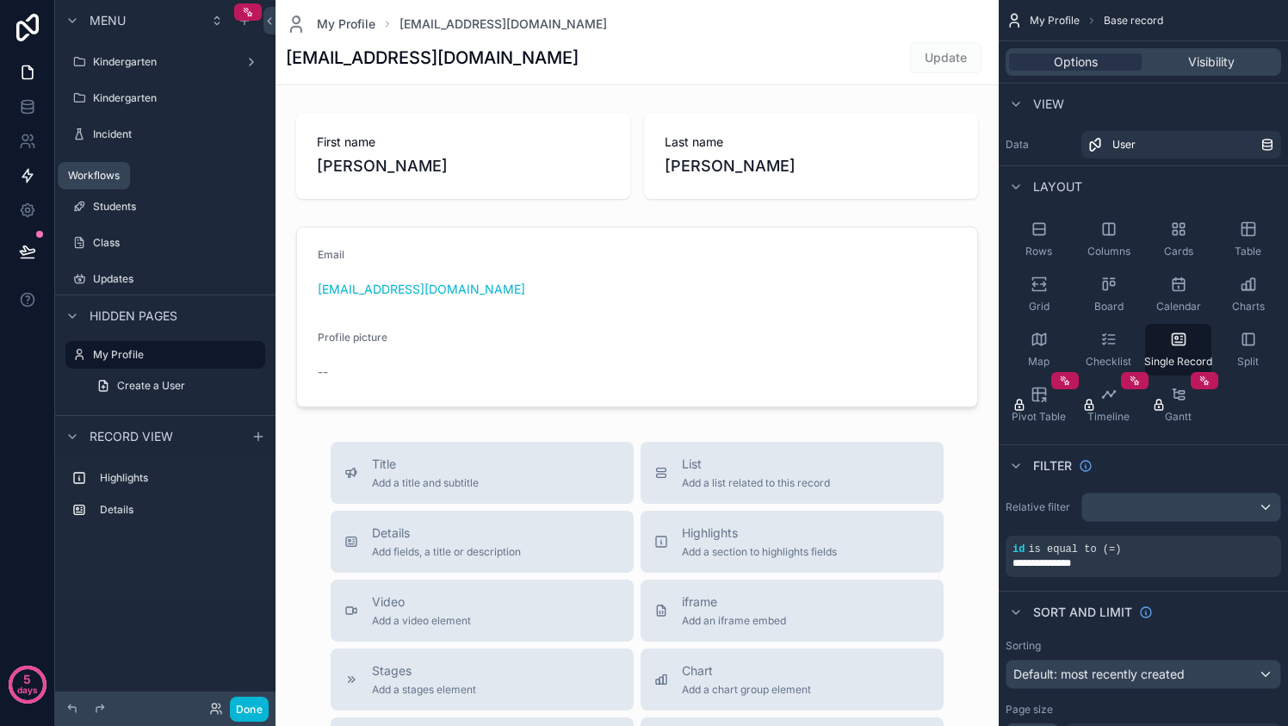
click at [29, 167] on icon at bounding box center [27, 175] width 17 height 17
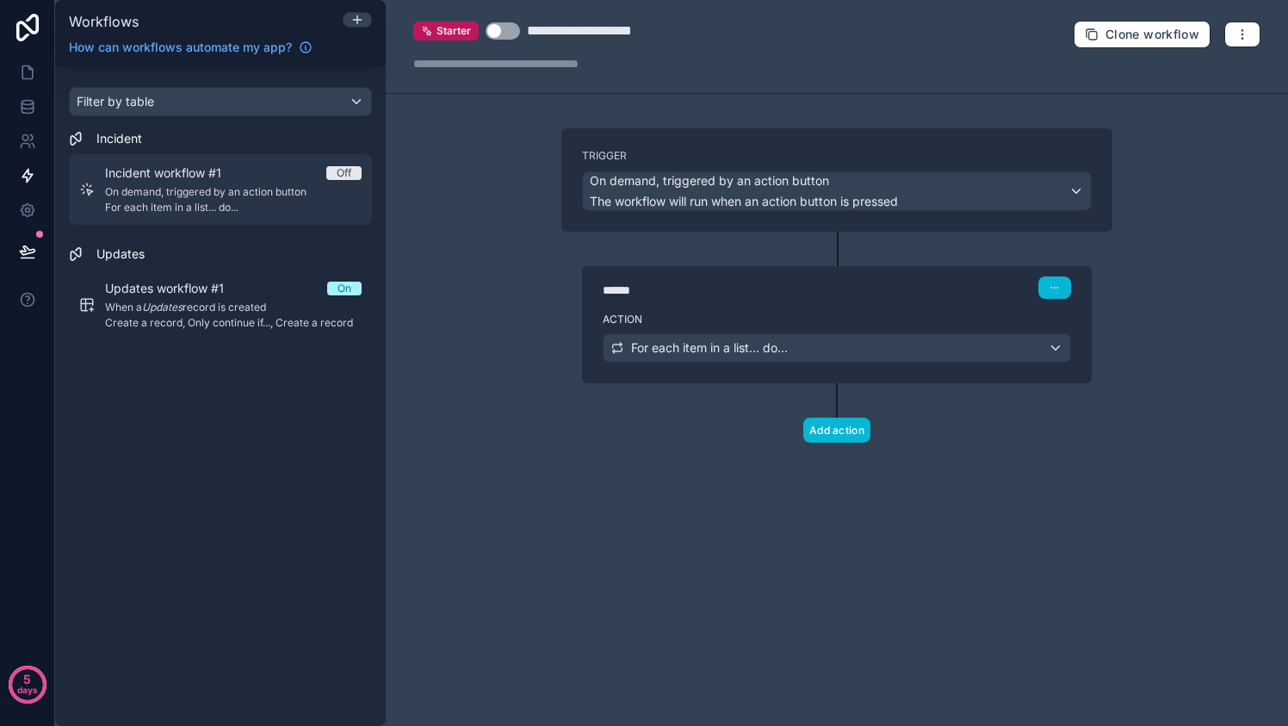
click at [241, 213] on span "For each item in a list... do..." at bounding box center [233, 208] width 256 height 14
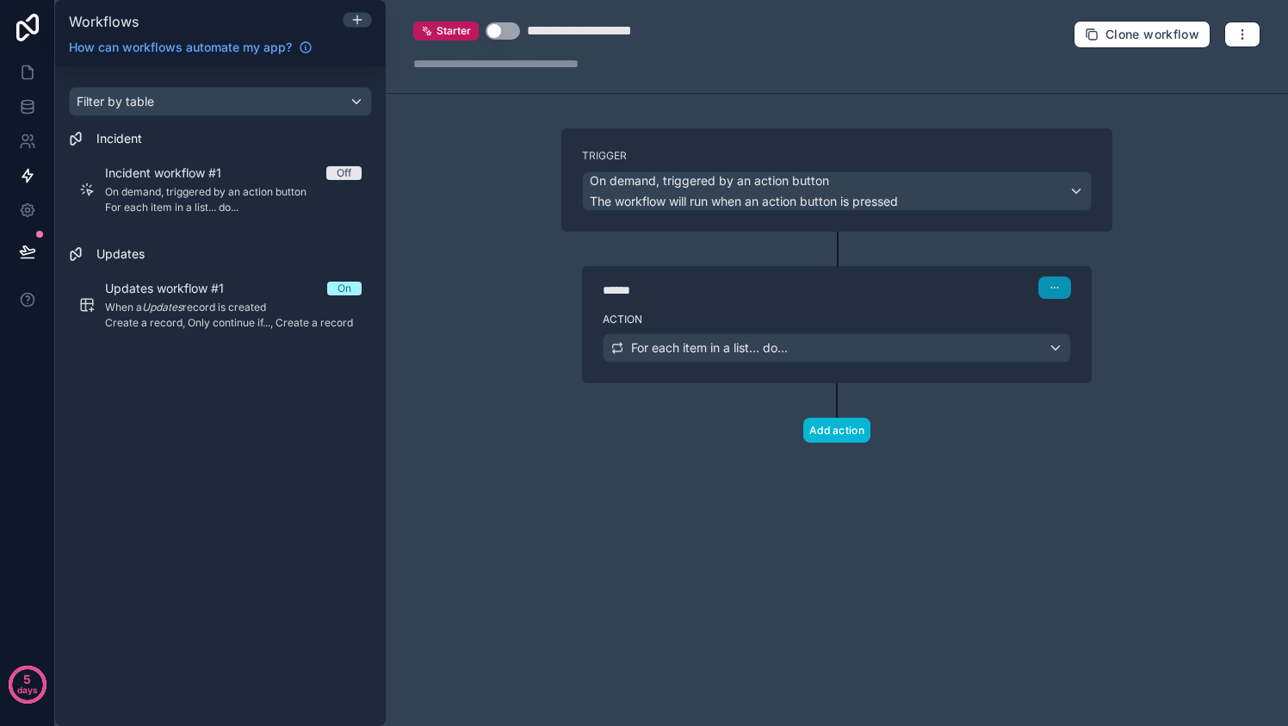
click at [1047, 279] on button "button" at bounding box center [1054, 287] width 33 height 22
click at [1107, 356] on button "Delete" at bounding box center [1096, 352] width 118 height 28
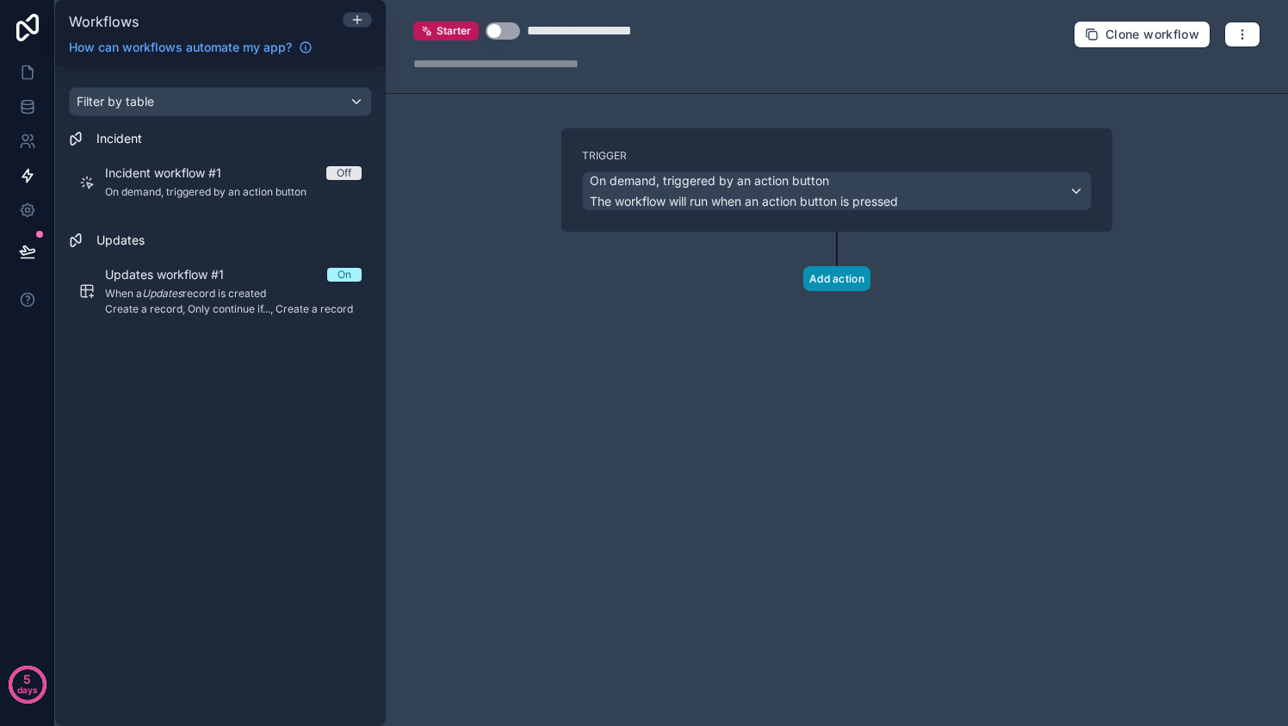
click at [842, 279] on button "Add action" at bounding box center [836, 278] width 67 height 25
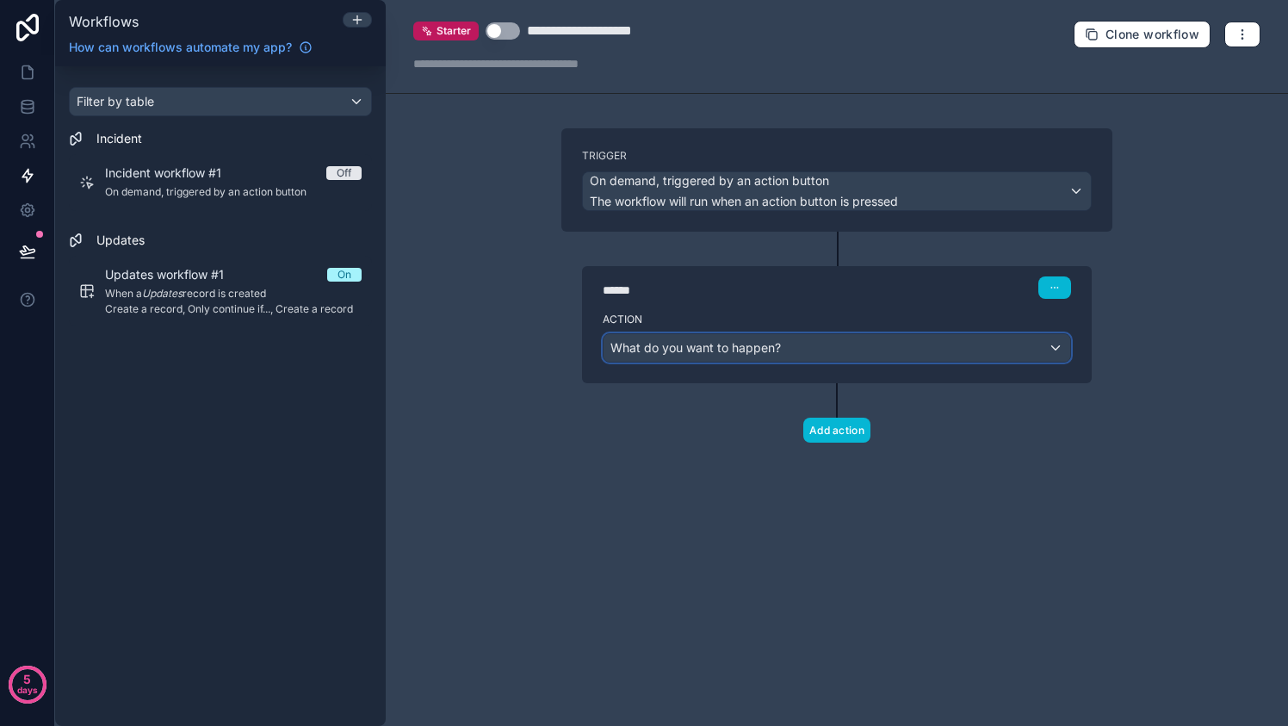
click at [837, 350] on div "What do you want to happen?" at bounding box center [836, 348] width 466 height 28
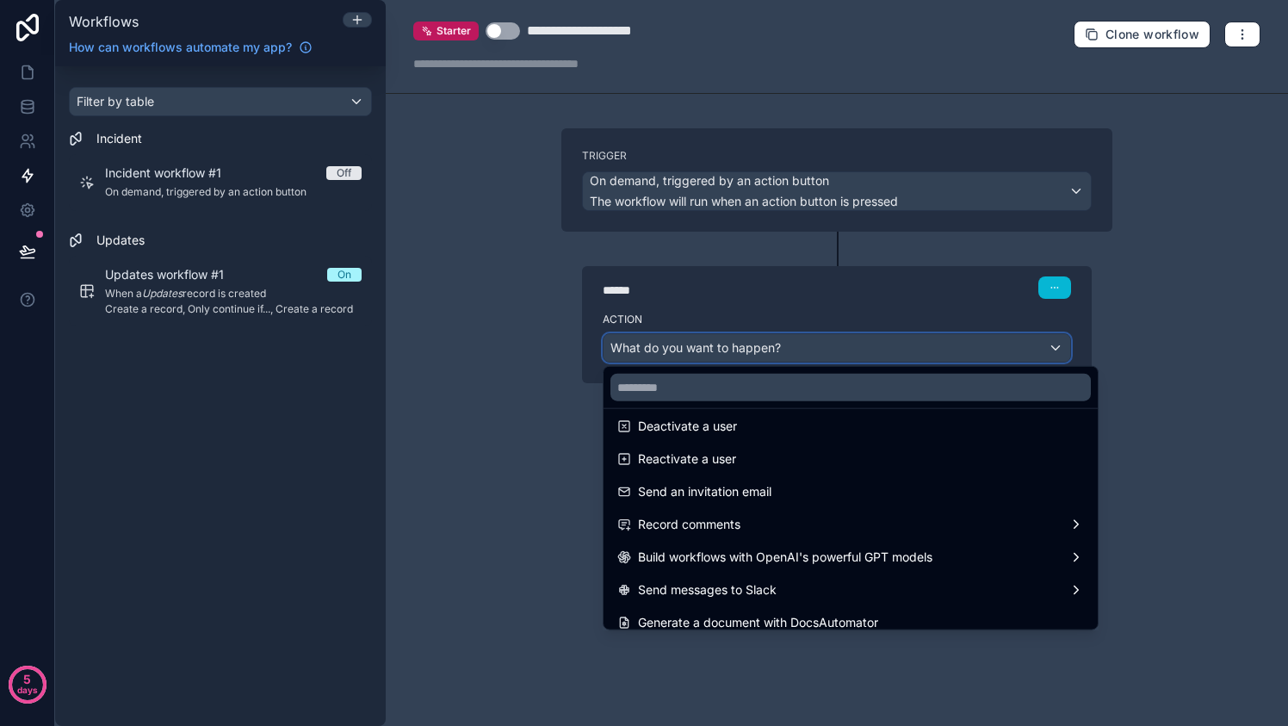
scroll to position [317, 0]
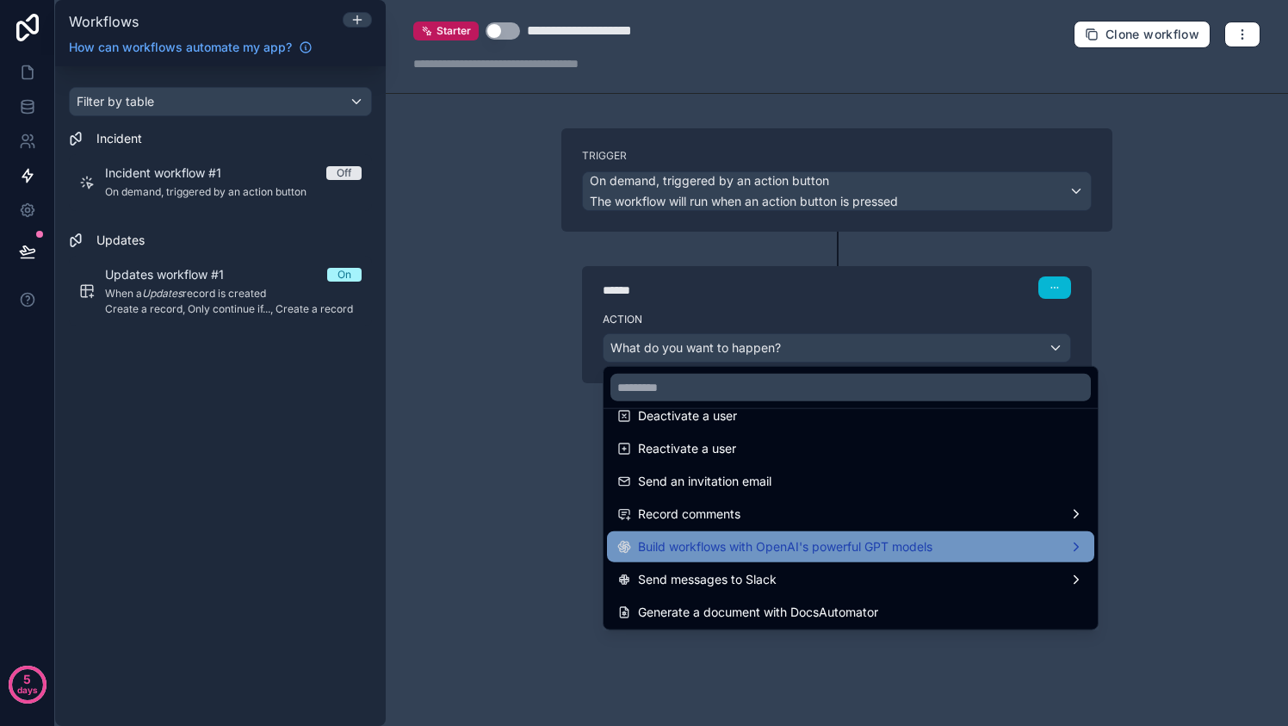
click at [905, 536] on span "Build workflows with OpenAI's powerful GPT models" at bounding box center [785, 546] width 294 height 21
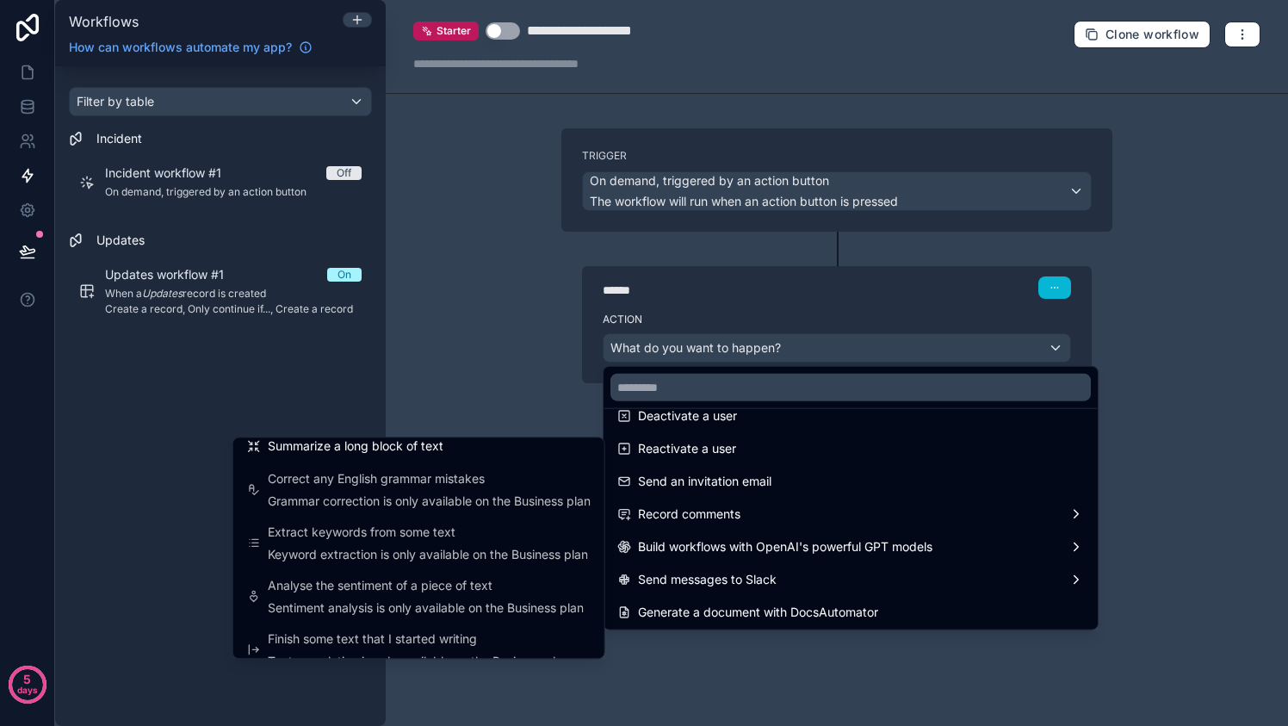
scroll to position [0, 0]
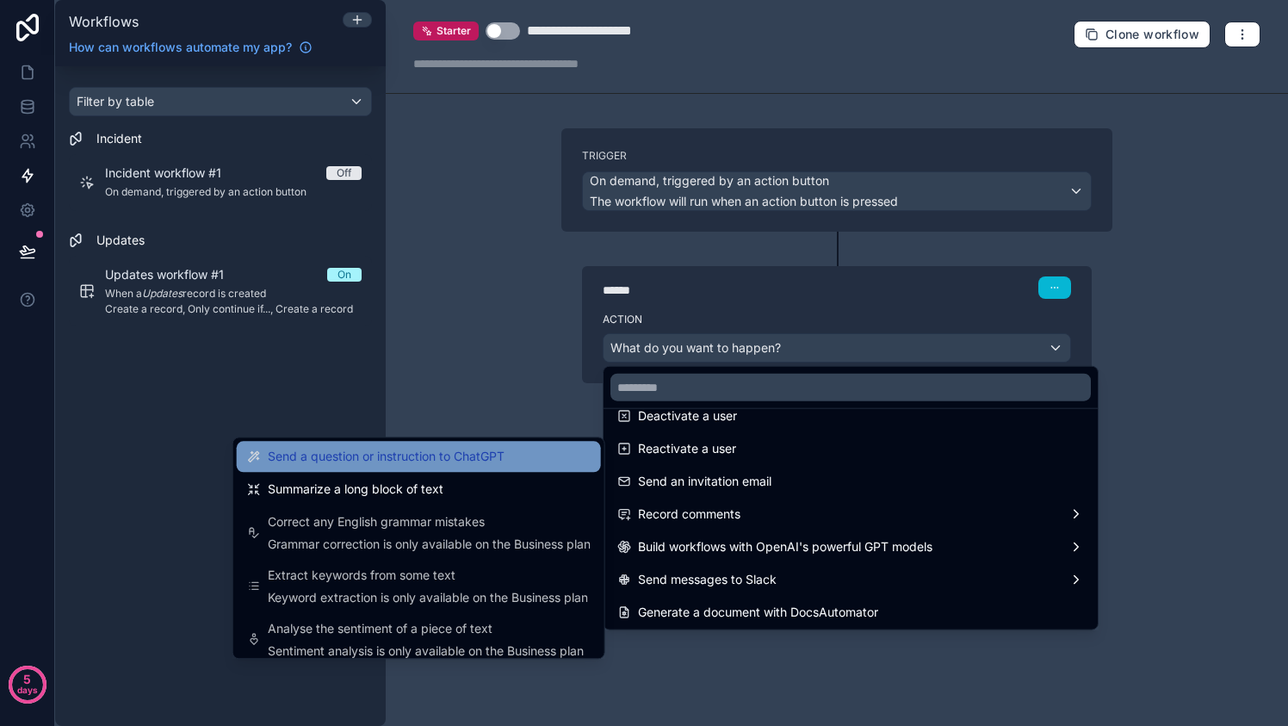
click at [482, 453] on span "Send a question or instruction to ChatGPT" at bounding box center [386, 456] width 237 height 21
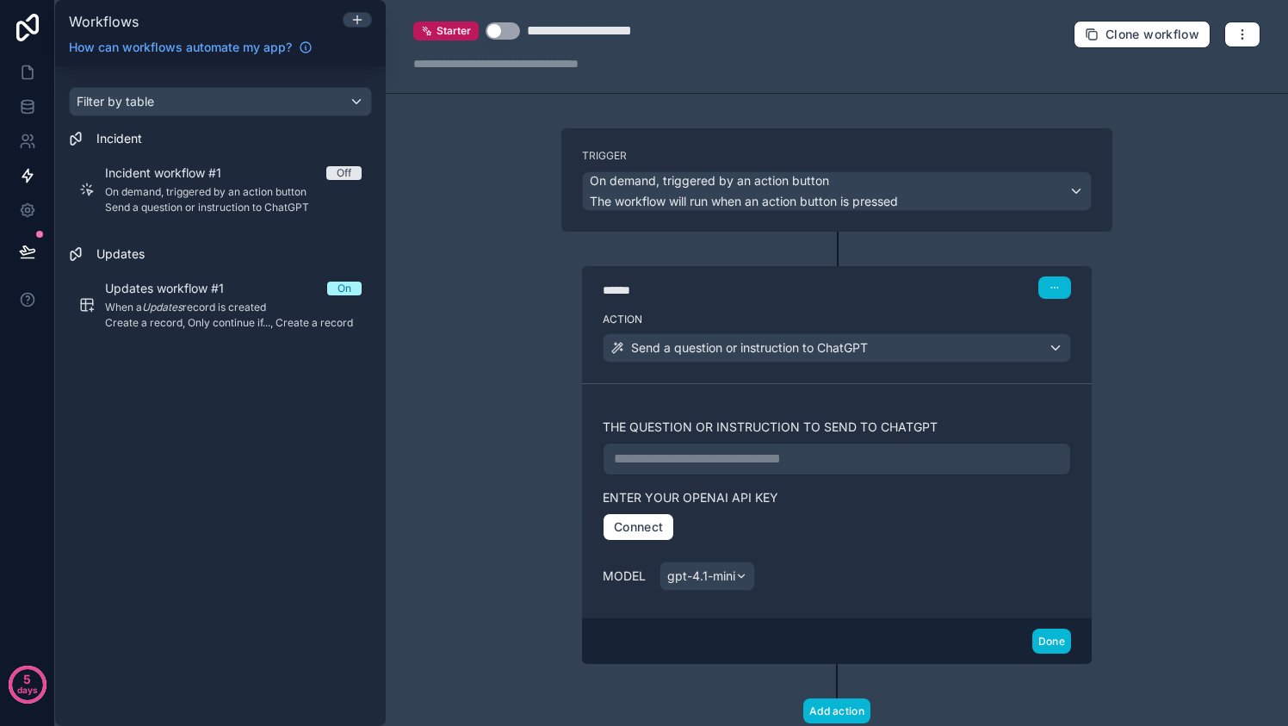
click at [863, 454] on p "**********" at bounding box center [837, 458] width 446 height 21
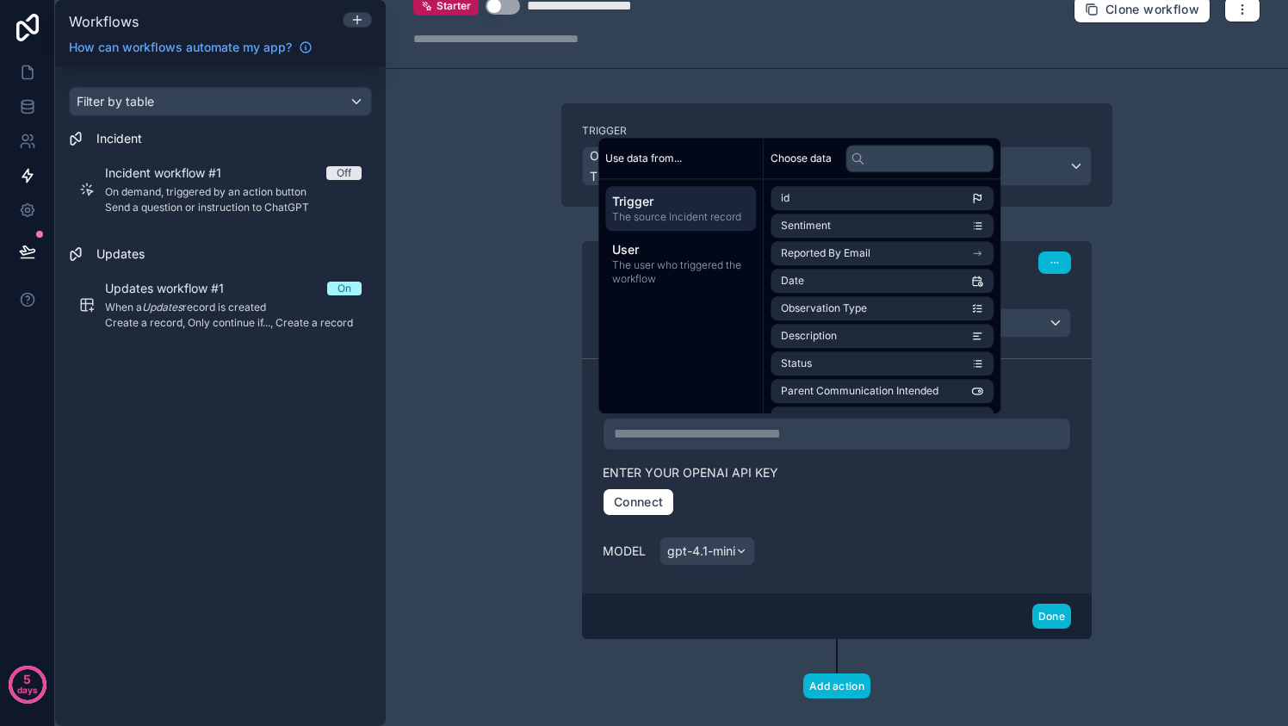
scroll to position [26, 0]
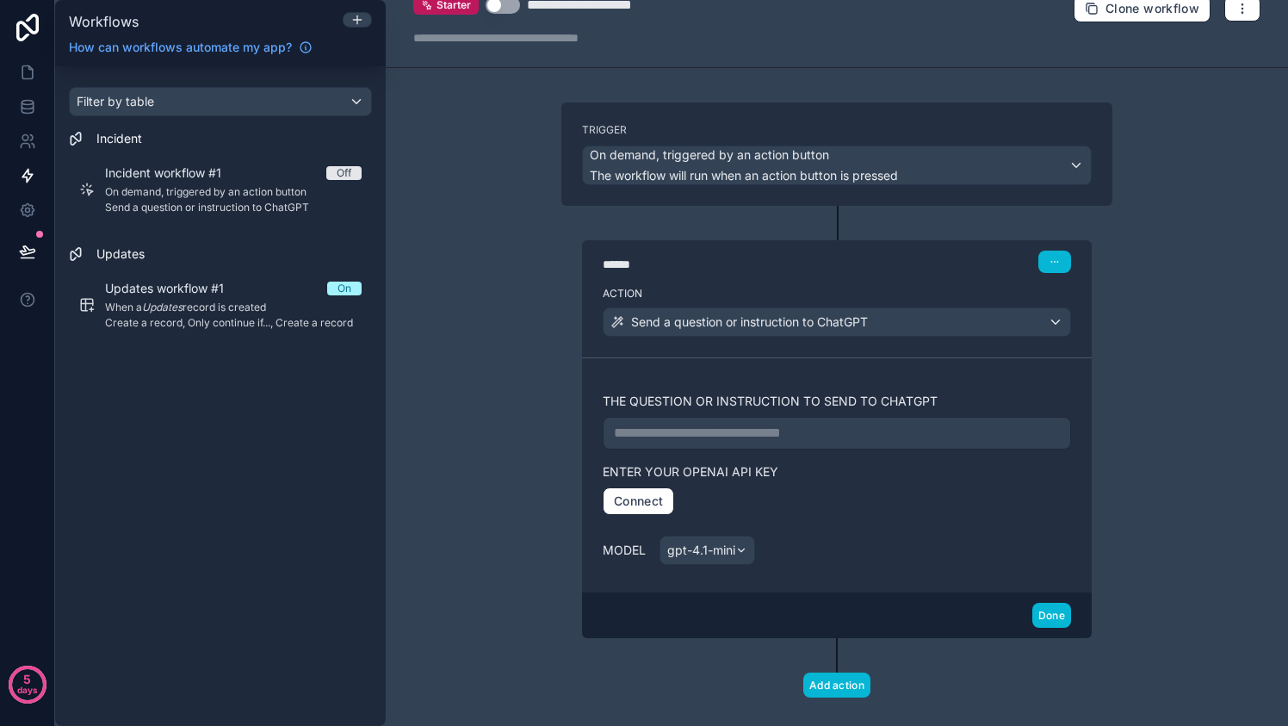
click at [863, 454] on div "**********" at bounding box center [836, 475] width 468 height 193
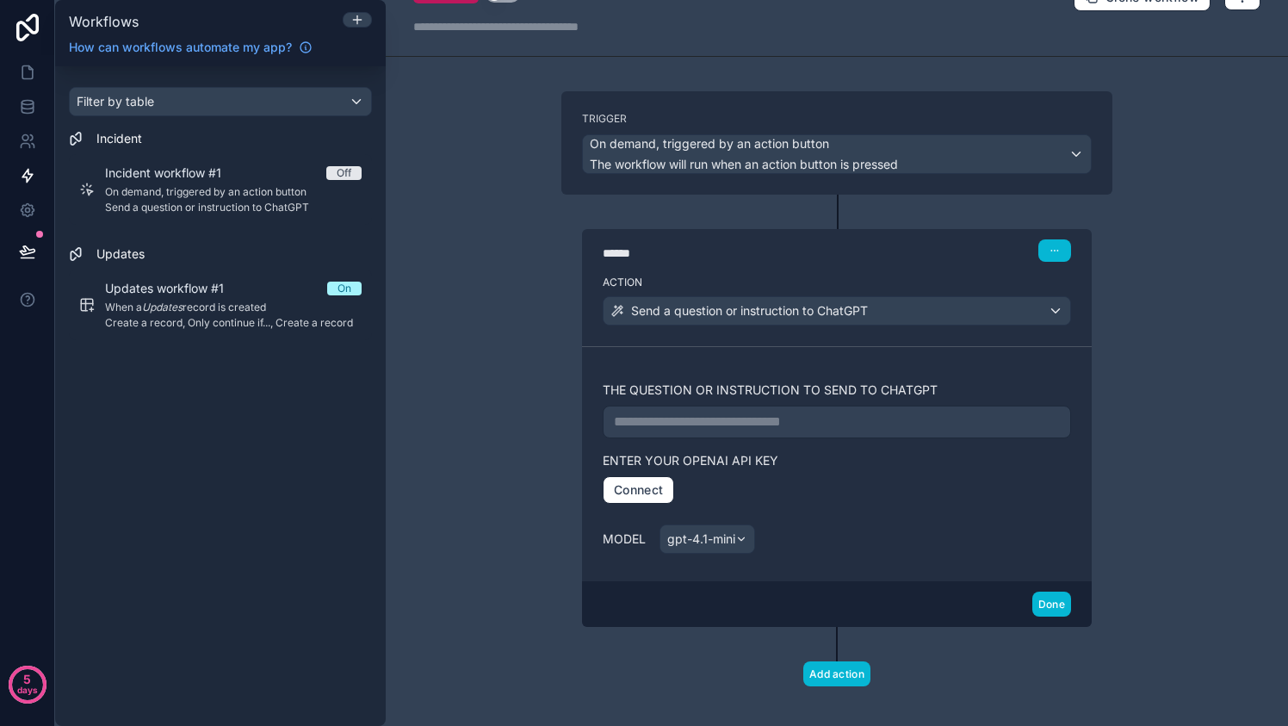
scroll to position [46, 0]
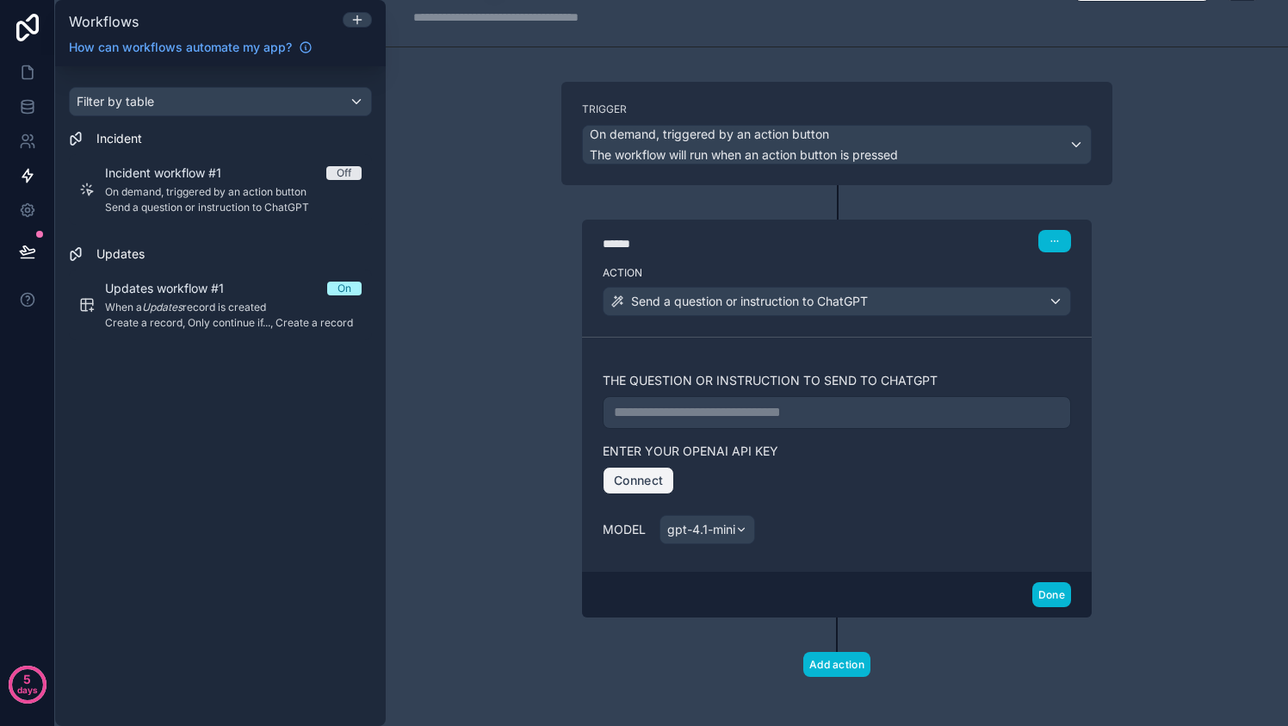
click at [639, 485] on button "Connect" at bounding box center [637, 480] width 71 height 28
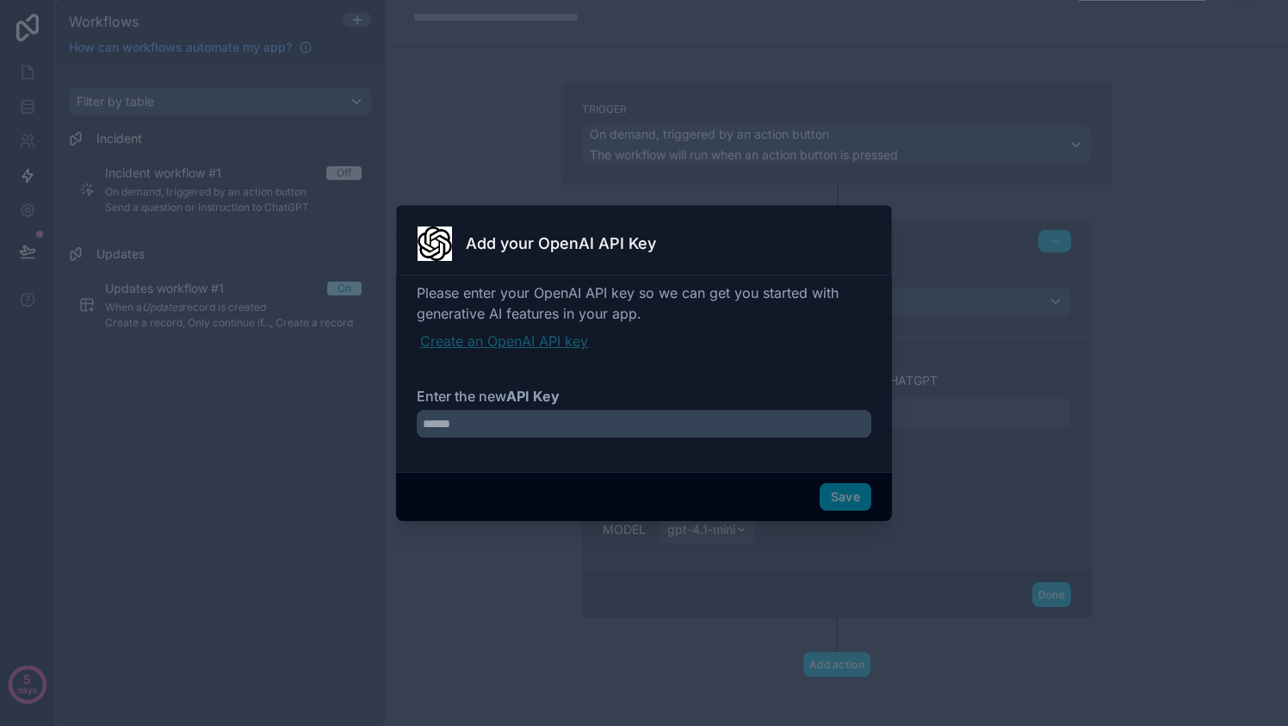
click at [532, 341] on link "Create an OpenAI API key" at bounding box center [645, 341] width 451 height 21
click at [544, 420] on input "Enter the new API Key" at bounding box center [644, 424] width 454 height 28
paste input "**********"
type input "**********"
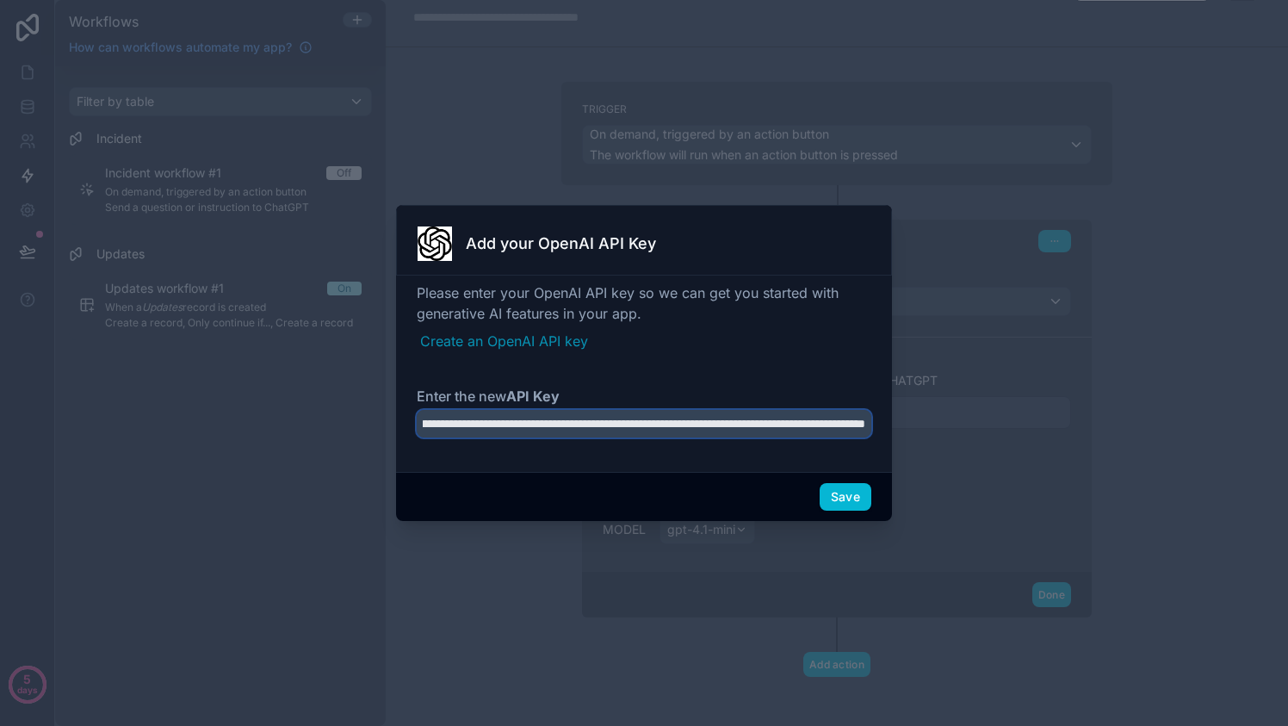
scroll to position [0, 0]
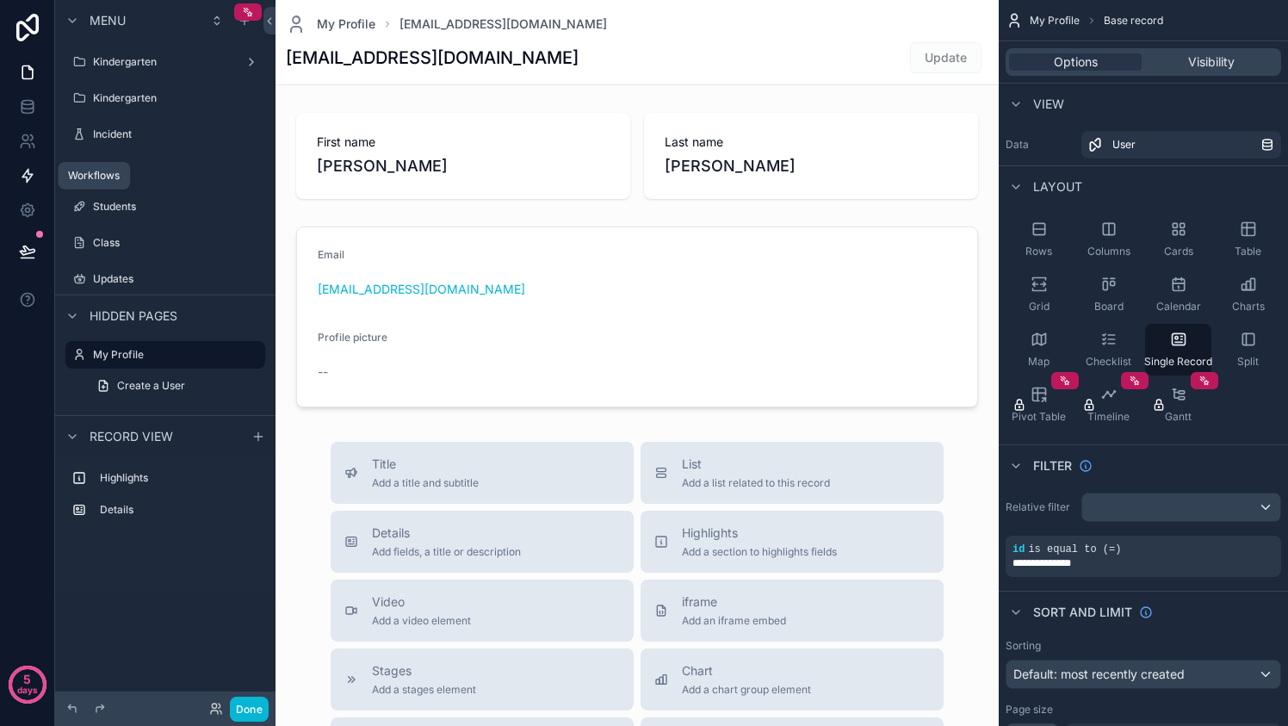
click at [28, 177] on icon at bounding box center [27, 175] width 17 height 17
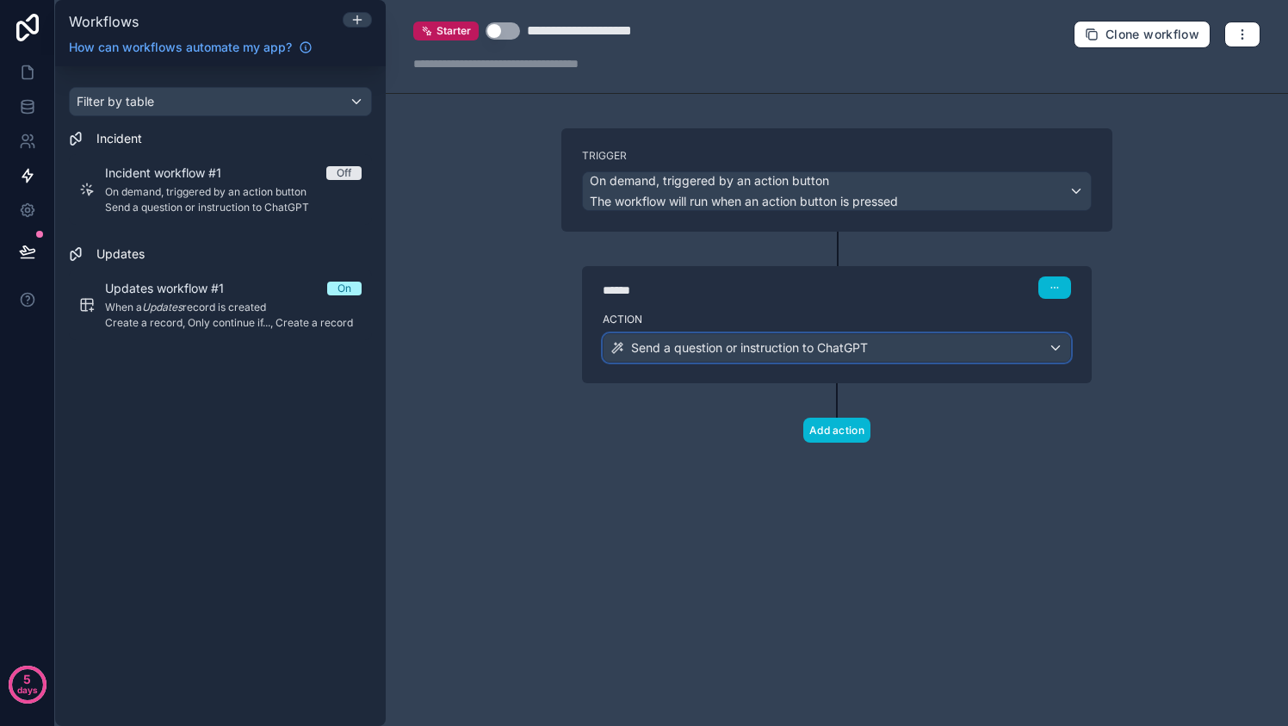
click at [969, 340] on div "Send a question or instruction to ChatGPT" at bounding box center [836, 348] width 466 height 28
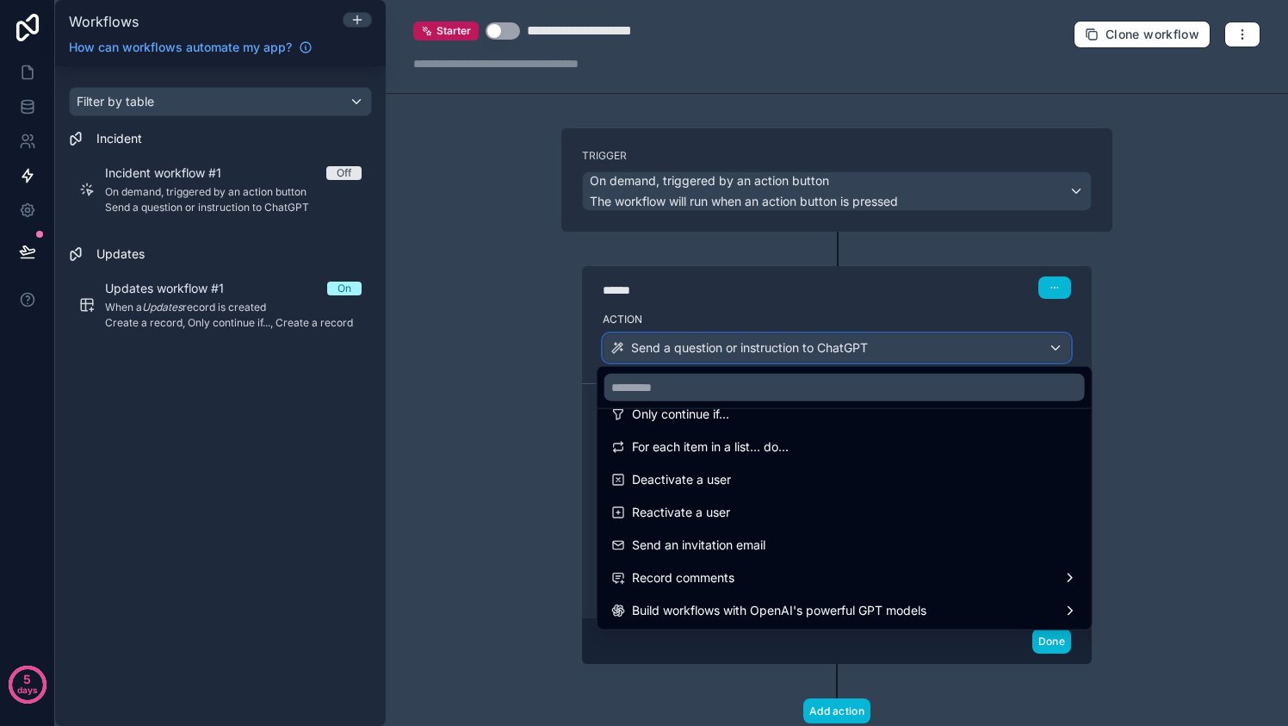
scroll to position [257, 0]
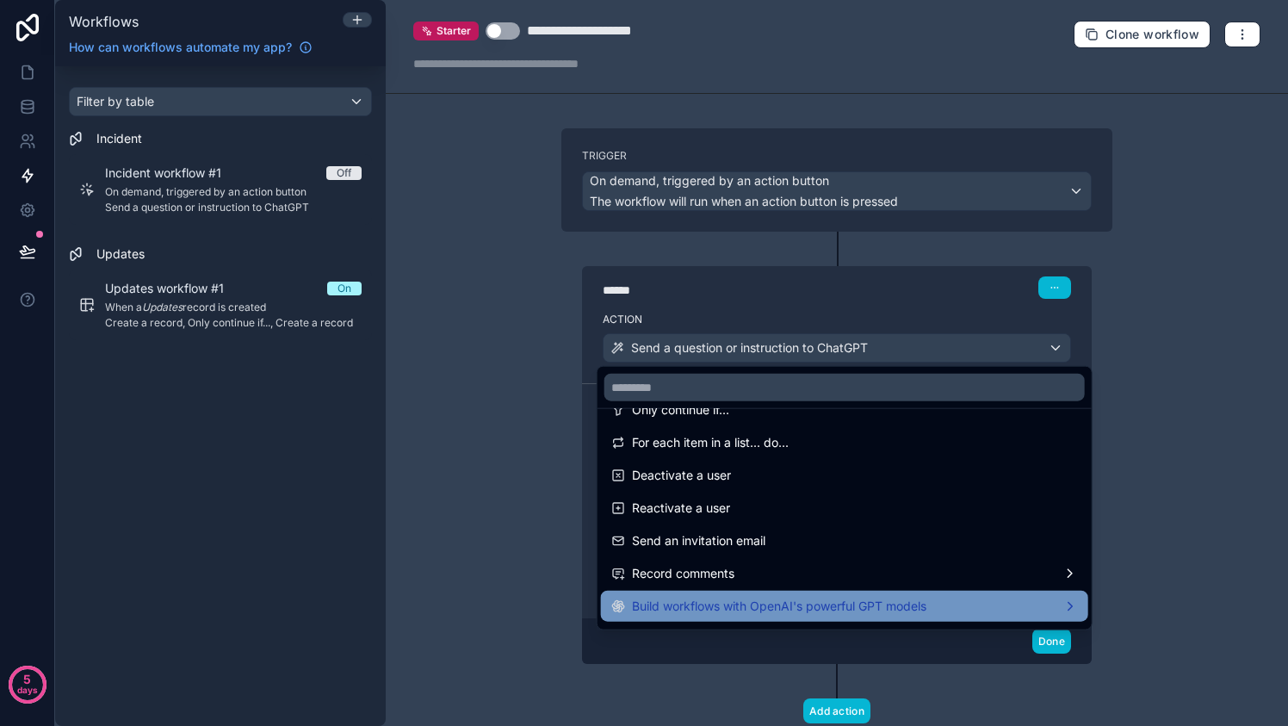
click at [908, 596] on span "Build workflows with OpenAI's powerful GPT models" at bounding box center [779, 606] width 294 height 21
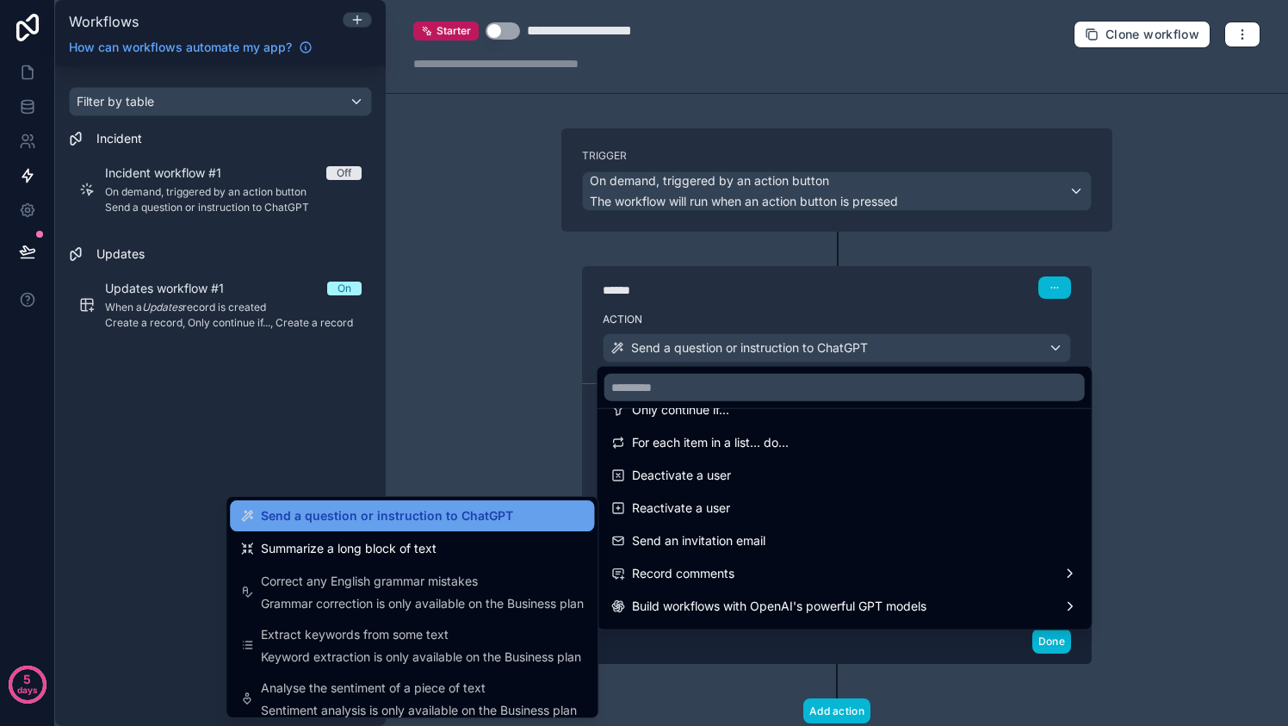
click at [466, 511] on span "Send a question or instruction to ChatGPT" at bounding box center [387, 515] width 252 height 21
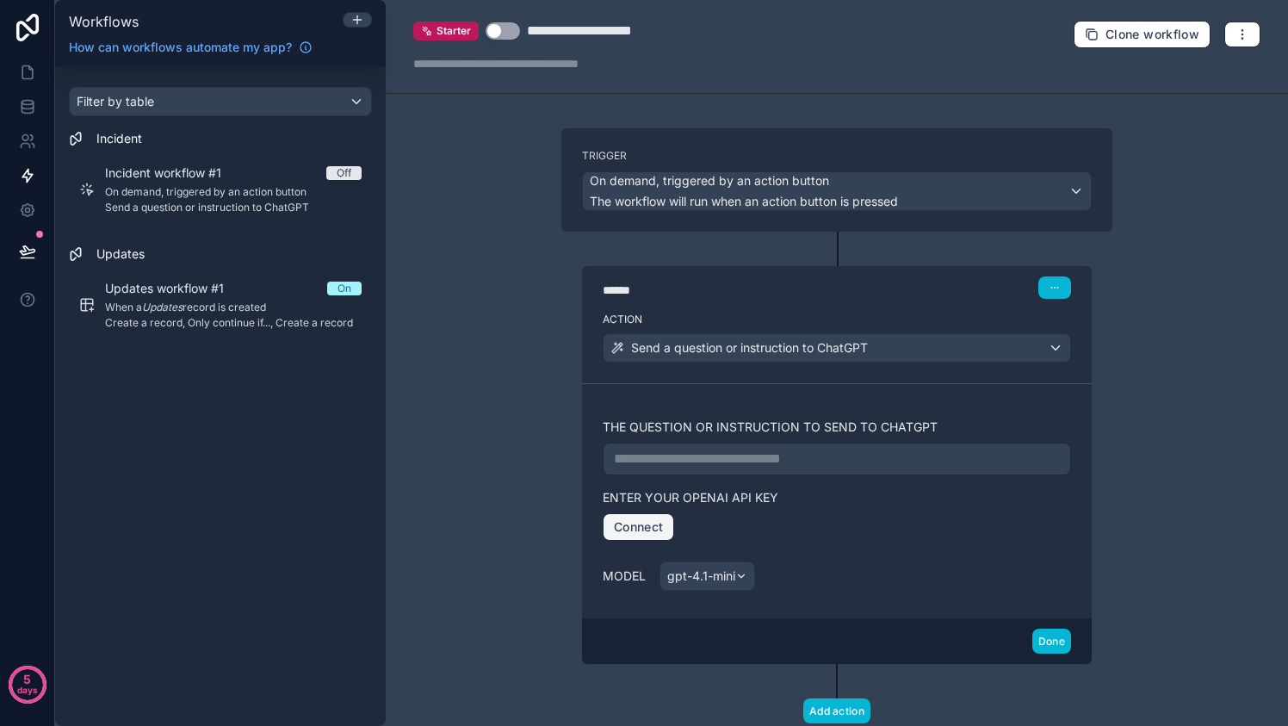
click at [653, 515] on button "Connect" at bounding box center [637, 527] width 71 height 28
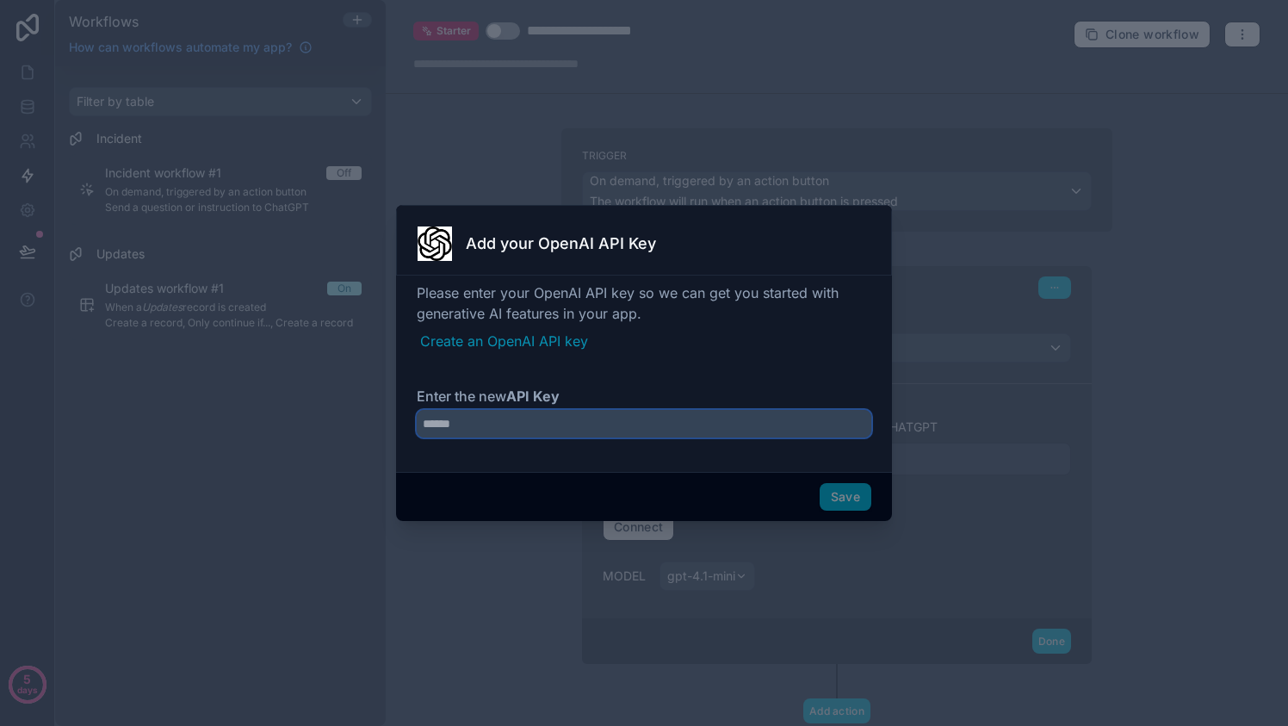
click at [580, 422] on input "Enter the new API Key" at bounding box center [644, 424] width 454 height 28
paste input "**********"
type input "**********"
click at [845, 497] on button "Save" at bounding box center [845, 497] width 52 height 28
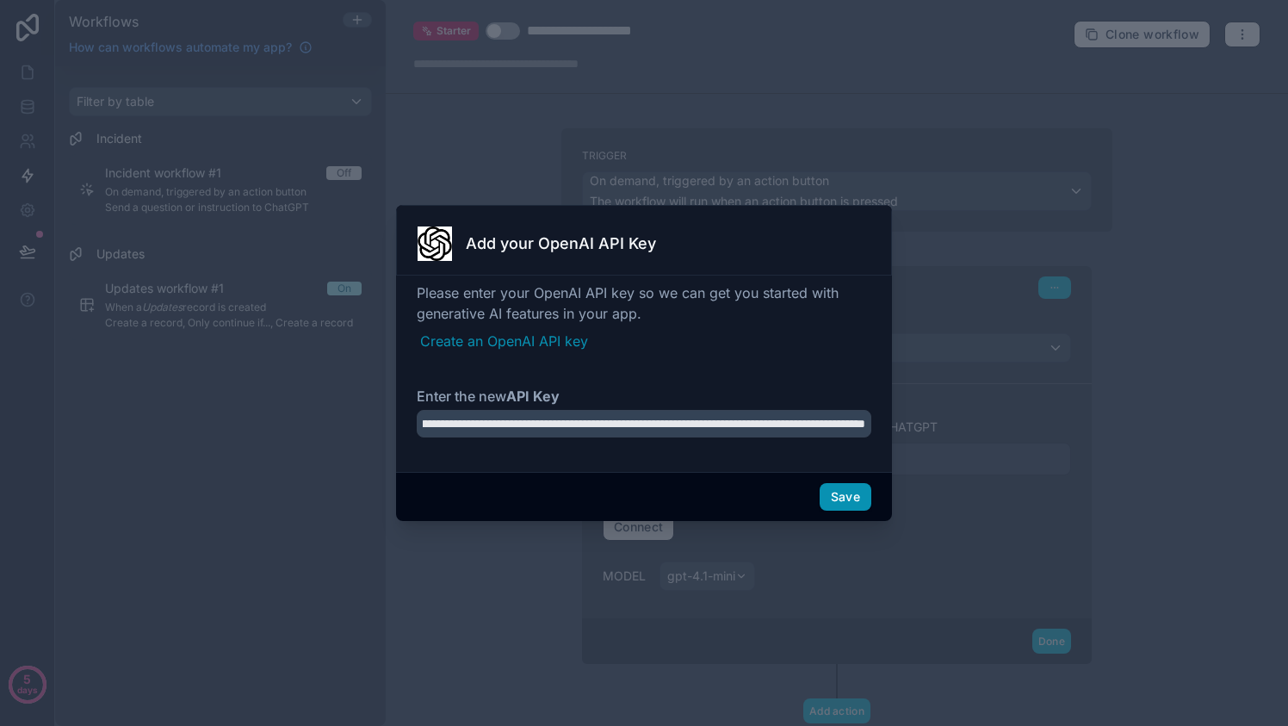
scroll to position [0, 0]
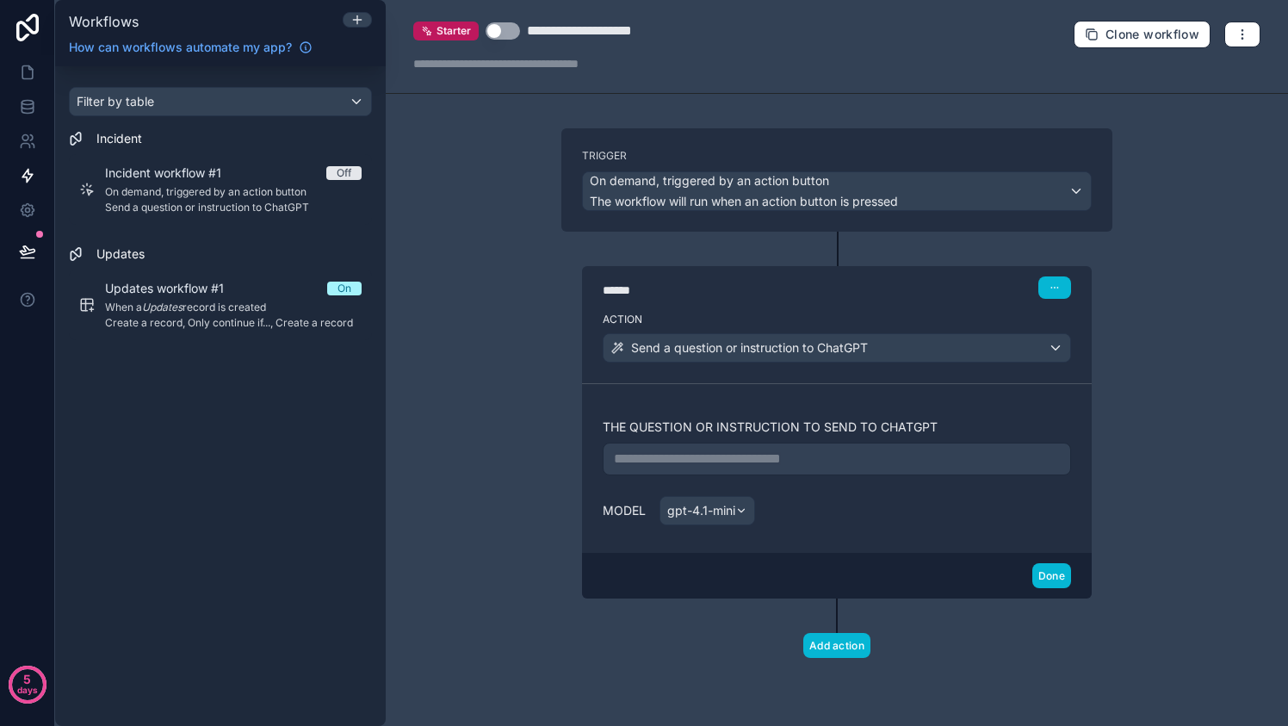
click at [808, 454] on p "**********" at bounding box center [837, 458] width 446 height 21
click at [838, 496] on div "Model gpt-4.1-mini" at bounding box center [836, 510] width 468 height 29
click at [871, 457] on p "**********" at bounding box center [837, 458] width 446 height 21
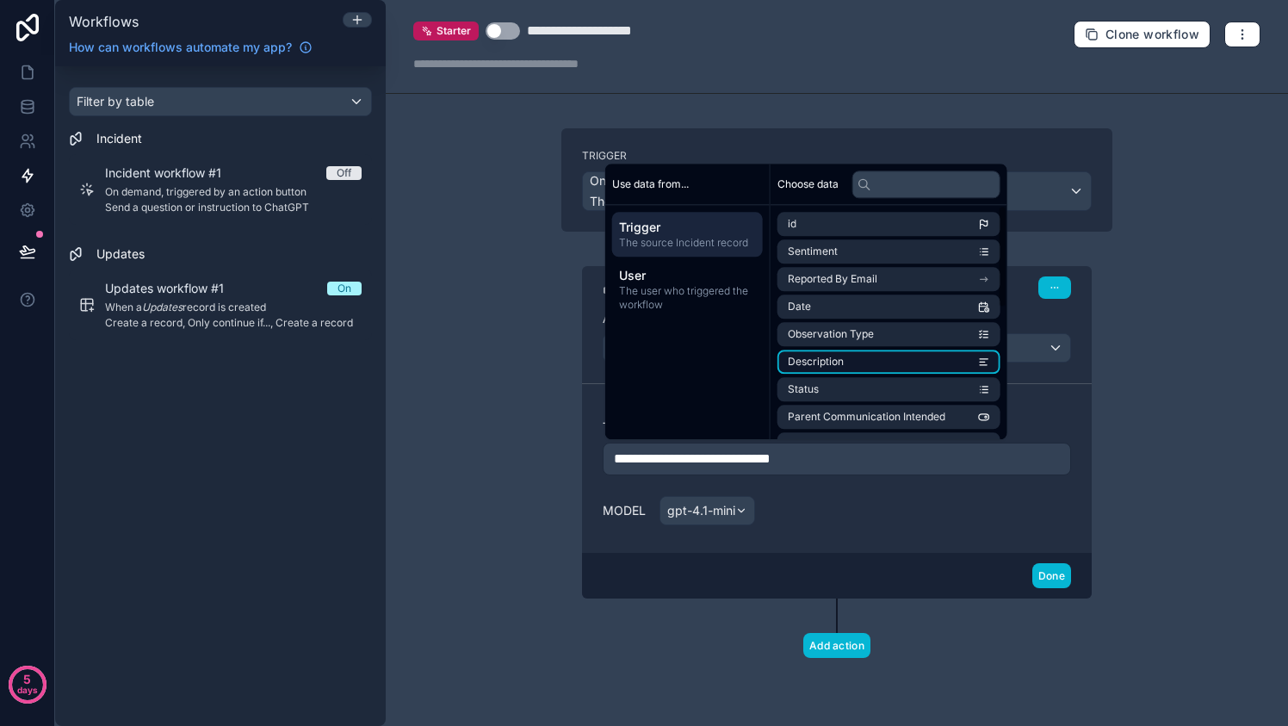
click at [875, 369] on li "Description" at bounding box center [888, 361] width 223 height 24
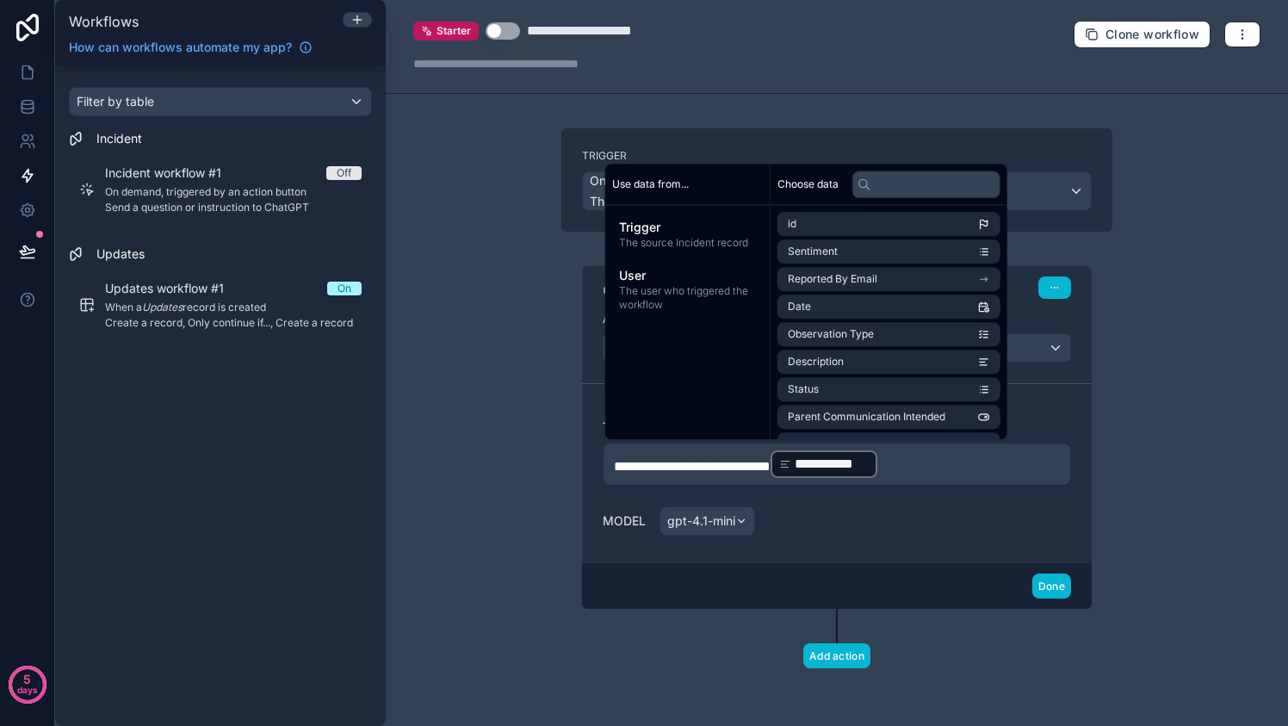
click at [770, 460] on span "**********" at bounding box center [692, 466] width 157 height 13
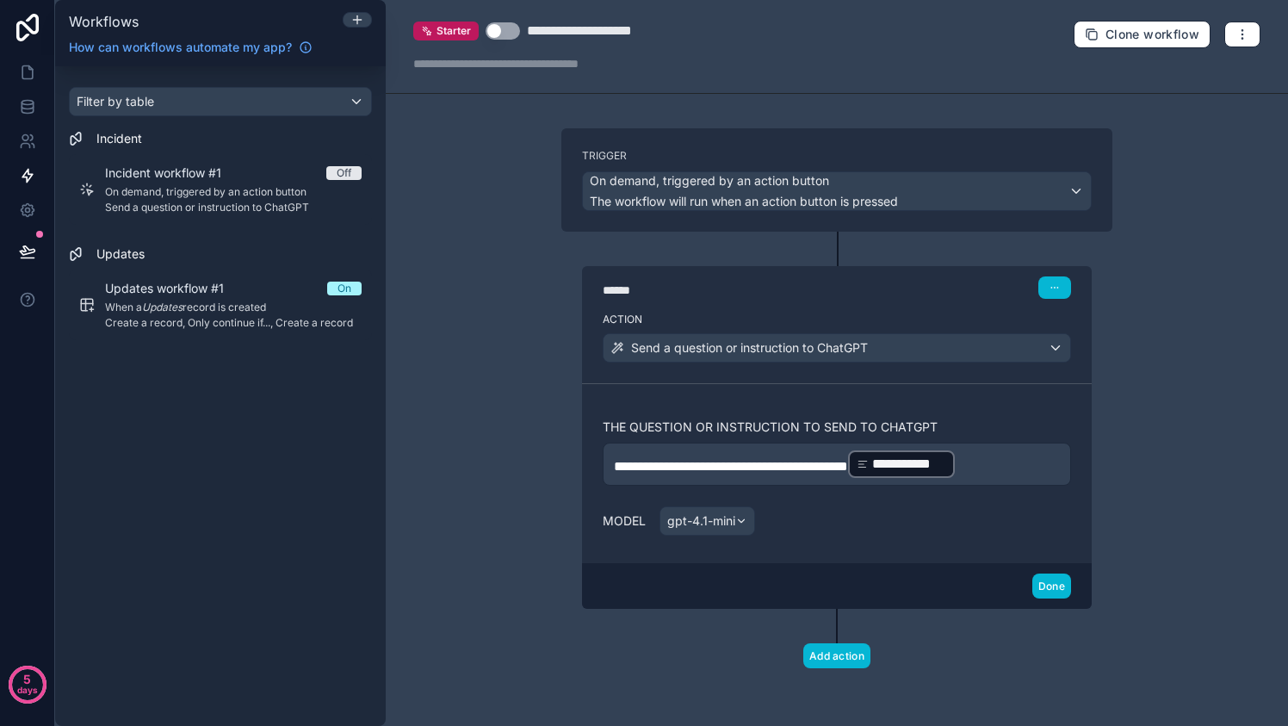
click at [987, 527] on div "Model gpt-4.1-mini" at bounding box center [836, 520] width 468 height 29
click at [1062, 580] on button "Done" at bounding box center [1051, 585] width 39 height 25
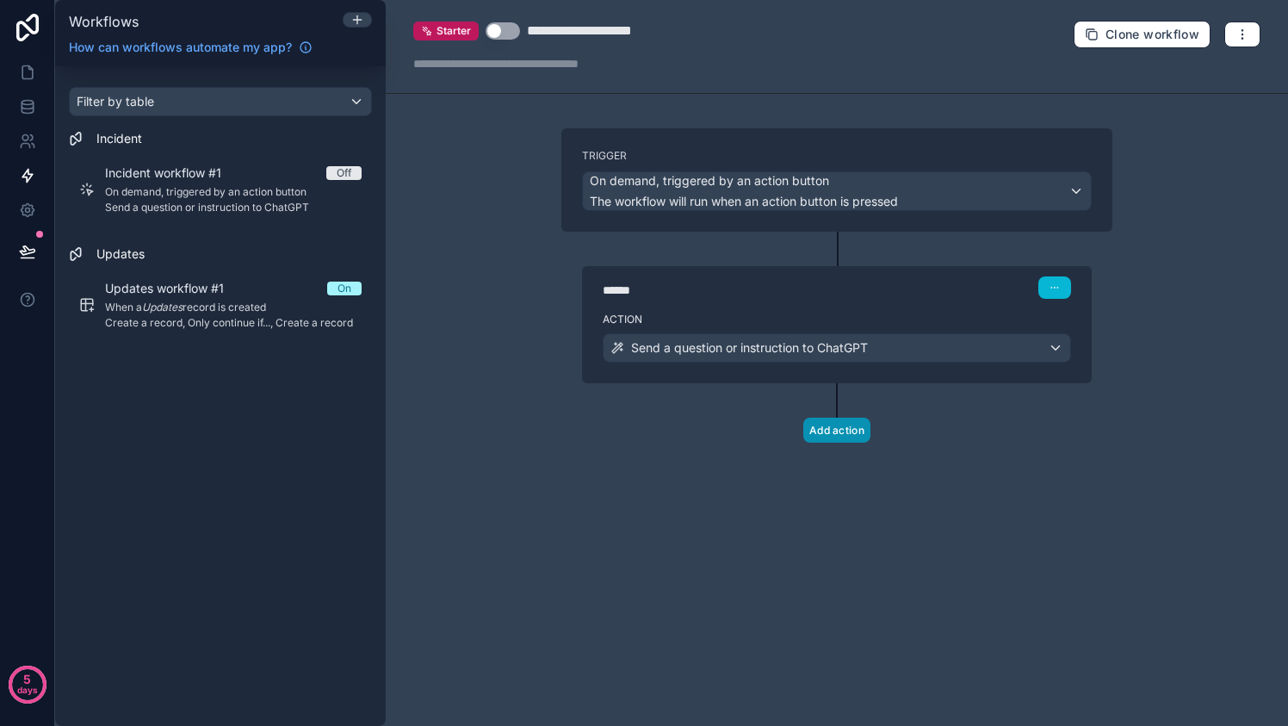
click at [835, 423] on button "Add action" at bounding box center [836, 429] width 67 height 25
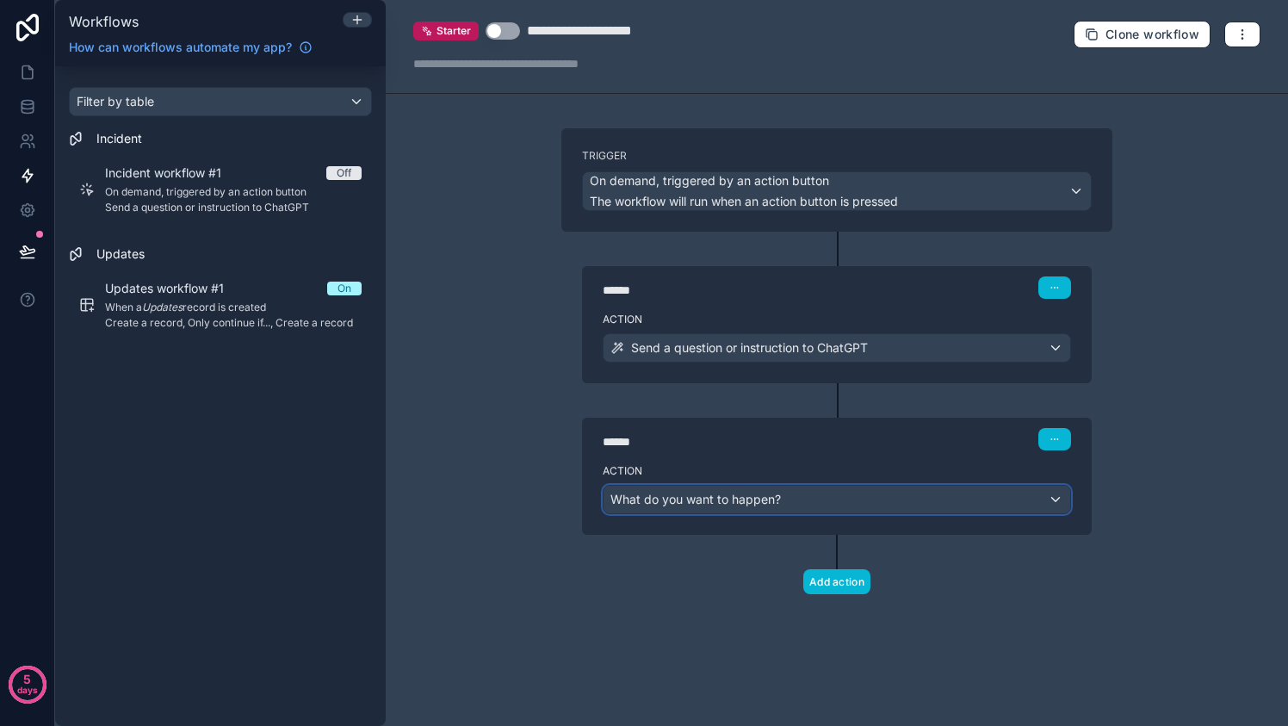
click at [824, 491] on div "What do you want to happen?" at bounding box center [836, 499] width 466 height 28
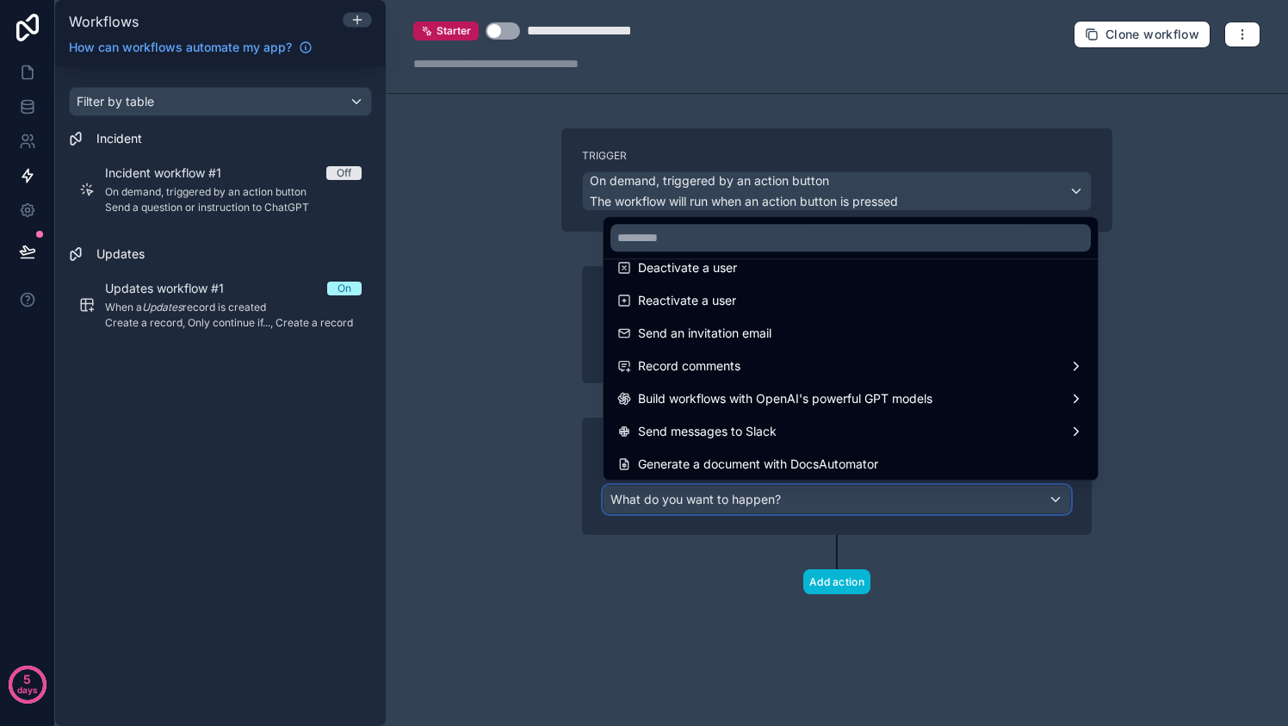
scroll to position [318, 0]
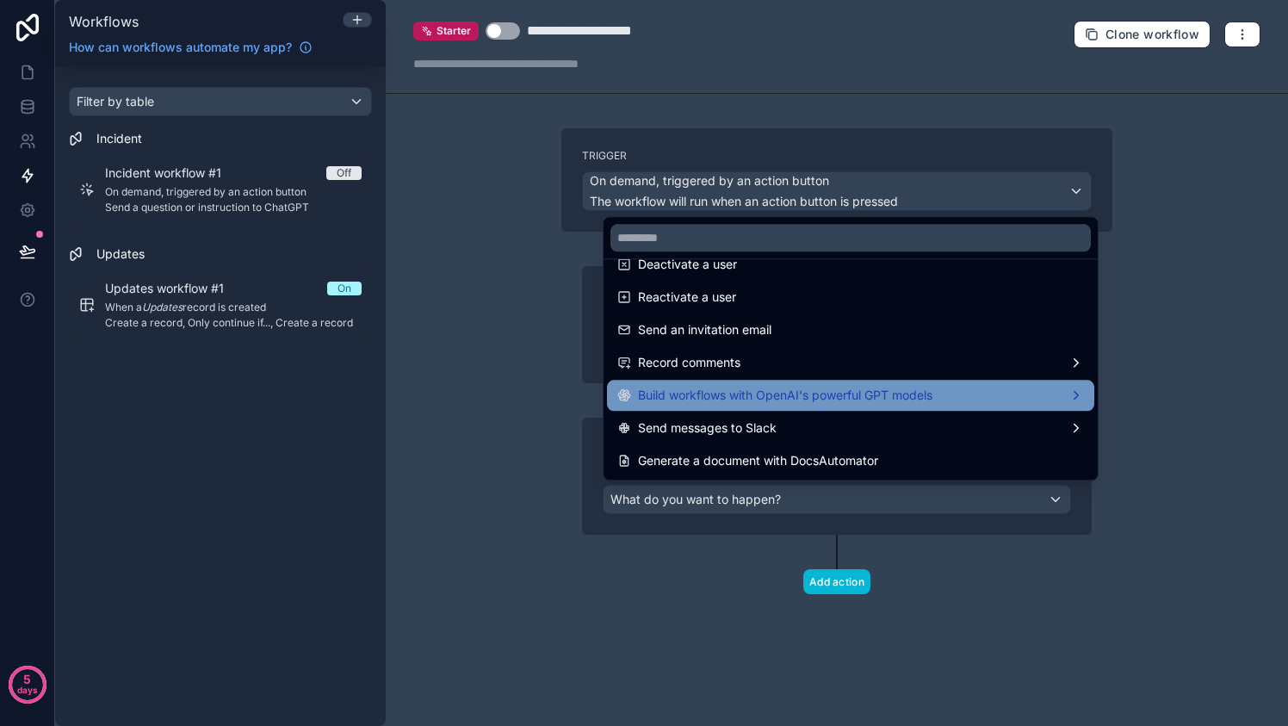
click at [932, 401] on span "Build workflows with OpenAI's powerful GPT models" at bounding box center [785, 395] width 294 height 21
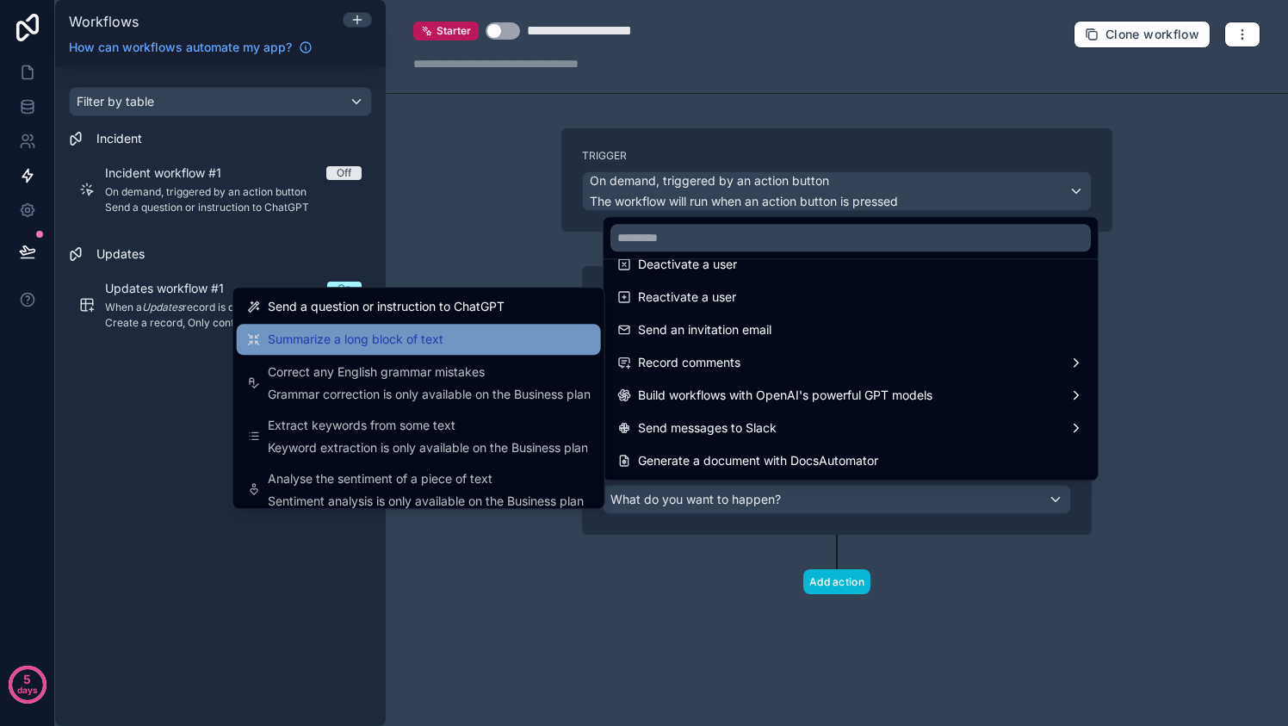
scroll to position [64, 0]
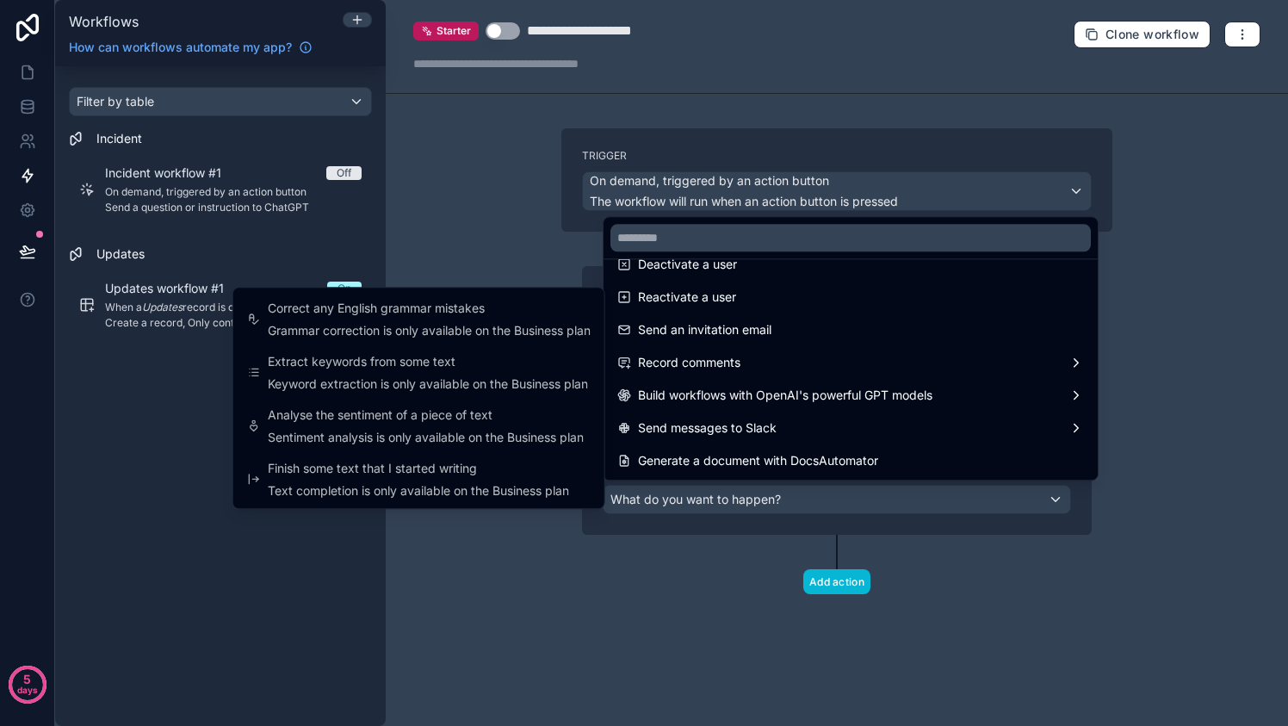
click at [921, 537] on div at bounding box center [644, 363] width 1288 height 726
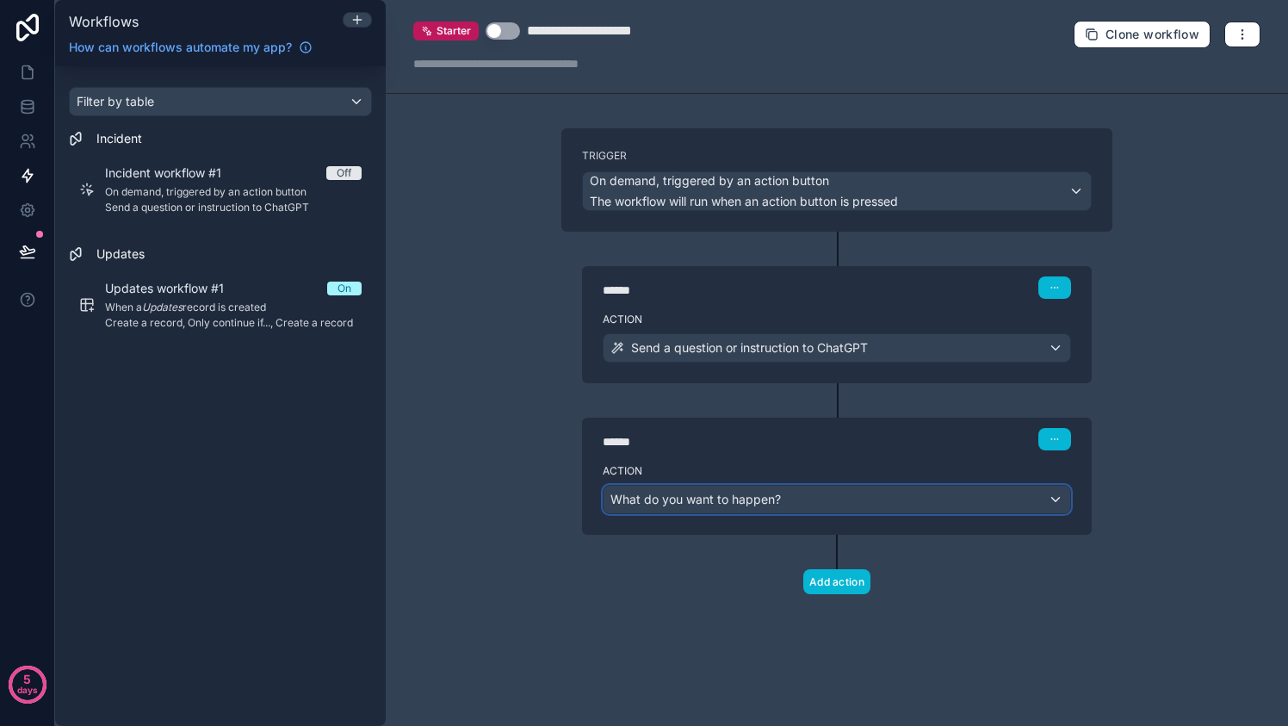
click at [1003, 504] on div "What do you want to happen?" at bounding box center [836, 499] width 466 height 28
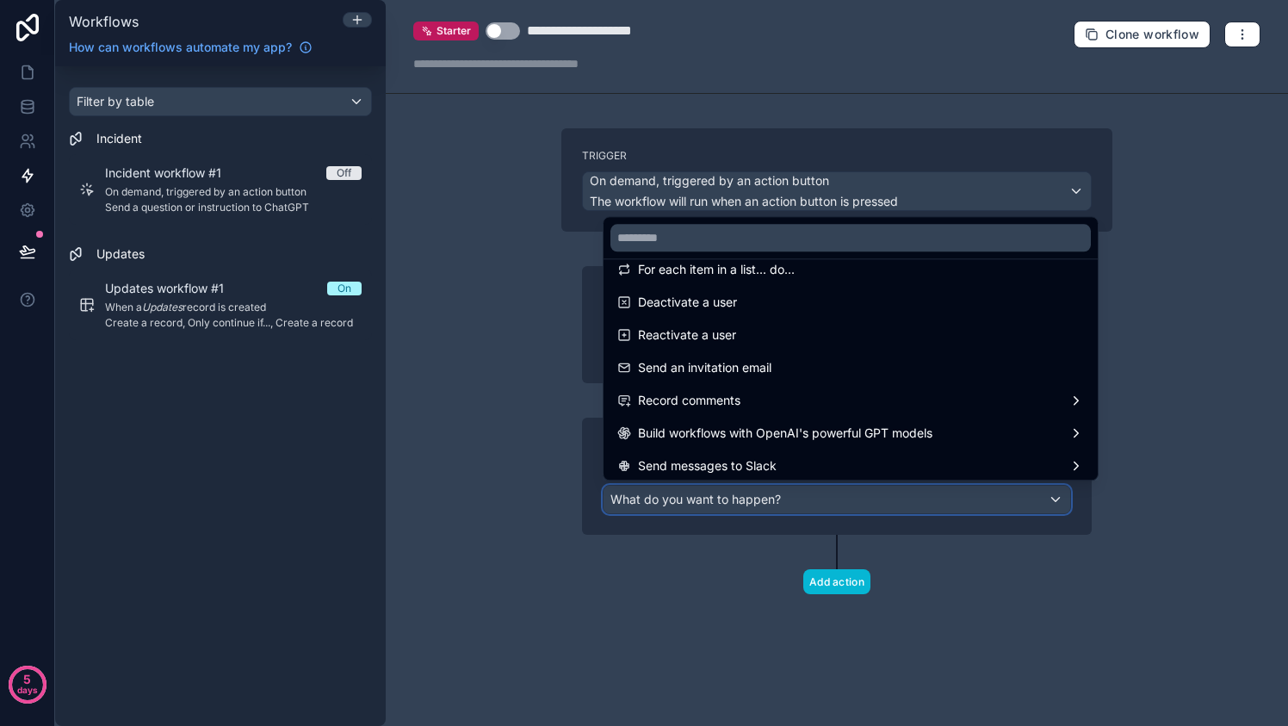
scroll to position [277, 0]
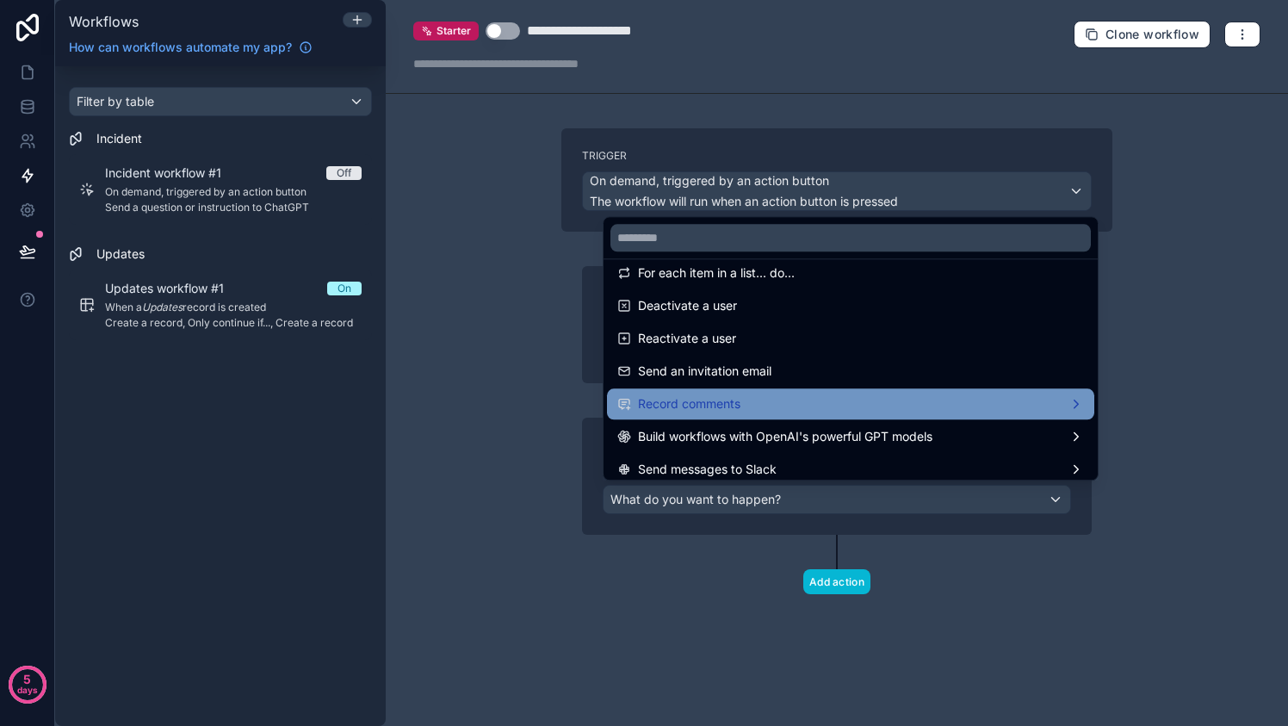
click at [1007, 406] on div "Record comments" at bounding box center [850, 403] width 466 height 21
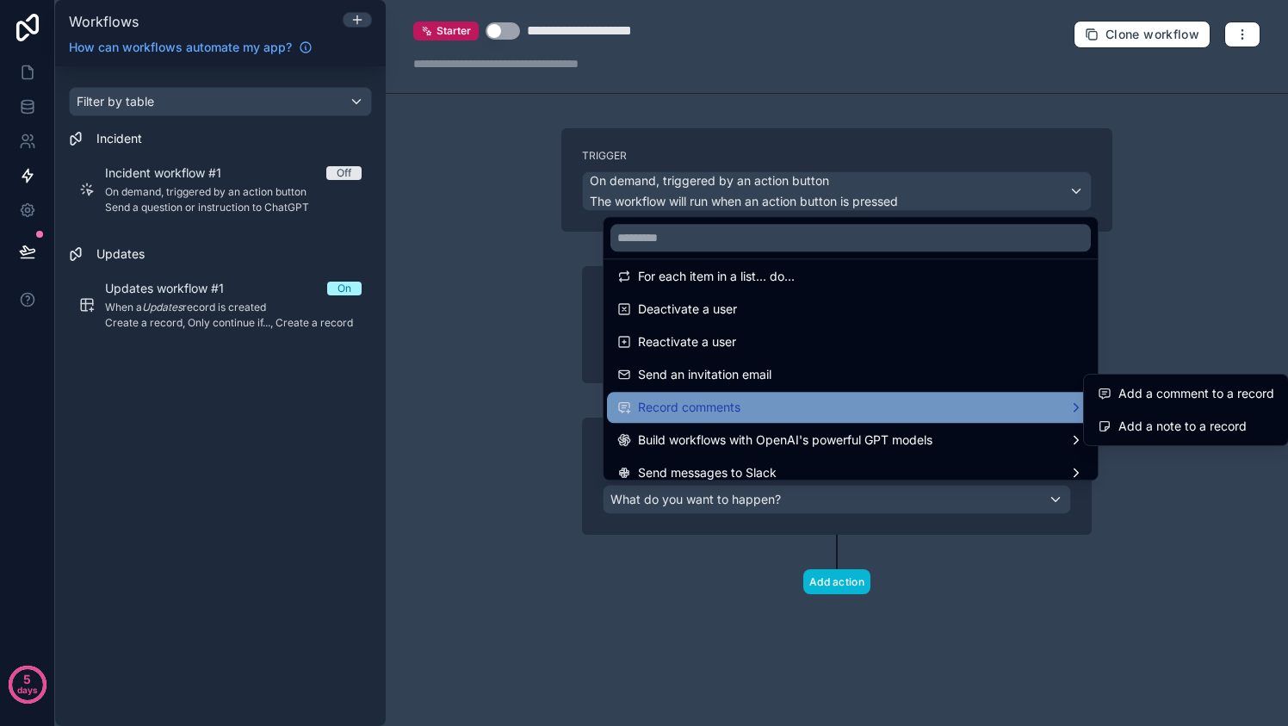
scroll to position [275, 0]
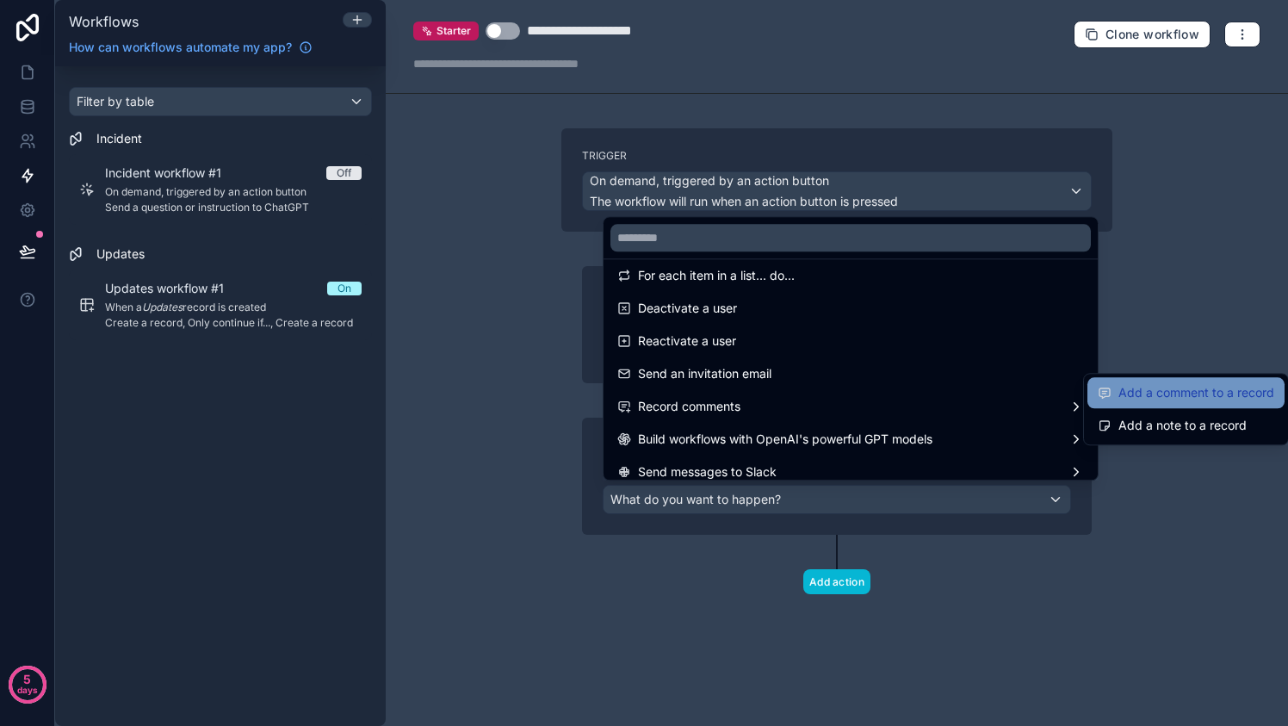
click at [1133, 387] on span "Add a comment to a record" at bounding box center [1196, 392] width 156 height 21
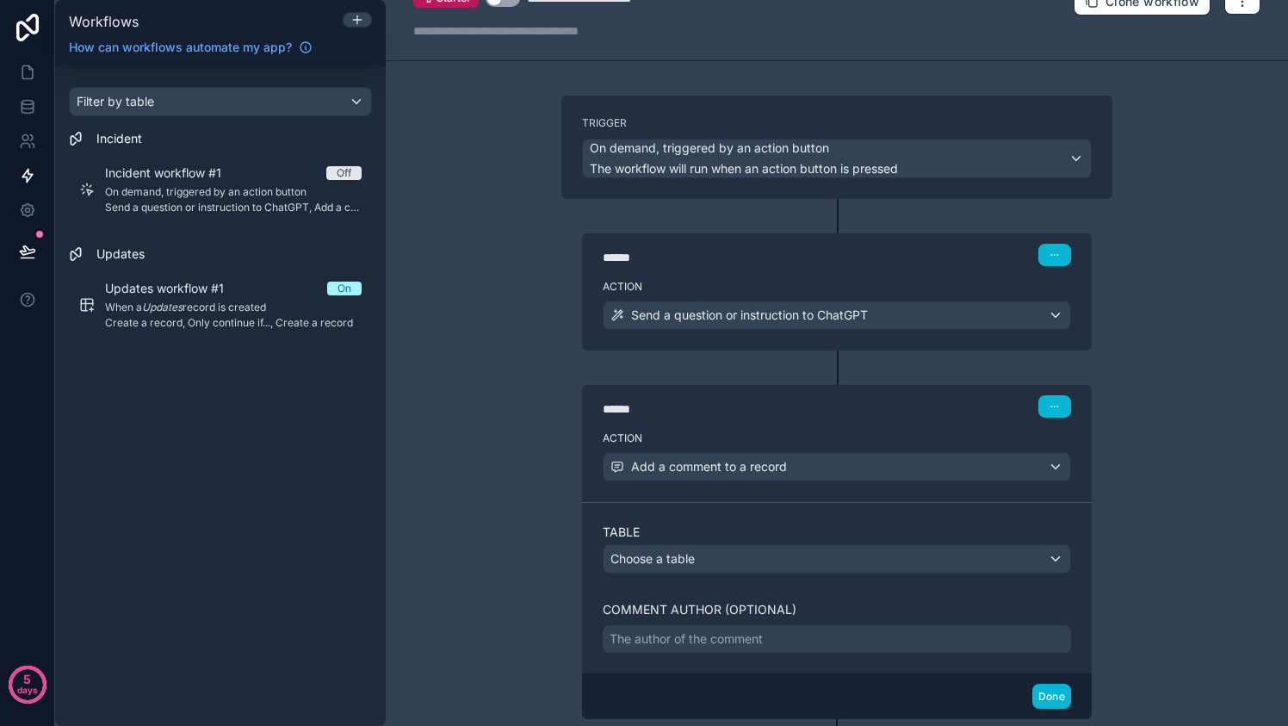
scroll to position [134, 0]
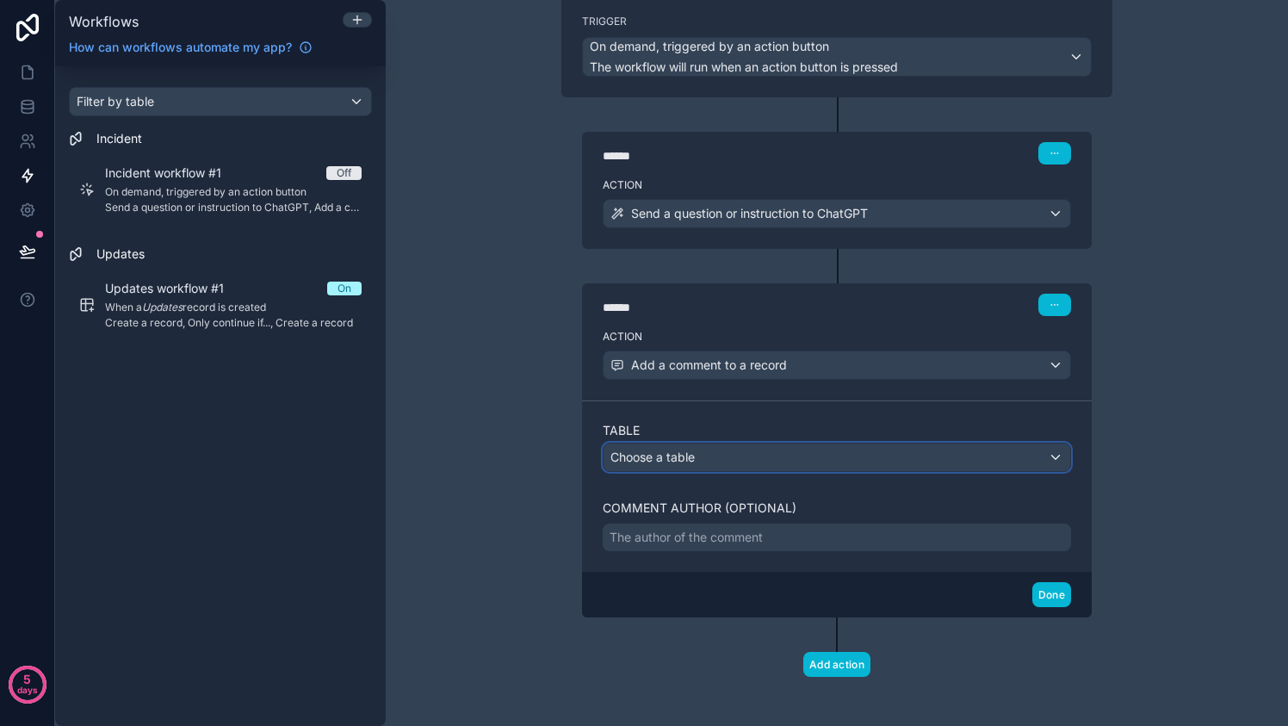
click at [907, 448] on div "Choose a table" at bounding box center [836, 457] width 466 height 28
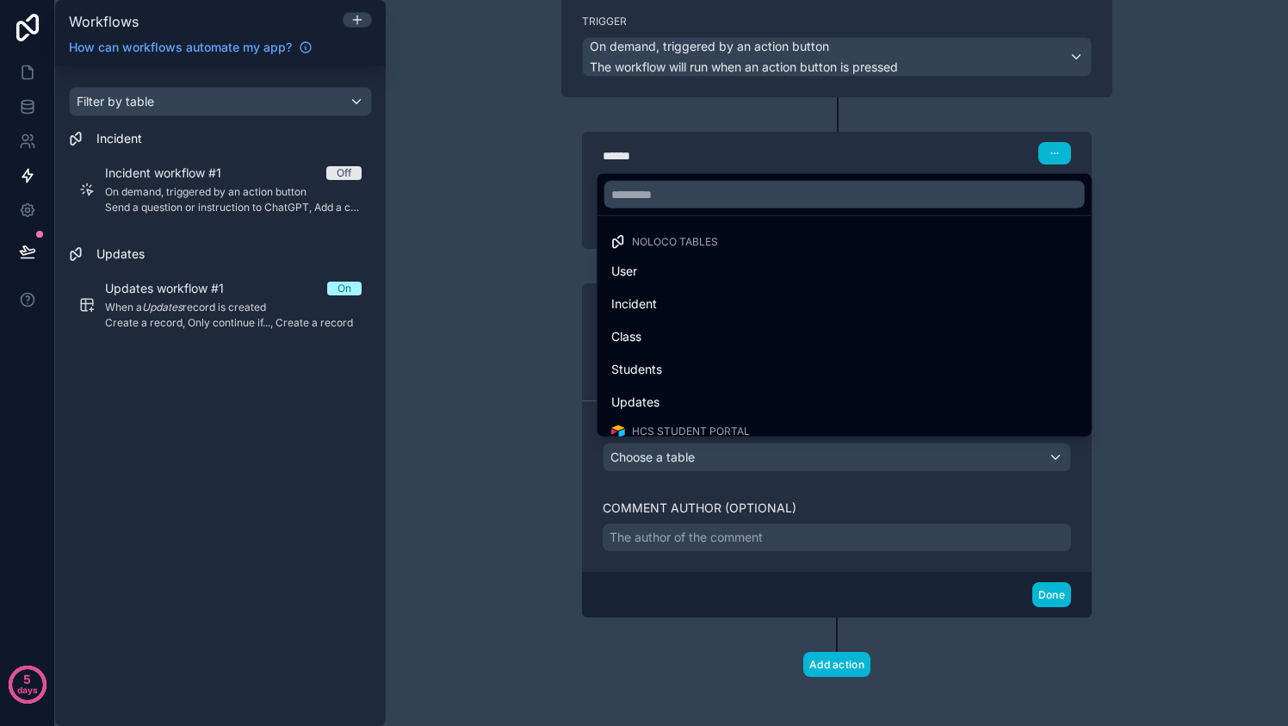
click at [907, 448] on div at bounding box center [644, 363] width 1288 height 726
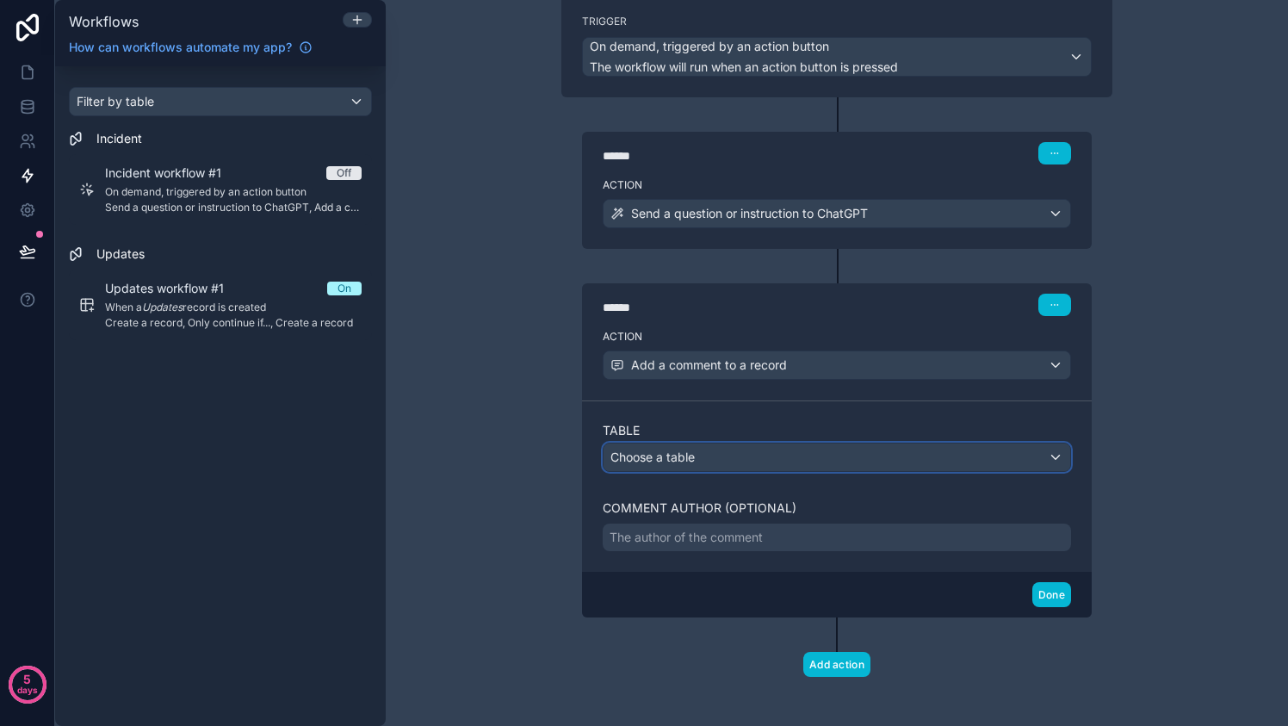
click at [907, 448] on div "Choose a table" at bounding box center [836, 457] width 466 height 28
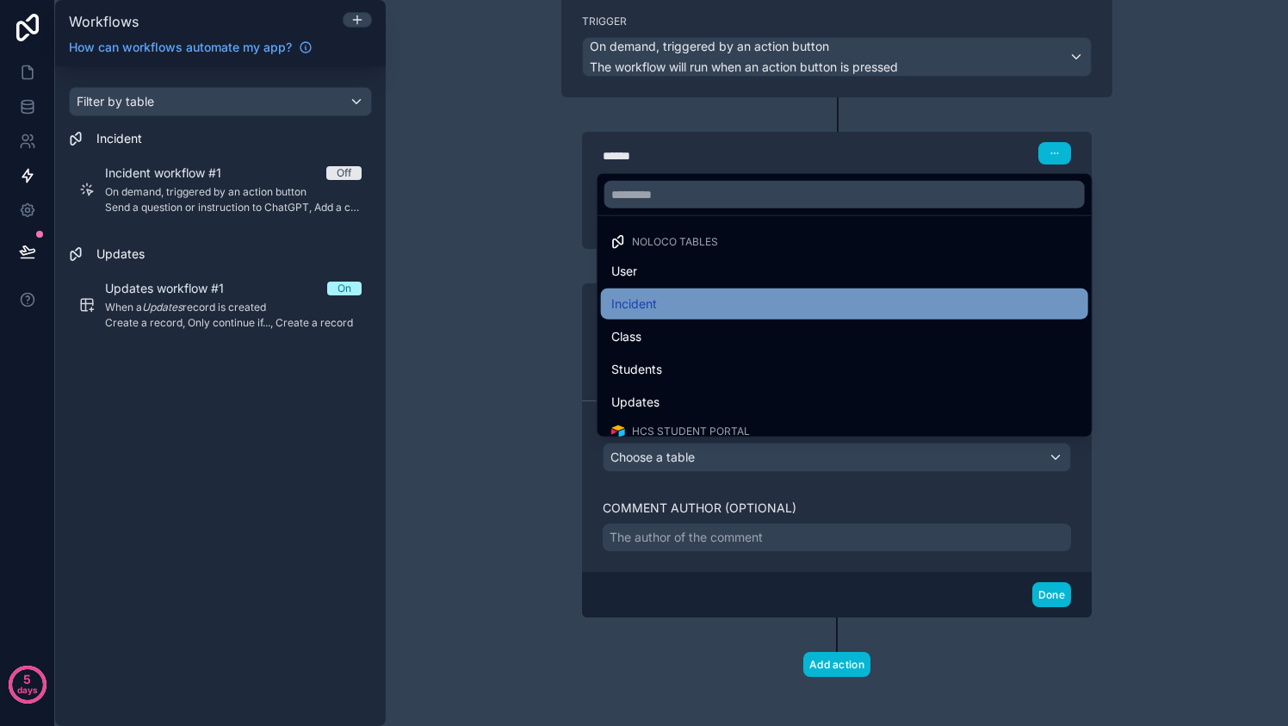
click at [912, 306] on div "Incident" at bounding box center [844, 303] width 466 height 21
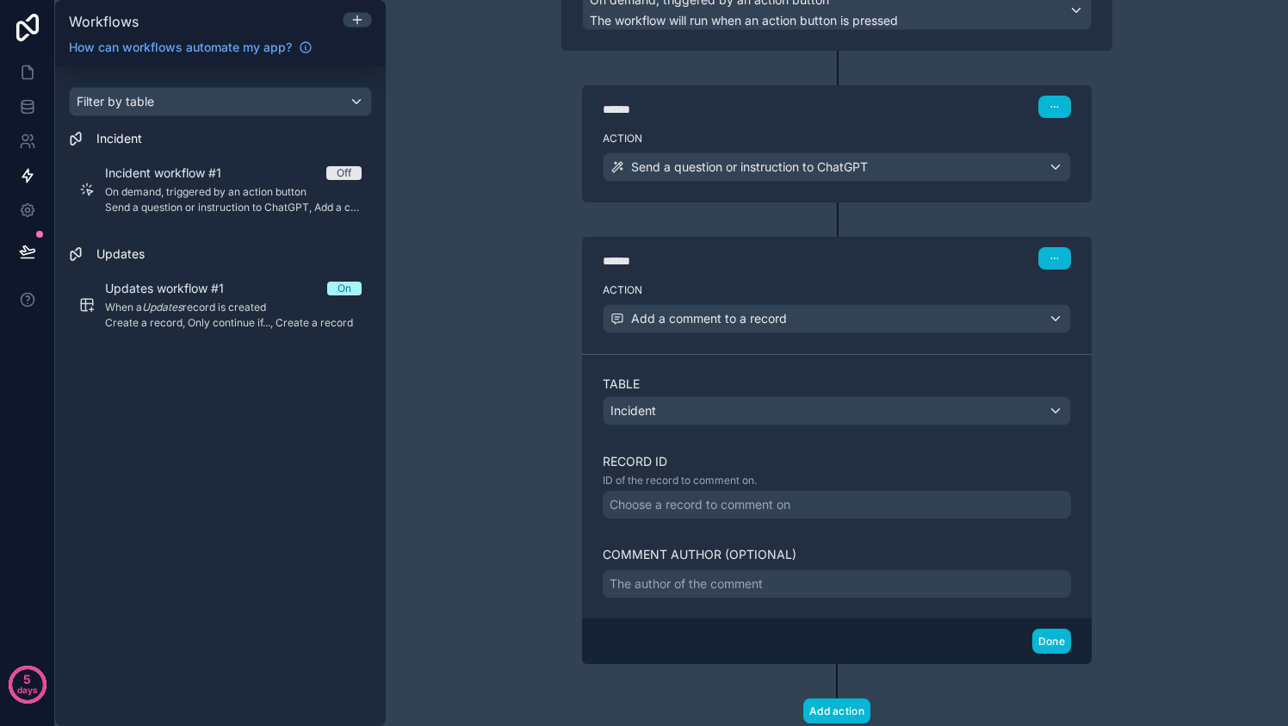
scroll to position [179, 0]
click at [1043, 170] on div "Send a question or instruction to ChatGPT" at bounding box center [836, 169] width 466 height 28
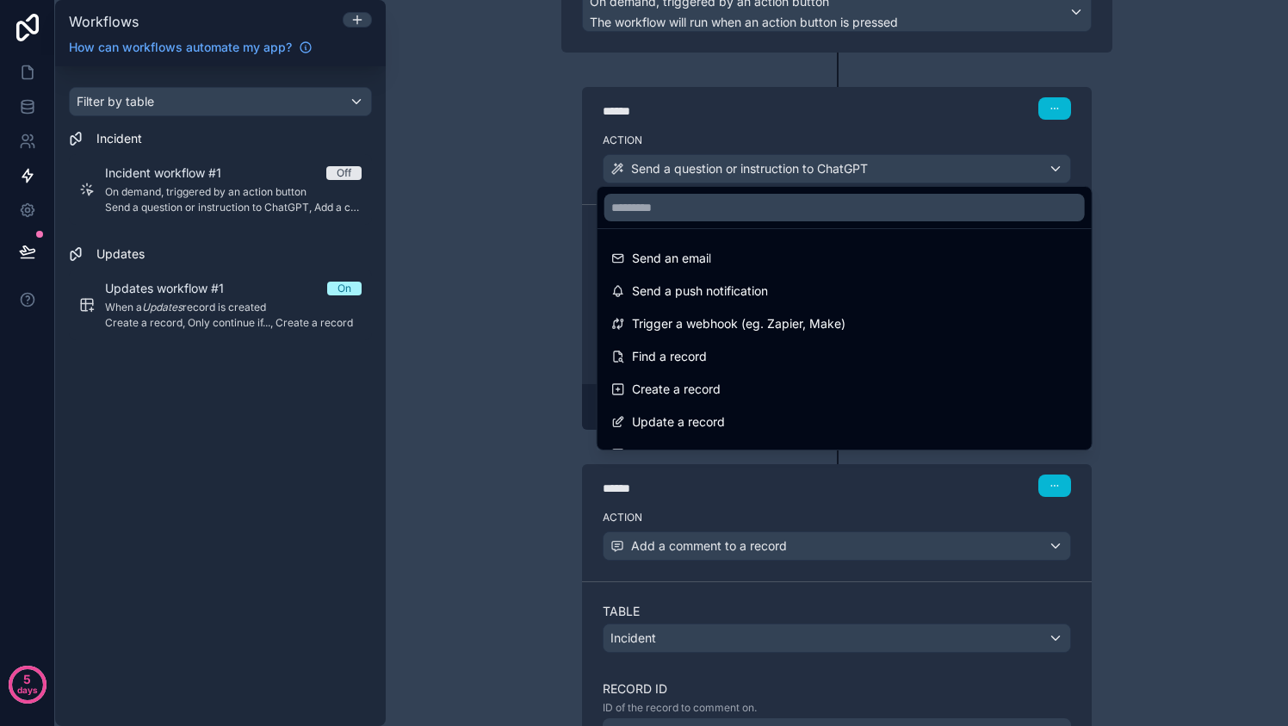
click at [1043, 170] on div at bounding box center [644, 363] width 1288 height 726
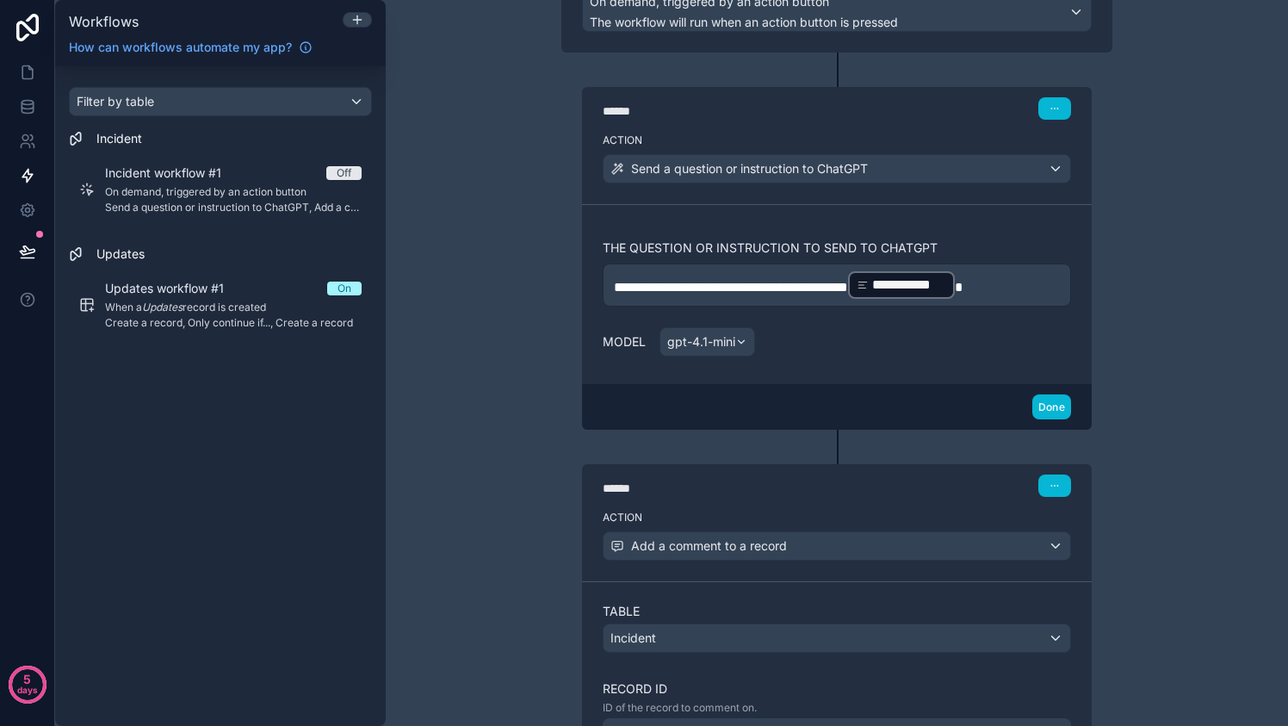
click at [979, 337] on div "Model gpt-4.1-mini" at bounding box center [836, 341] width 468 height 29
click at [1052, 104] on icon "button" at bounding box center [1054, 108] width 10 height 10
click at [1154, 81] on div "**********" at bounding box center [837, 363] width 902 height 726
click at [1048, 396] on button "Done" at bounding box center [1051, 406] width 39 height 25
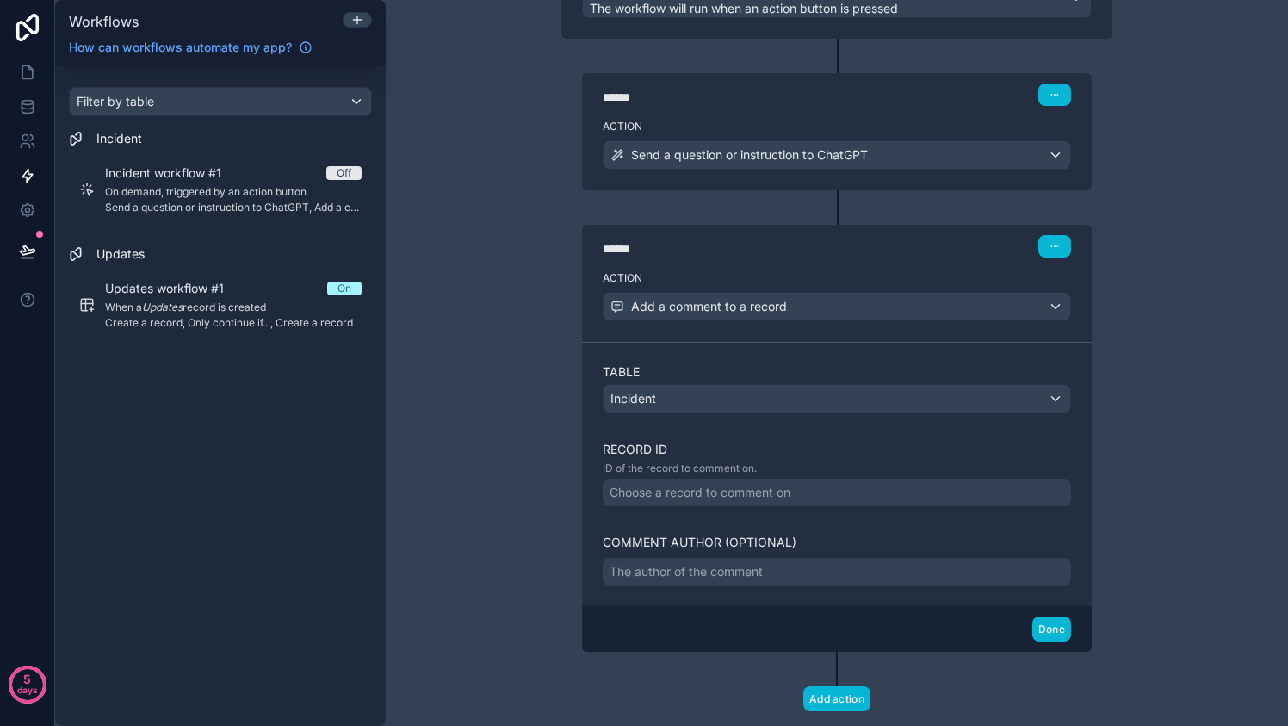
scroll to position [227, 0]
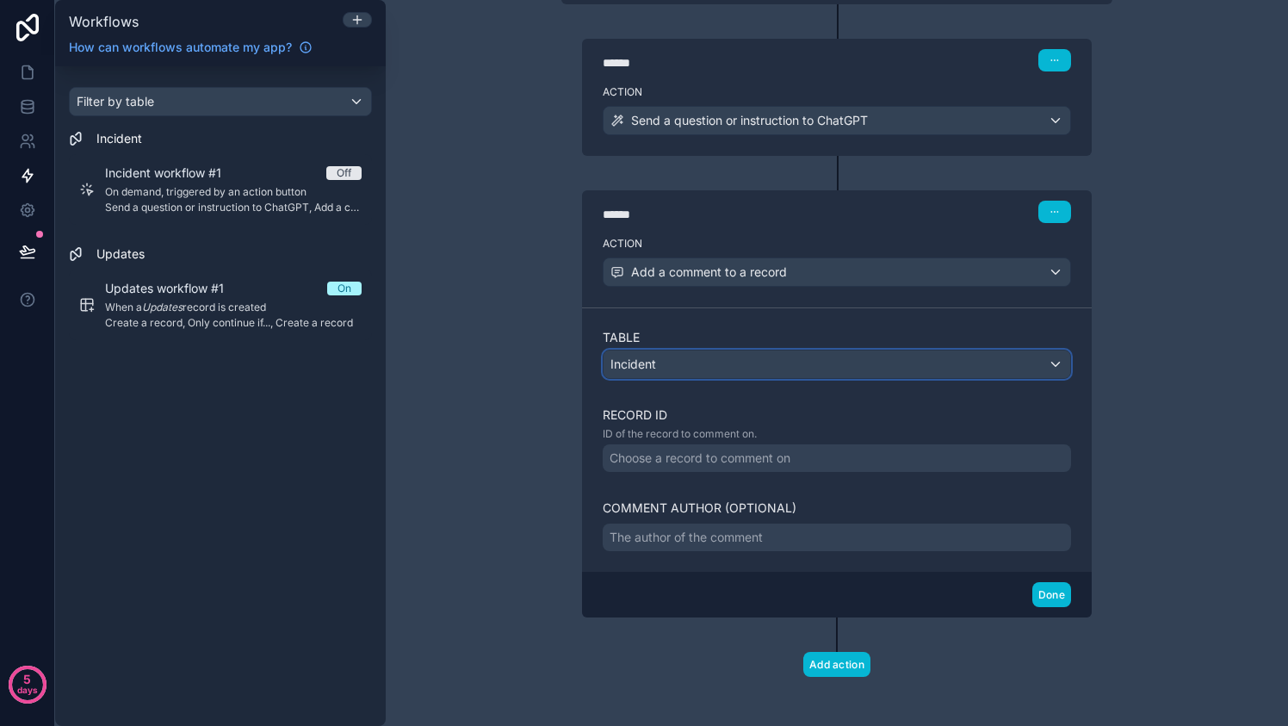
click at [916, 361] on div "Incident" at bounding box center [836, 364] width 466 height 28
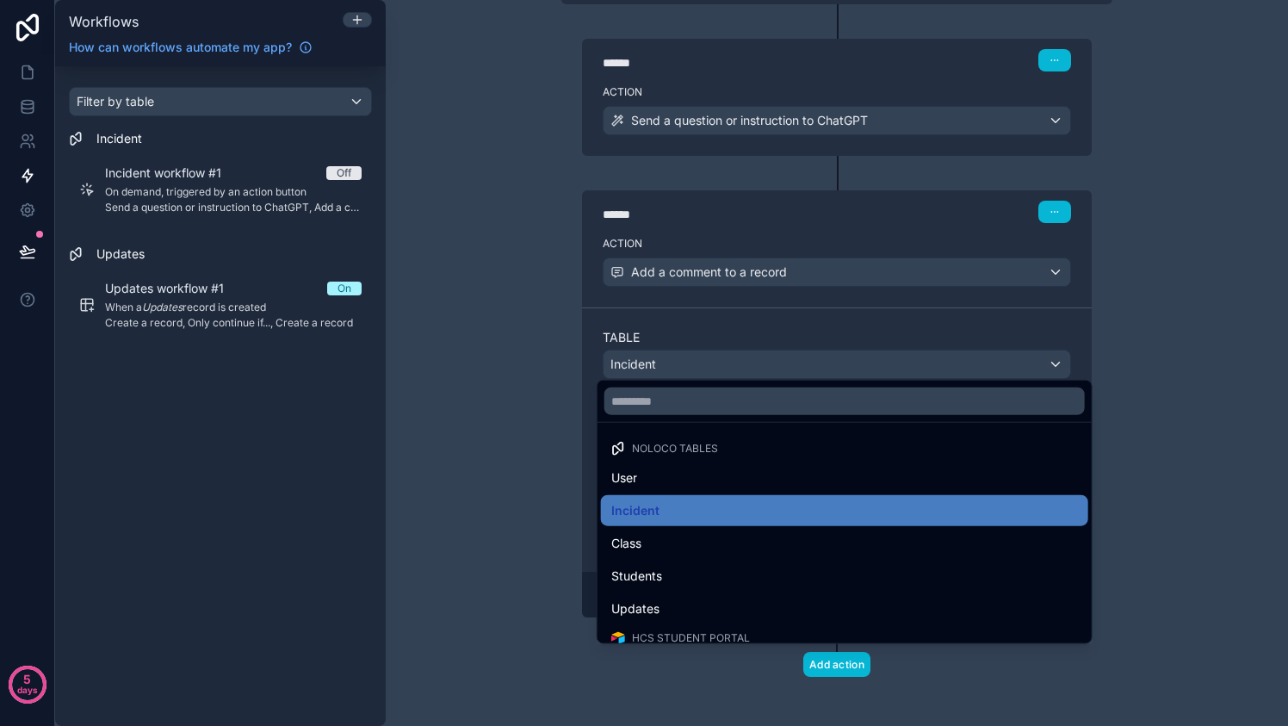
click at [916, 361] on div at bounding box center [644, 363] width 1288 height 726
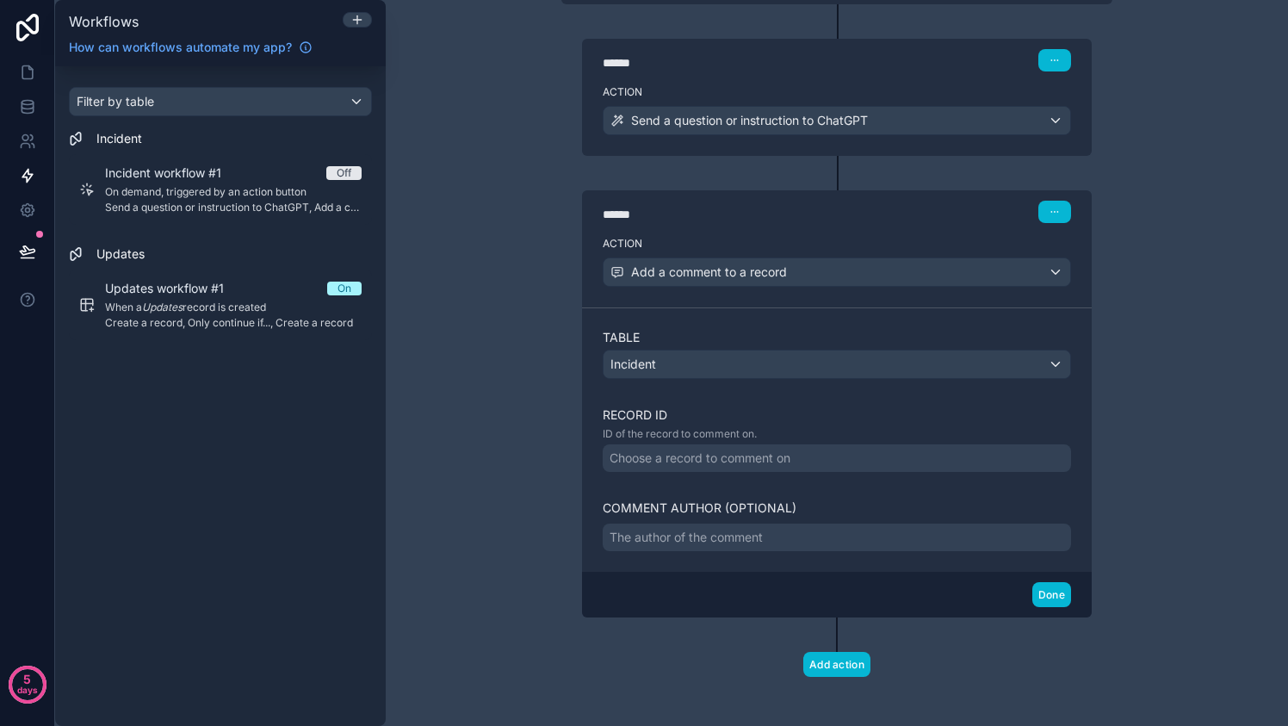
click at [897, 452] on div "Choose a record to comment on" at bounding box center [836, 458] width 468 height 28
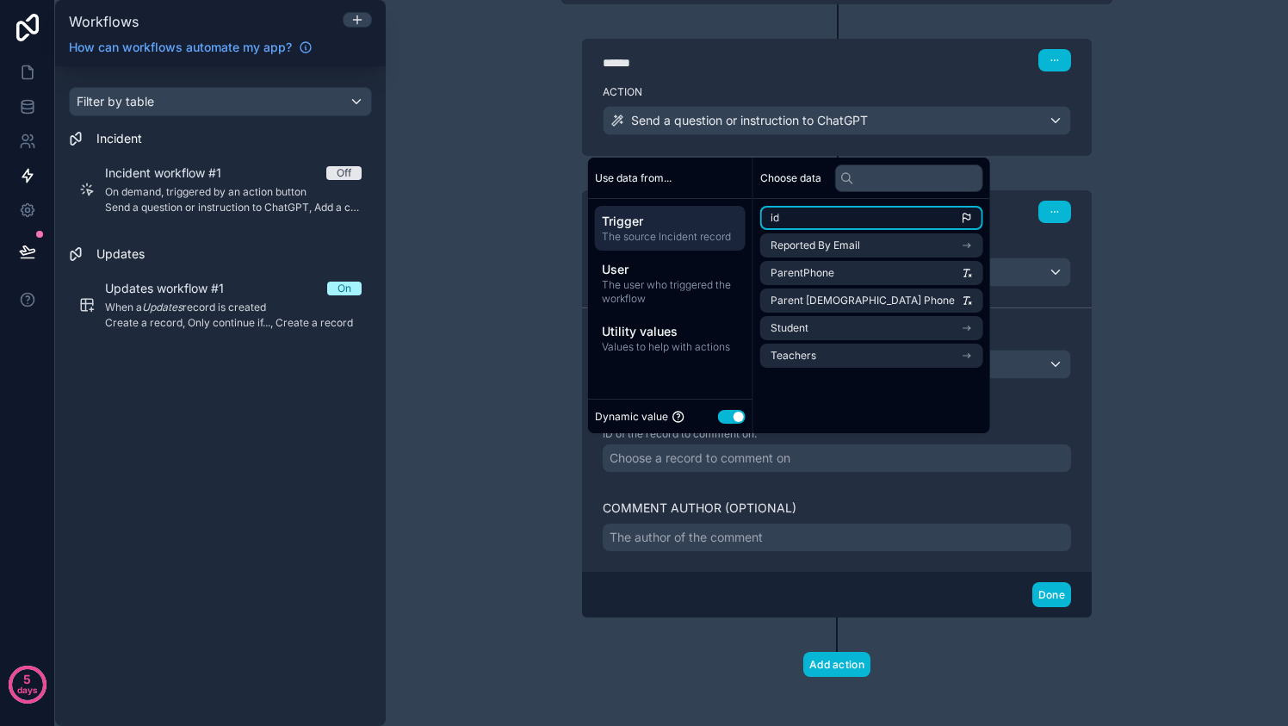
click at [922, 219] on li "id" at bounding box center [871, 218] width 223 height 24
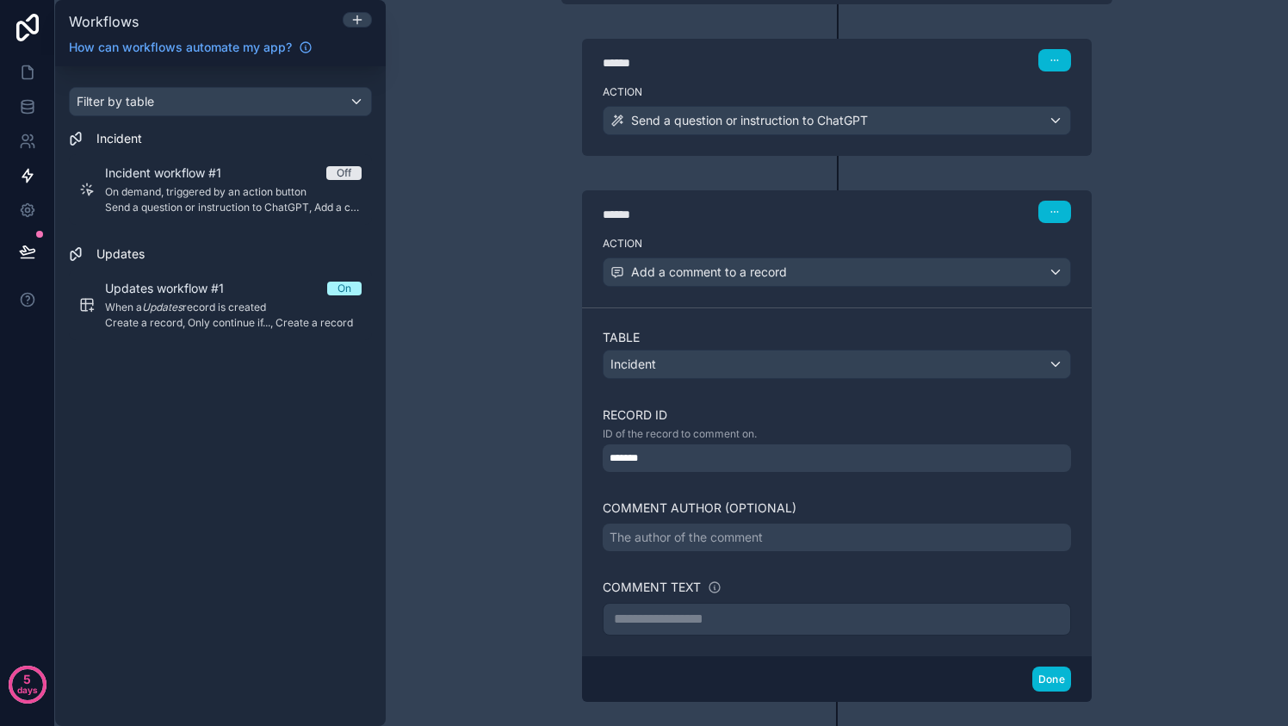
click at [1084, 429] on div "**********" at bounding box center [836, 429] width 551 height 546
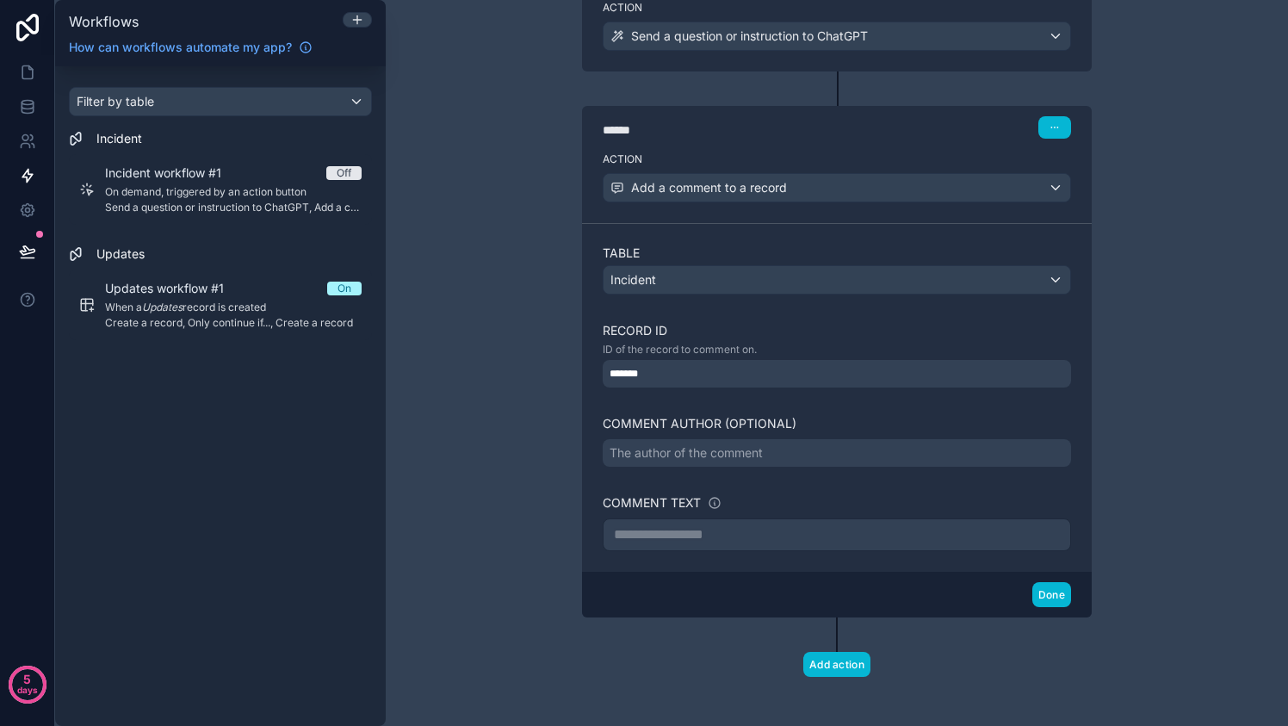
click at [953, 524] on p "**********" at bounding box center [837, 534] width 446 height 21
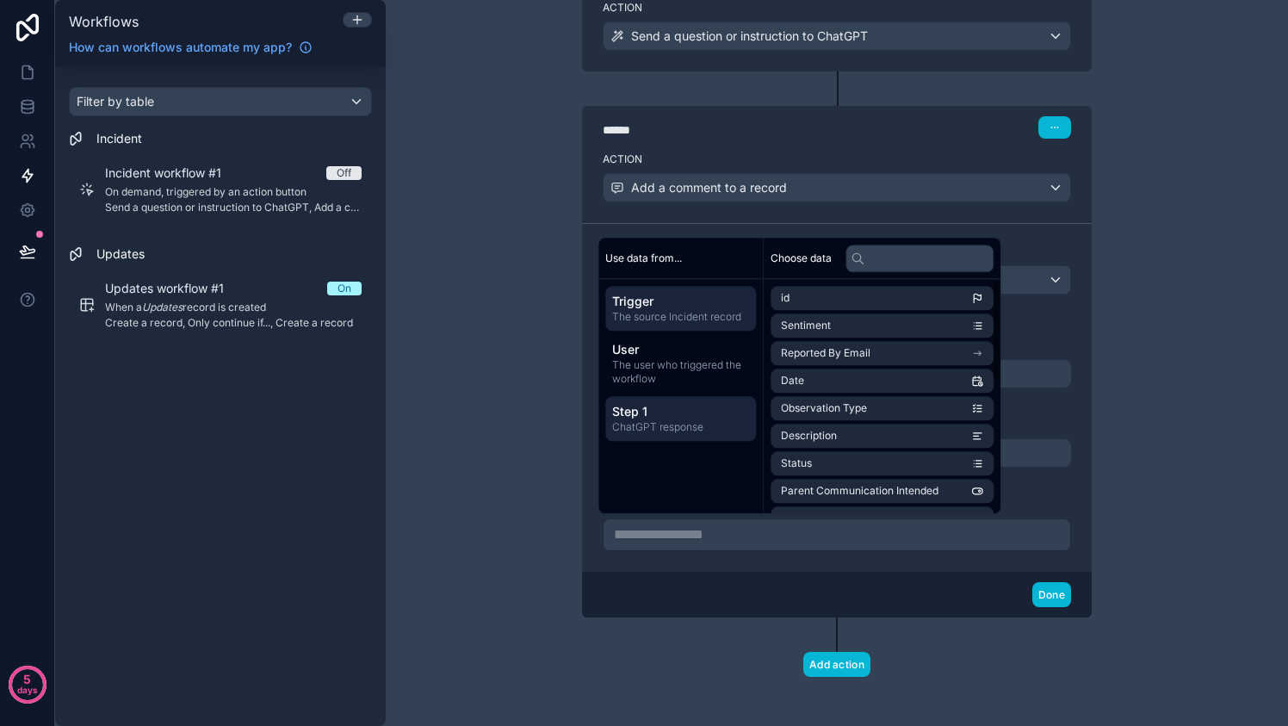
click at [699, 427] on span "ChatGPT response" at bounding box center [680, 427] width 137 height 14
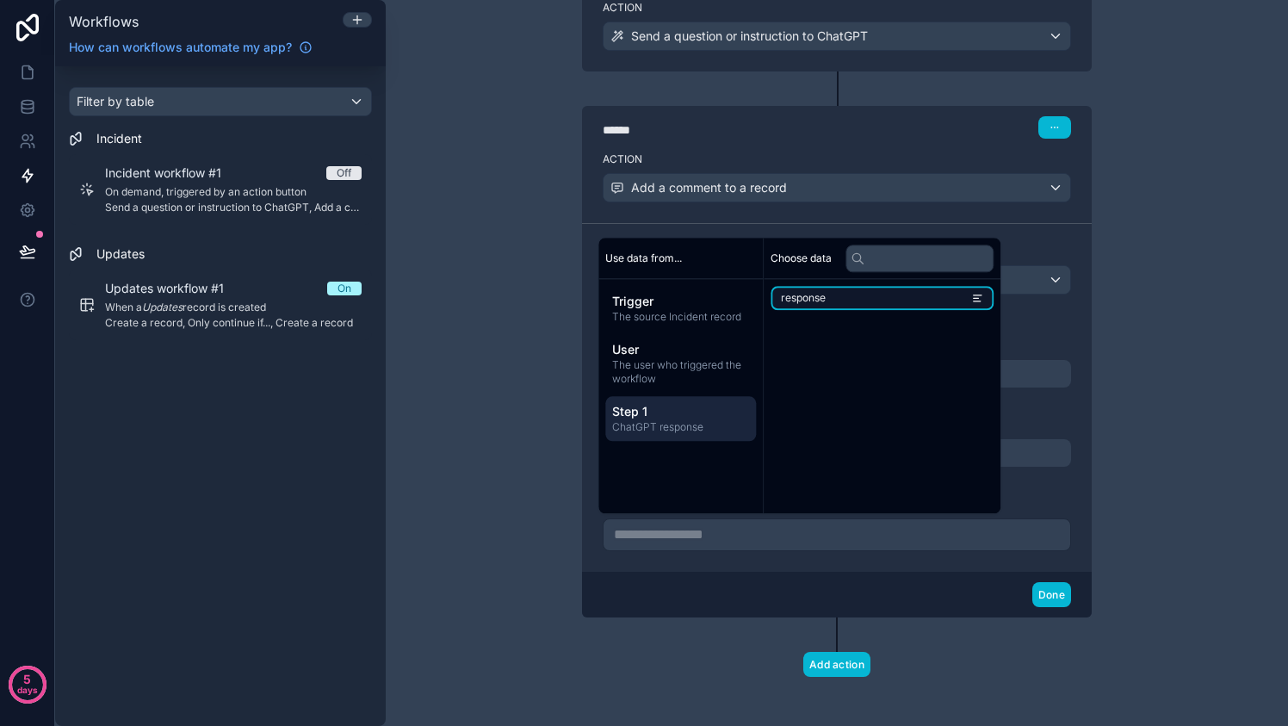
click at [848, 294] on li "response" at bounding box center [881, 298] width 223 height 24
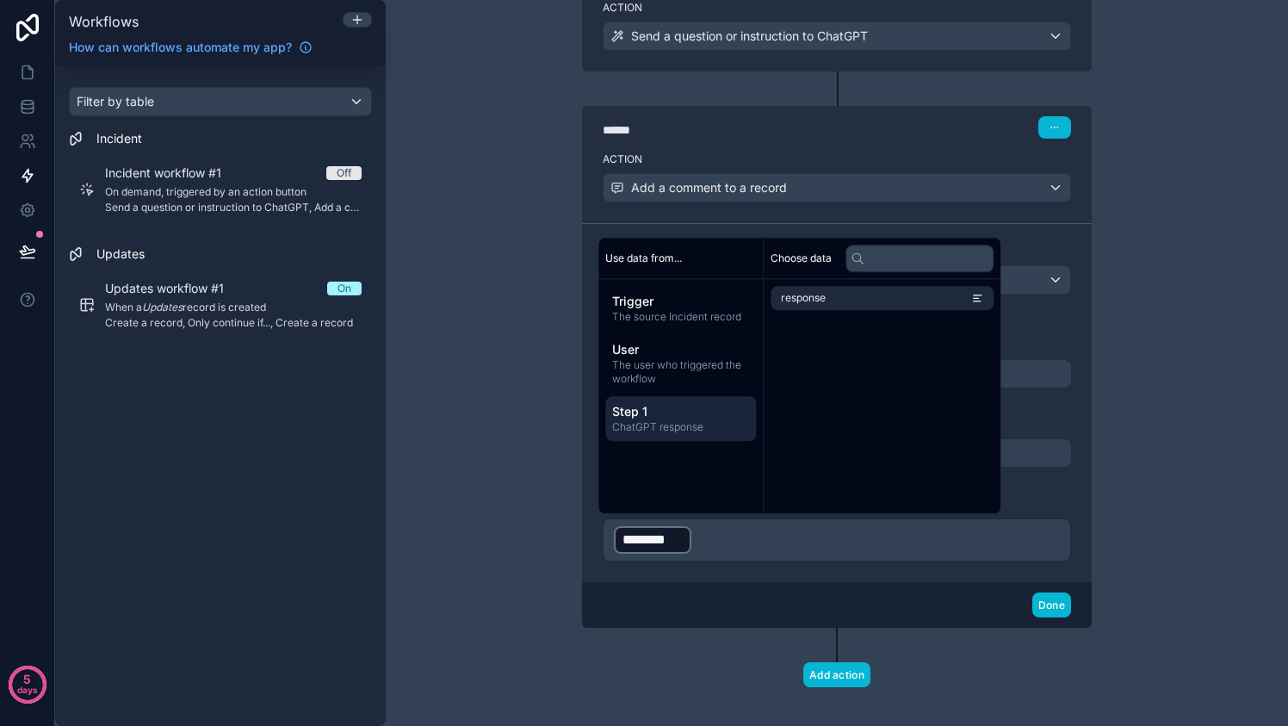
click at [1075, 497] on div "Table Incident Record ID ID of the record to comment on. ******* Comment author…" at bounding box center [837, 402] width 510 height 359
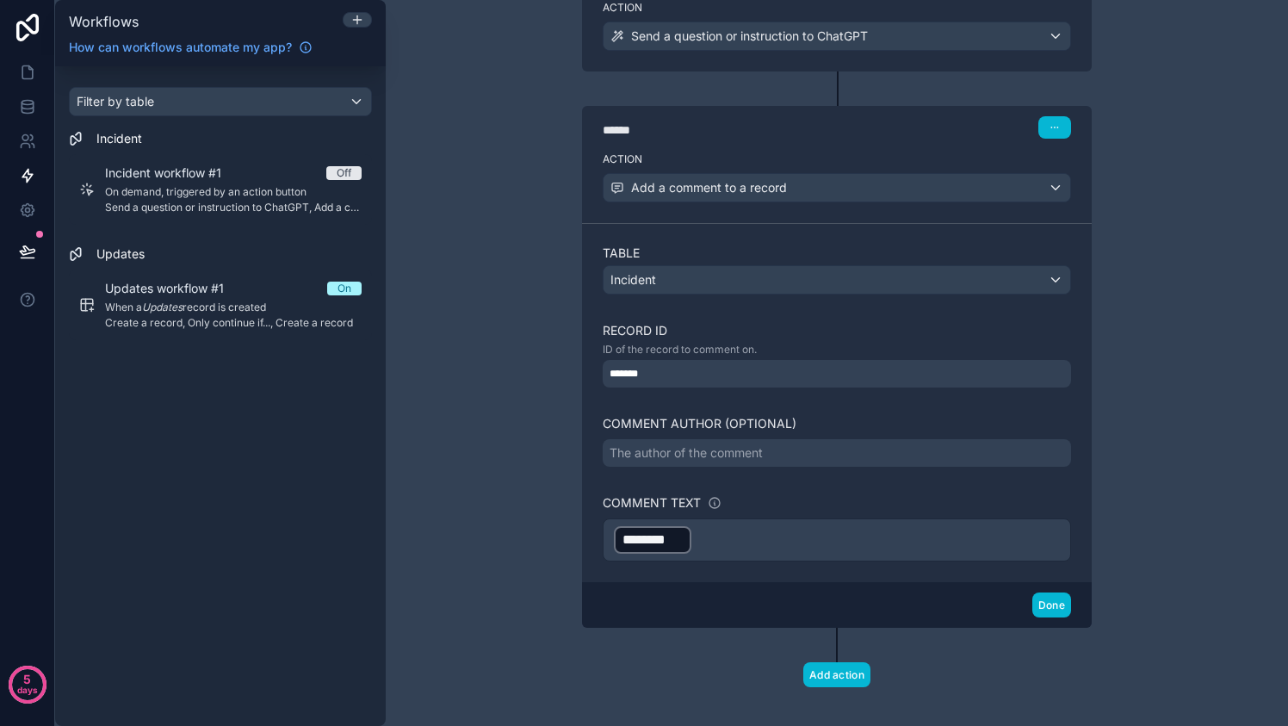
click at [916, 445] on div "The author of the comment" at bounding box center [836, 453] width 468 height 28
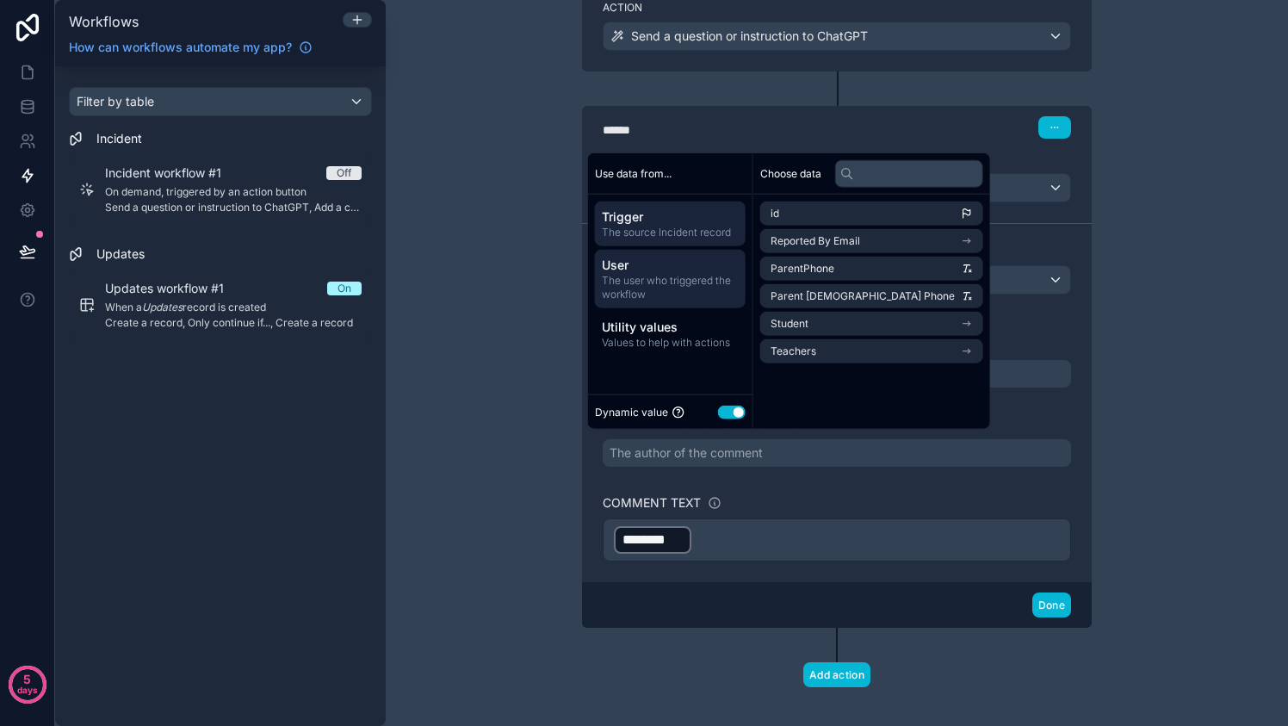
click at [697, 281] on span "The user who triggered the workflow" at bounding box center [670, 288] width 137 height 28
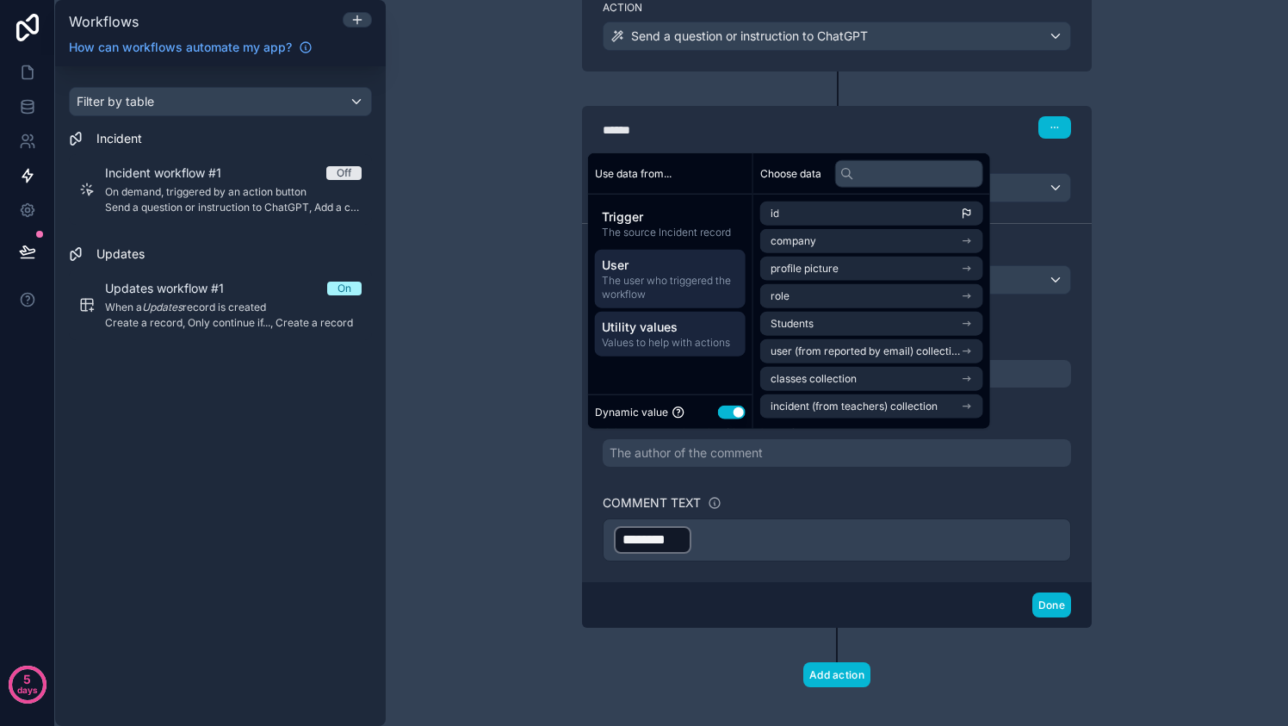
click at [694, 325] on span "Utility values" at bounding box center [670, 326] width 137 height 17
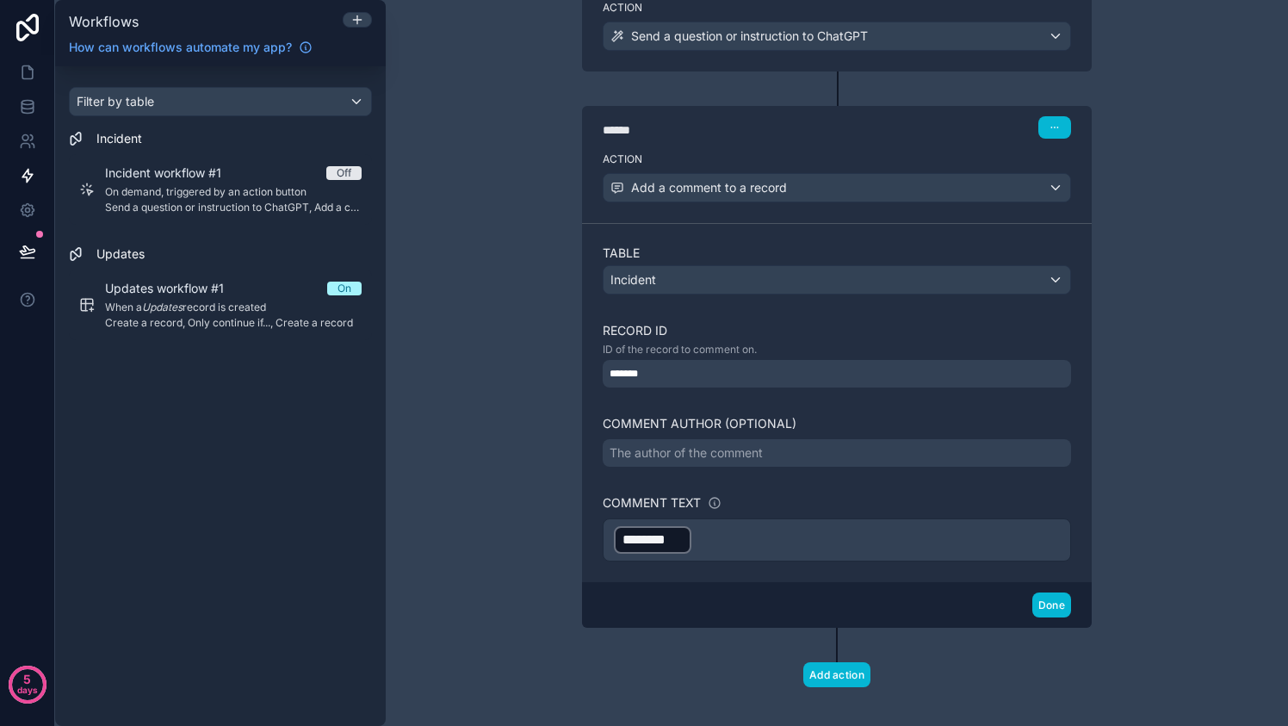
click at [795, 444] on div "The author of the comment" at bounding box center [836, 453] width 468 height 28
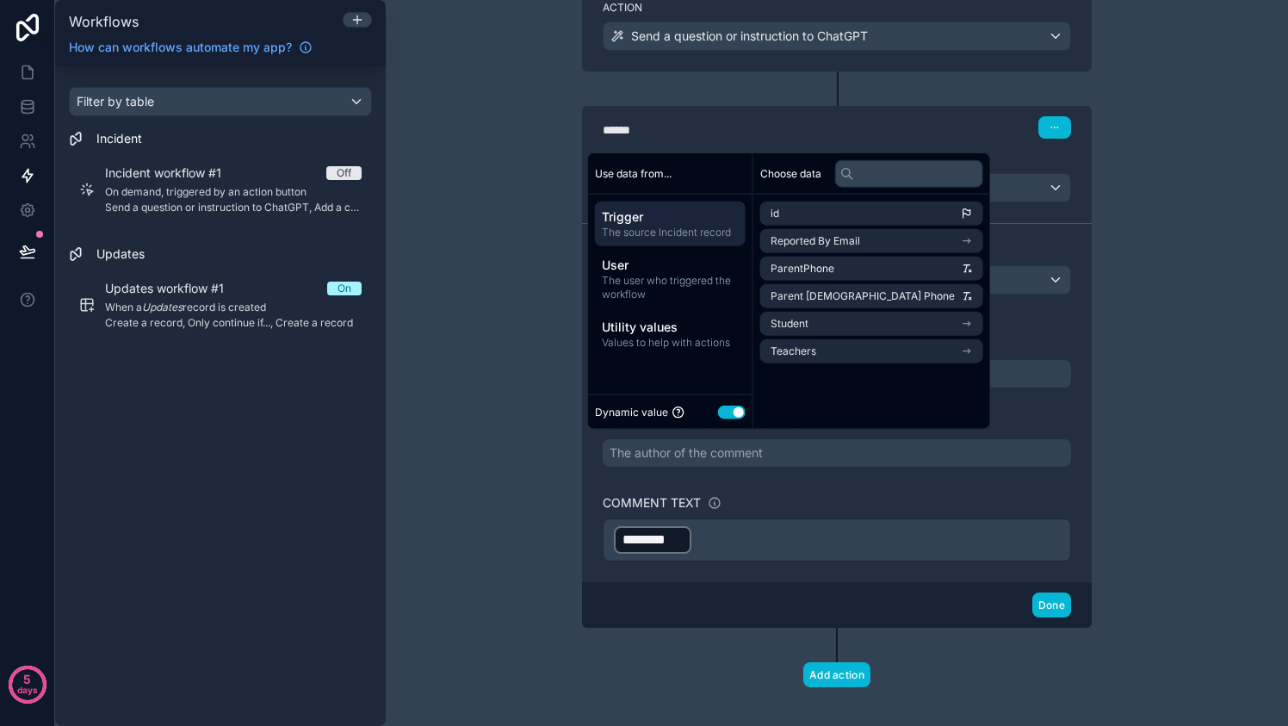
click at [795, 444] on div "The author of the comment" at bounding box center [836, 453] width 468 height 28
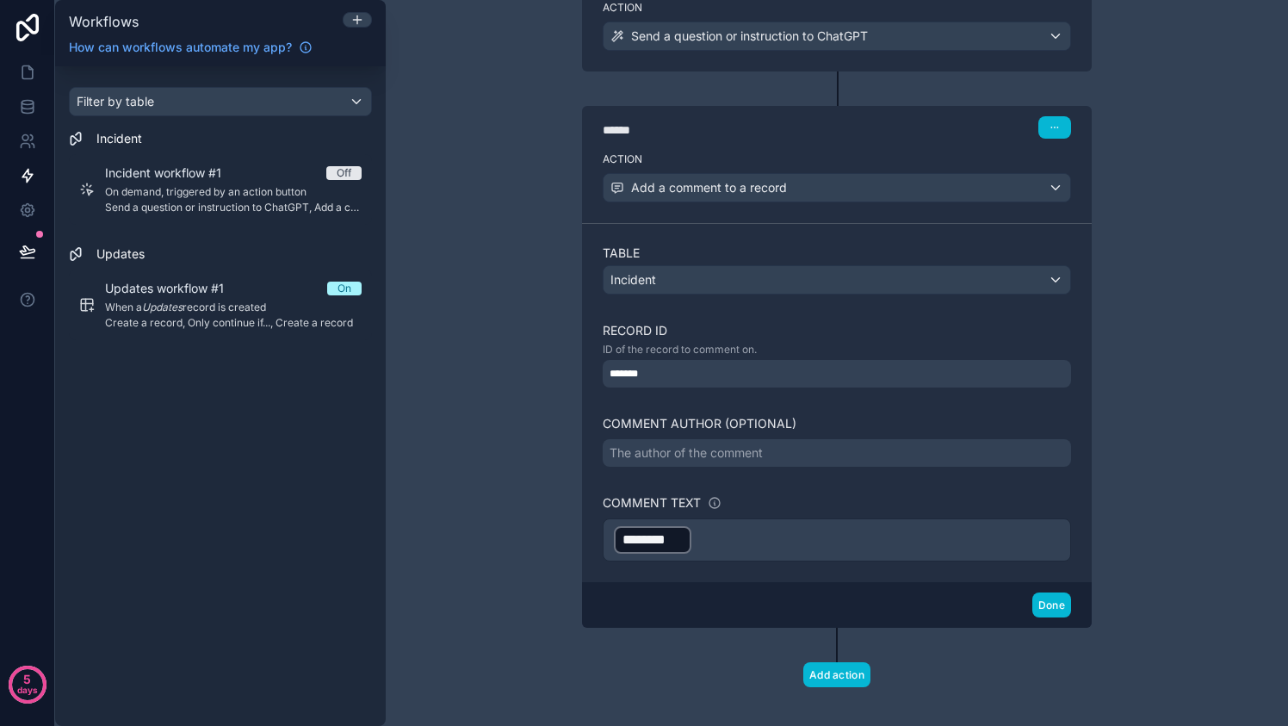
click at [752, 449] on div "The author of the comment" at bounding box center [685, 452] width 153 height 17
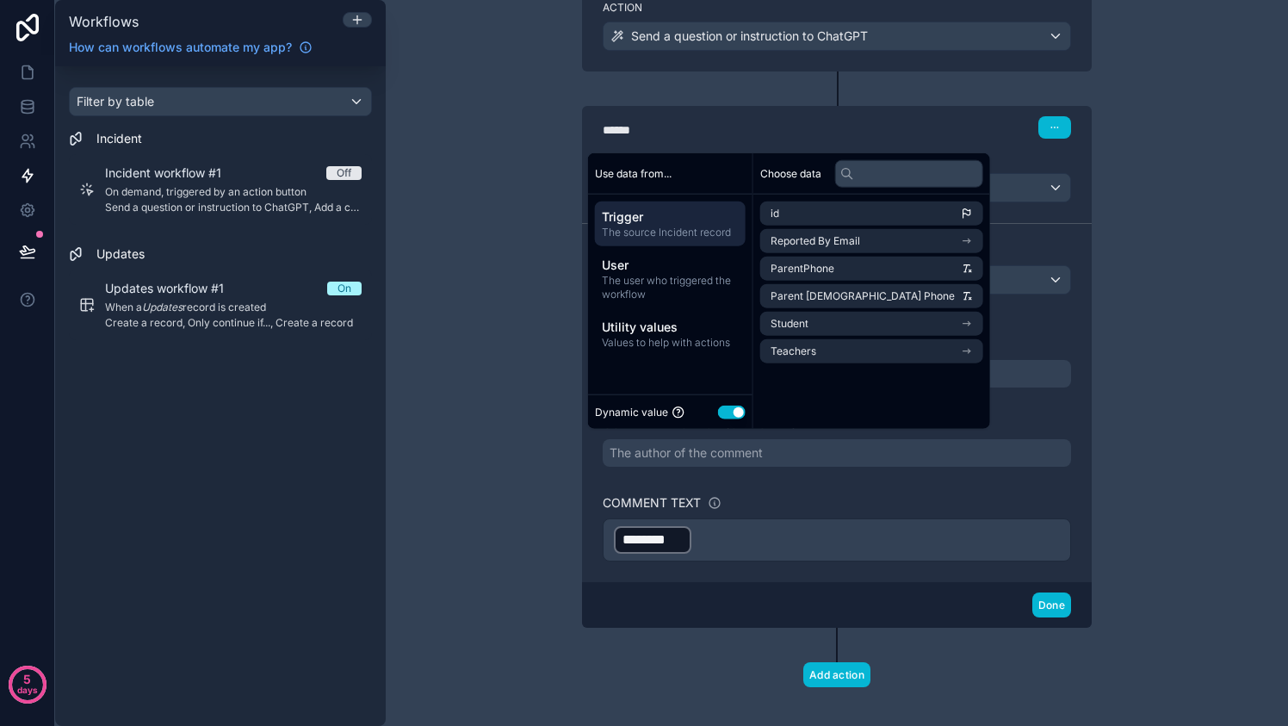
click at [725, 410] on button "Use setting" at bounding box center [732, 412] width 28 height 14
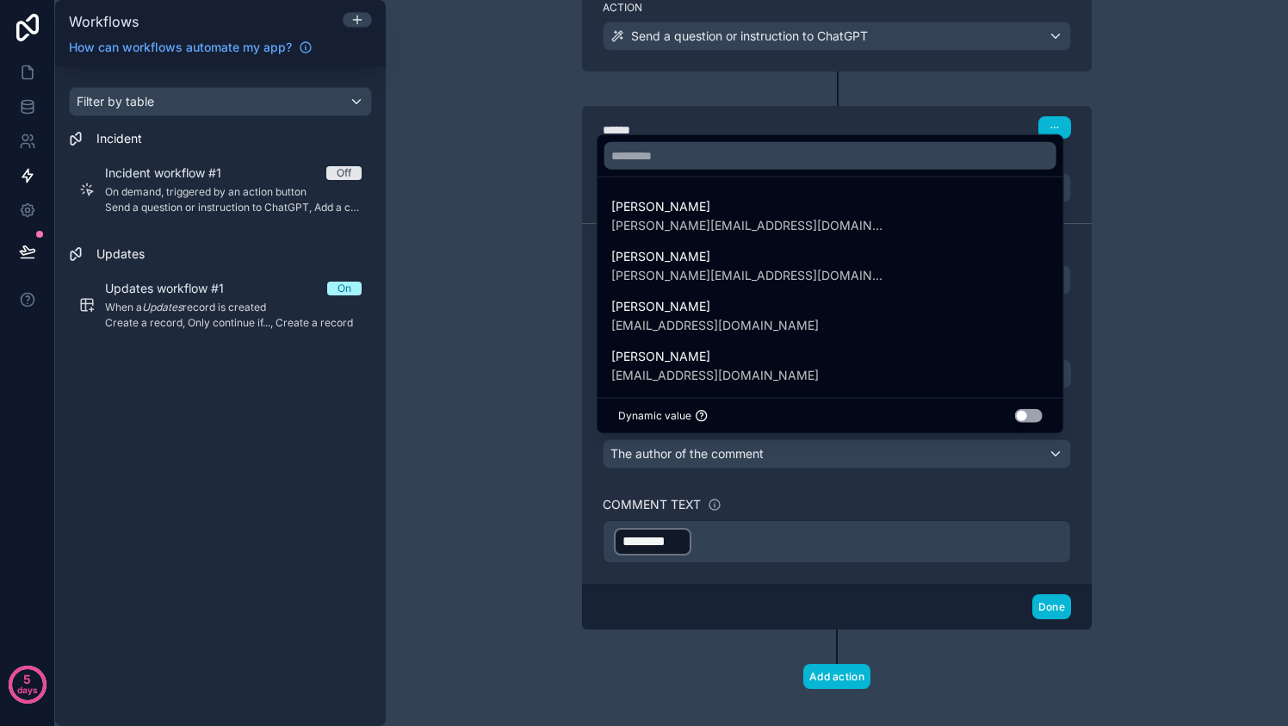
click at [738, 446] on div at bounding box center [644, 363] width 1288 height 726
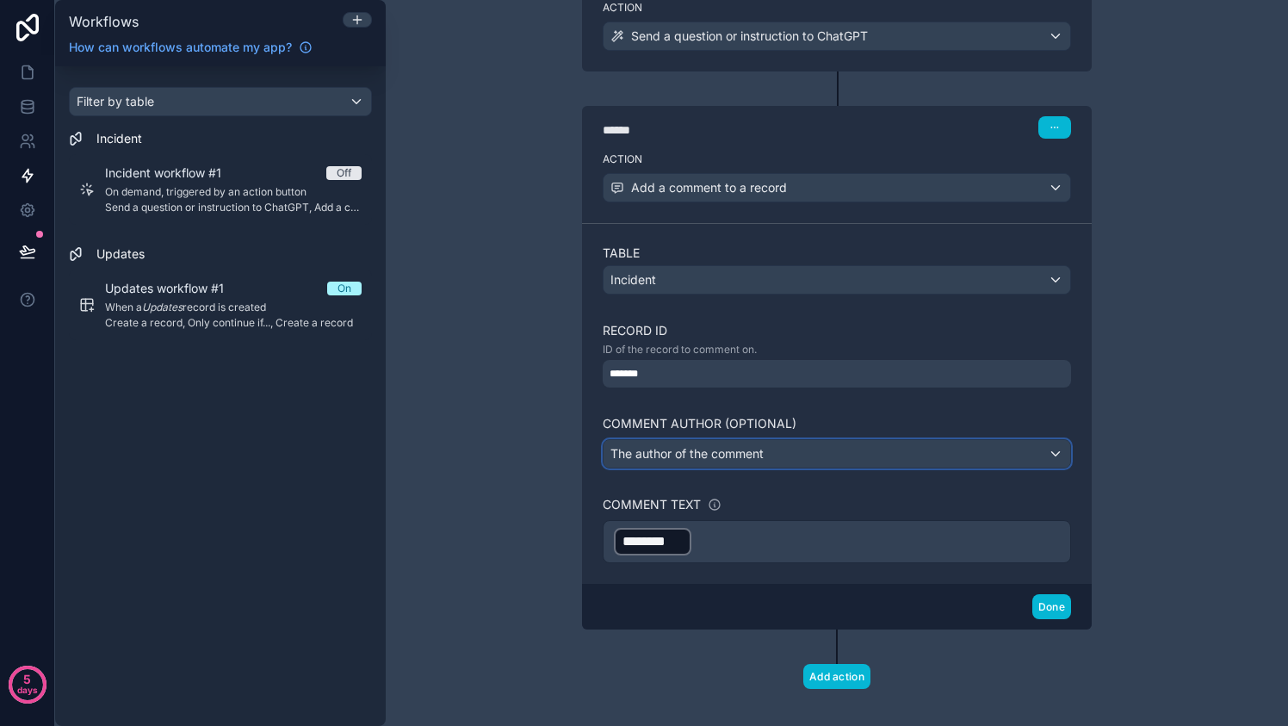
click at [738, 446] on span "The author of the comment" at bounding box center [686, 453] width 153 height 15
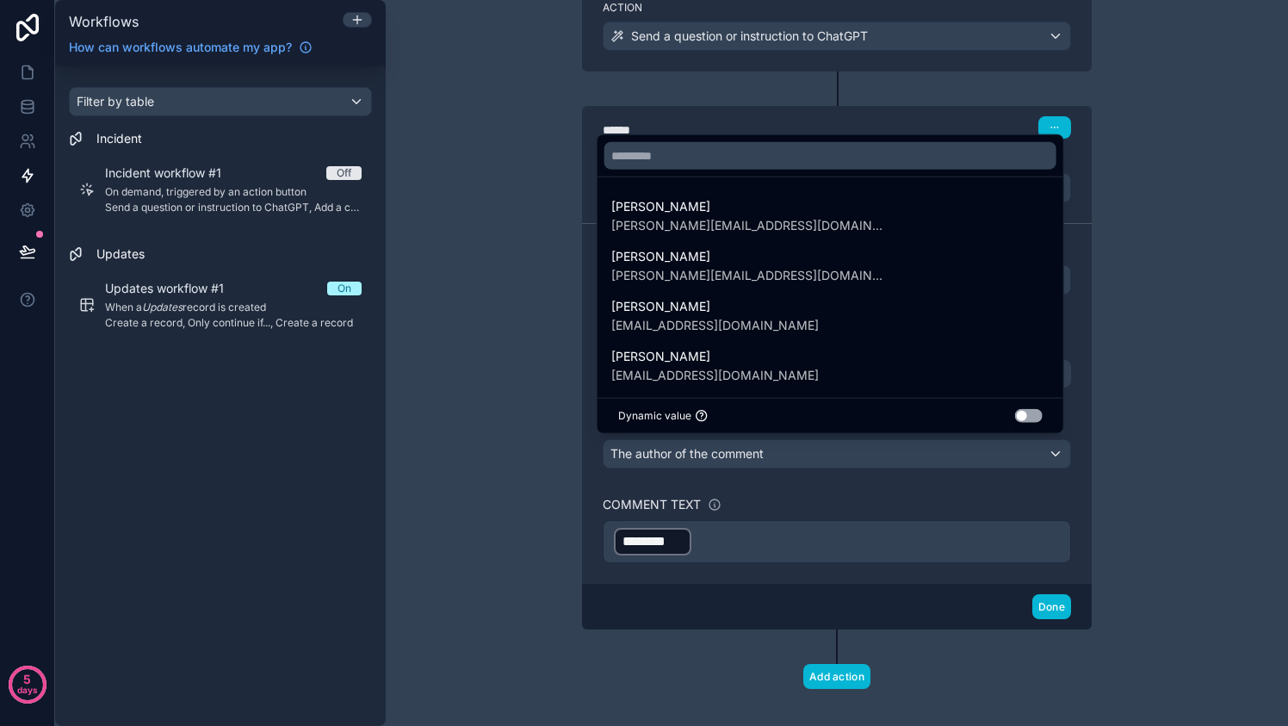
click at [738, 446] on div at bounding box center [644, 363] width 1288 height 726
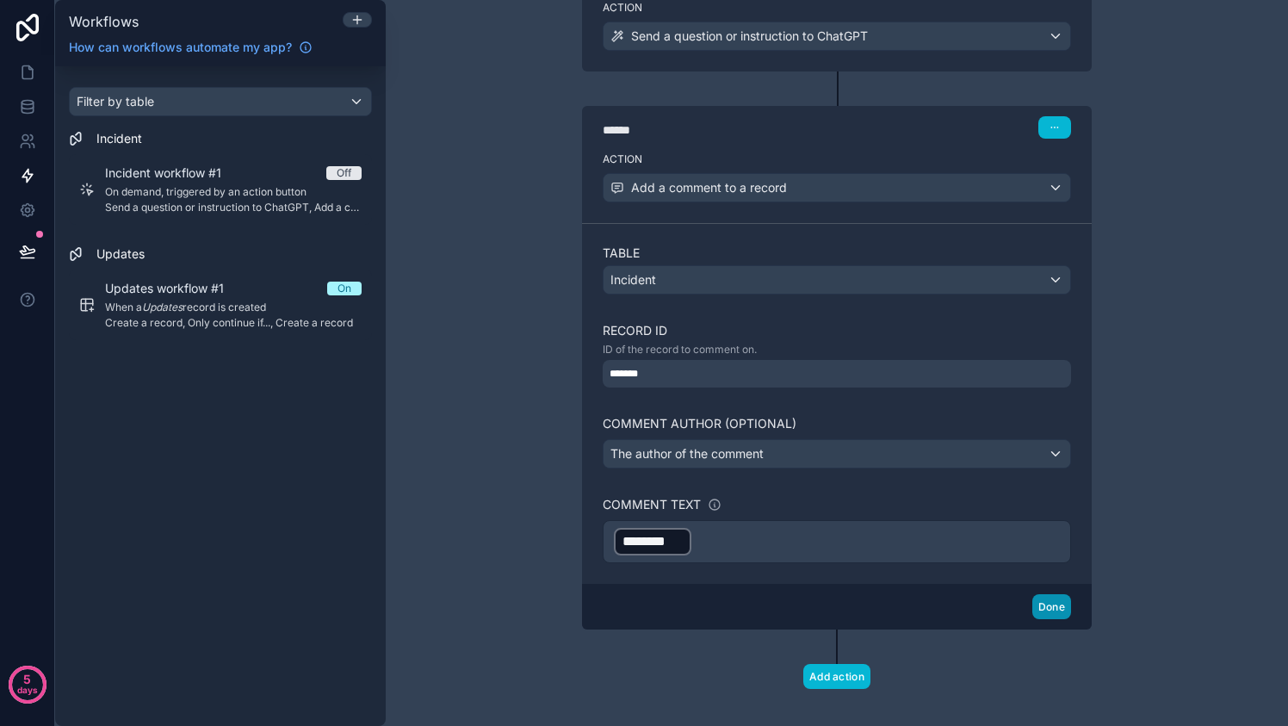
click at [1036, 602] on button "Done" at bounding box center [1051, 606] width 39 height 25
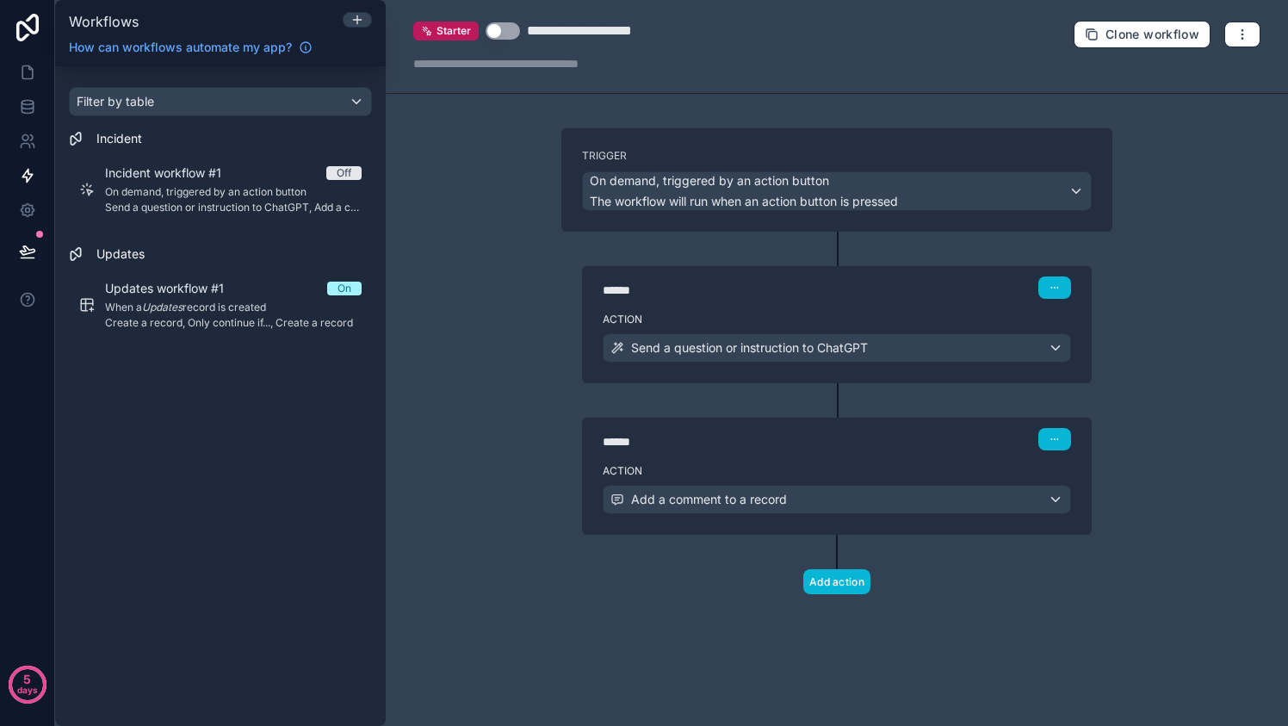
scroll to position [0, 0]
click at [1045, 186] on div "On demand, triggered by an action button The workflow will run when an action b…" at bounding box center [837, 191] width 508 height 38
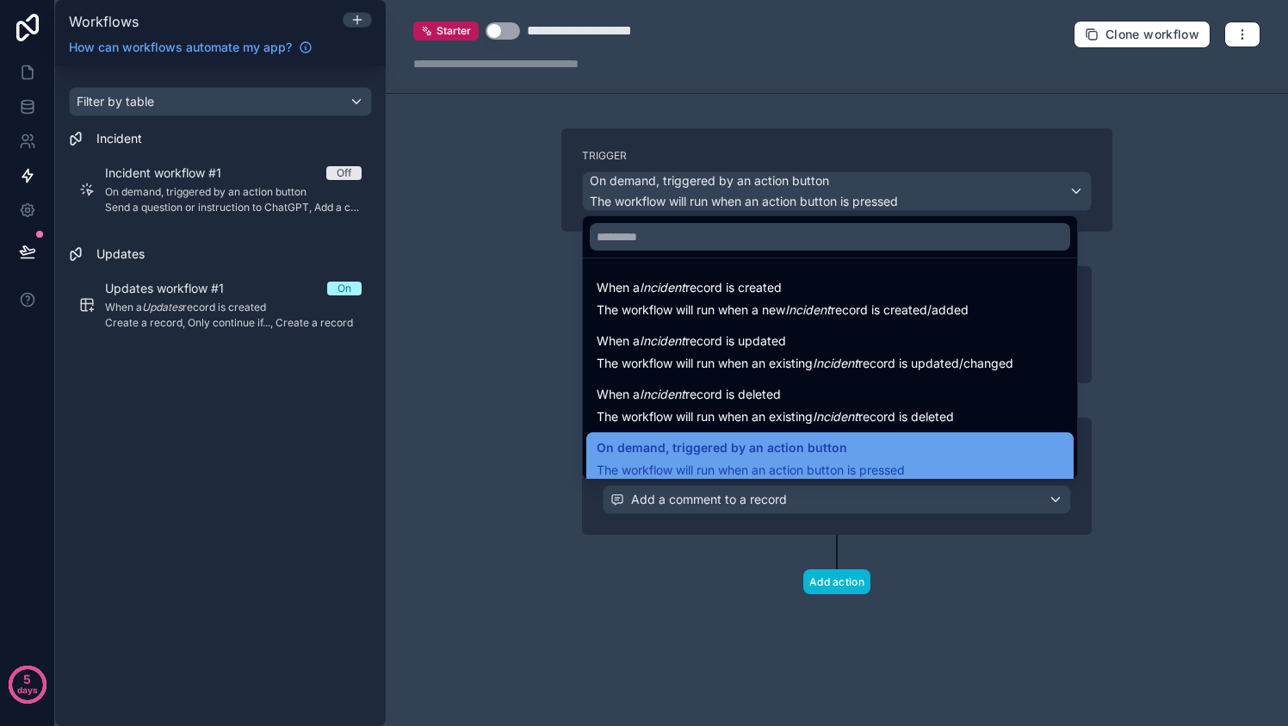
click at [948, 446] on div "On demand, triggered by an action button The workflow will run when an action b…" at bounding box center [829, 457] width 466 height 41
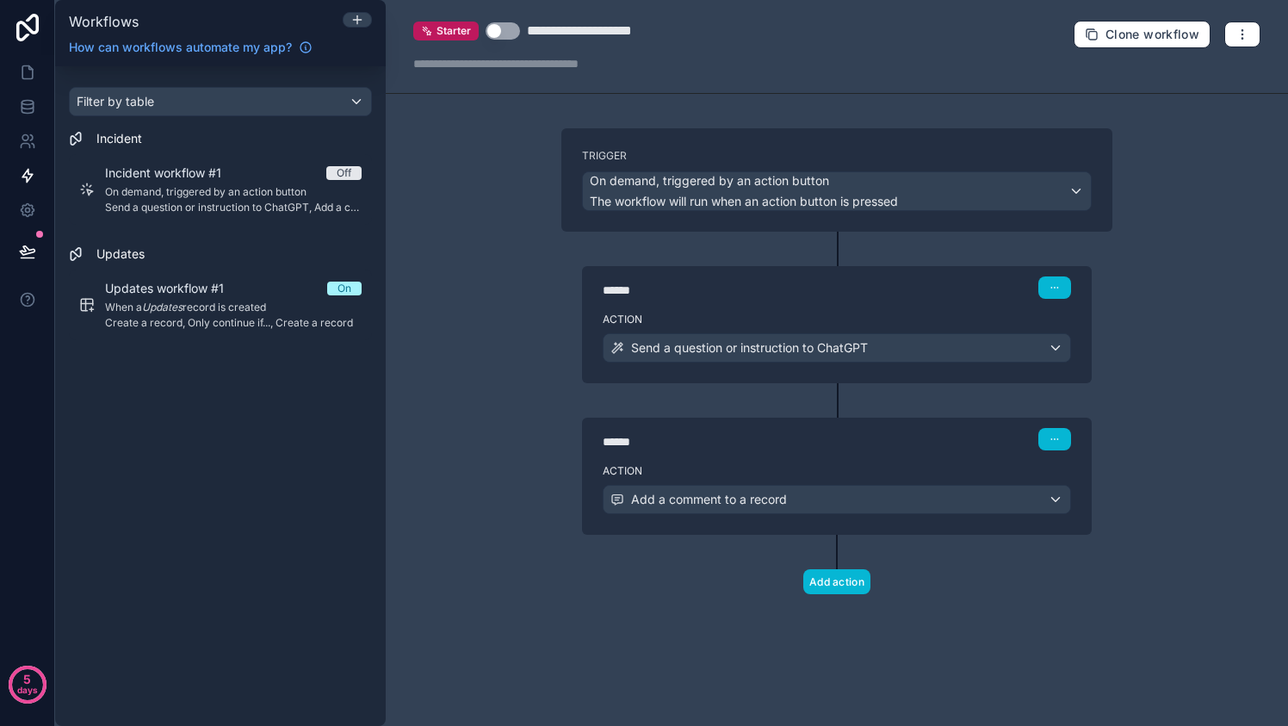
click at [510, 31] on button "Use setting" at bounding box center [502, 30] width 34 height 17
click at [579, 33] on div "**********" at bounding box center [601, 31] width 148 height 21
click at [1241, 35] on icon "button" at bounding box center [1242, 35] width 14 height 14
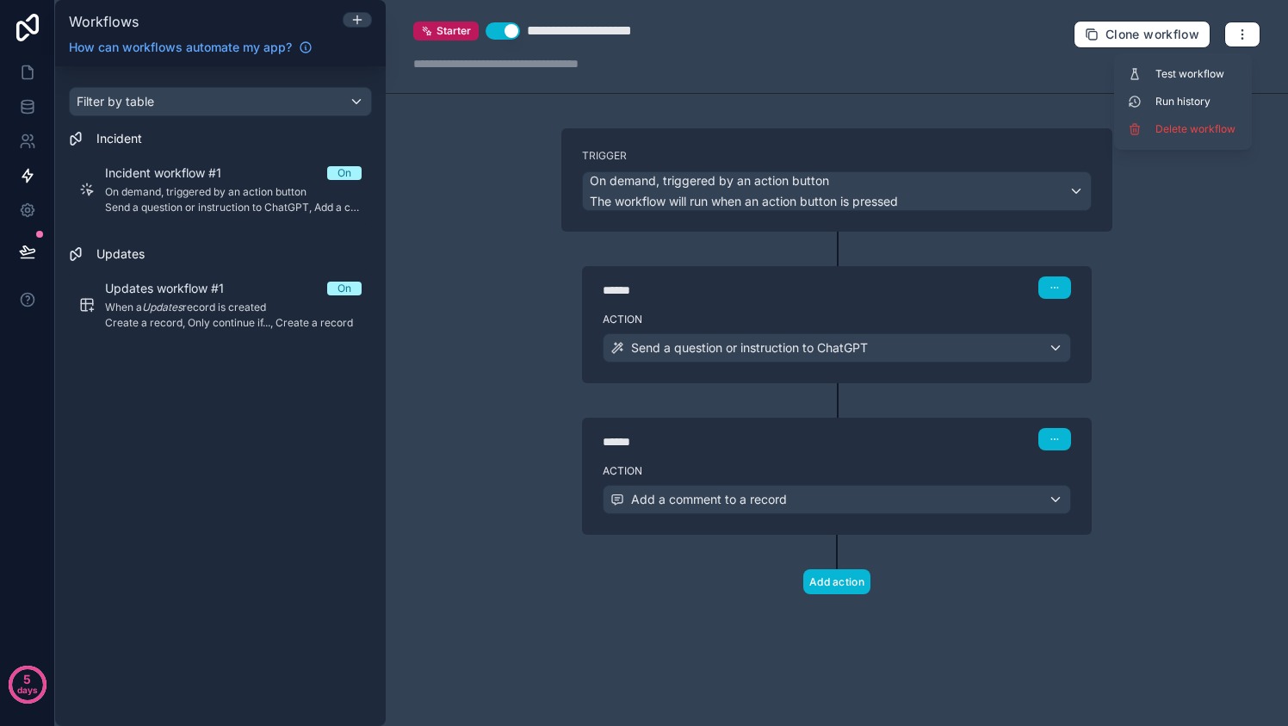
click at [1212, 201] on div "**********" at bounding box center [837, 363] width 902 height 726
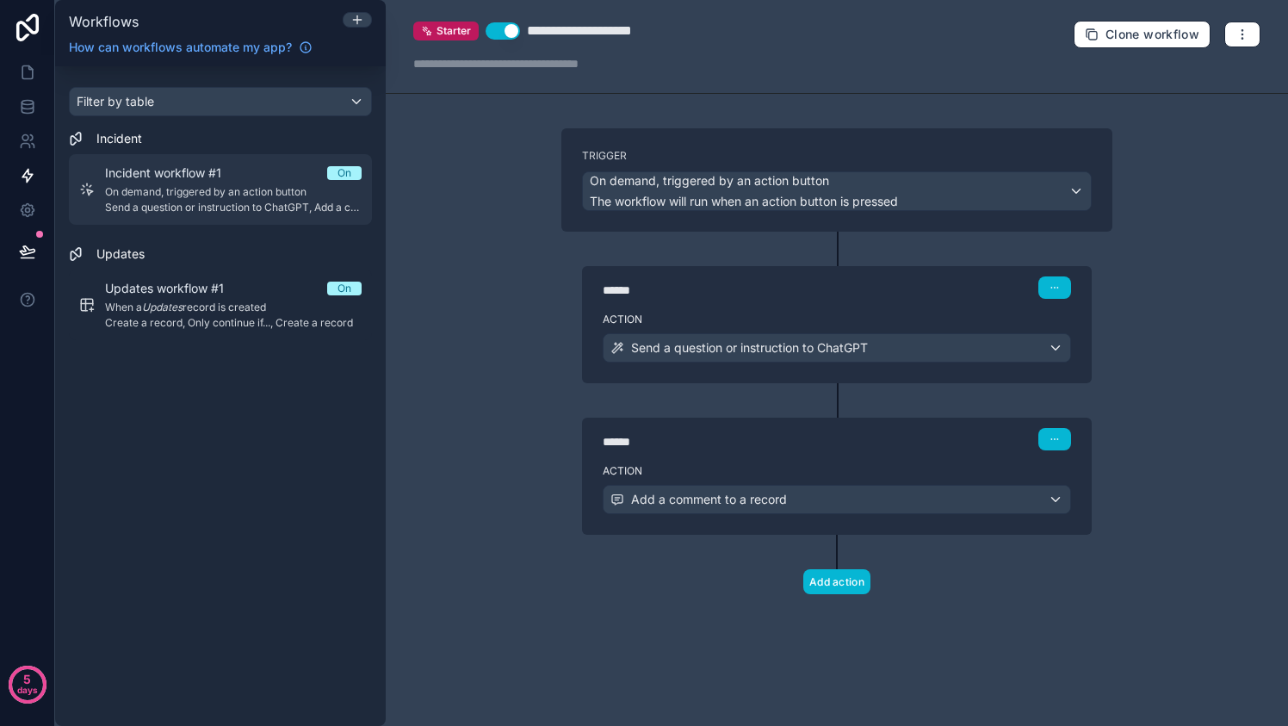
click at [312, 185] on span "On demand, triggered by an action button" at bounding box center [233, 192] width 256 height 14
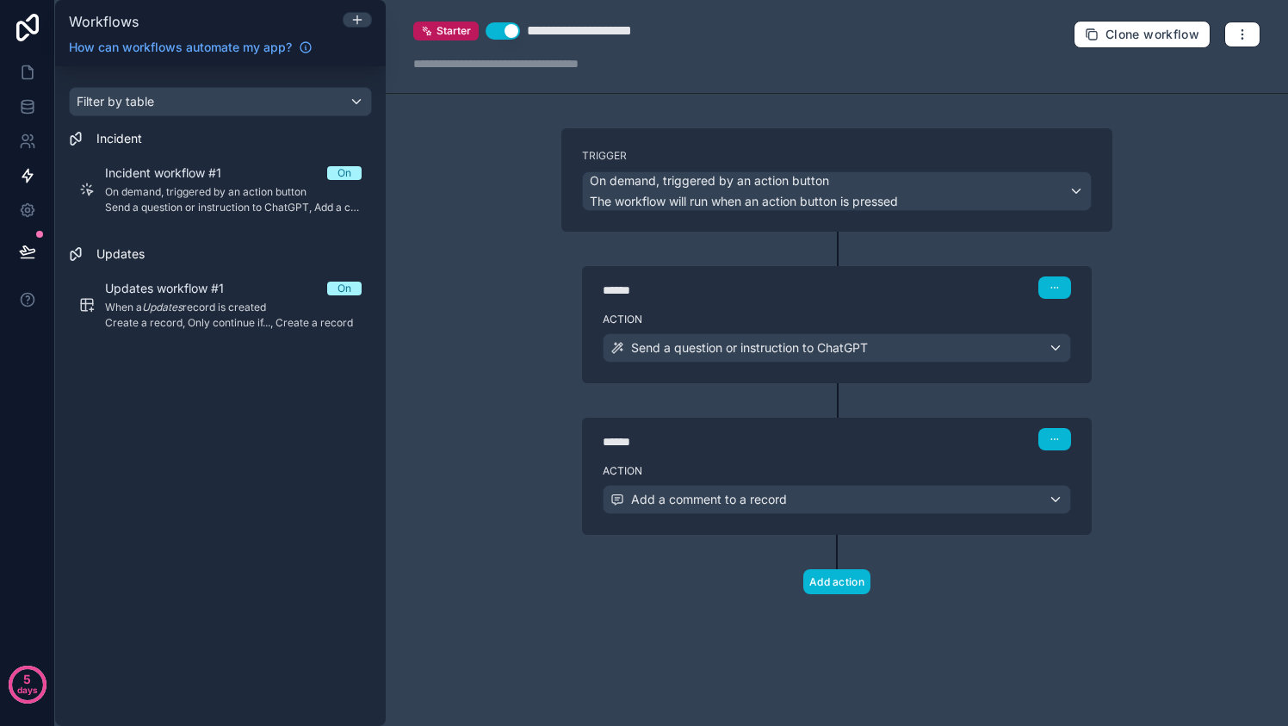
click at [616, 34] on div "**********" at bounding box center [601, 31] width 148 height 21
click at [1251, 36] on button "button" at bounding box center [1242, 35] width 36 height 26
click at [979, 88] on div "**********" at bounding box center [837, 47] width 902 height 94
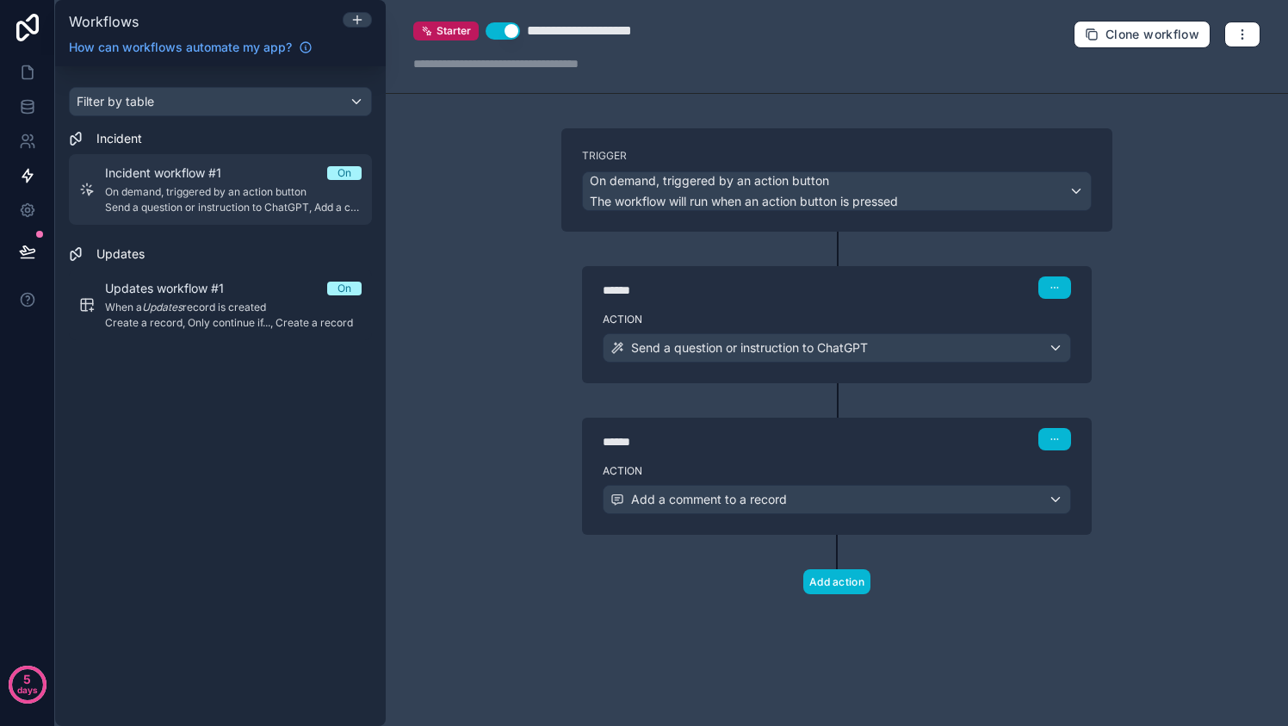
click at [250, 189] on span "On demand, triggered by an action button" at bounding box center [233, 192] width 256 height 14
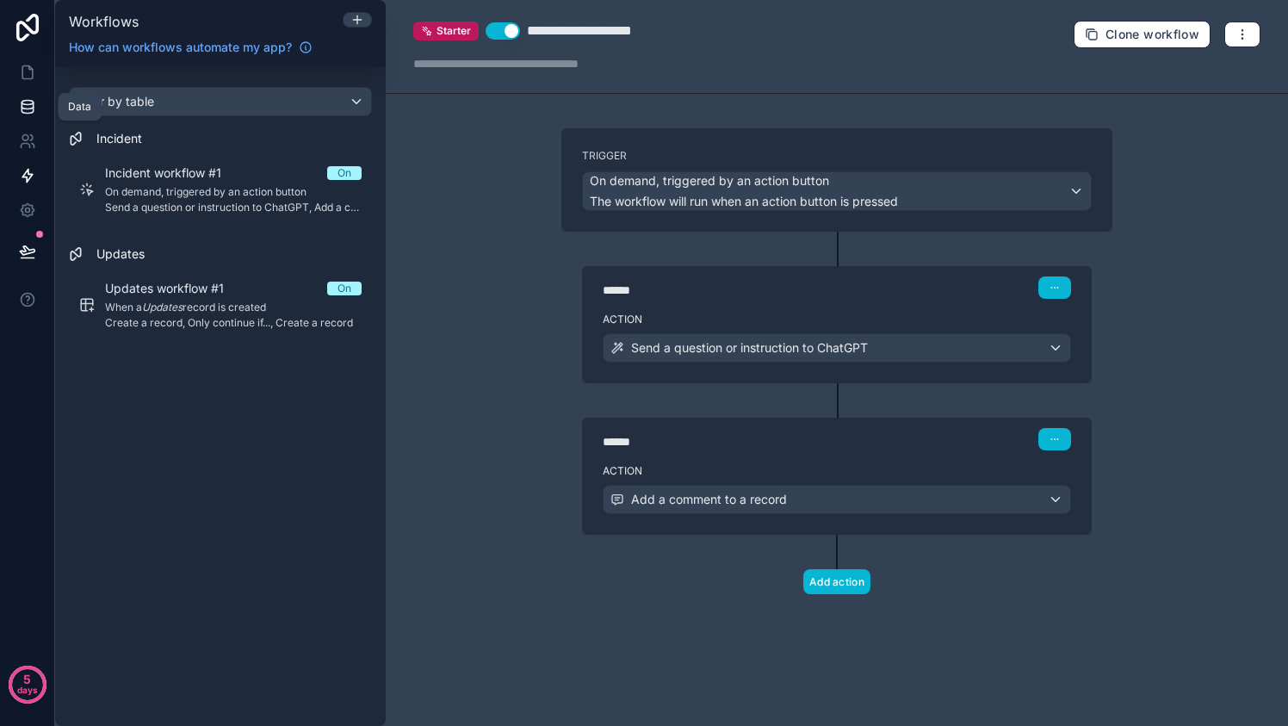
click at [34, 110] on icon at bounding box center [27, 106] width 17 height 17
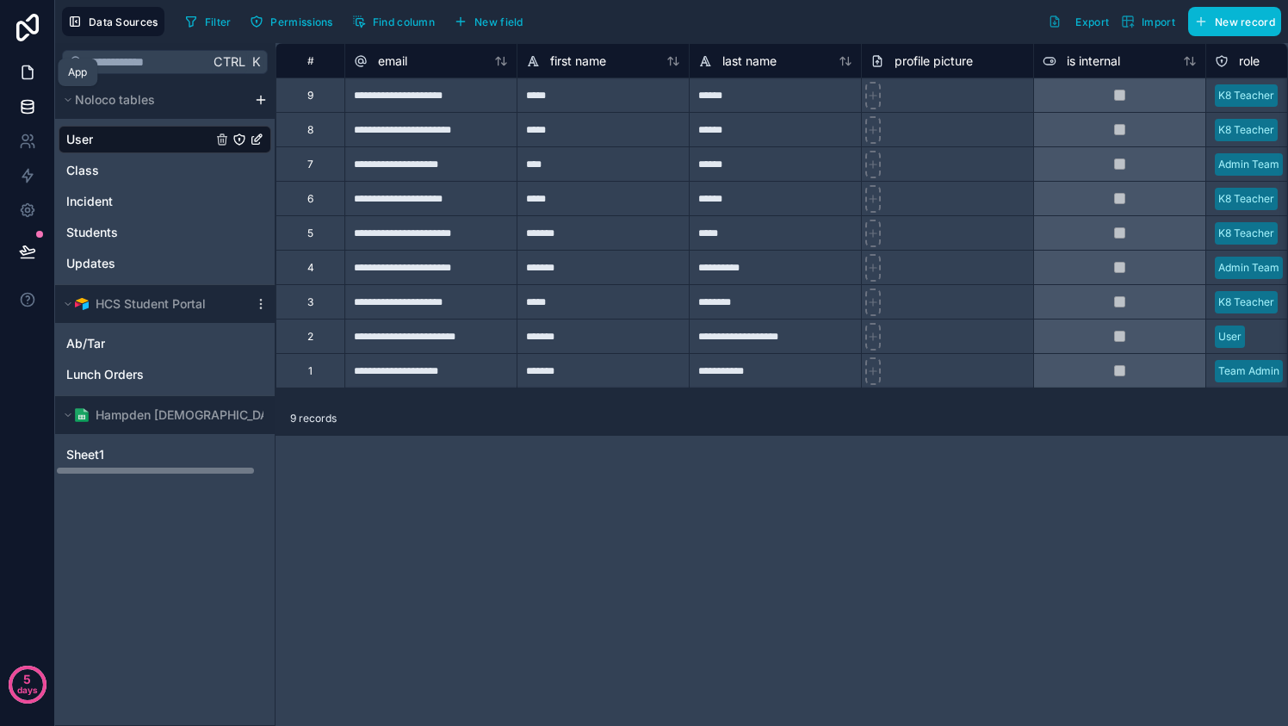
click at [24, 70] on icon at bounding box center [27, 72] width 17 height 17
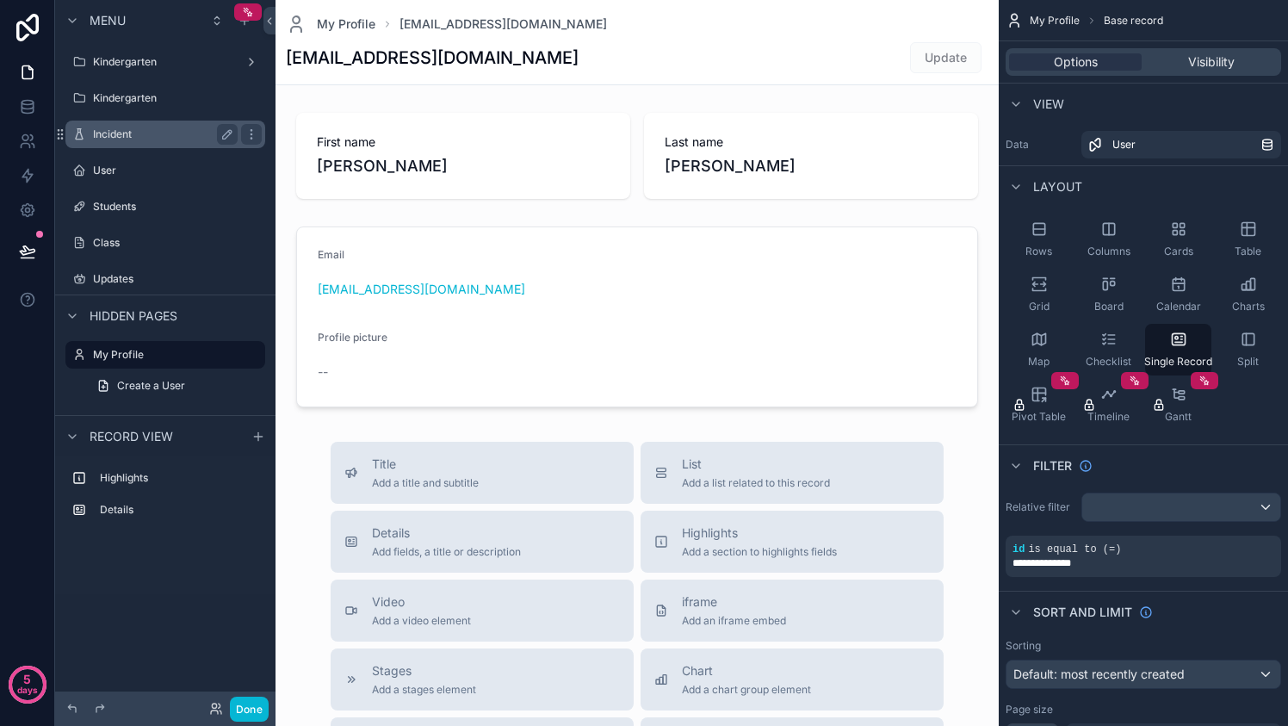
click at [156, 131] on label "Incident" at bounding box center [162, 134] width 138 height 14
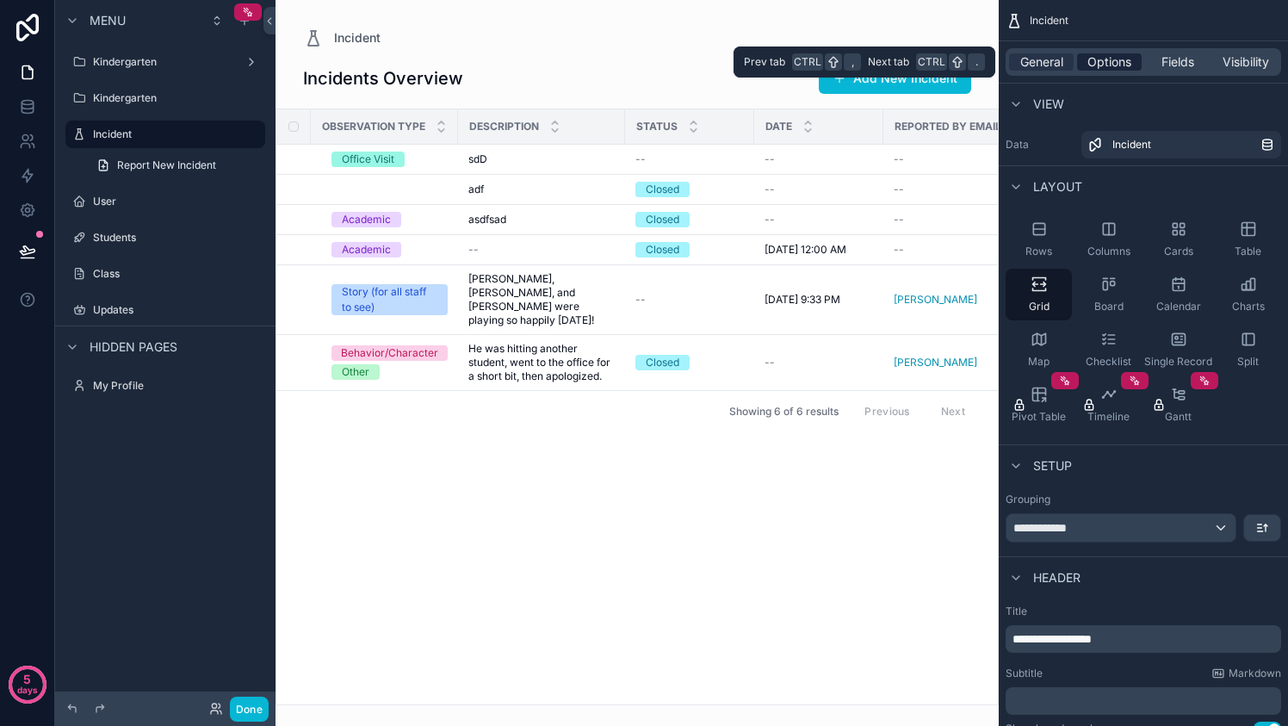
click at [1115, 60] on span "Options" at bounding box center [1109, 61] width 44 height 17
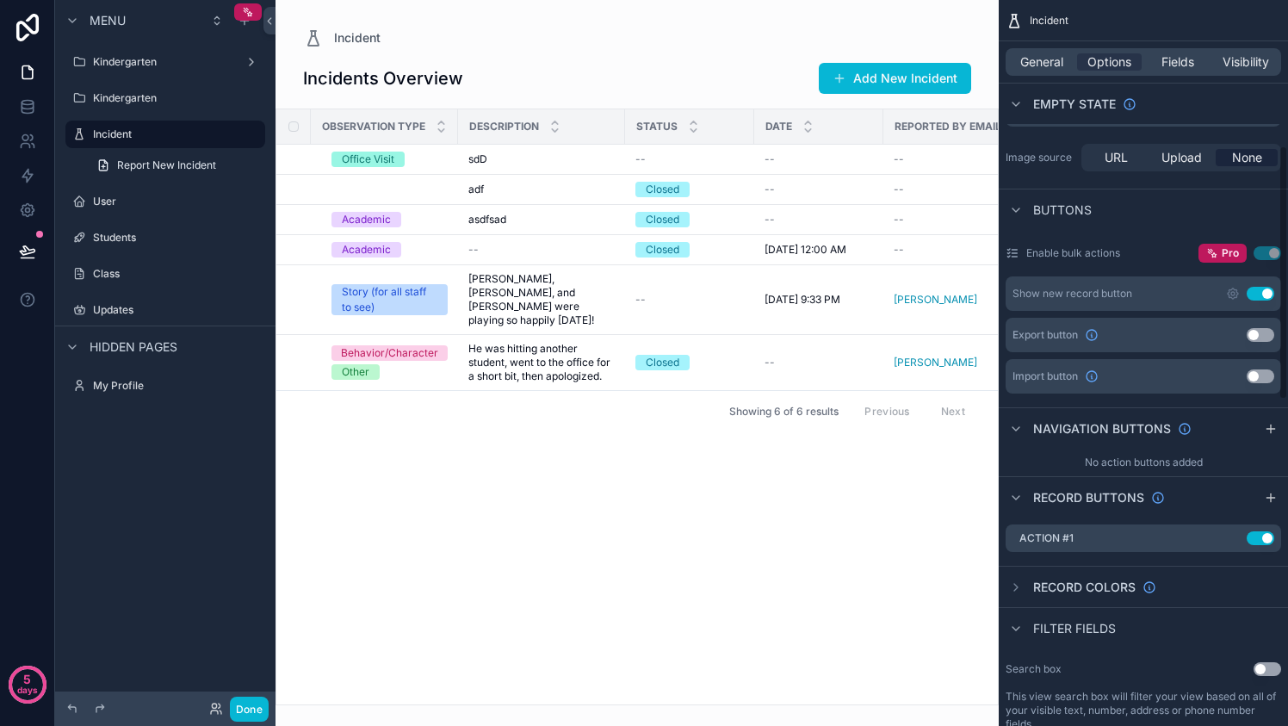
scroll to position [415, 0]
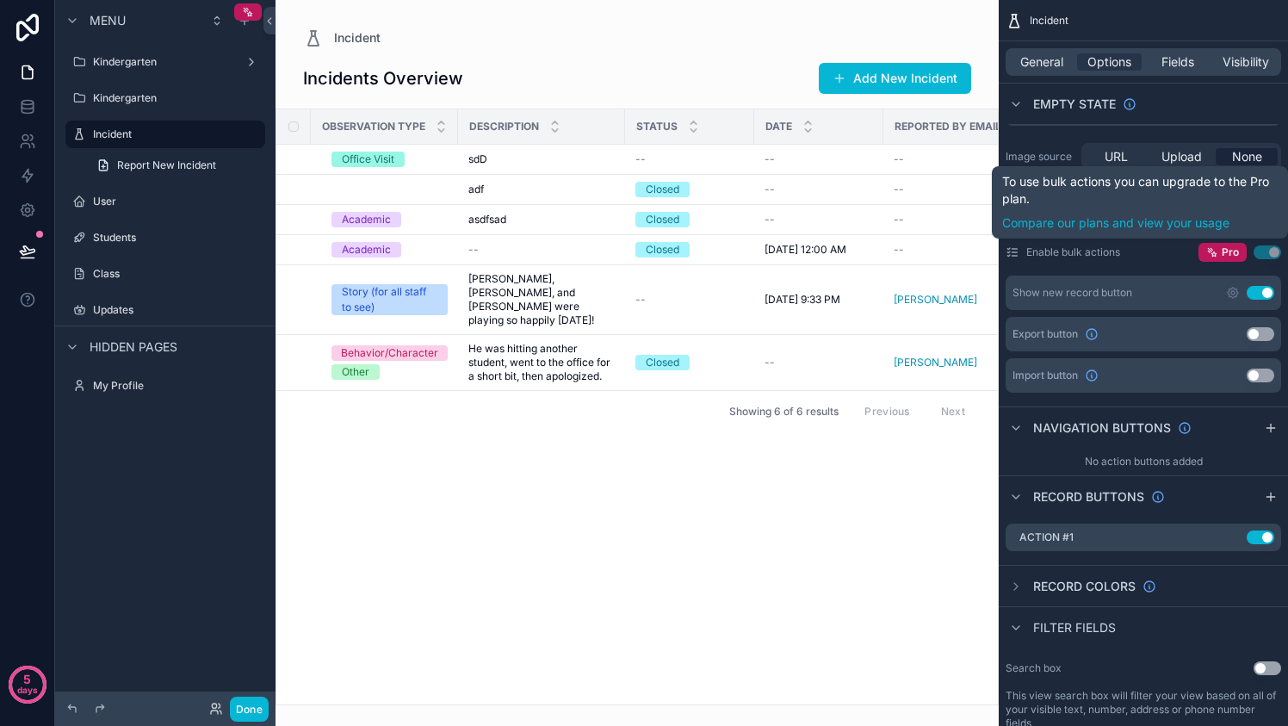
click at [1257, 253] on button "Use setting" at bounding box center [1267, 252] width 28 height 14
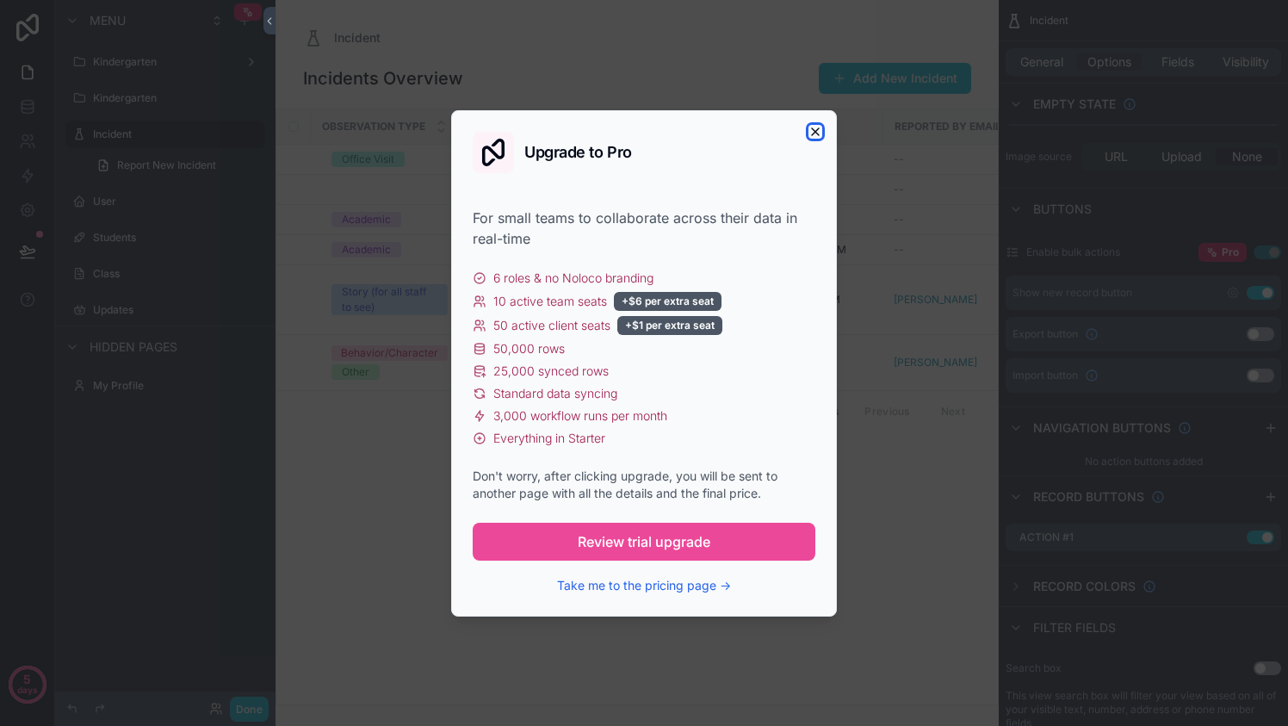
click at [812, 131] on icon "button" at bounding box center [815, 132] width 14 height 14
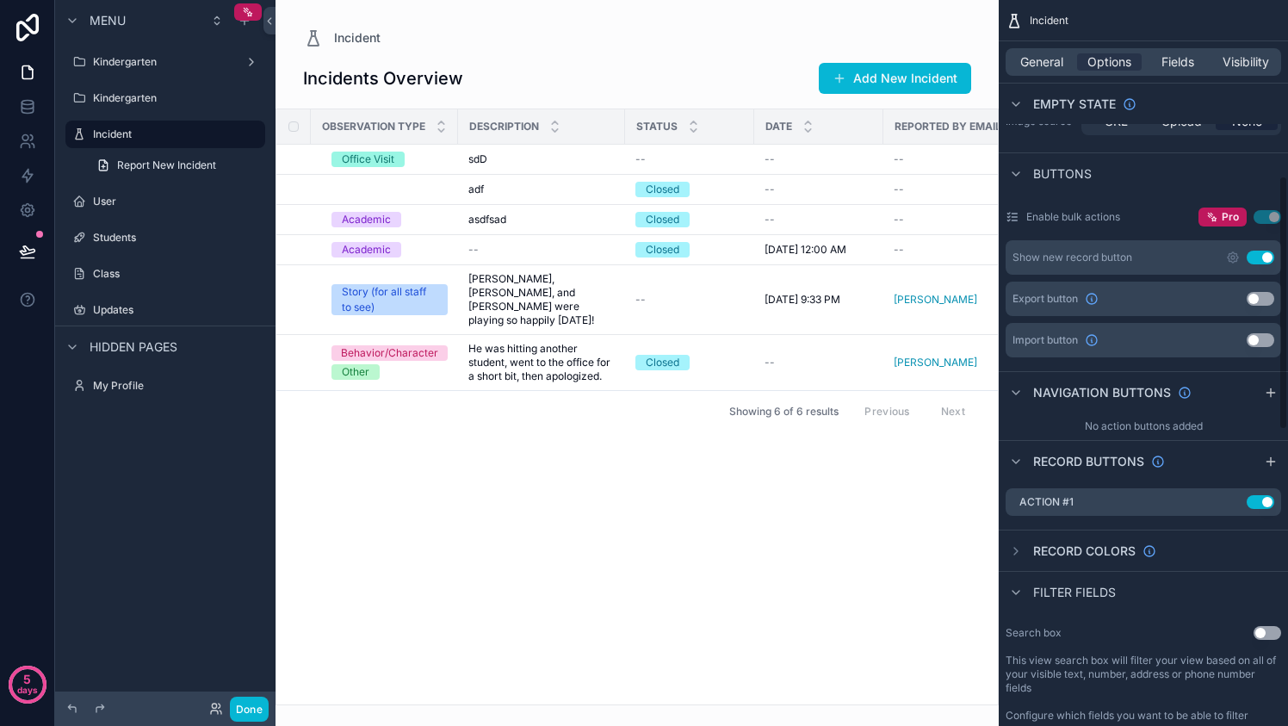
scroll to position [537, 0]
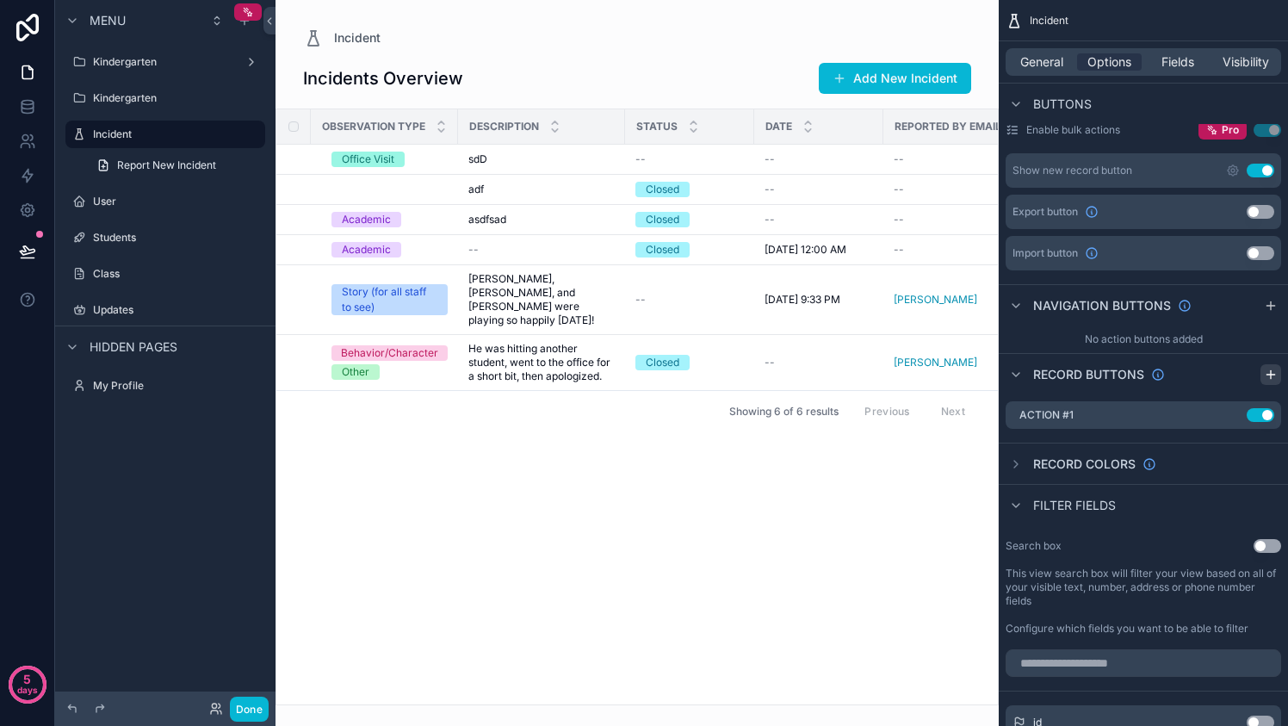
click at [1267, 374] on icon "scrollable content" at bounding box center [1270, 374] width 8 height 0
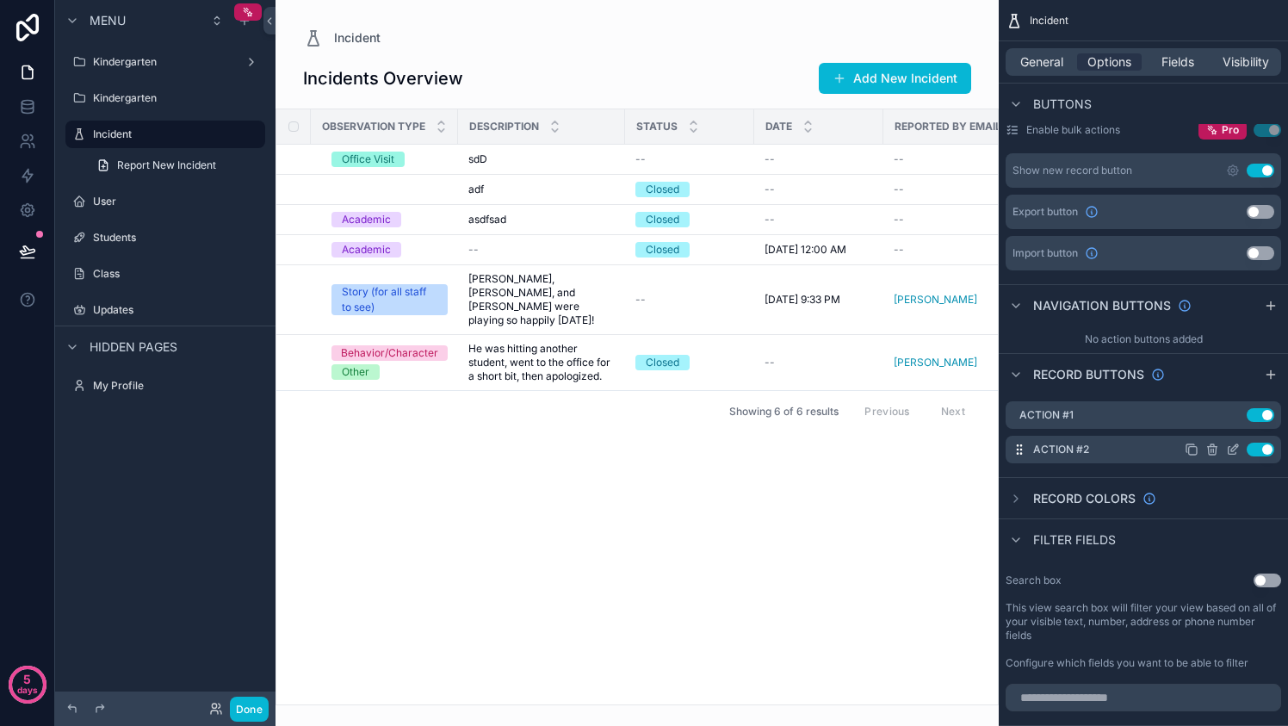
click at [1234, 449] on icon "scrollable content" at bounding box center [1233, 449] width 14 height 14
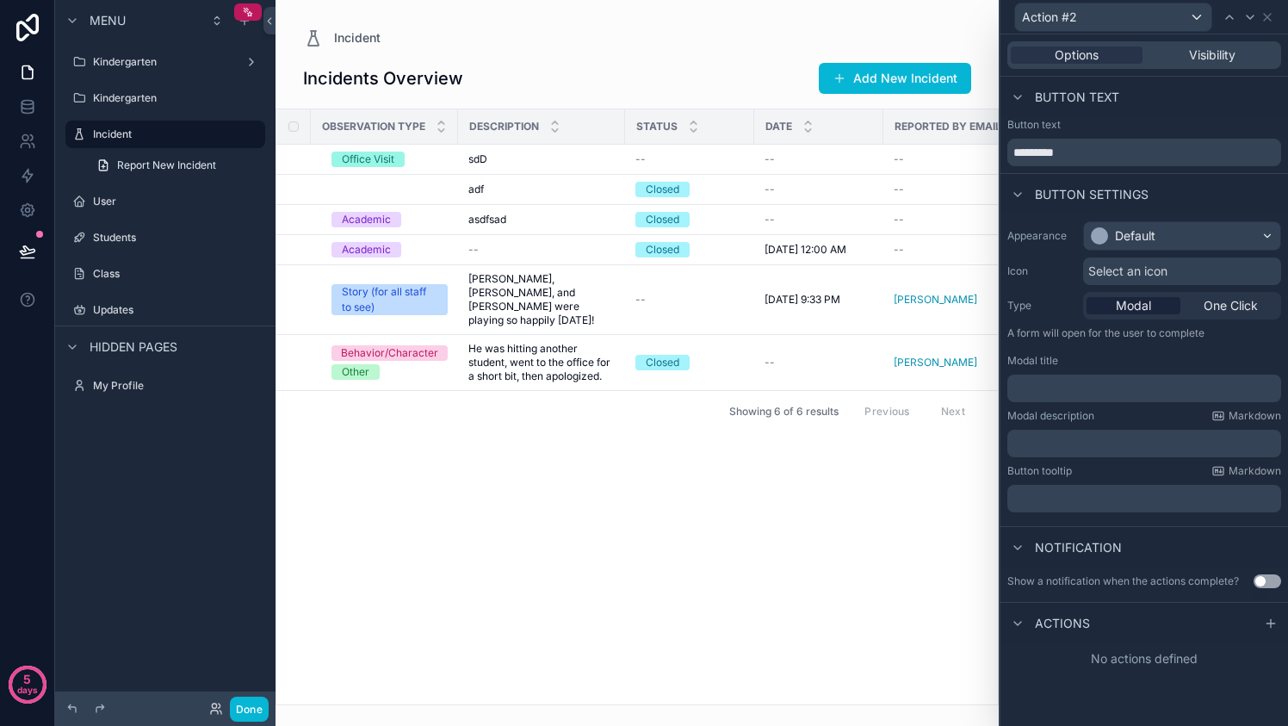
click at [1120, 136] on div "Button text *********" at bounding box center [1144, 142] width 274 height 48
click at [1123, 153] on input "*********" at bounding box center [1144, 153] width 274 height 28
type input "**********"
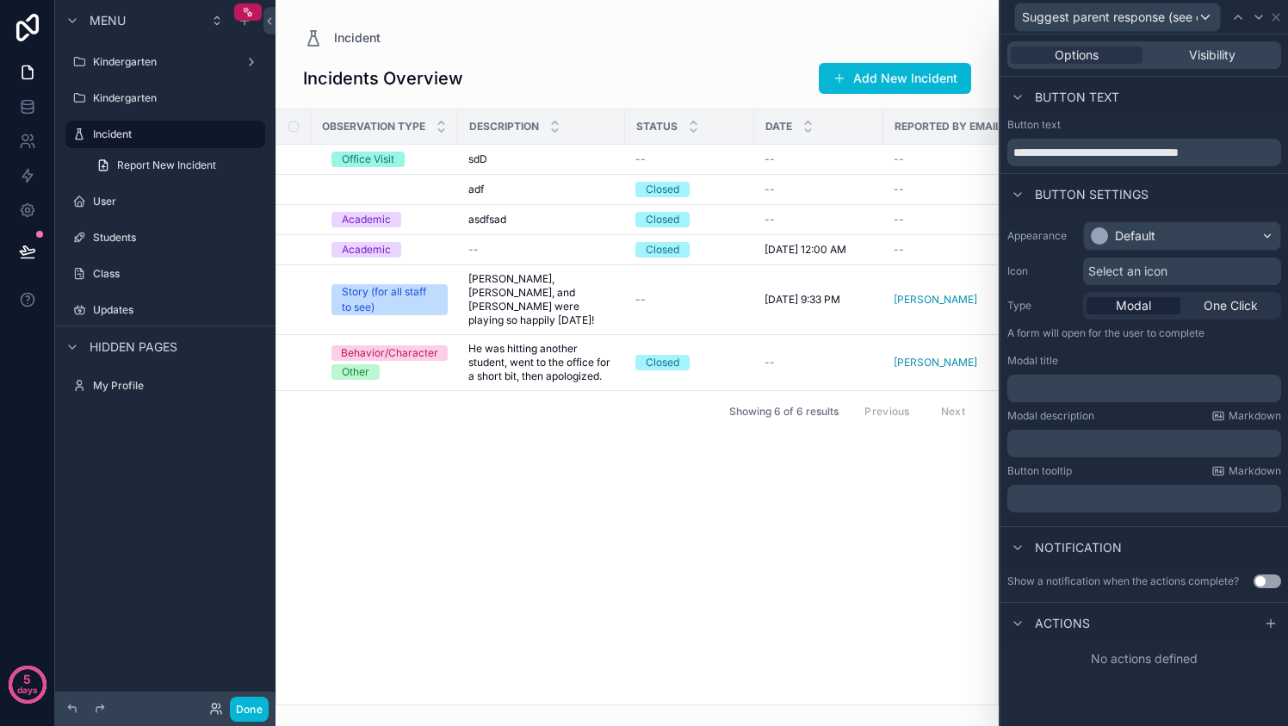
click at [1115, 616] on div "Actions" at bounding box center [1143, 622] width 287 height 41
click at [1267, 623] on icon at bounding box center [1270, 623] width 8 height 0
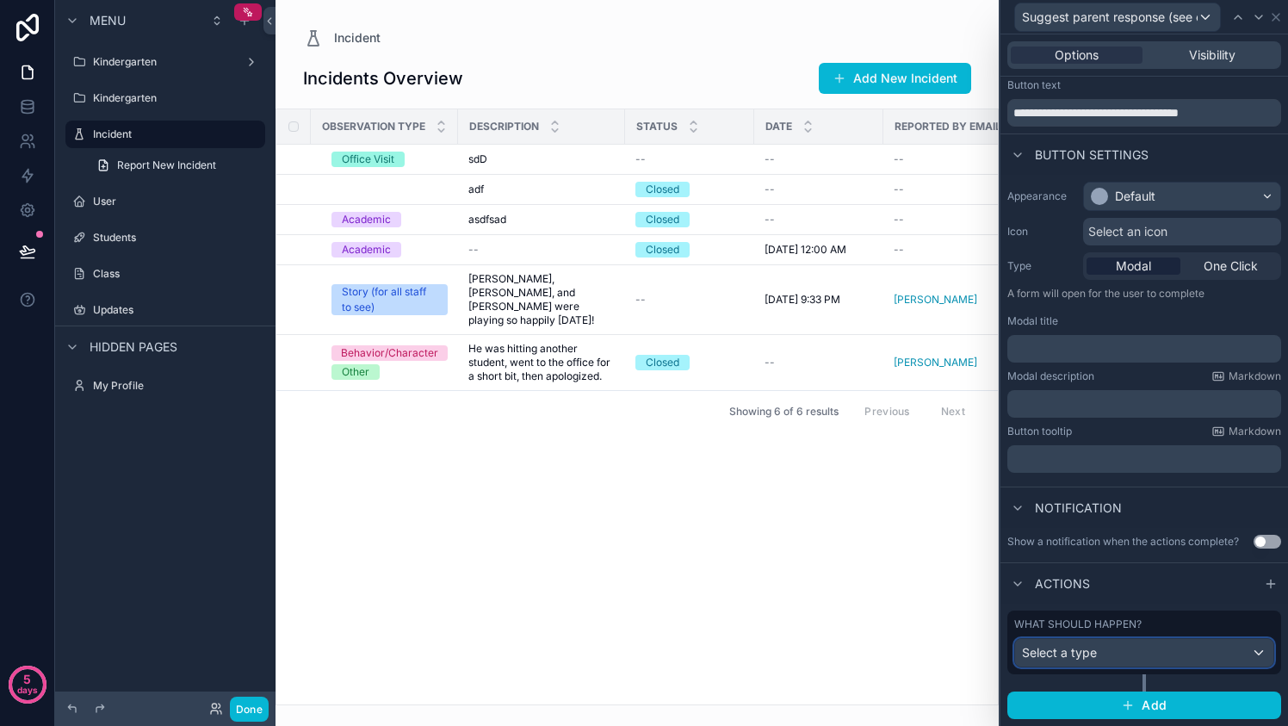
click at [1215, 659] on div "Select a type" at bounding box center [1144, 653] width 258 height 28
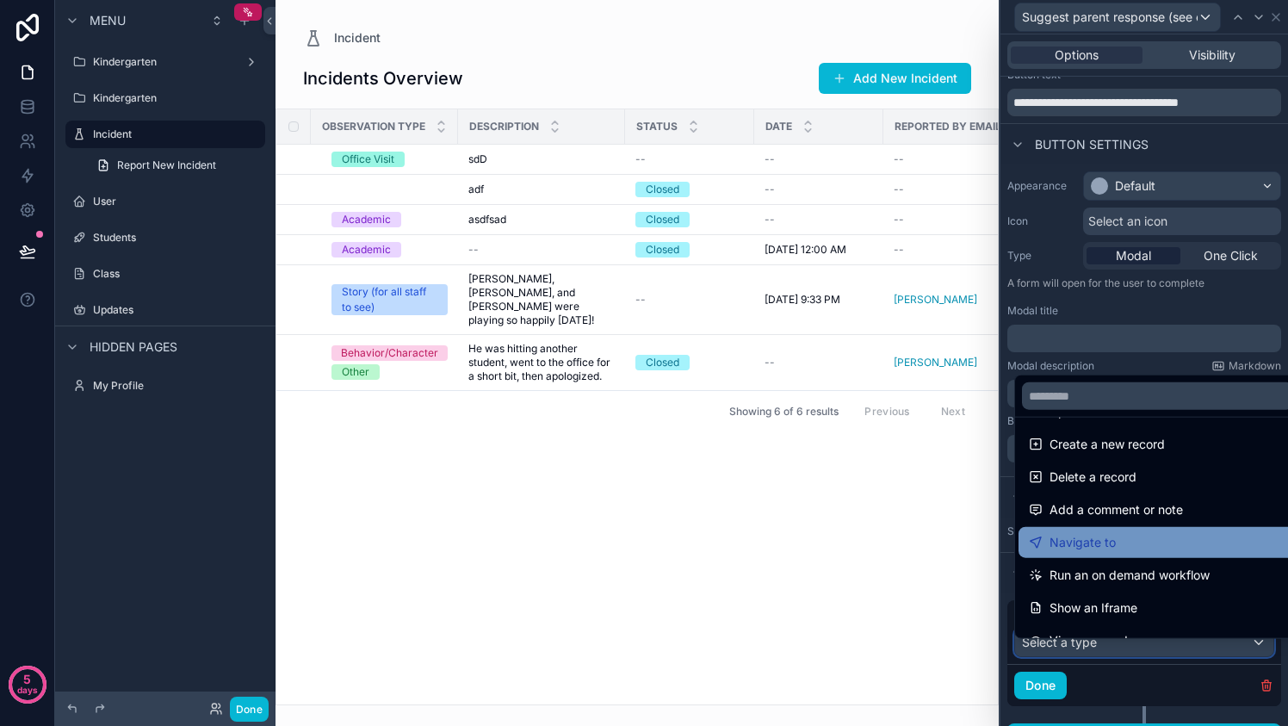
scroll to position [36, 0]
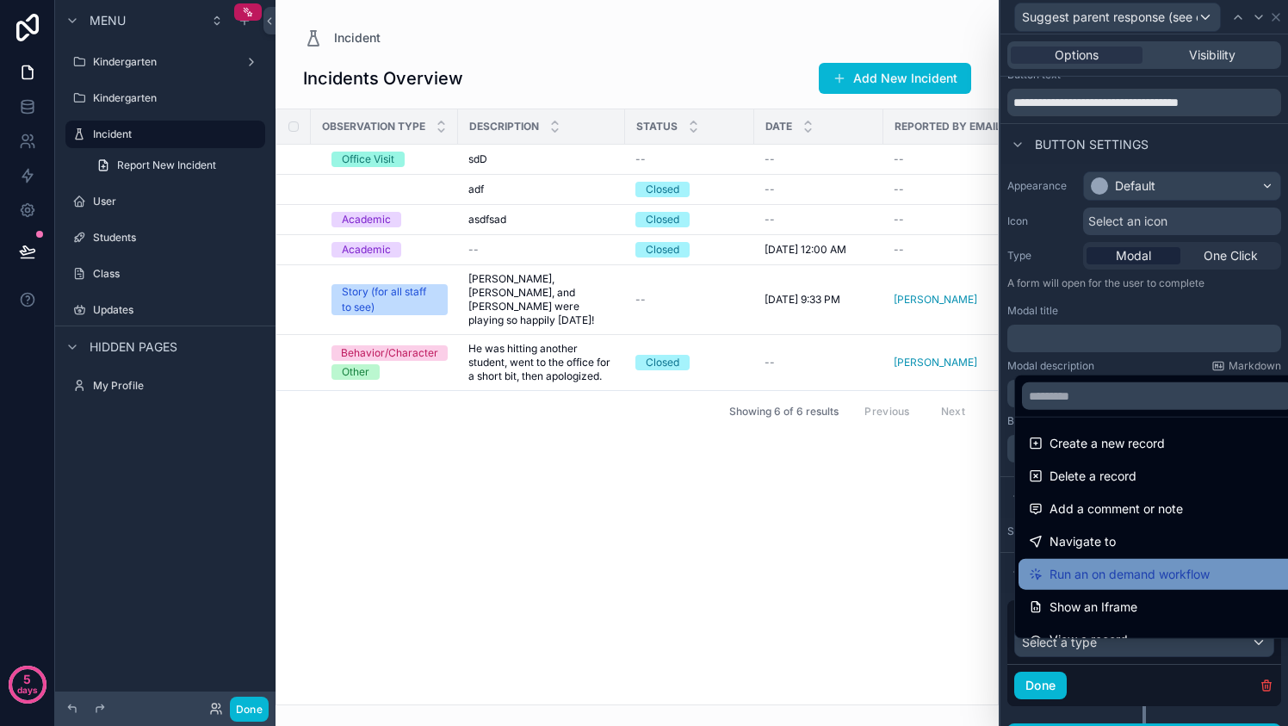
click at [1150, 578] on span "Run an on demand workflow" at bounding box center [1129, 574] width 160 height 21
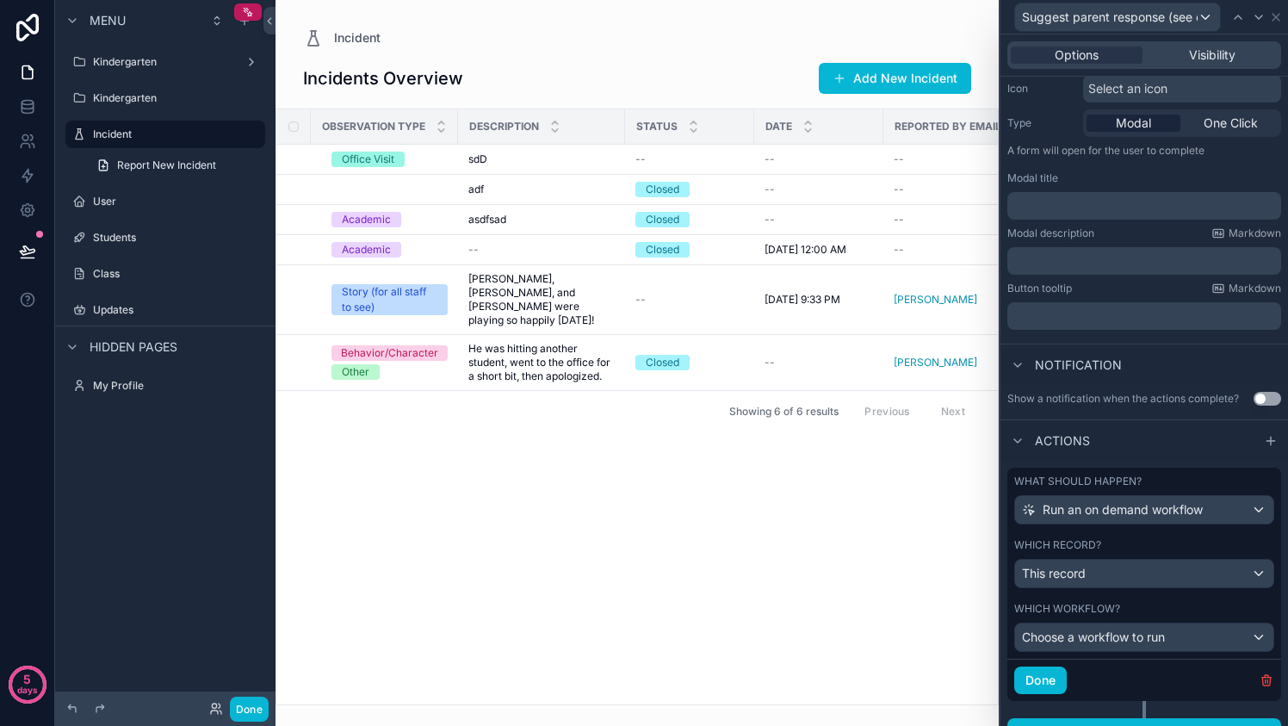
scroll to position [218, 0]
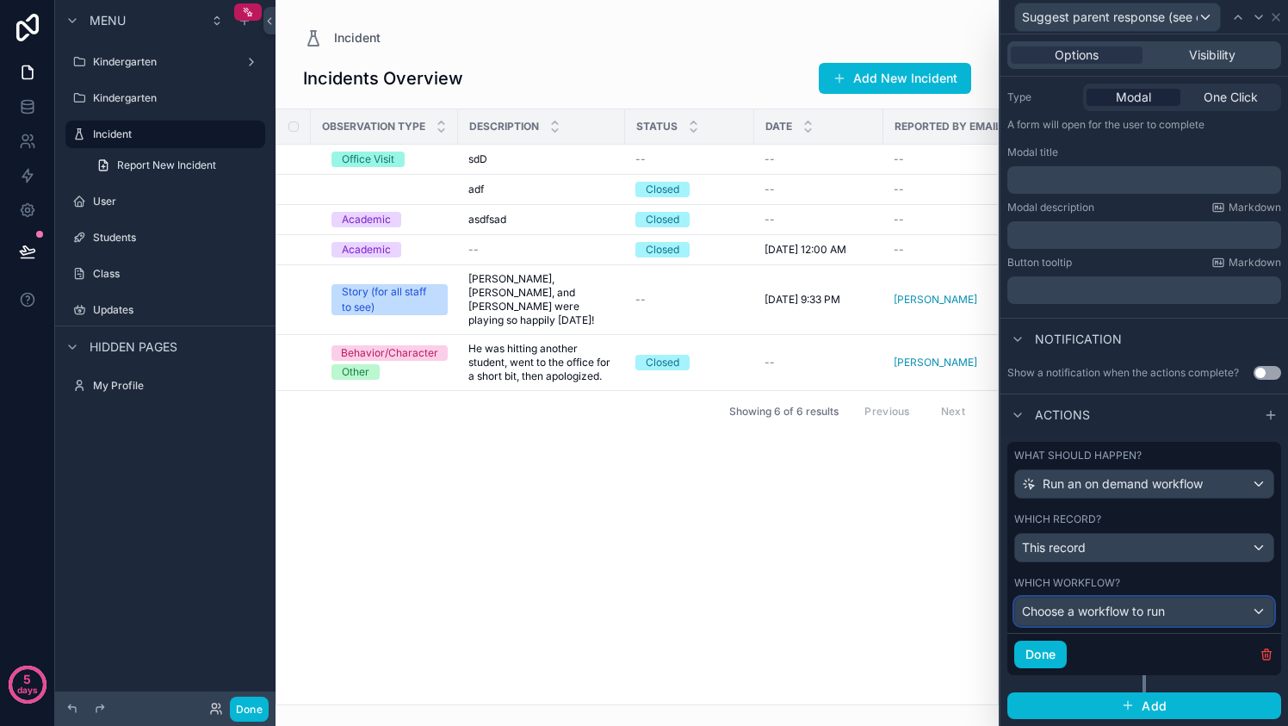
click at [1154, 608] on span "Choose a workflow to run" at bounding box center [1093, 610] width 143 height 15
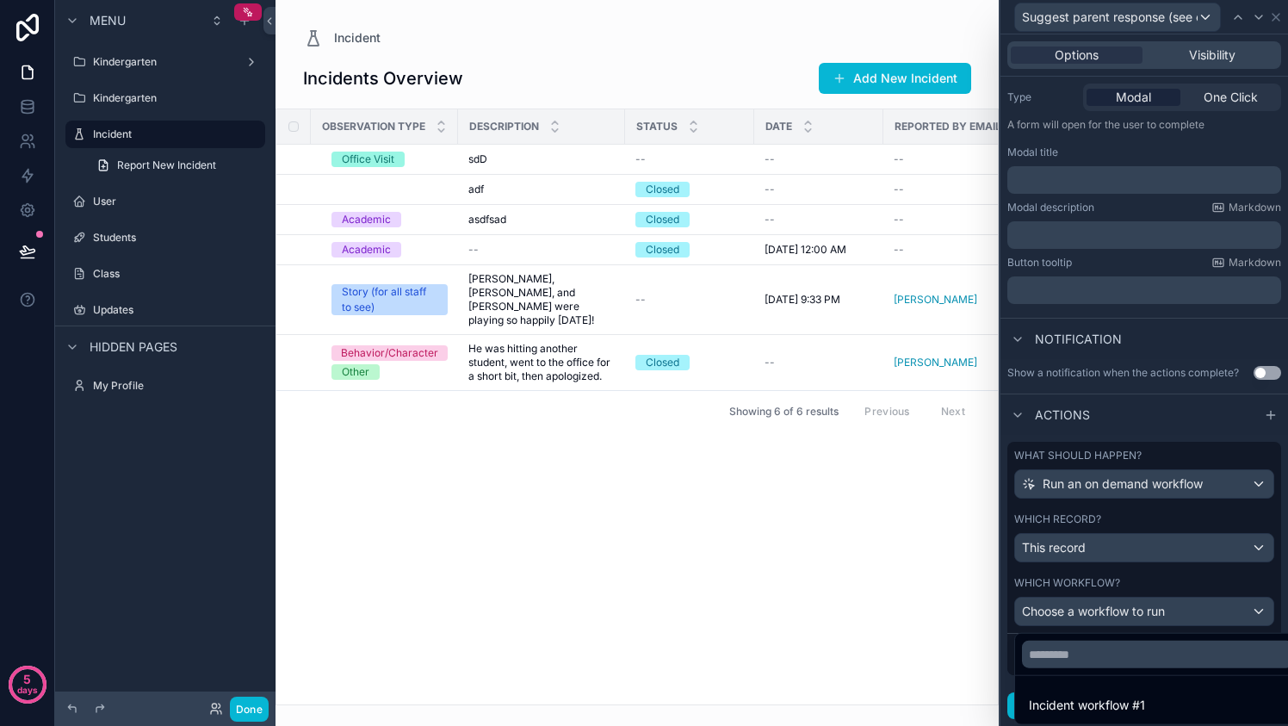
click at [1154, 608] on div at bounding box center [1143, 363] width 287 height 726
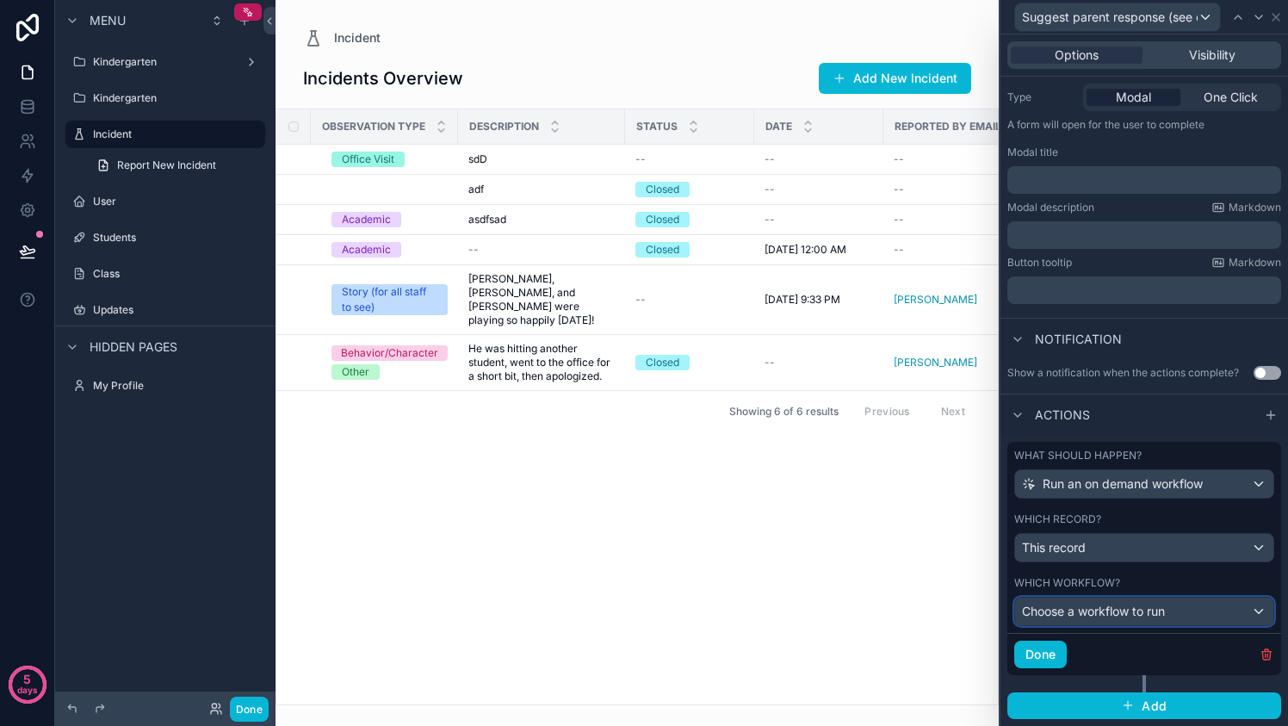
click at [1154, 608] on span "Choose a workflow to run" at bounding box center [1093, 610] width 143 height 15
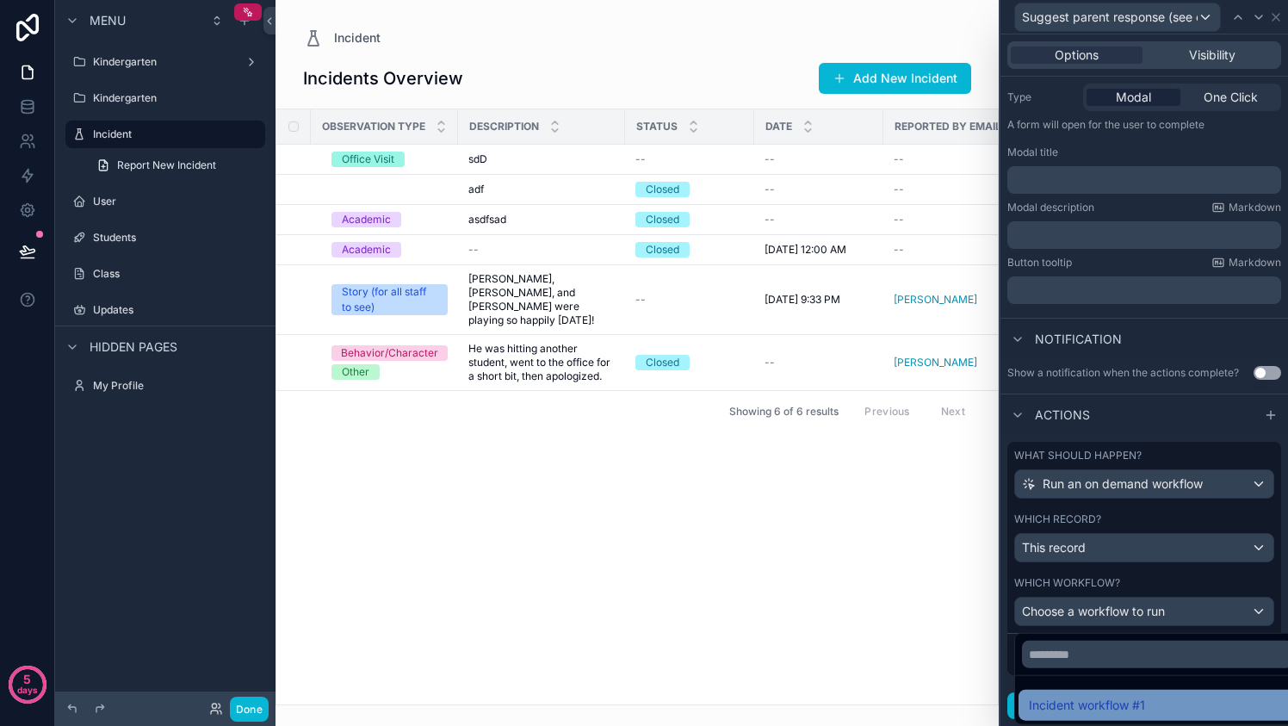
click at [1144, 695] on span "Incident workflow #1" at bounding box center [1087, 705] width 116 height 21
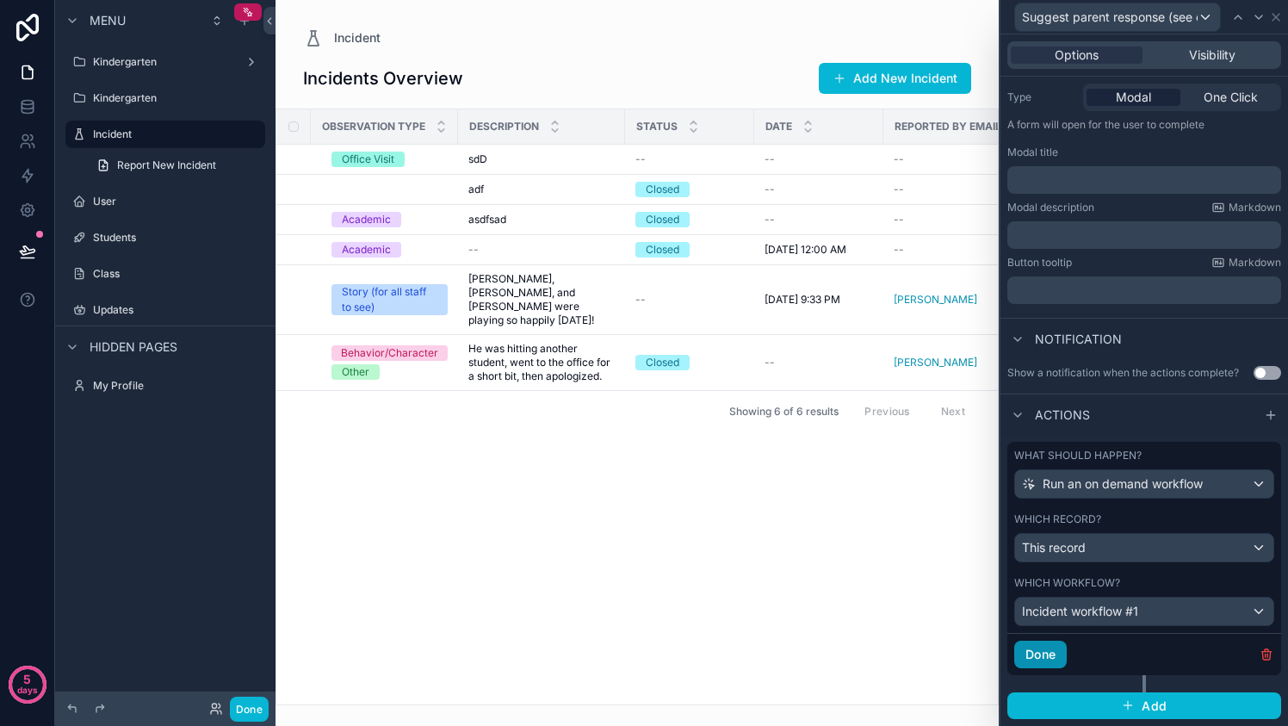
click at [1059, 652] on button "Done" at bounding box center [1040, 654] width 53 height 28
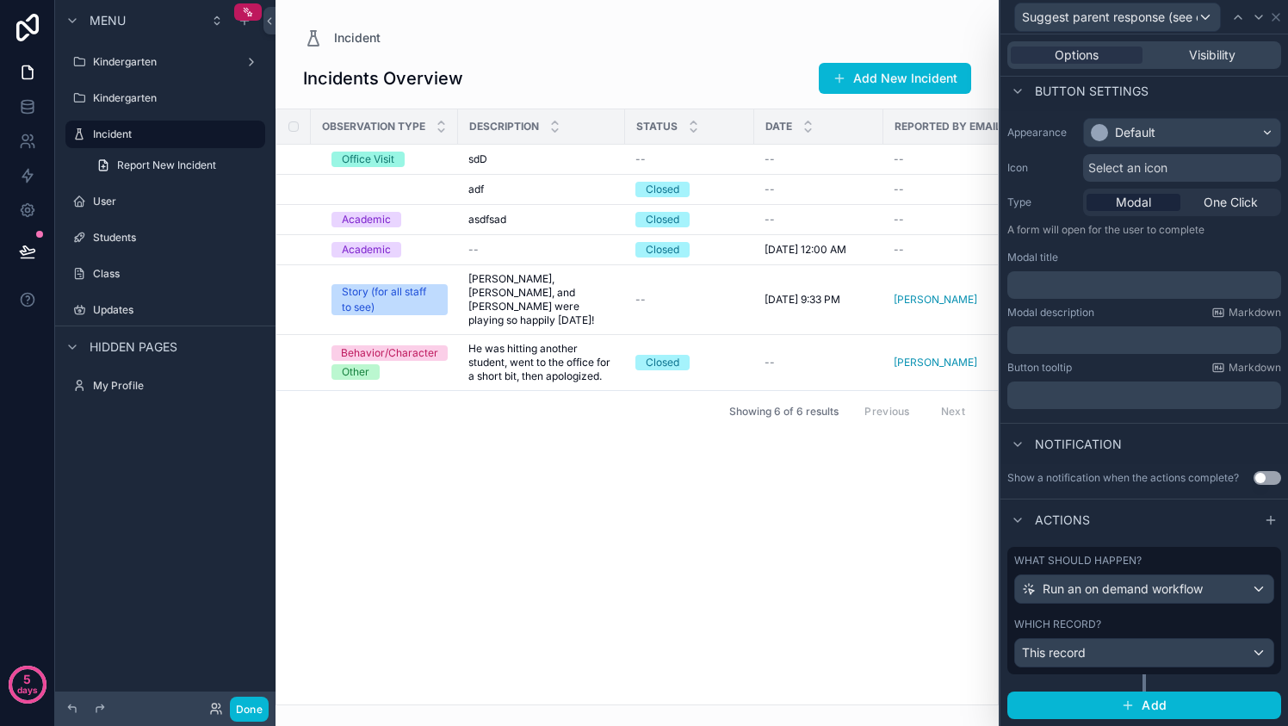
click at [862, 585] on div "scrollable content" at bounding box center [636, 363] width 723 height 726
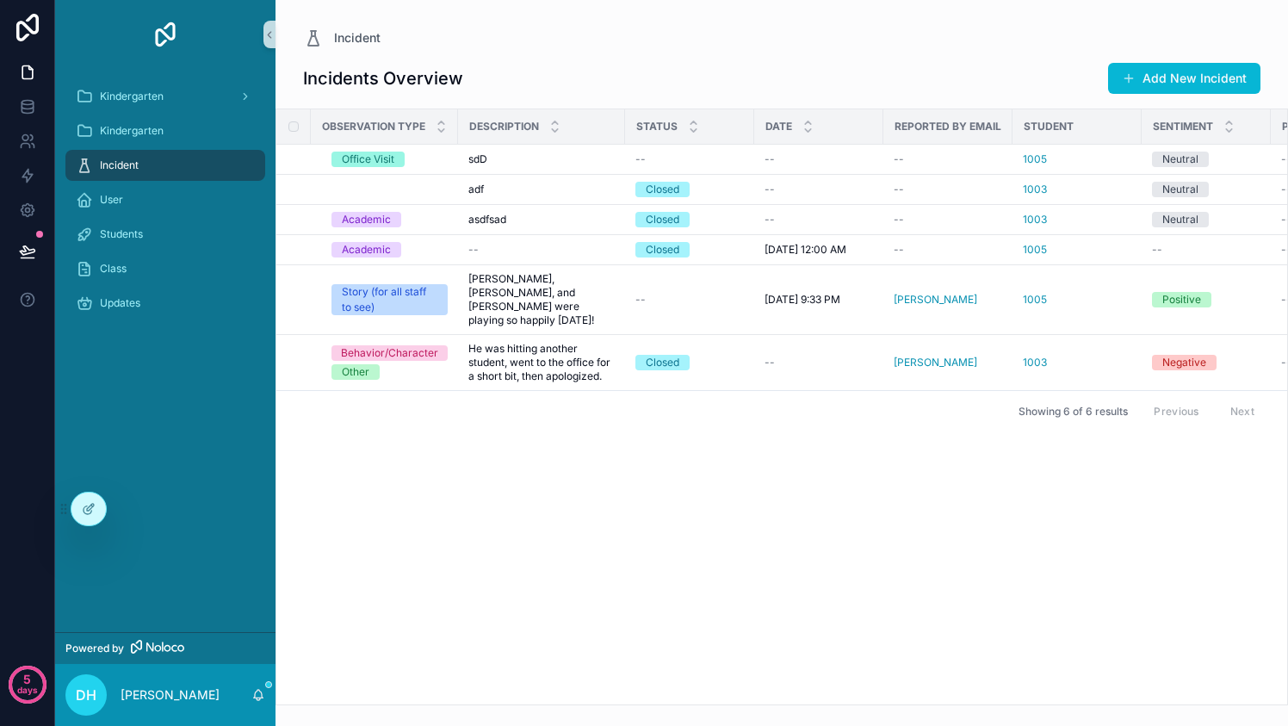
click at [843, 582] on div "Observation Type Description Status Date Reported By Email Student Sentiment Pa…" at bounding box center [781, 406] width 1010 height 595
click at [1146, 328] on span "Suggest parent response (see comments)" at bounding box center [1167, 335] width 202 height 14
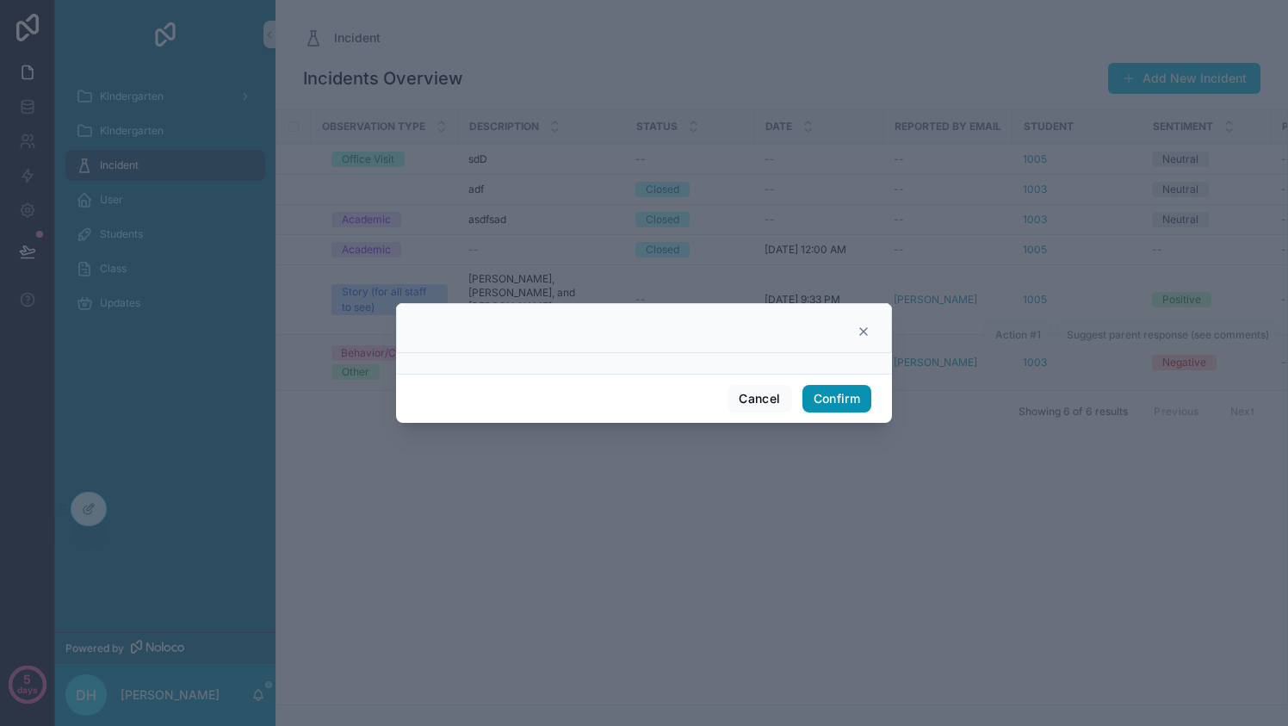
click at [856, 391] on button "Confirm" at bounding box center [836, 399] width 69 height 28
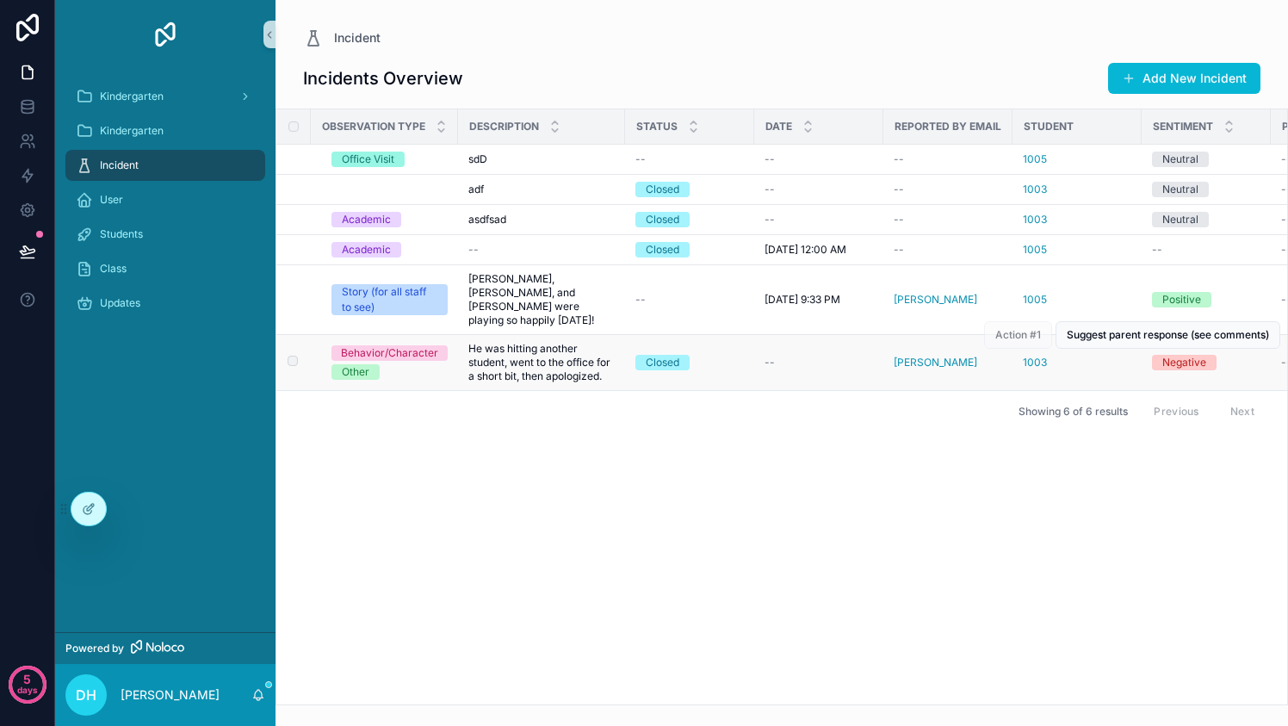
click at [563, 348] on span "He was hitting another student, went to the office for a short bit, then apolog…" at bounding box center [541, 362] width 146 height 41
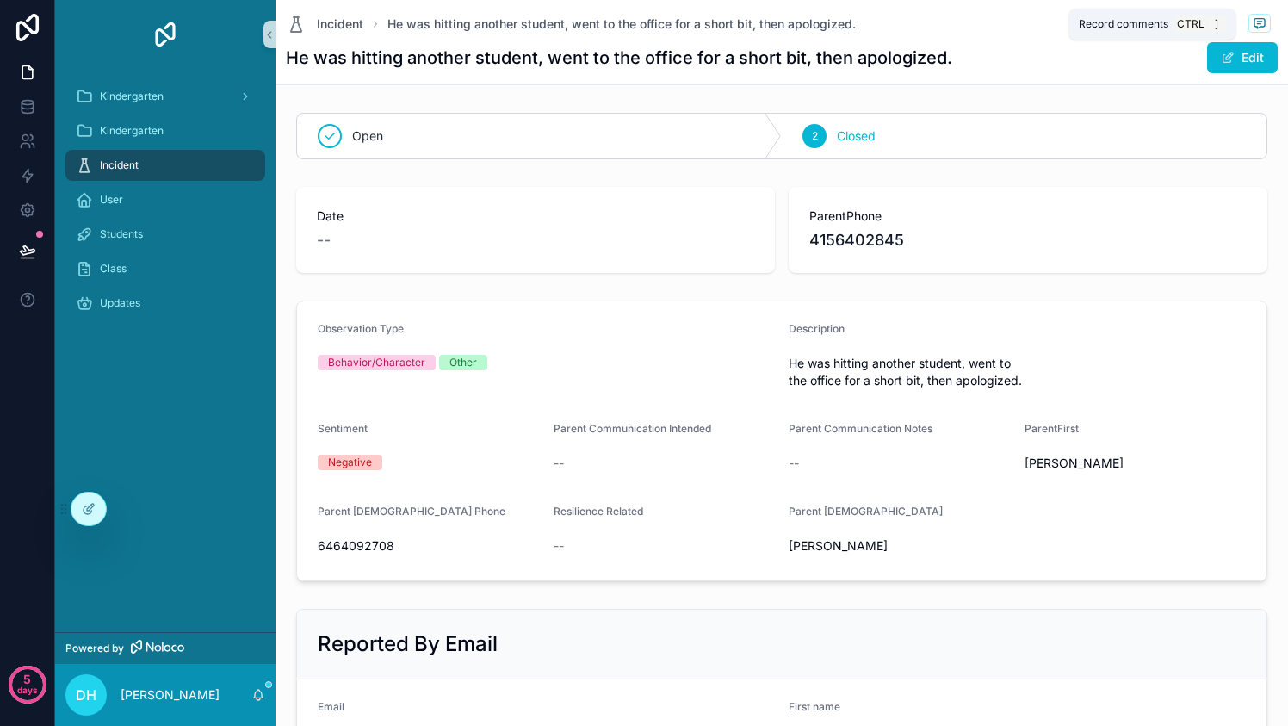
click at [1252, 22] on icon "scrollable content" at bounding box center [1259, 23] width 14 height 14
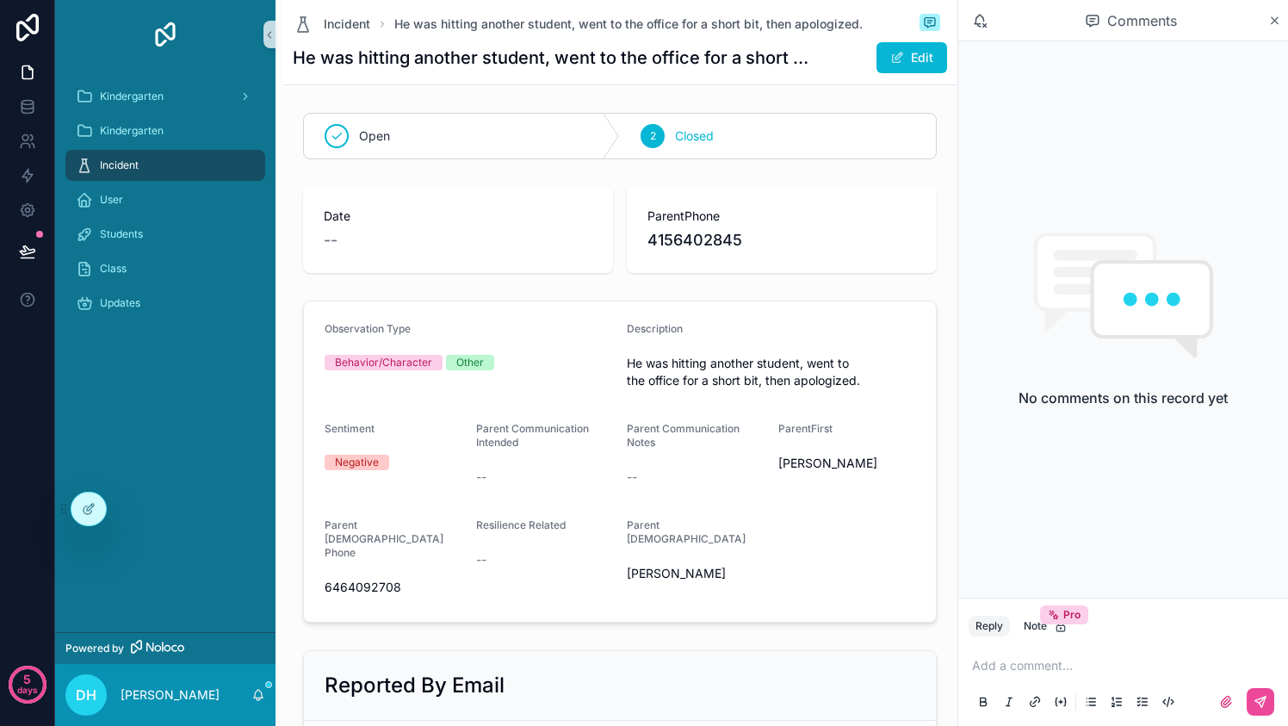
click at [157, 160] on div "Incident" at bounding box center [165, 165] width 179 height 28
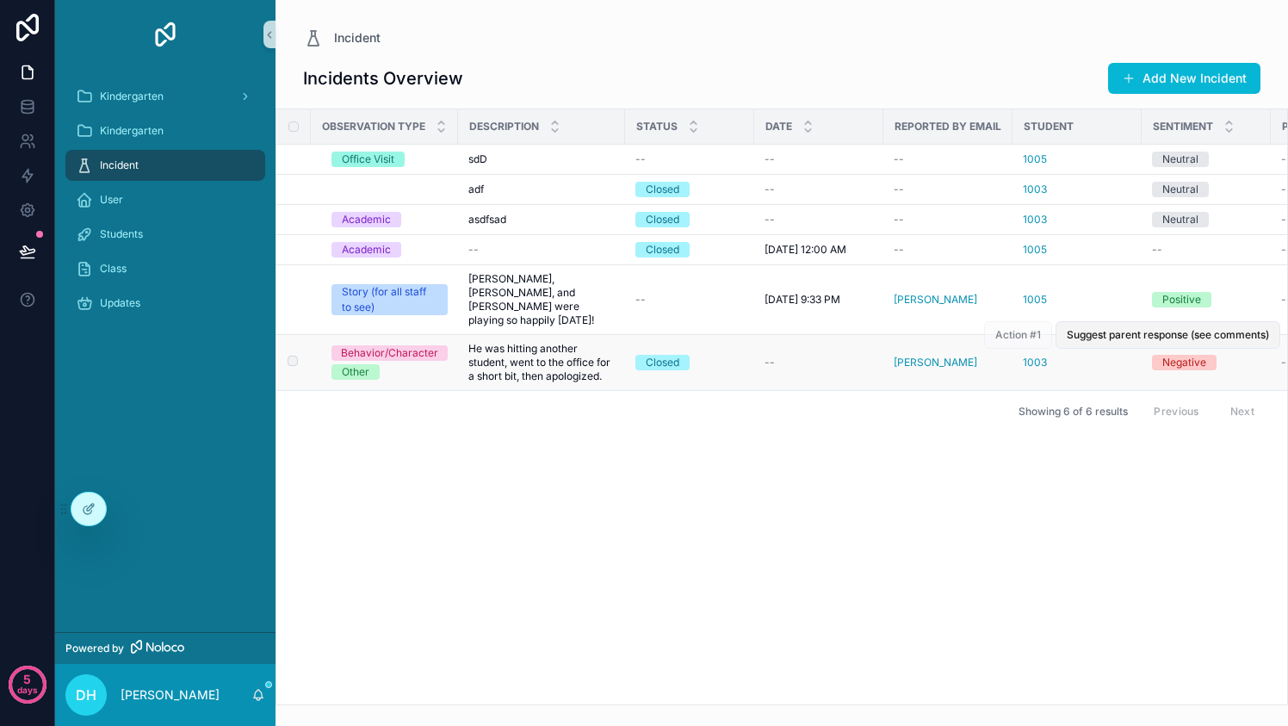
click at [1109, 328] on span "Suggest parent response (see comments)" at bounding box center [1167, 335] width 202 height 14
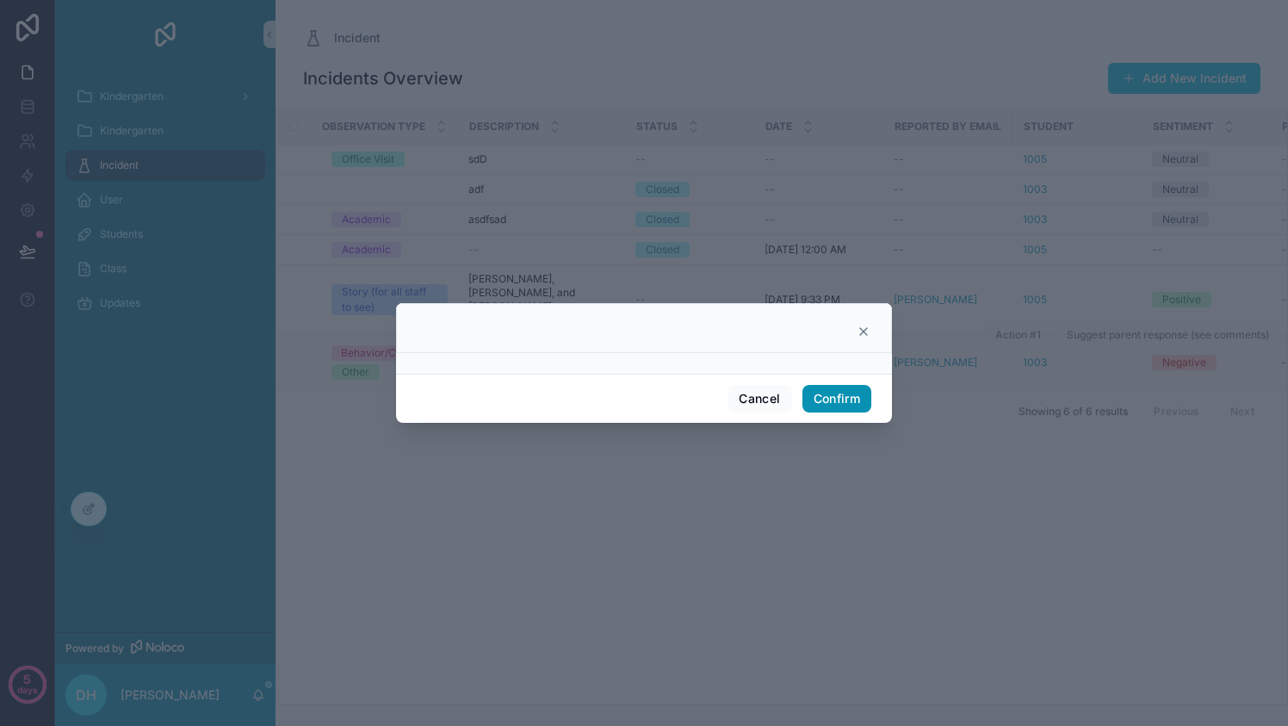
click at [842, 399] on button "Confirm" at bounding box center [836, 399] width 69 height 28
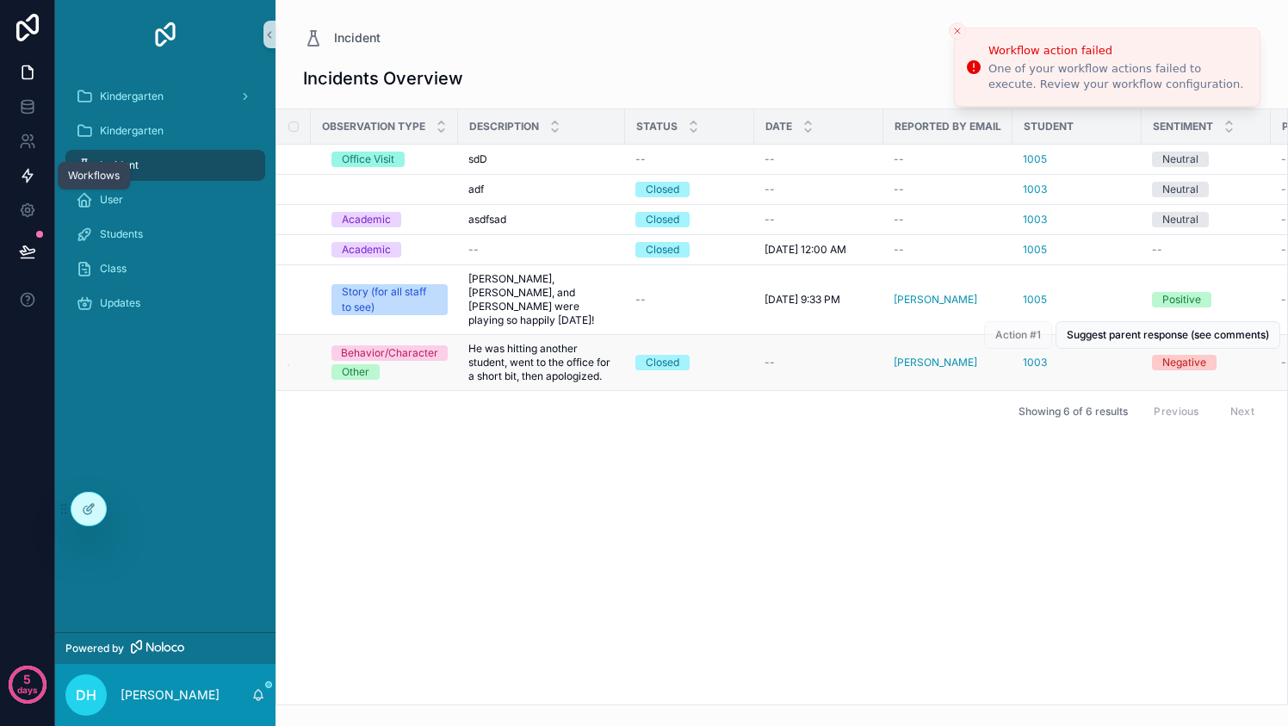
click at [29, 189] on link at bounding box center [27, 175] width 54 height 34
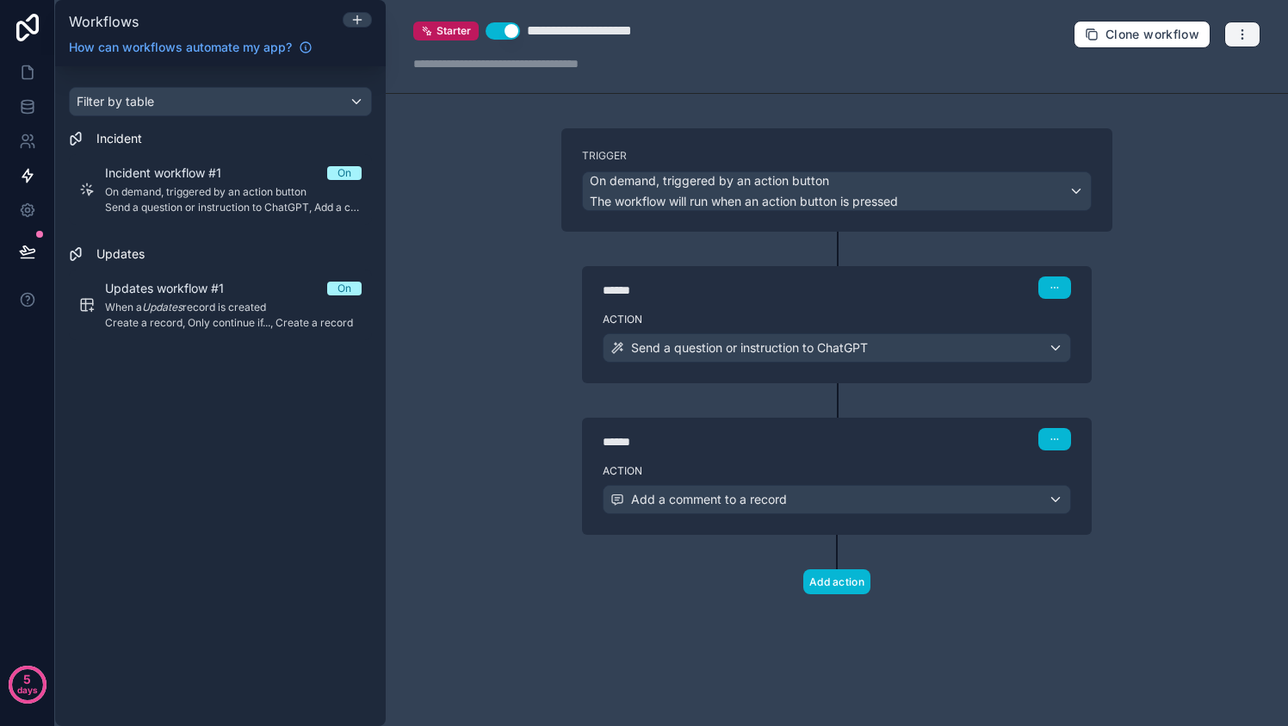
click at [1237, 32] on icon "button" at bounding box center [1242, 35] width 14 height 14
click at [1210, 96] on span "Run history" at bounding box center [1196, 102] width 83 height 14
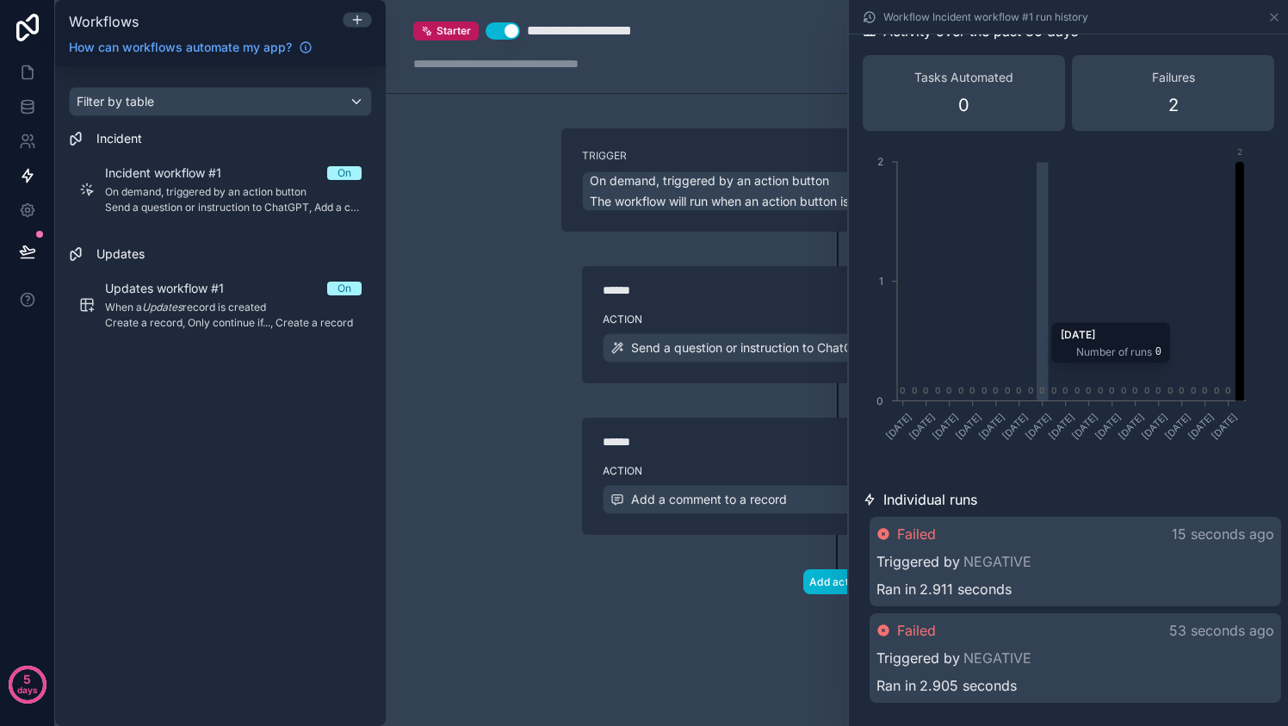
scroll to position [86, 0]
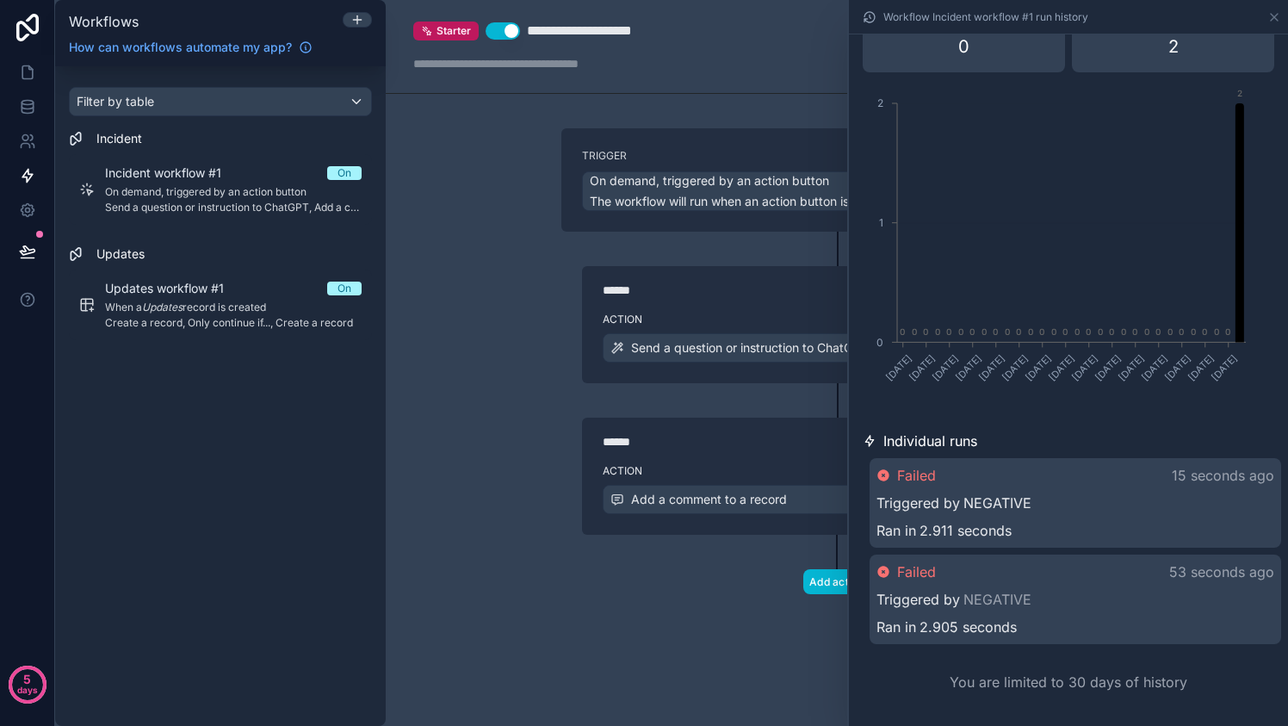
click at [990, 504] on link "NEGATIVE" at bounding box center [997, 502] width 68 height 21
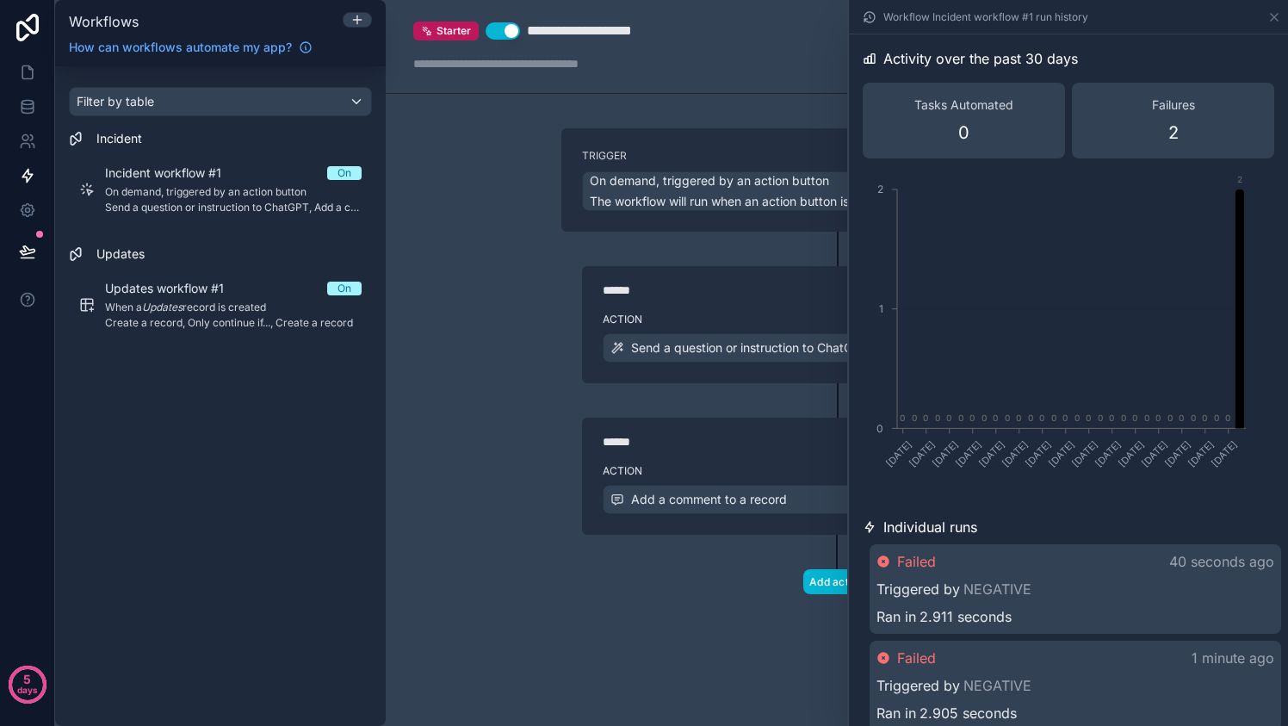
click at [559, 590] on div "Trigger On demand, triggered by an action button The workflow will run when an …" at bounding box center [836, 388] width 578 height 521
click at [1270, 15] on icon at bounding box center [1274, 17] width 14 height 14
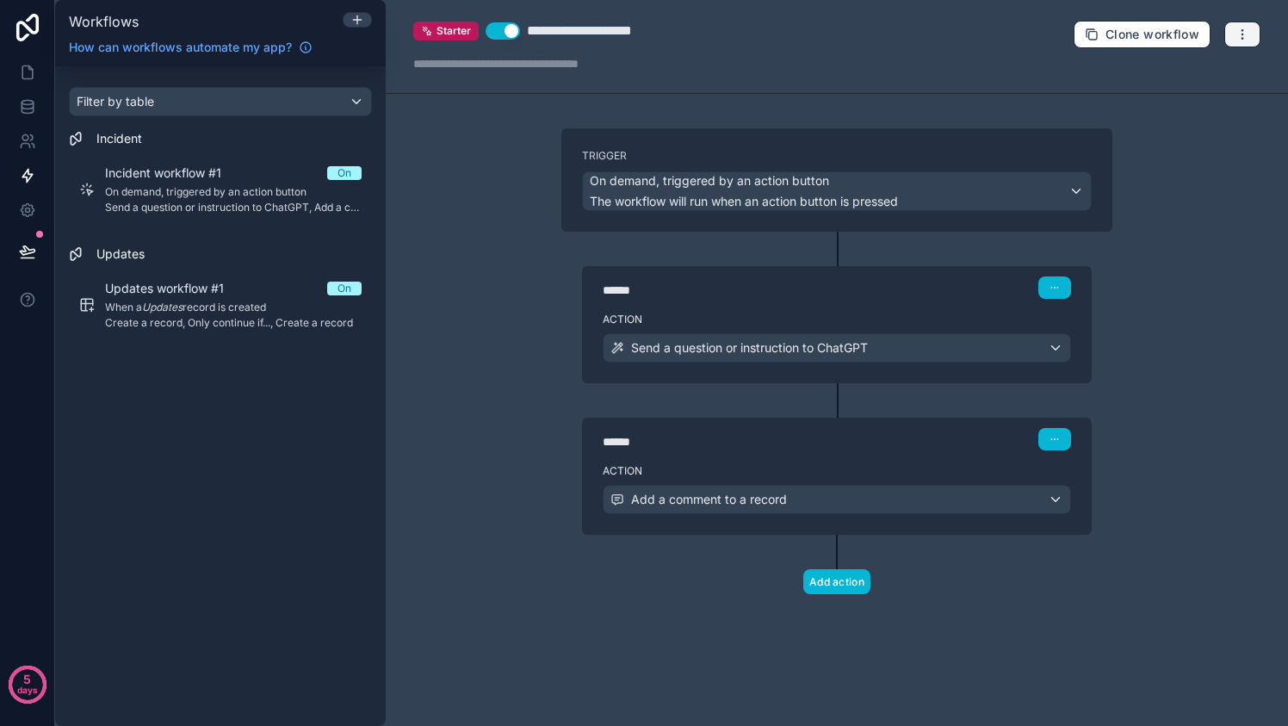
click at [1238, 34] on icon "button" at bounding box center [1242, 35] width 14 height 14
click at [1225, 72] on span "Test workflow" at bounding box center [1196, 74] width 83 height 14
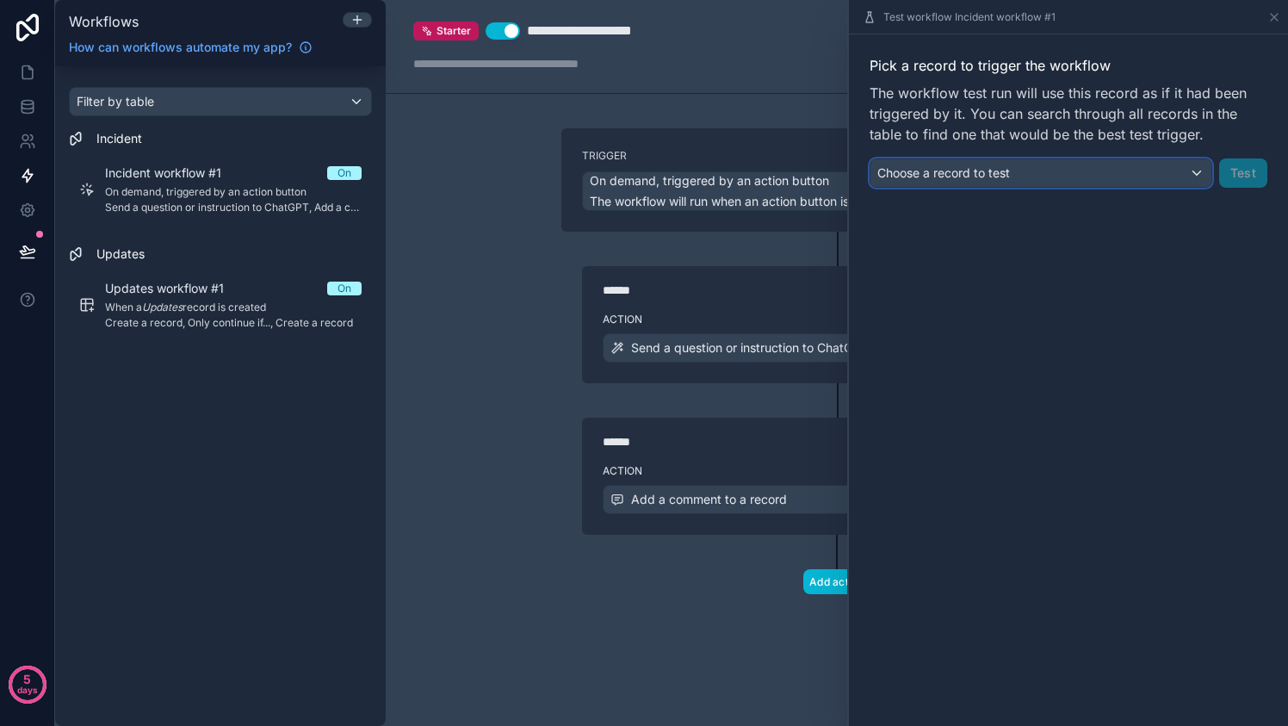
click at [1179, 176] on div "Choose a record to test" at bounding box center [1040, 173] width 341 height 28
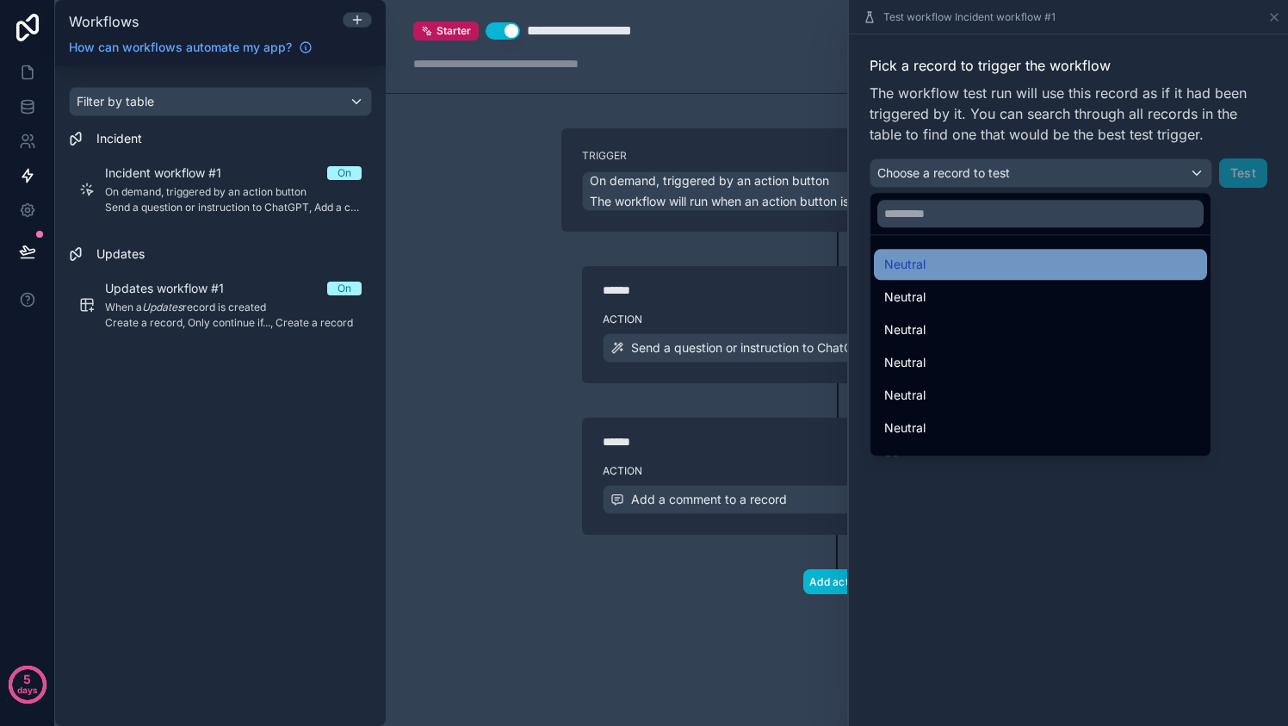
click at [1026, 257] on div "Neutral" at bounding box center [1040, 264] width 312 height 21
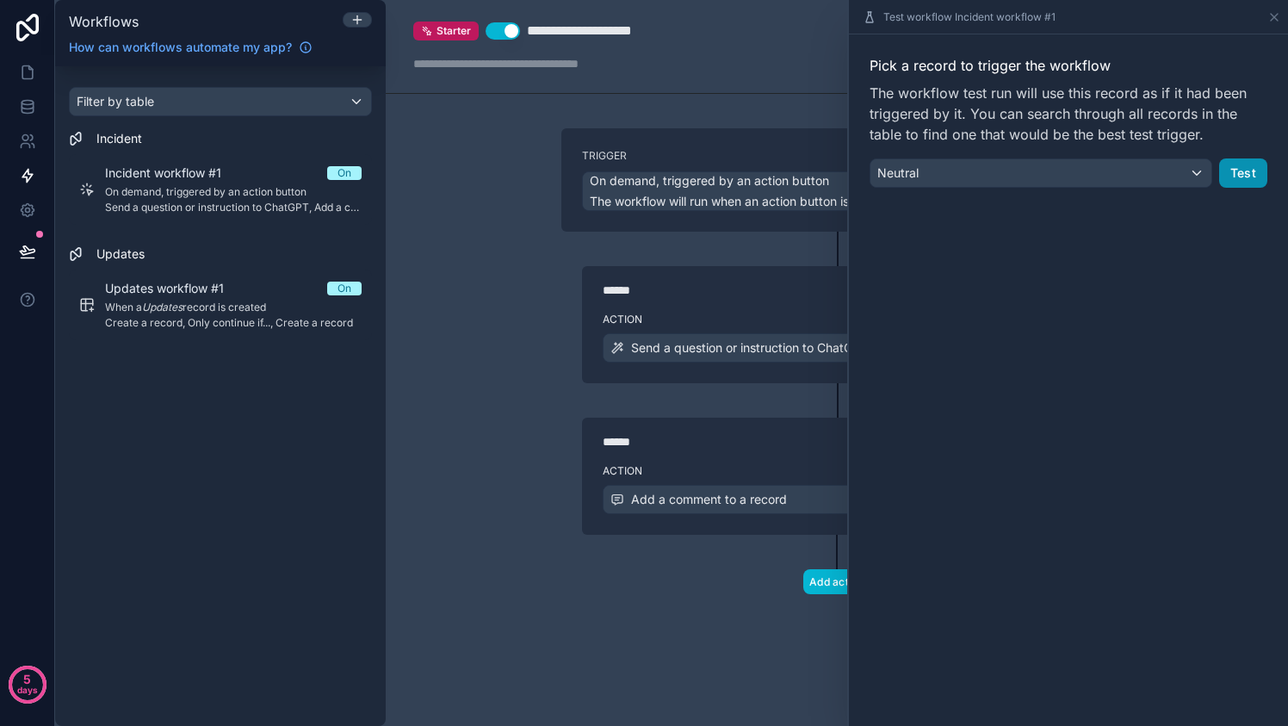
click at [1240, 179] on button "Test" at bounding box center [1243, 172] width 48 height 29
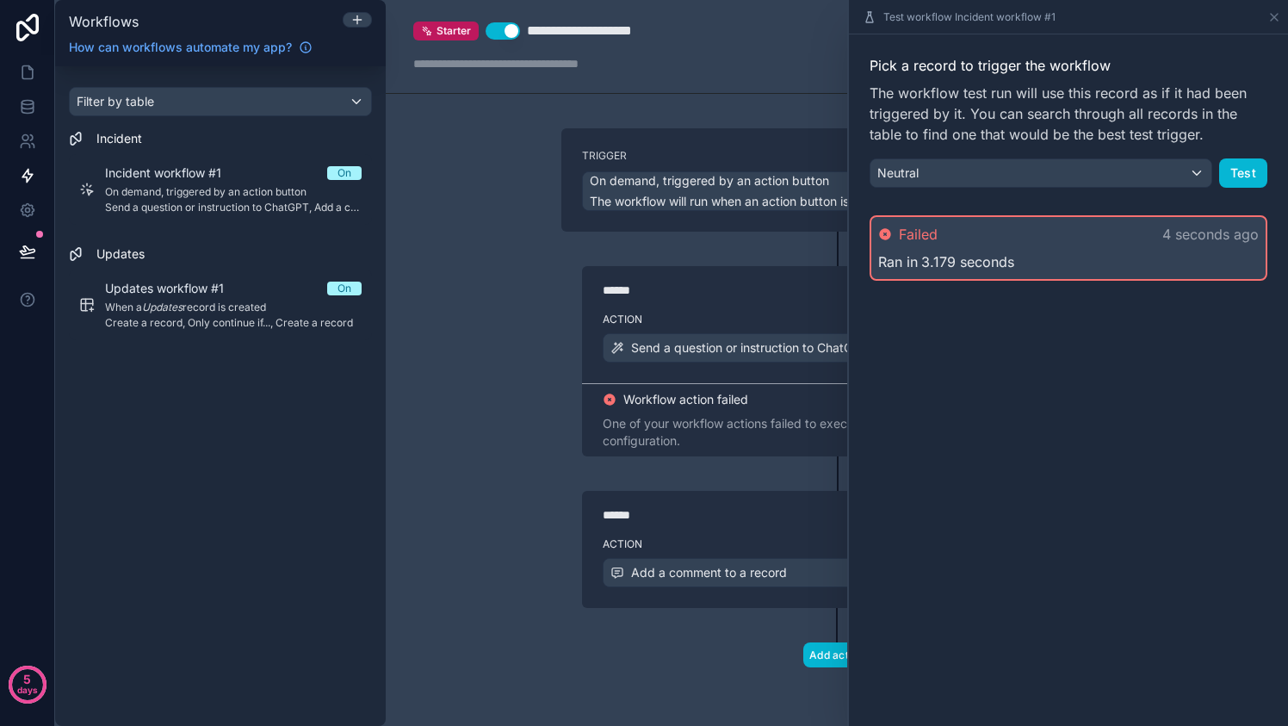
click at [1114, 258] on div "Ran in 3.179 seconds" at bounding box center [1068, 261] width 380 height 21
click at [1108, 253] on div "Ran in 3.179 seconds" at bounding box center [1068, 261] width 380 height 21
click at [1186, 234] on p "4 seconds ago" at bounding box center [1210, 234] width 96 height 21
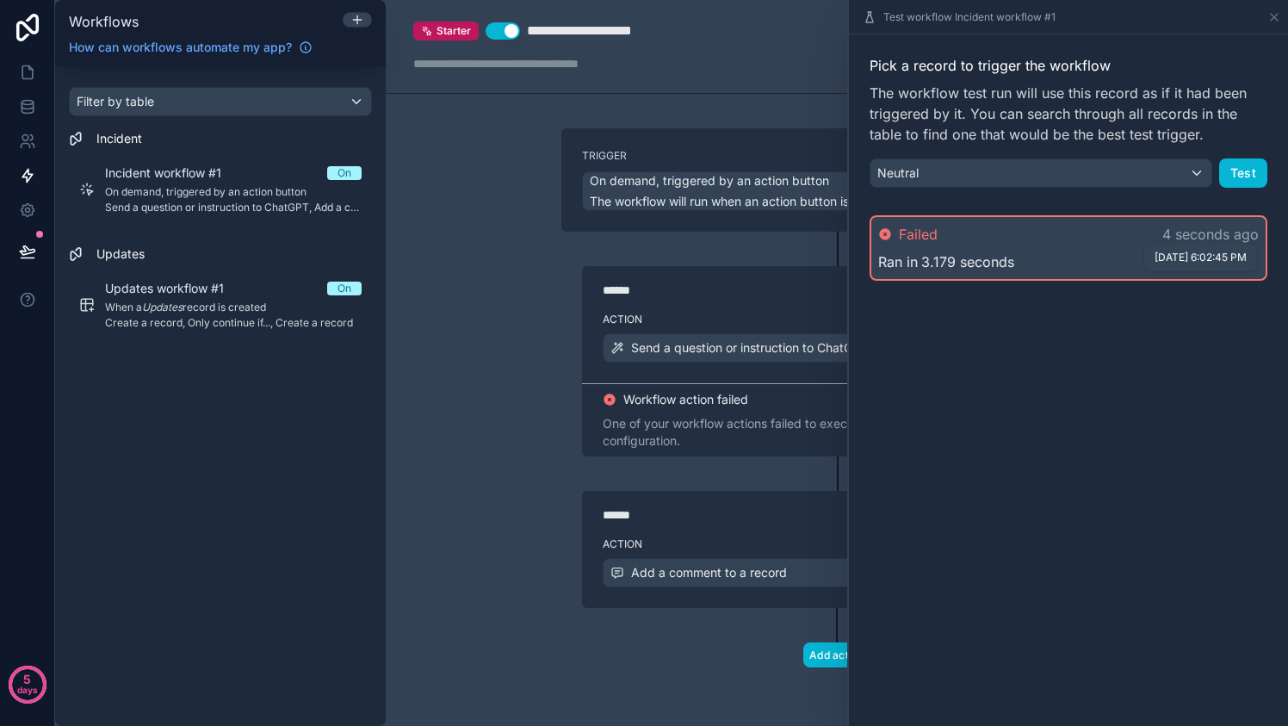
click at [1186, 234] on p "4 seconds ago" at bounding box center [1210, 234] width 96 height 21
click at [1179, 260] on span "8/10/2025, 6:02:45 PM" at bounding box center [1200, 256] width 92 height 13
click at [1061, 241] on div "Failed 4 seconds ago" at bounding box center [1068, 234] width 380 height 21
click at [974, 232] on div "Failed 4 seconds ago" at bounding box center [1068, 234] width 380 height 21
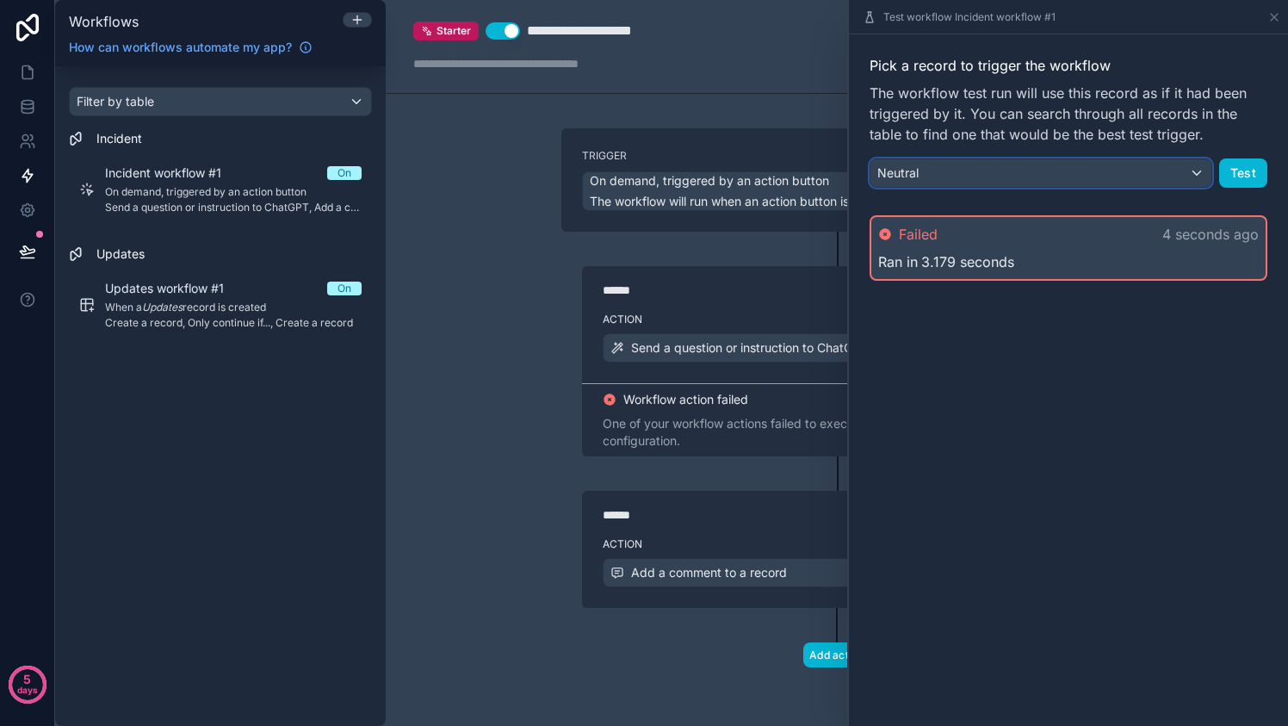
click at [1055, 160] on div "Neutral" at bounding box center [1040, 173] width 341 height 28
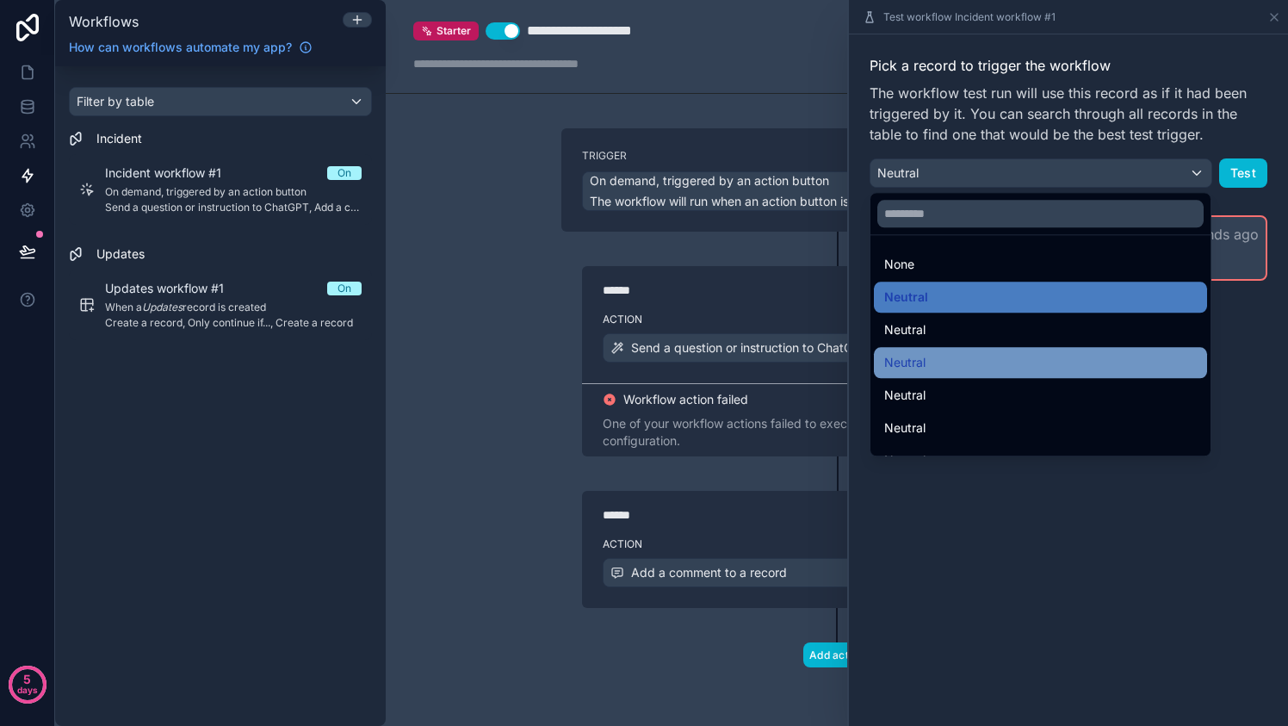
click at [1000, 358] on div "Neutral" at bounding box center [1040, 362] width 312 height 21
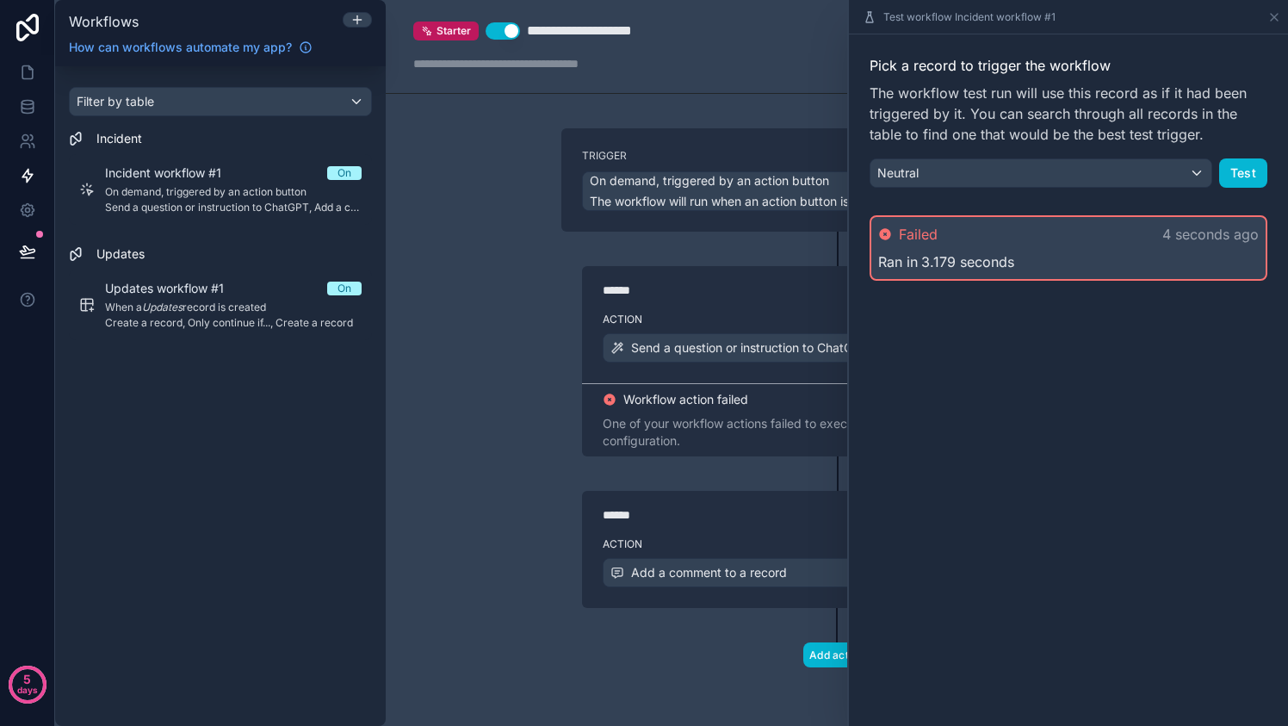
click at [816, 370] on div "Action Send a question or instruction to ChatGPT" at bounding box center [837, 344] width 510 height 77
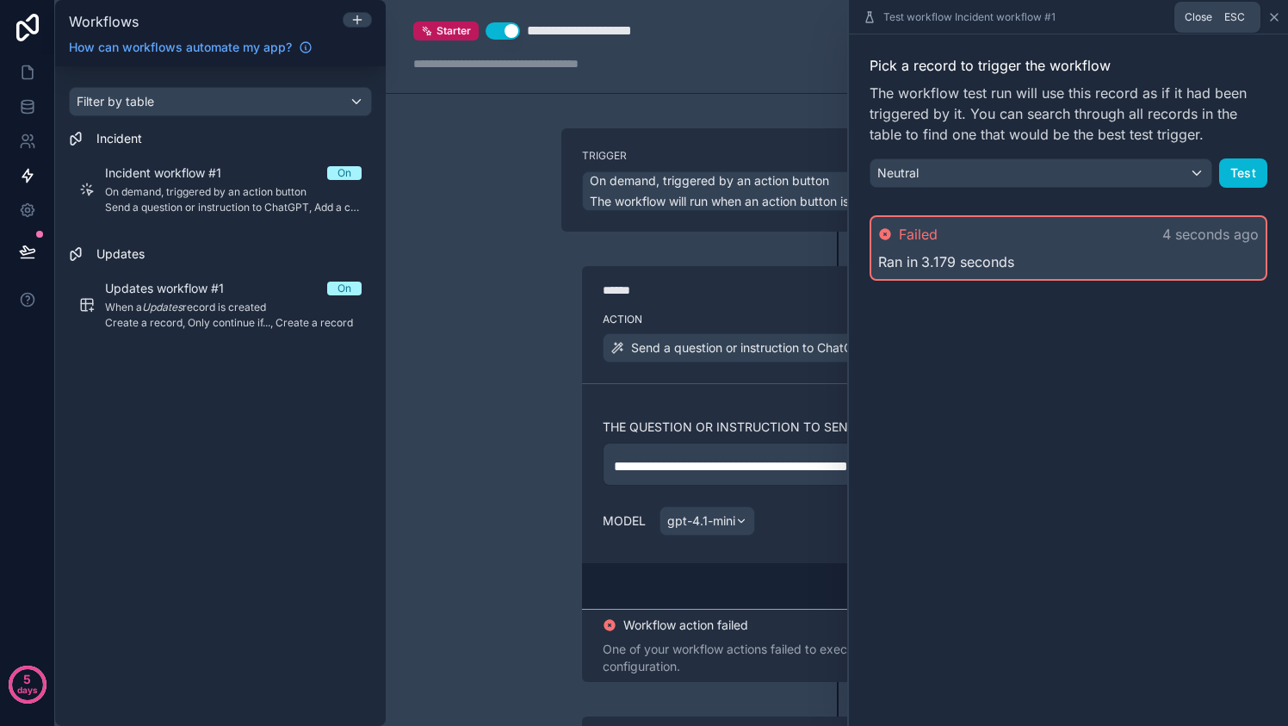
click at [1269, 16] on icon at bounding box center [1274, 17] width 14 height 14
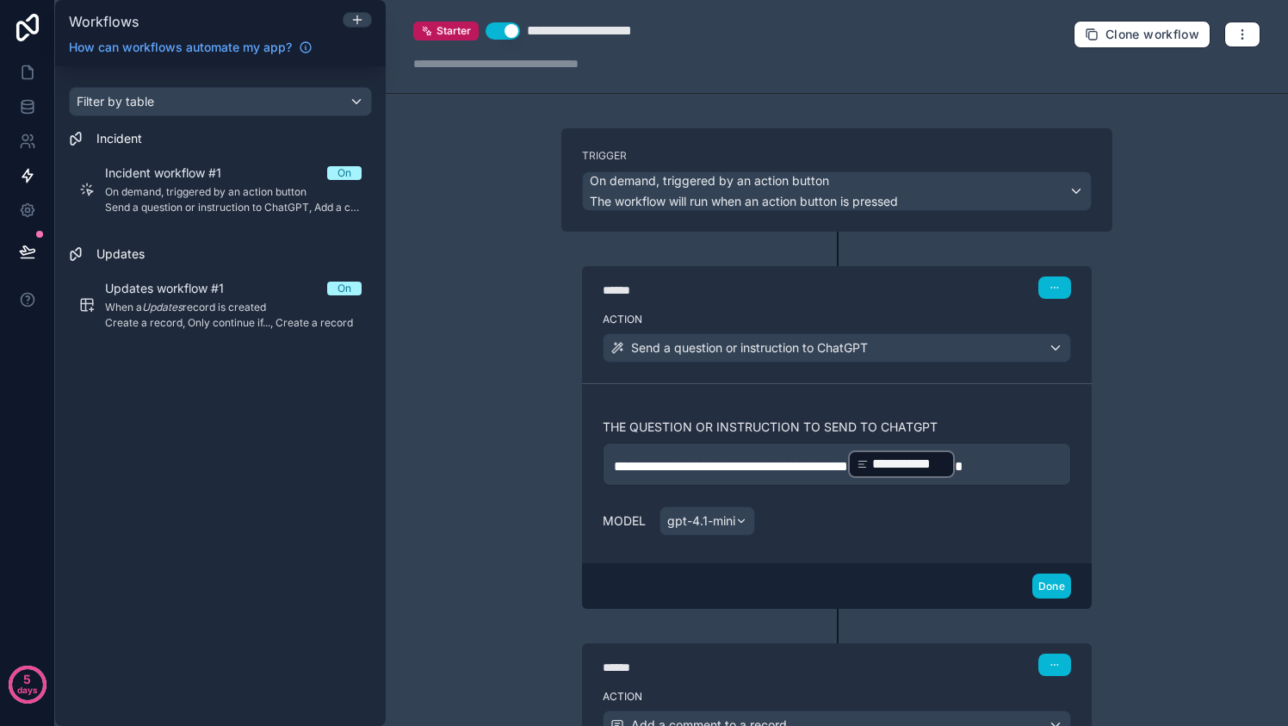
click at [1033, 456] on p "**********" at bounding box center [837, 463] width 446 height 31
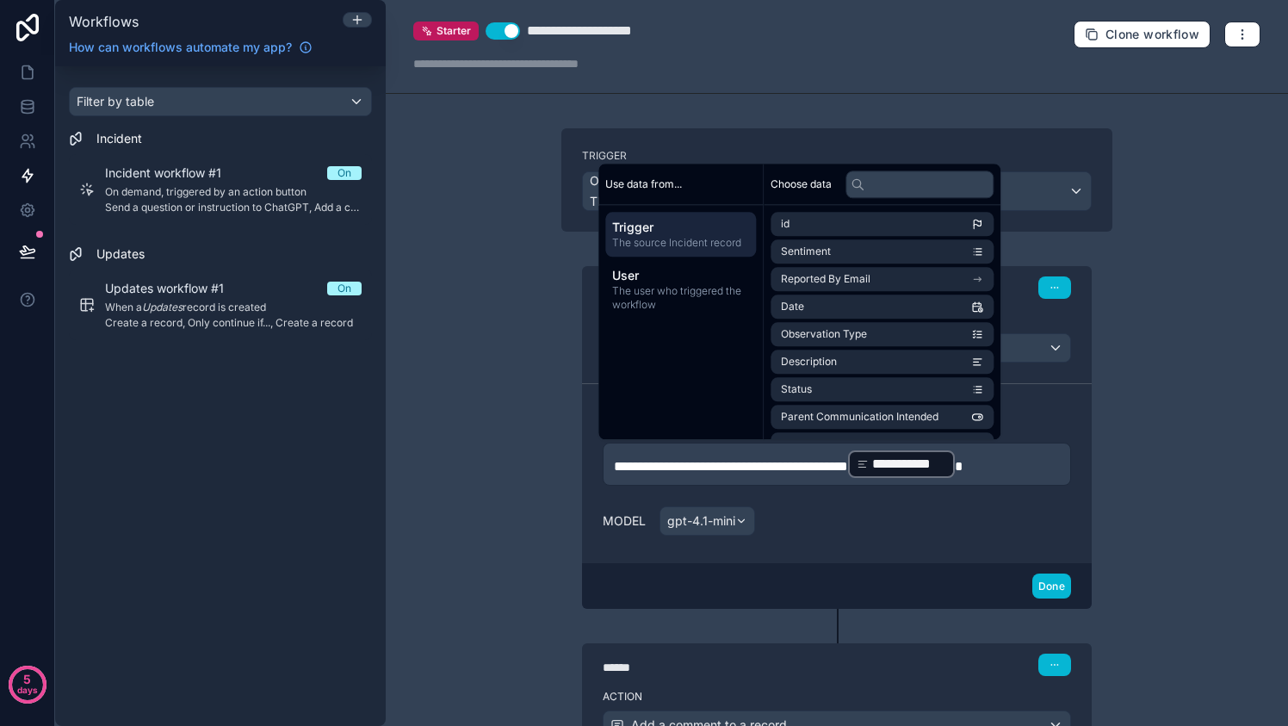
click at [1016, 520] on div "Model gpt-4.1-mini" at bounding box center [836, 520] width 468 height 29
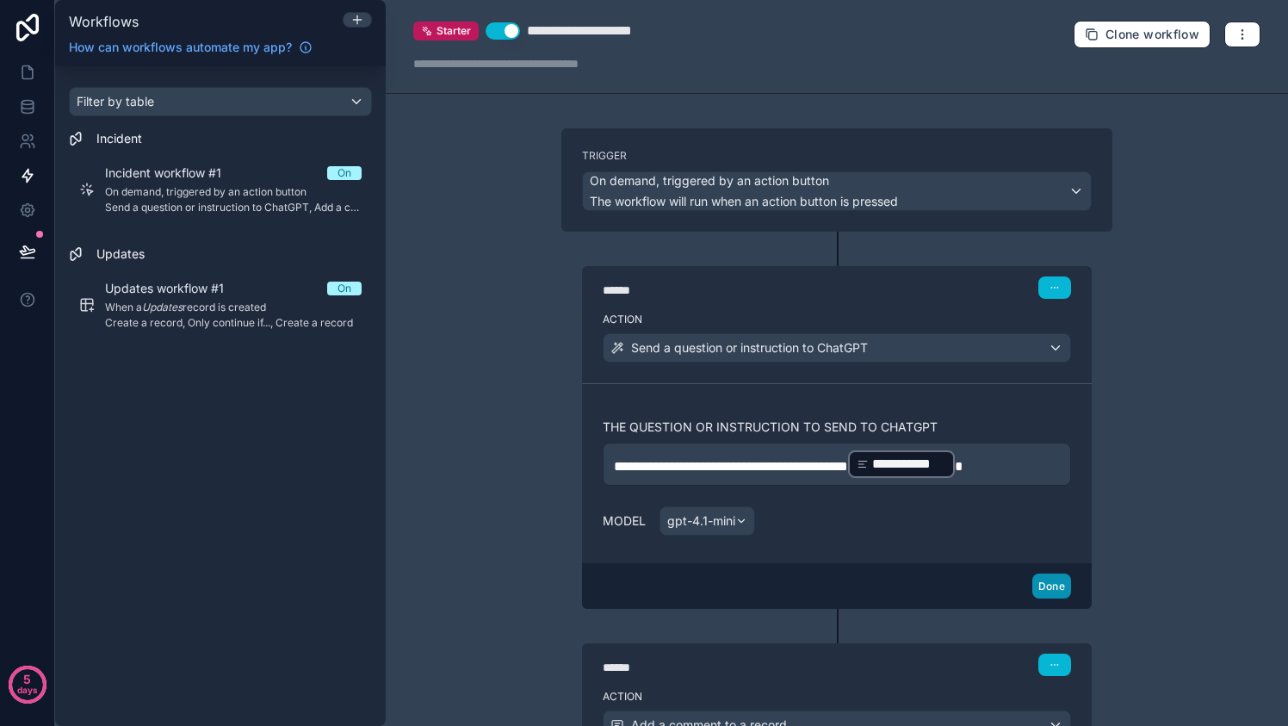
click at [1051, 575] on button "Done" at bounding box center [1051, 585] width 39 height 25
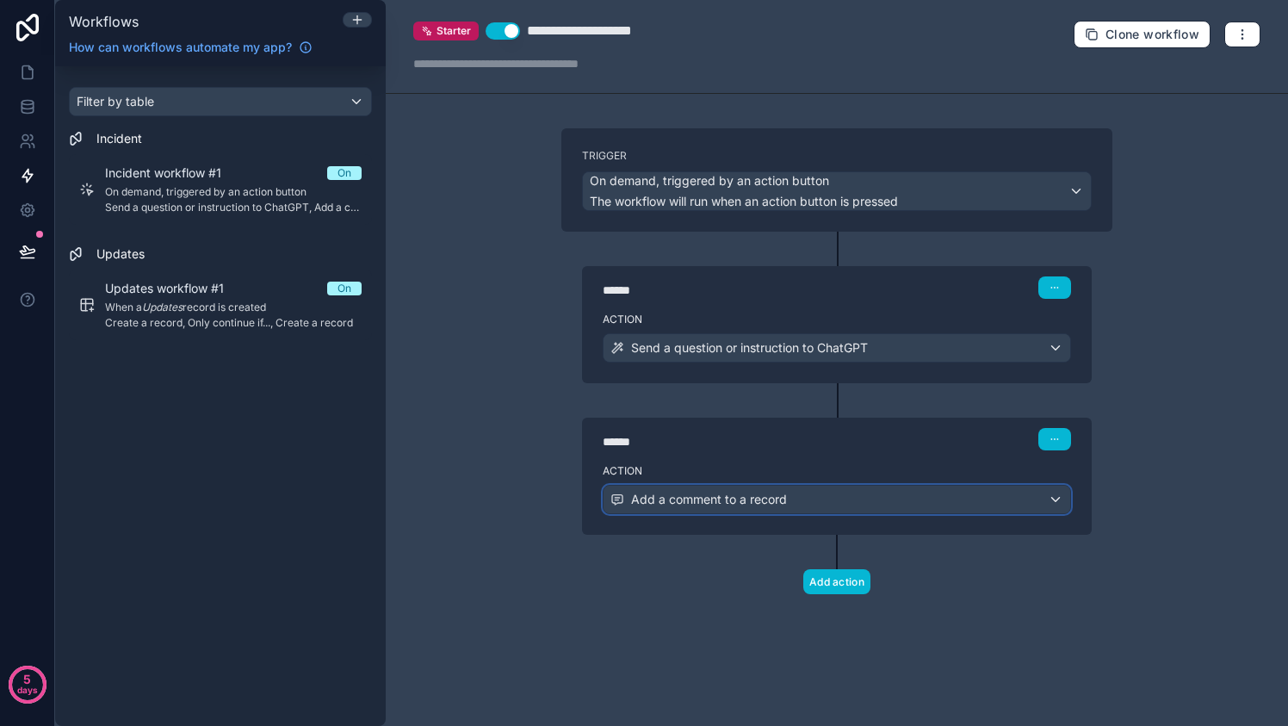
click at [976, 497] on div "Add a comment to a record" at bounding box center [836, 499] width 466 height 28
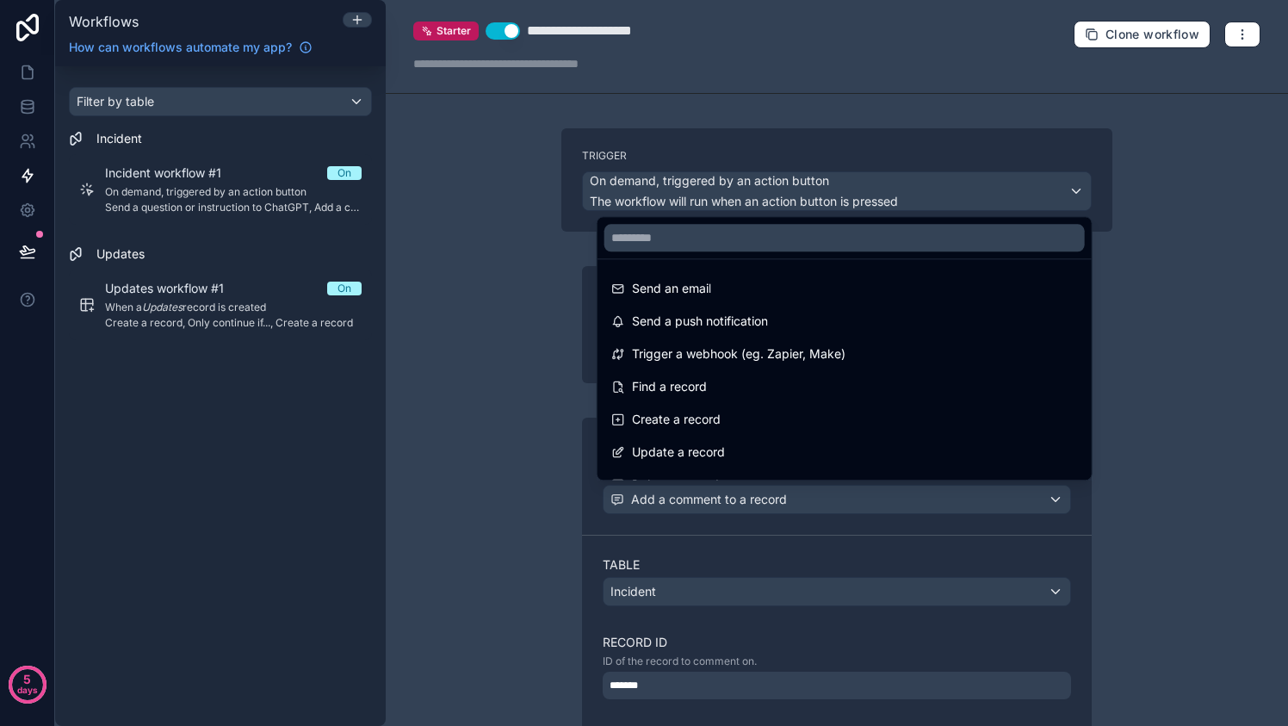
click at [900, 685] on div at bounding box center [644, 363] width 1288 height 726
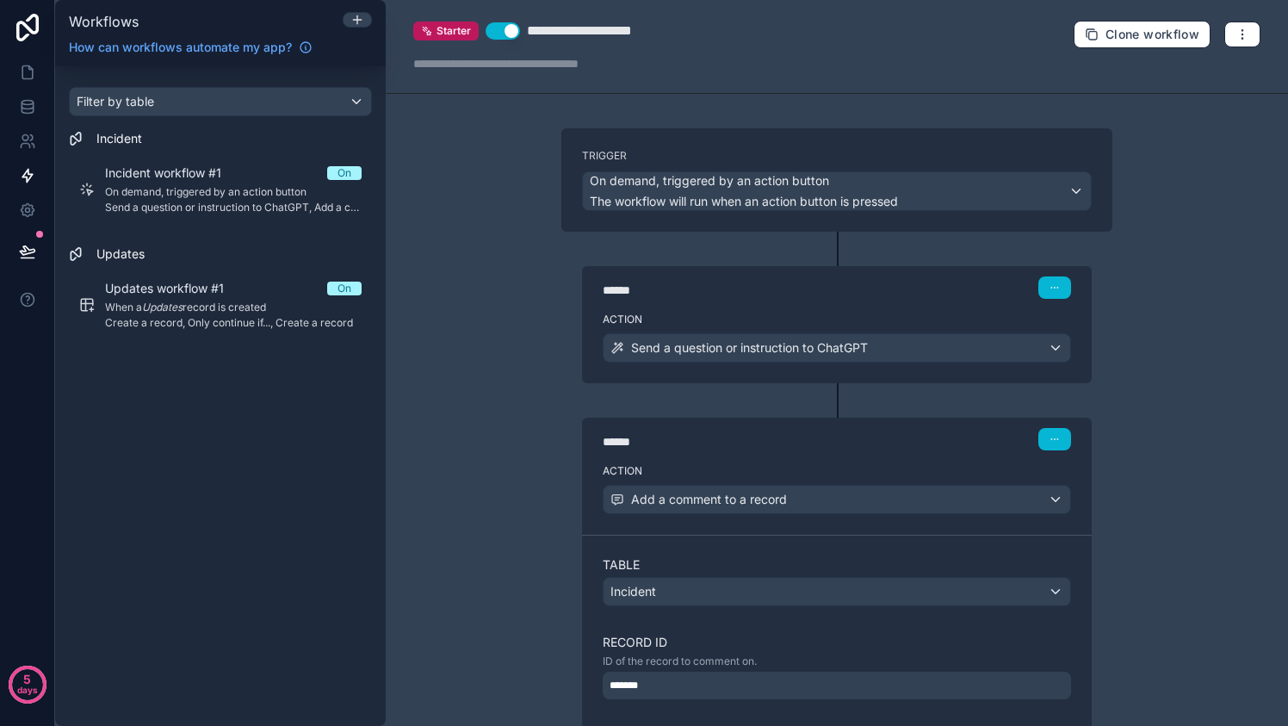
click at [900, 685] on div "*******" at bounding box center [836, 685] width 468 height 28
click at [1124, 587] on div "**********" at bounding box center [837, 363] width 902 height 726
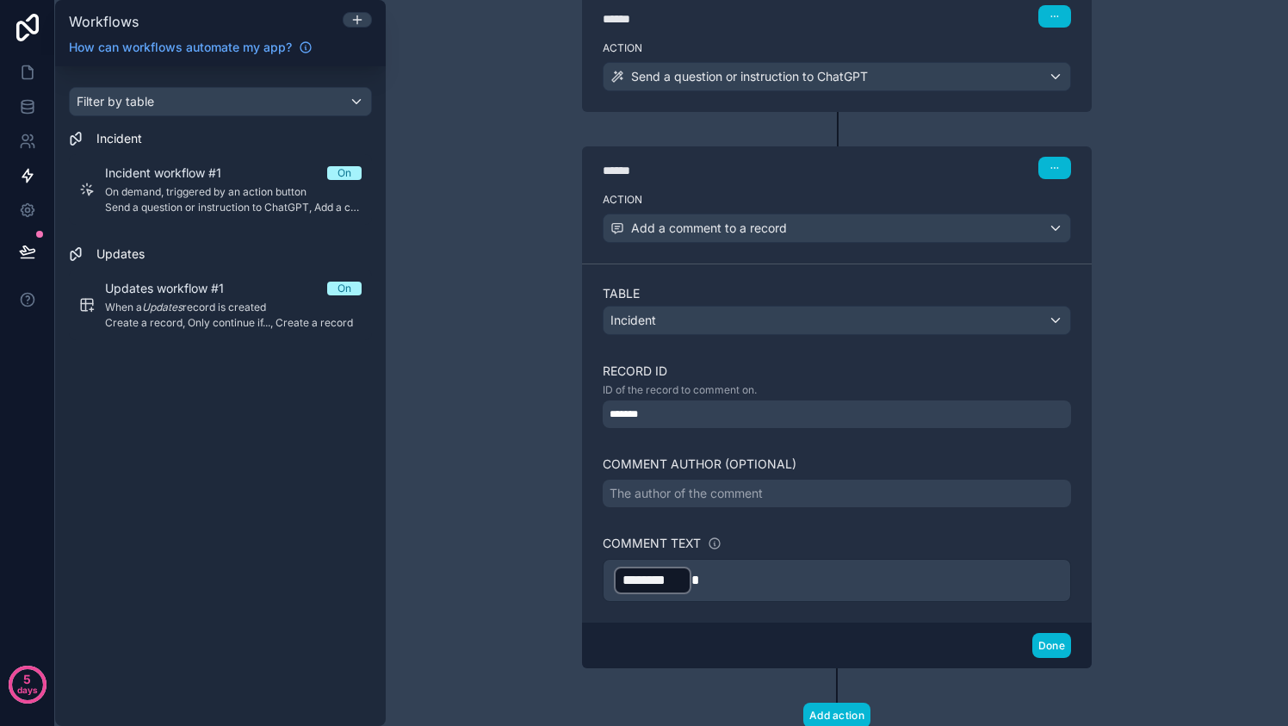
scroll to position [272, 0]
click at [1057, 644] on button "Done" at bounding box center [1051, 644] width 39 height 25
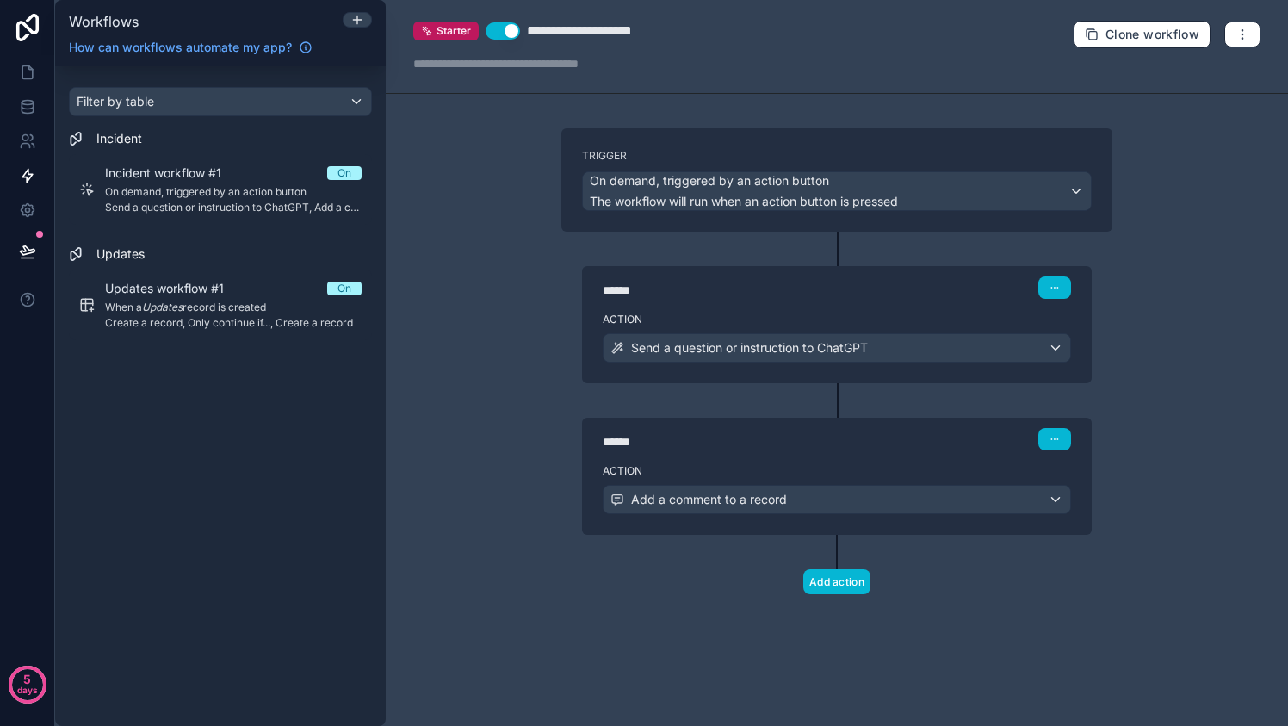
scroll to position [0, 0]
click at [858, 577] on button "Add action" at bounding box center [836, 581] width 67 height 25
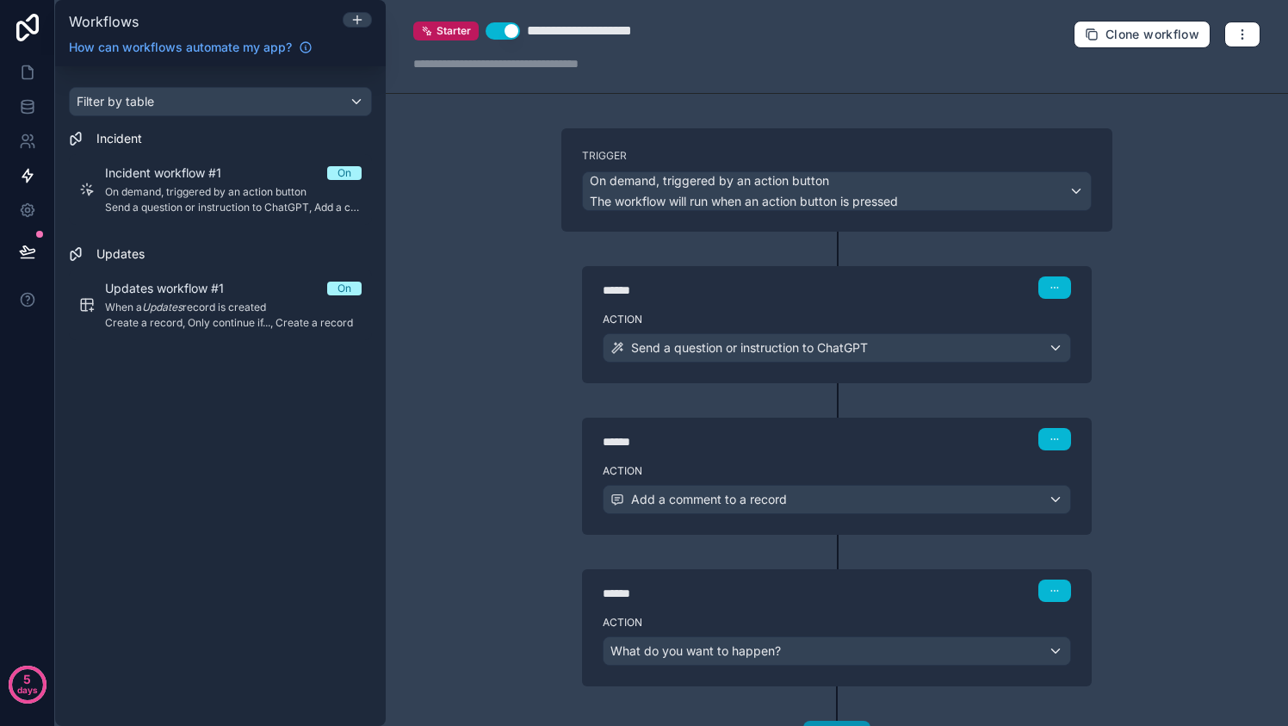
scroll to position [70, 0]
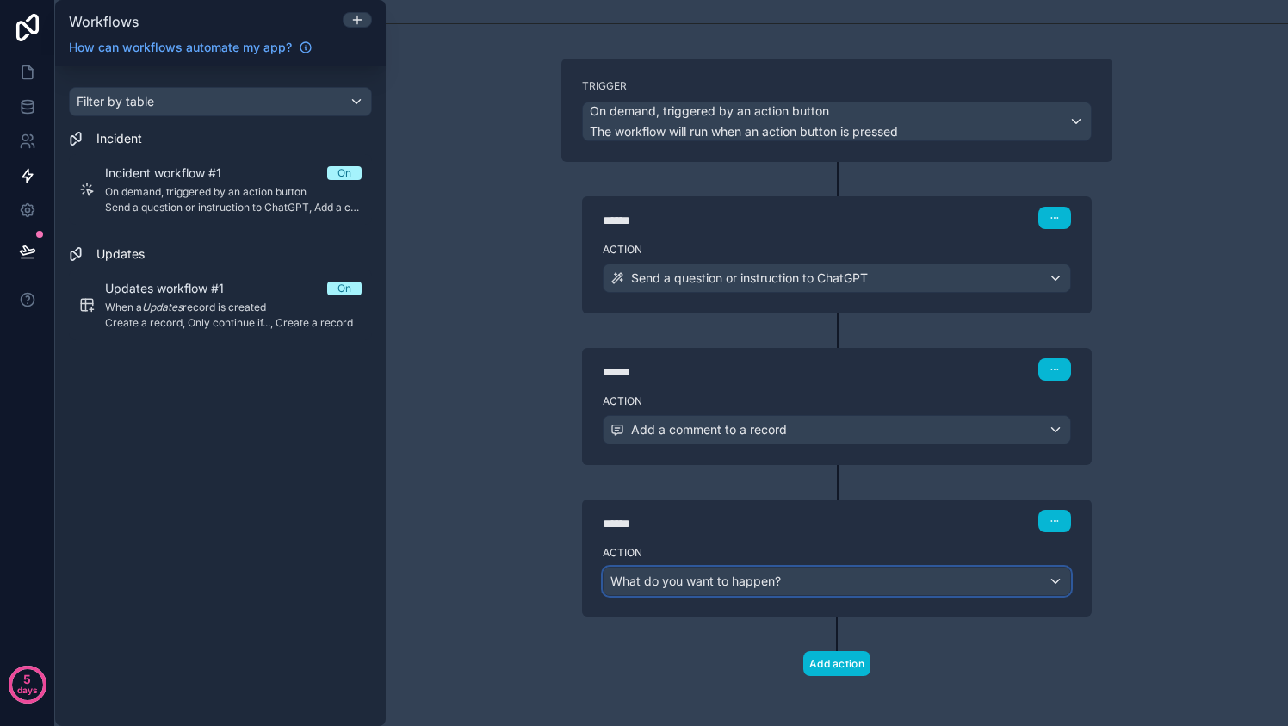
click at [843, 577] on div "What do you want to happen?" at bounding box center [836, 581] width 466 height 28
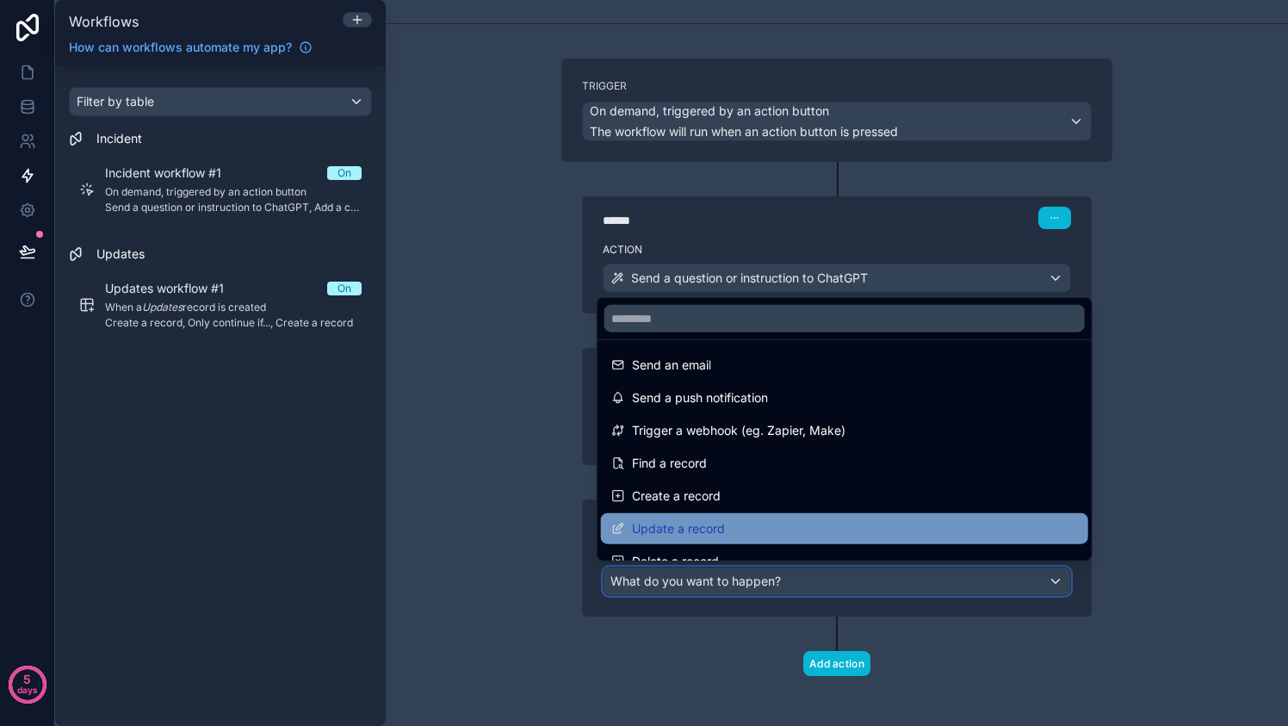
scroll to position [5, 0]
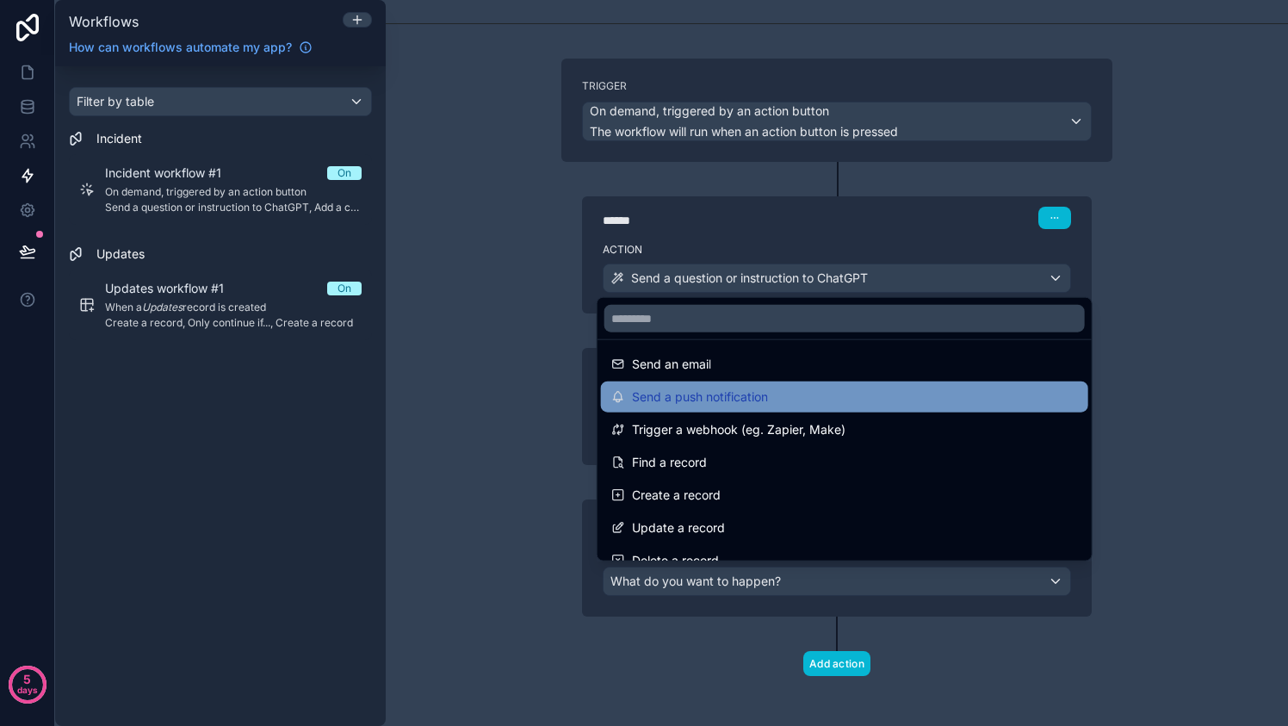
click at [750, 403] on span "Send a push notification" at bounding box center [700, 396] width 136 height 21
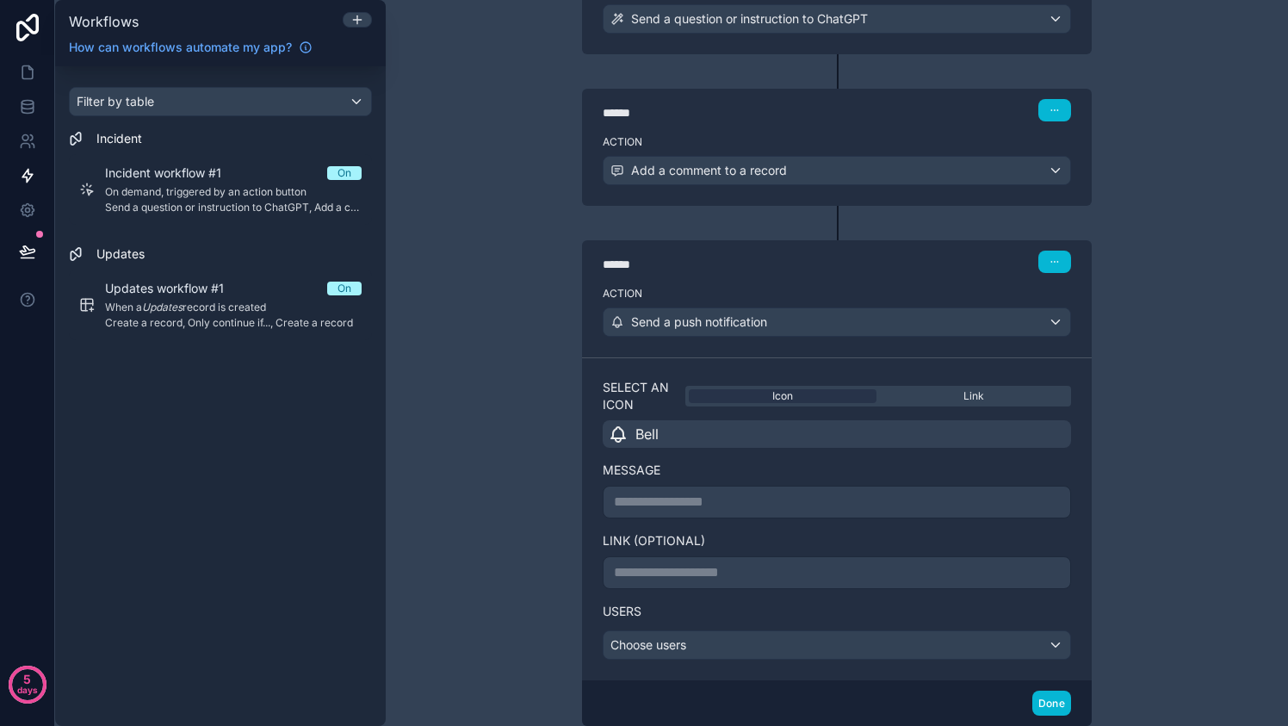
scroll to position [436, 0]
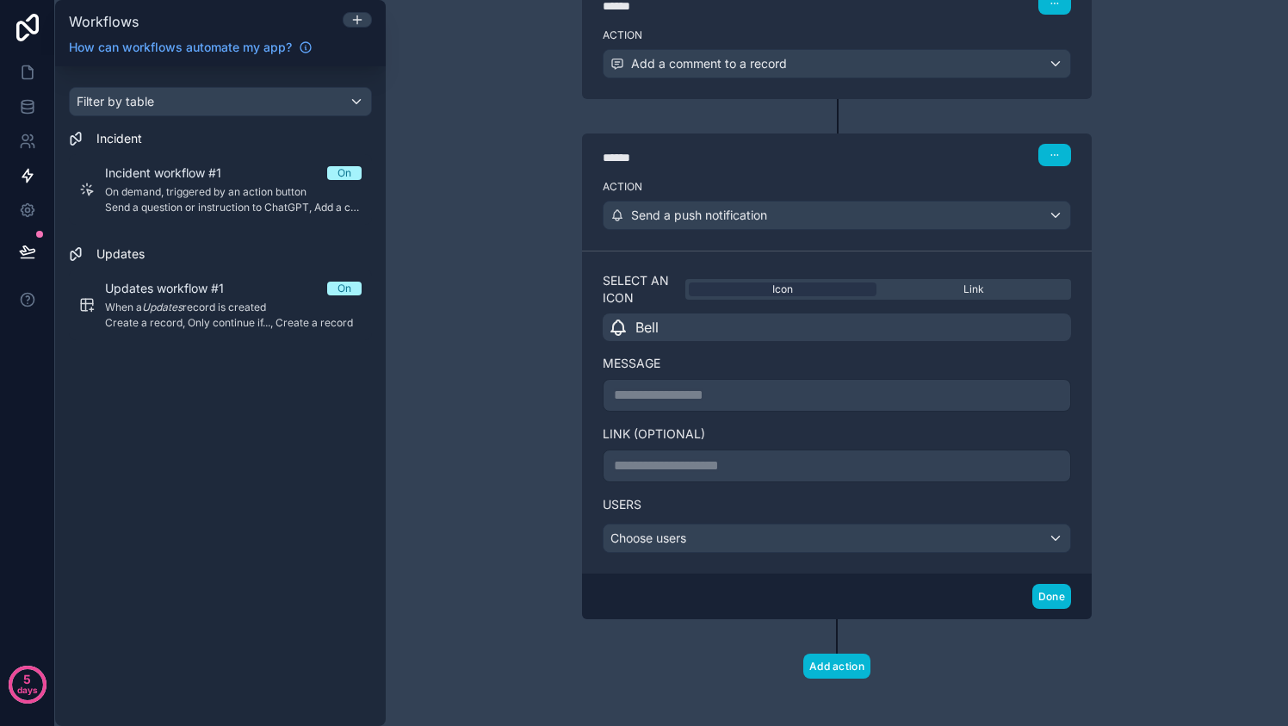
click at [777, 392] on p "**********" at bounding box center [837, 395] width 446 height 21
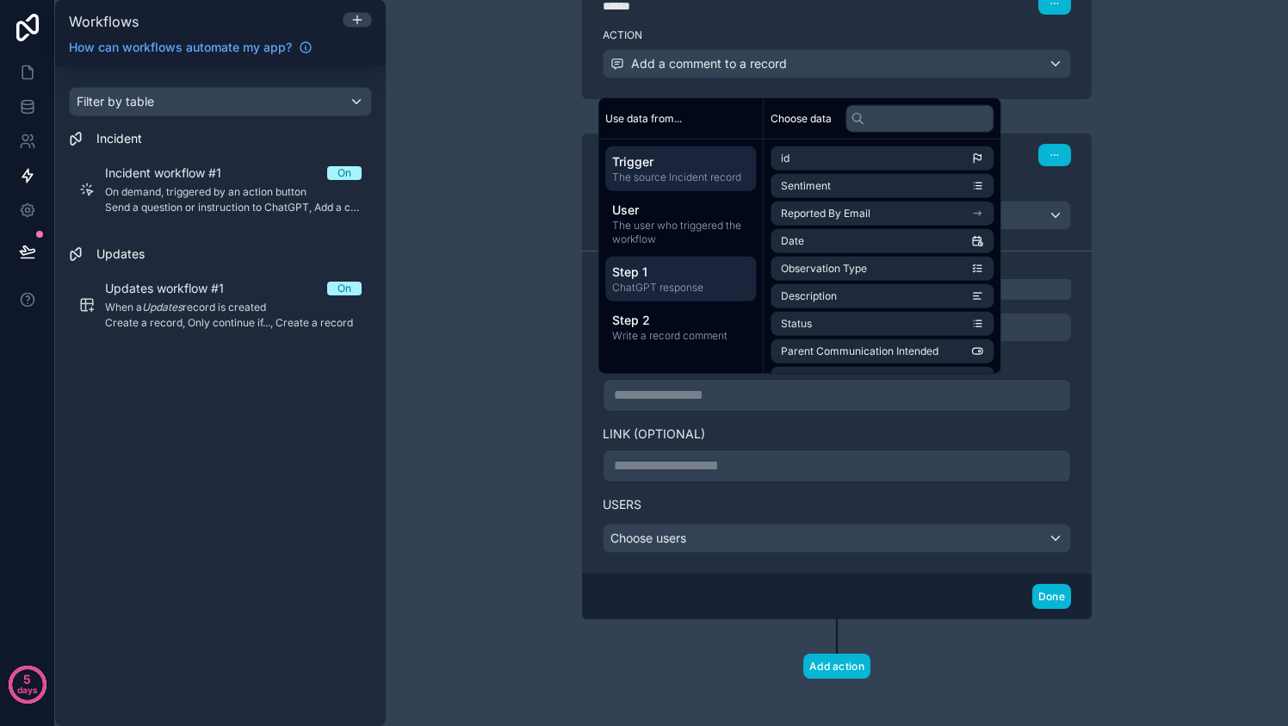
click at [683, 294] on div "Step 1 ChatGPT response" at bounding box center [680, 278] width 151 height 45
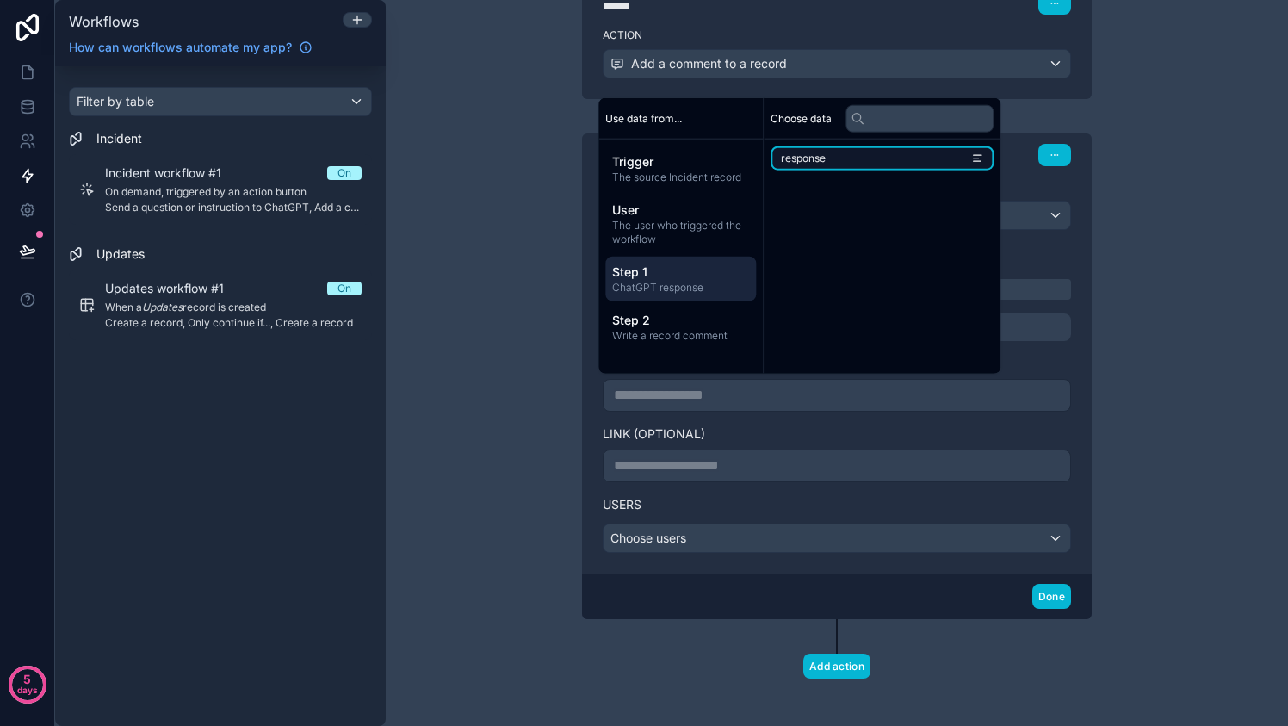
click at [842, 156] on li "response" at bounding box center [881, 158] width 223 height 24
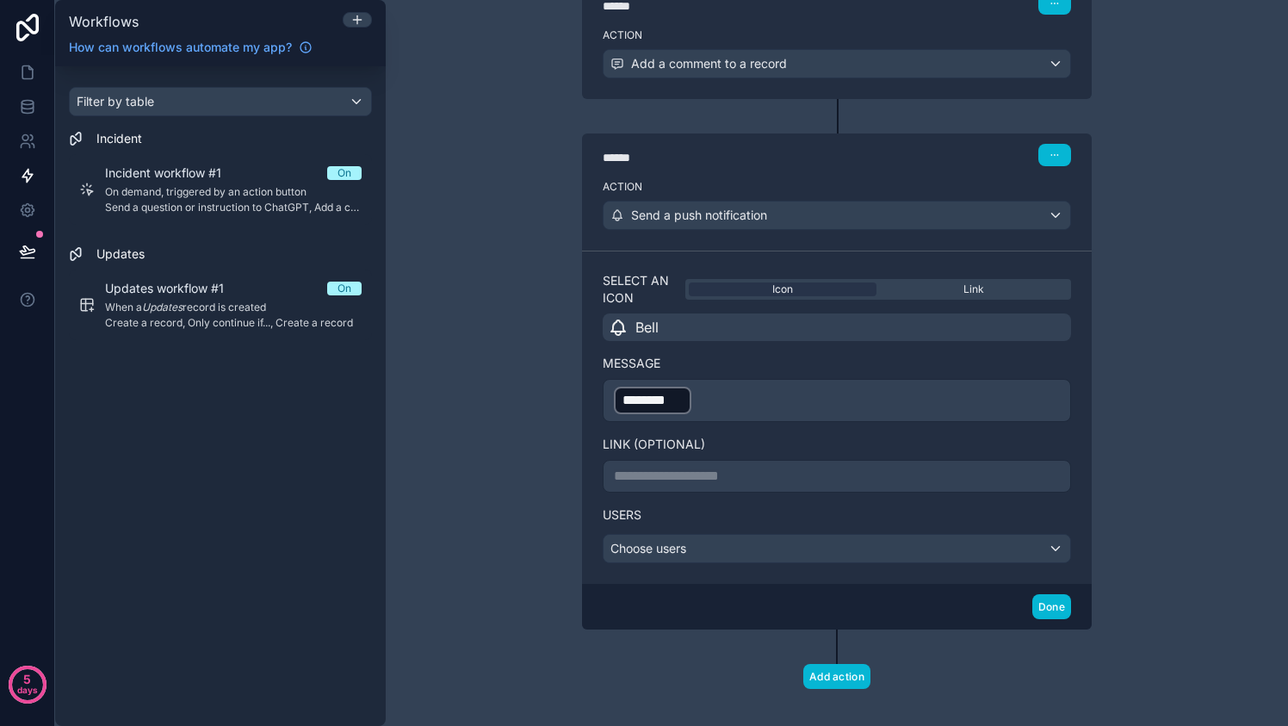
click at [876, 436] on label "Link (optional)" at bounding box center [836, 444] width 468 height 17
click at [887, 546] on div "Choose users" at bounding box center [836, 548] width 466 height 28
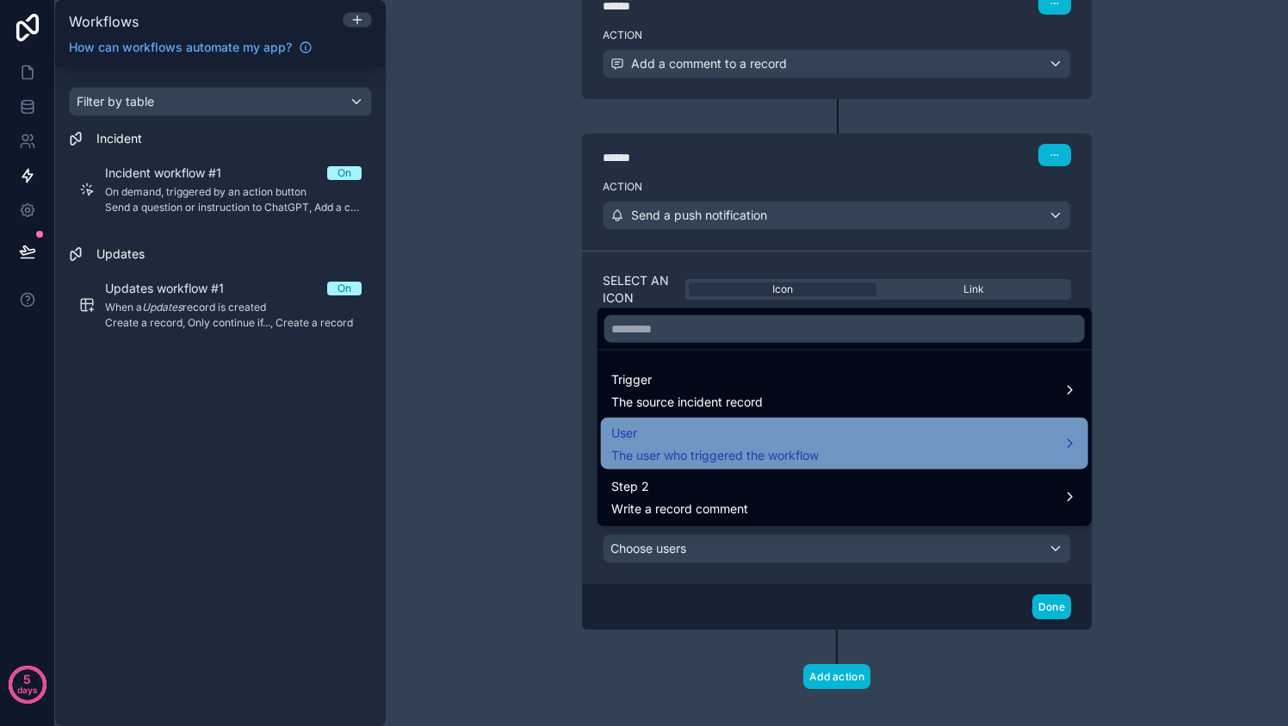
click at [817, 458] on span "The user who triggered the workflow" at bounding box center [714, 455] width 207 height 17
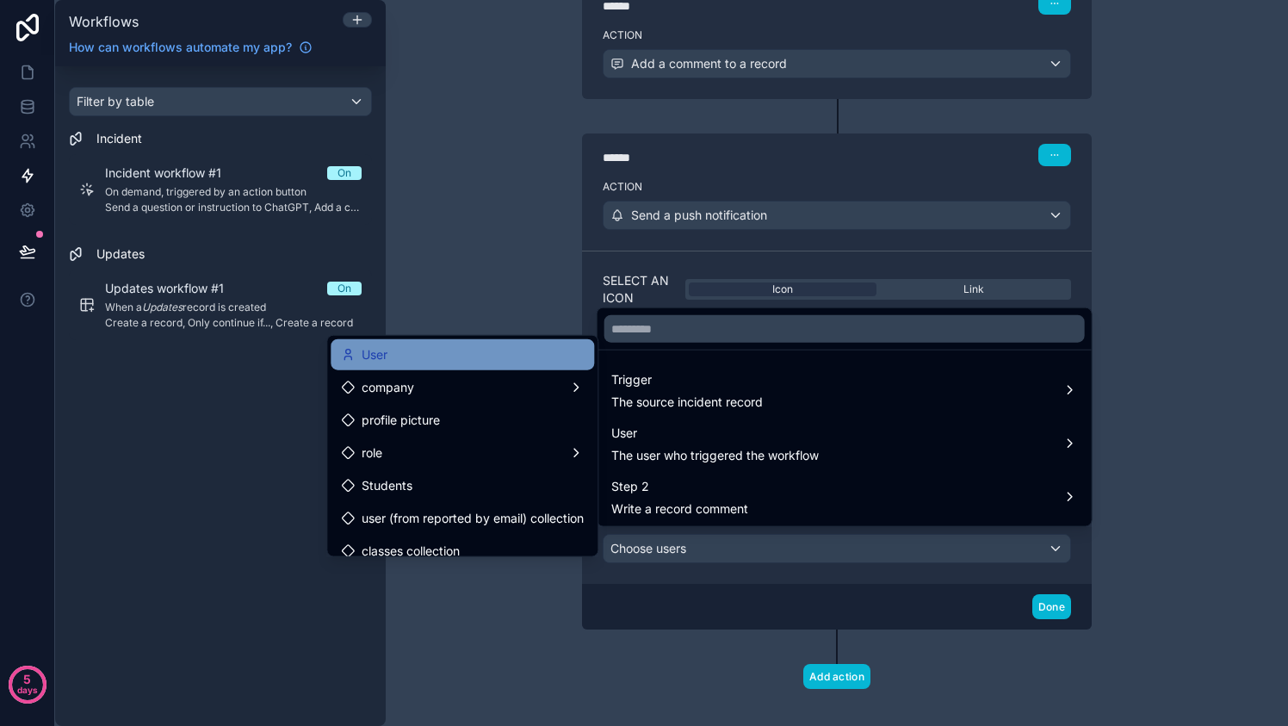
click at [438, 354] on div "User" at bounding box center [462, 354] width 243 height 21
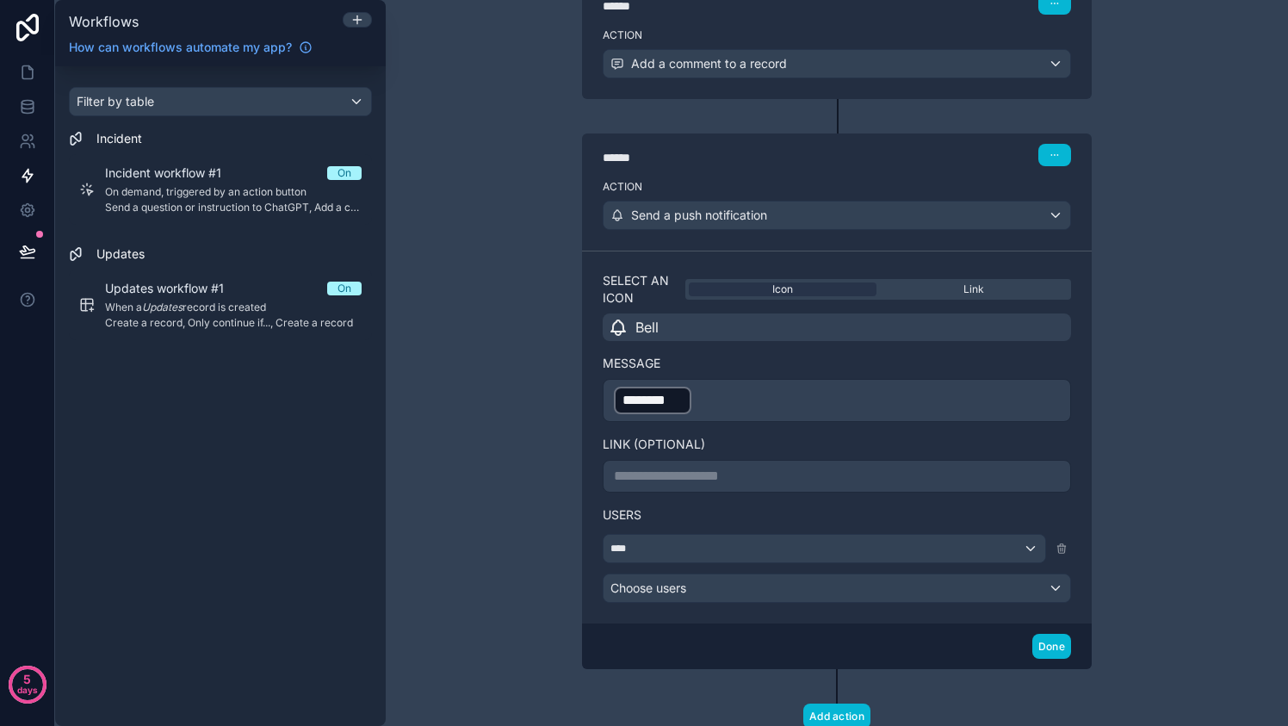
scroll to position [480, 0]
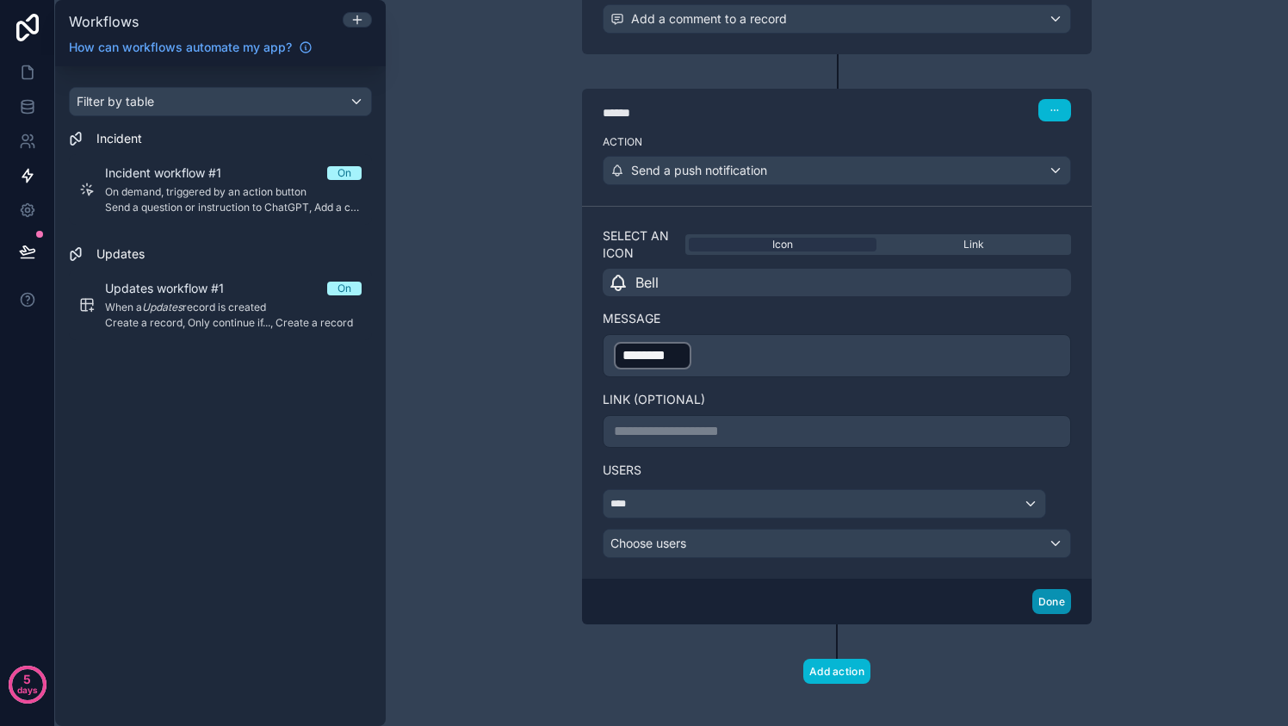
click at [1047, 592] on button "Done" at bounding box center [1051, 601] width 39 height 25
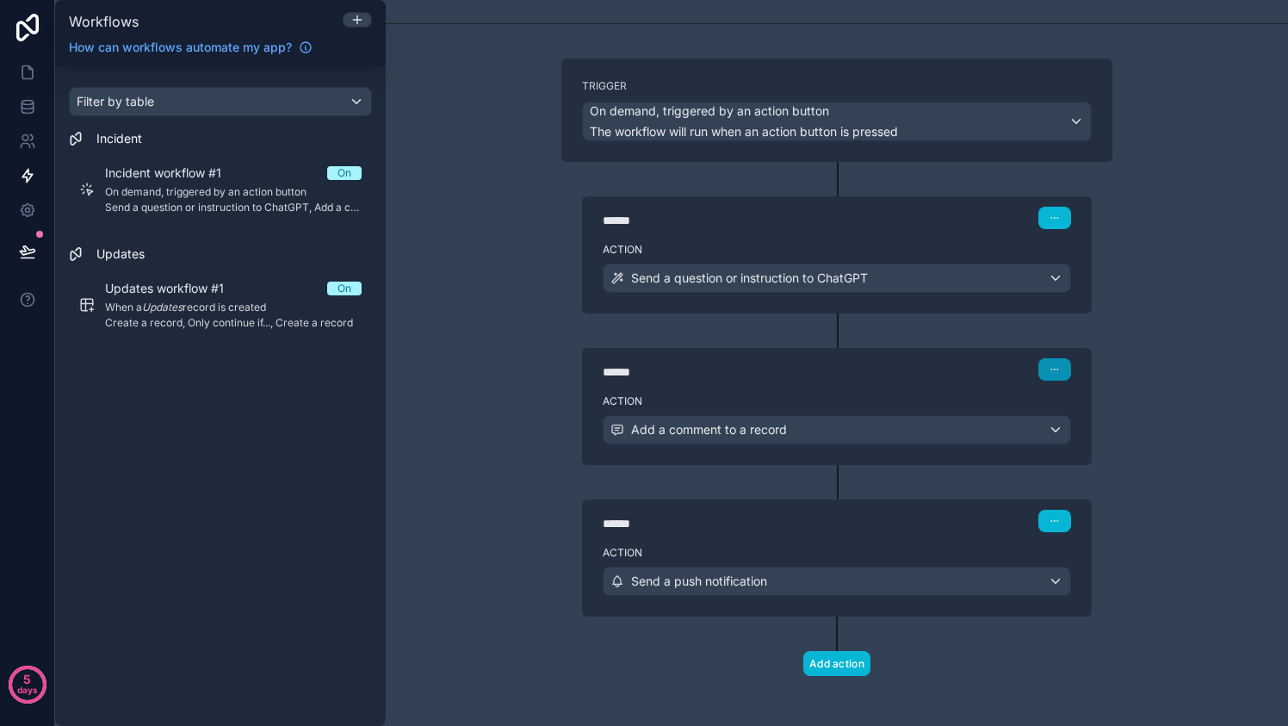
click at [1049, 366] on icon "button" at bounding box center [1054, 369] width 10 height 10
click at [1125, 630] on div "**********" at bounding box center [837, 363] width 902 height 726
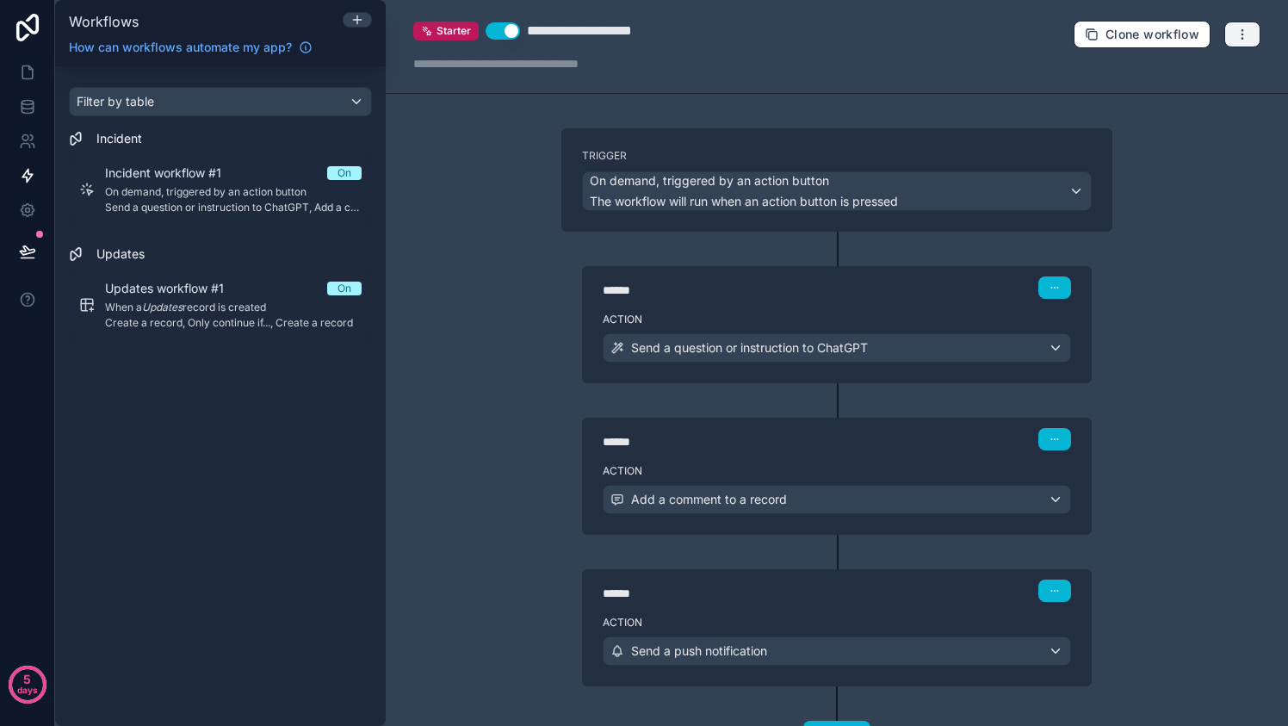
click at [1224, 35] on button "button" at bounding box center [1242, 35] width 36 height 26
click at [1206, 70] on span "Test workflow" at bounding box center [1183, 74] width 83 height 14
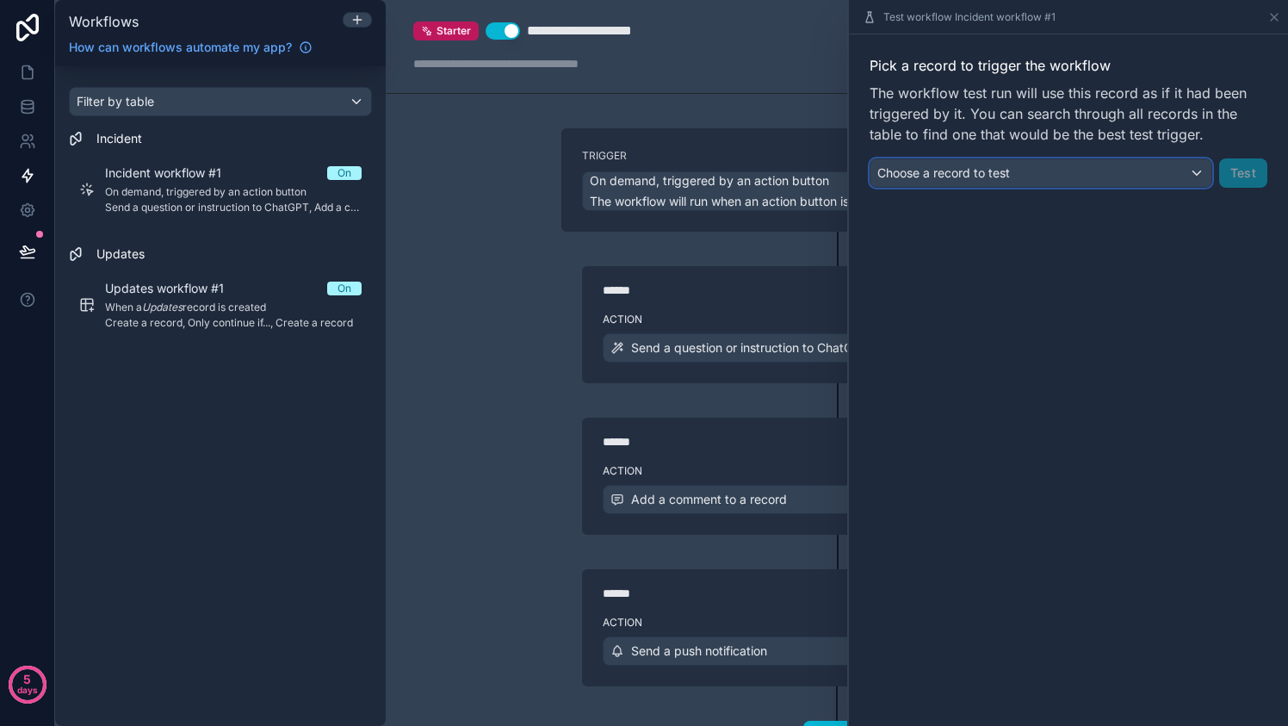
click at [1186, 170] on div "Choose a record to test" at bounding box center [1040, 173] width 341 height 28
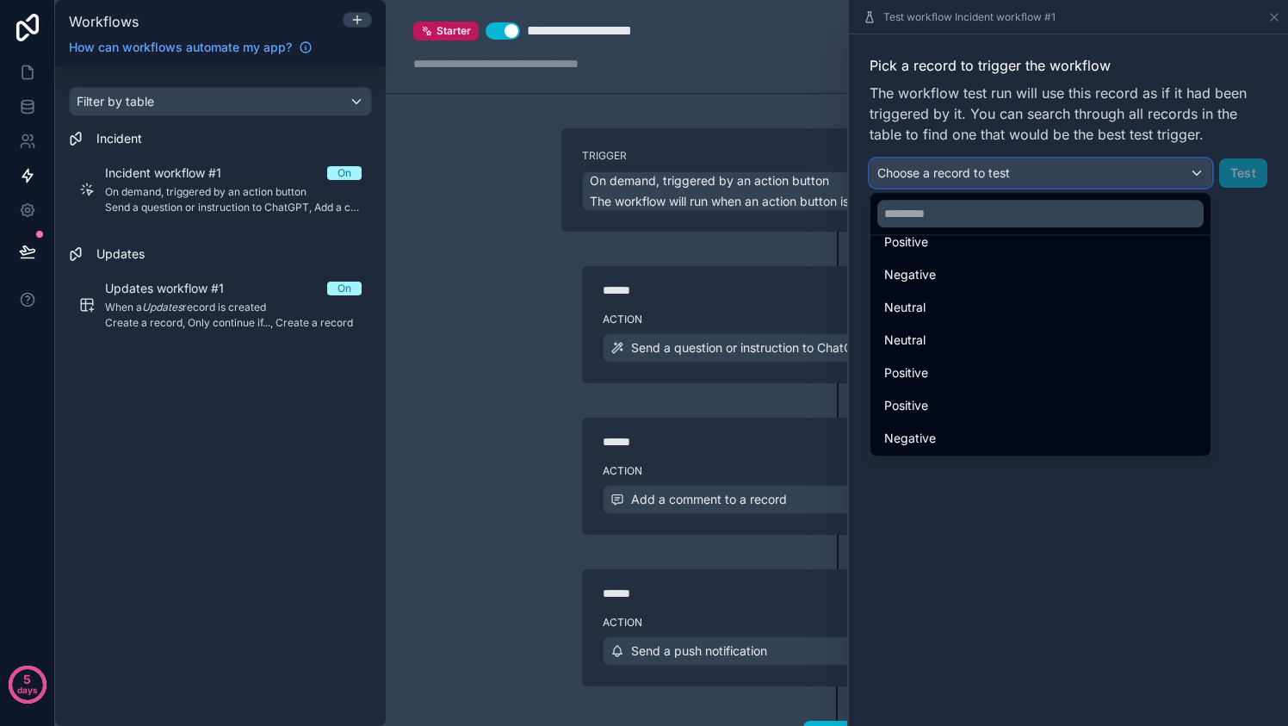
scroll to position [615, 0]
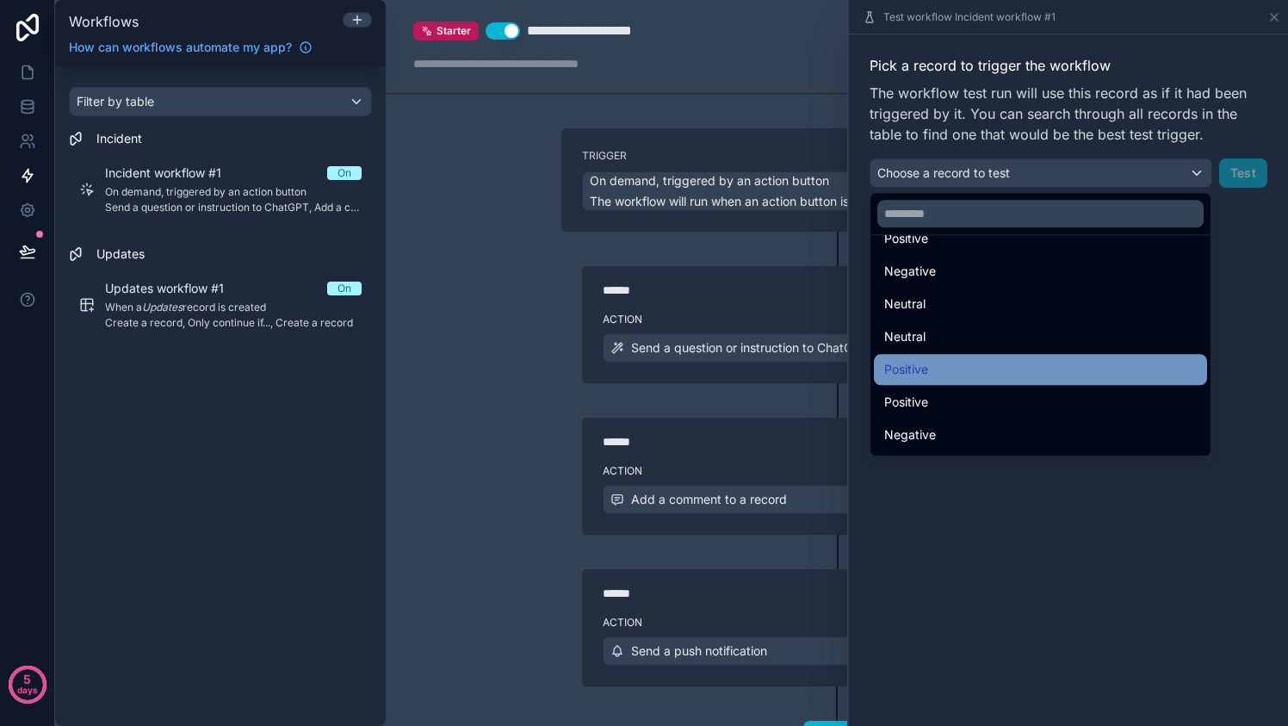
click at [1061, 359] on div "Positive" at bounding box center [1040, 369] width 312 height 21
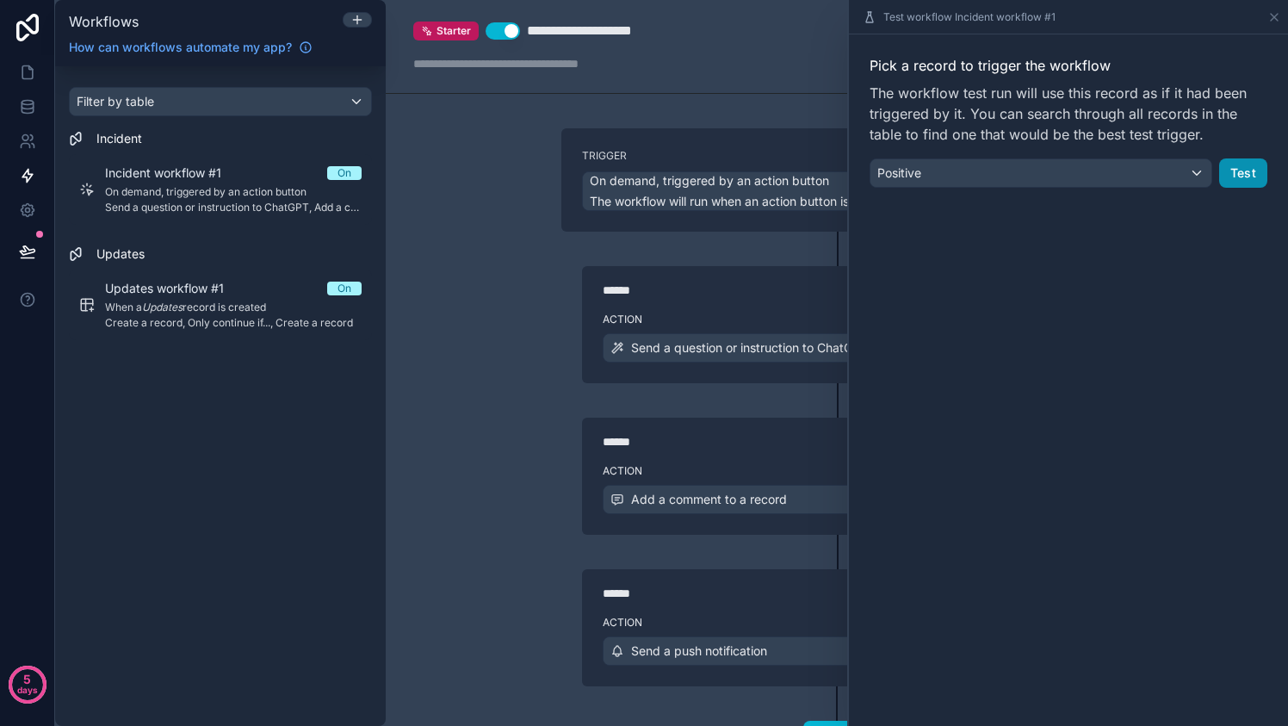
click at [1246, 176] on button "Test" at bounding box center [1243, 172] width 48 height 29
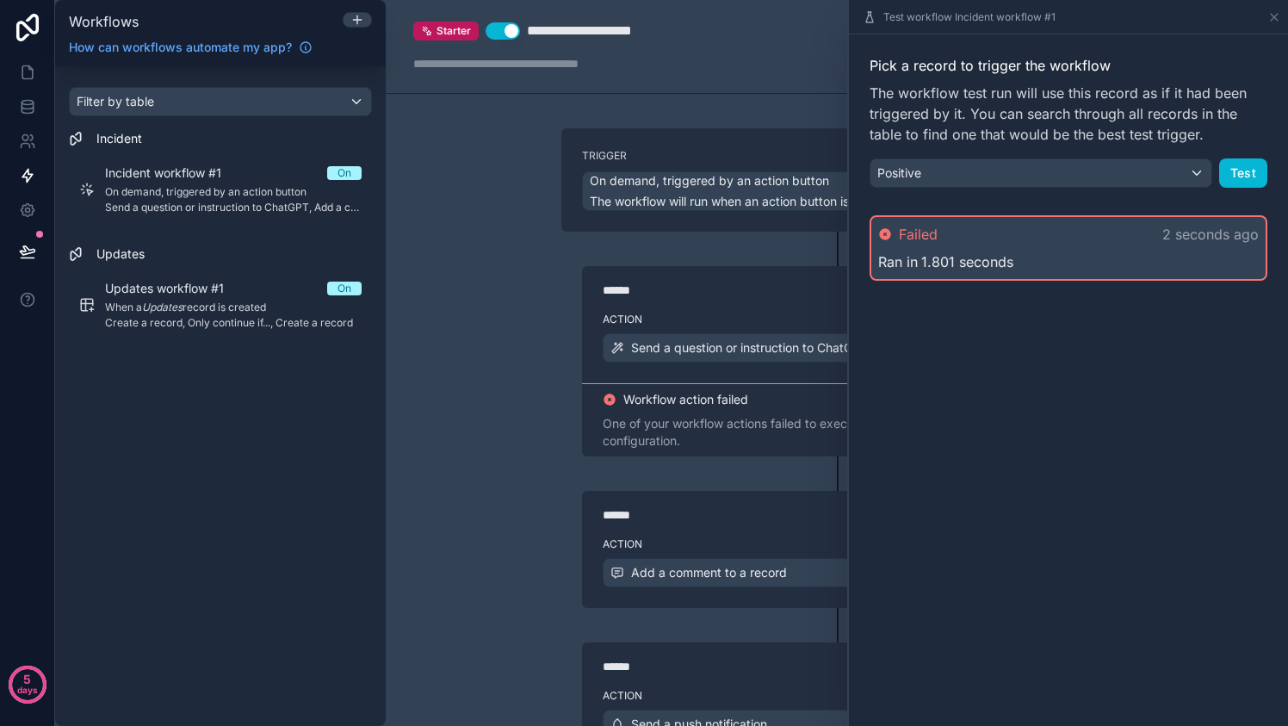
click at [517, 453] on div "**********" at bounding box center [837, 363] width 902 height 726
click at [1274, 10] on icon at bounding box center [1274, 17] width 14 height 14
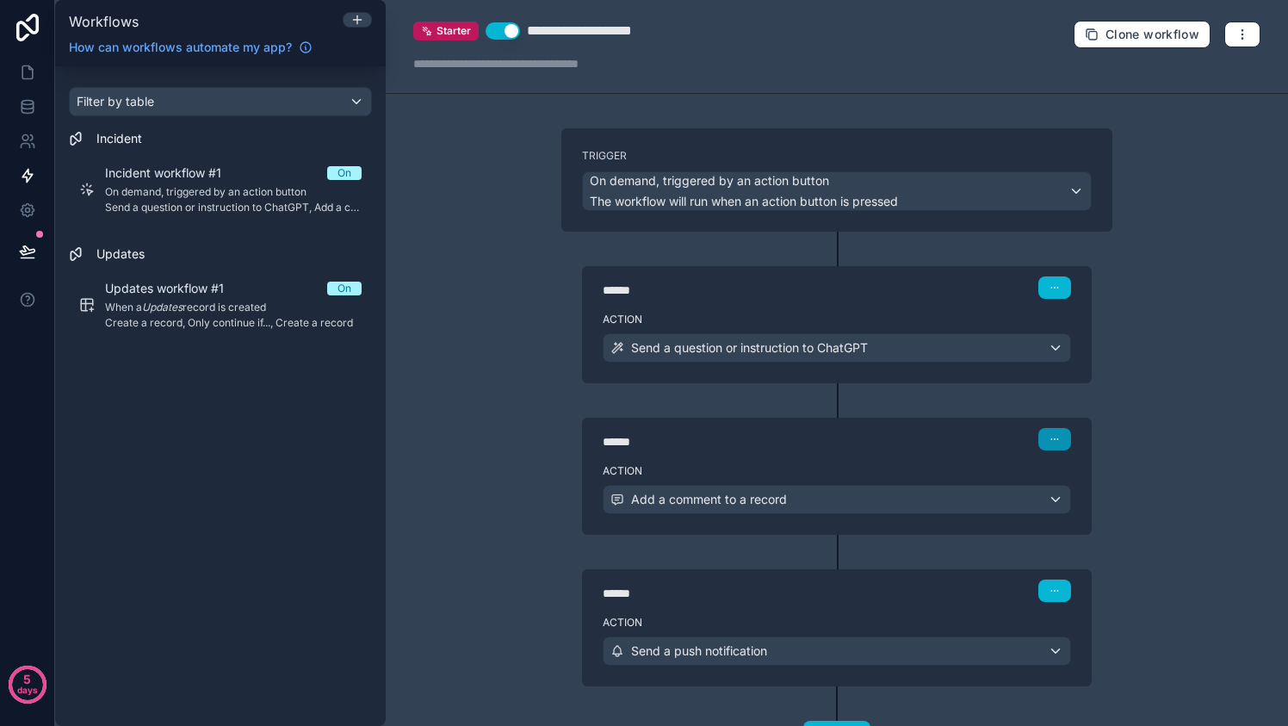
click at [1049, 434] on icon "button" at bounding box center [1054, 439] width 10 height 10
click at [1066, 493] on button "Delete" at bounding box center [1089, 503] width 118 height 28
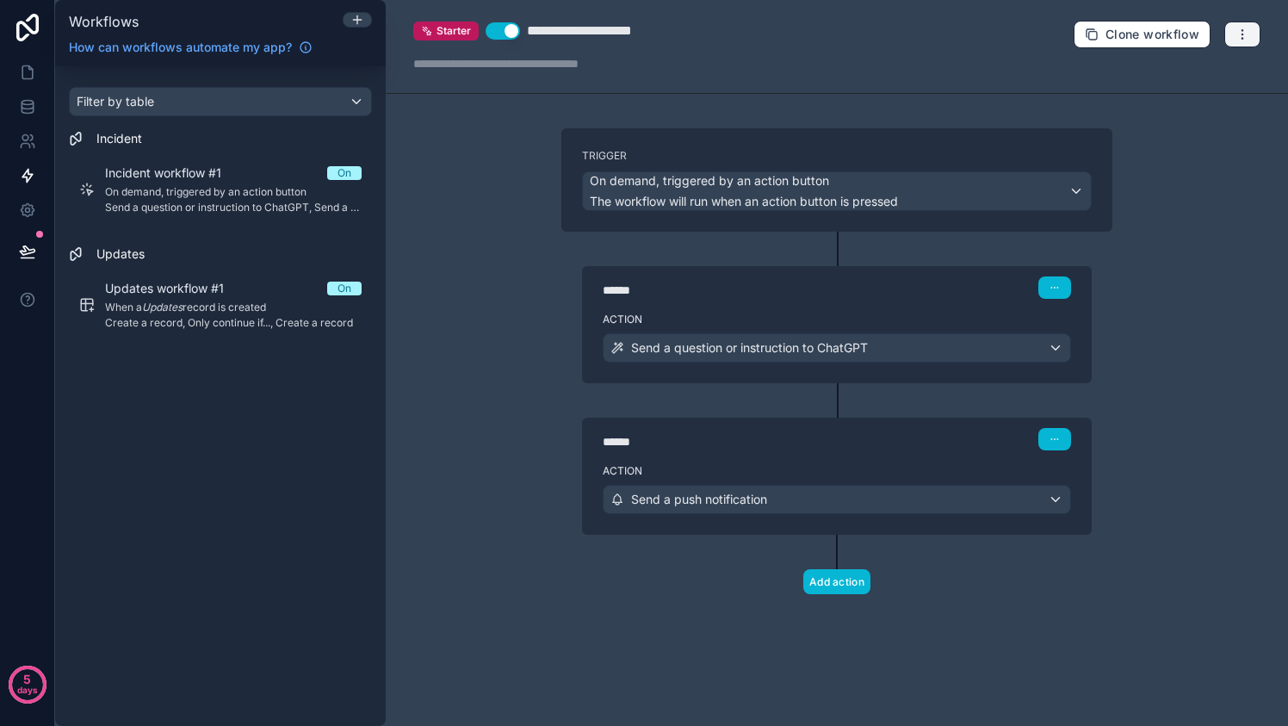
click at [1243, 32] on icon "button" at bounding box center [1242, 35] width 14 height 14
click at [1220, 71] on span "Test workflow" at bounding box center [1196, 74] width 83 height 14
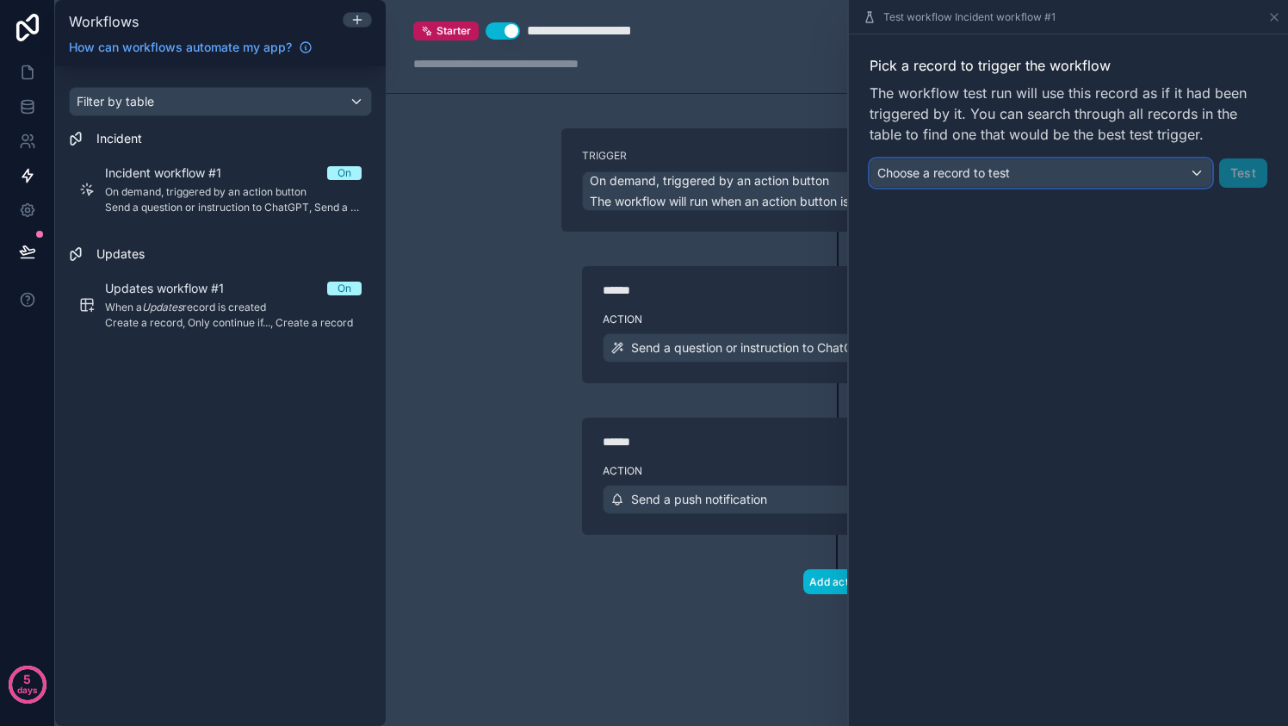
click at [1091, 171] on div "Choose a record to test" at bounding box center [1040, 173] width 341 height 28
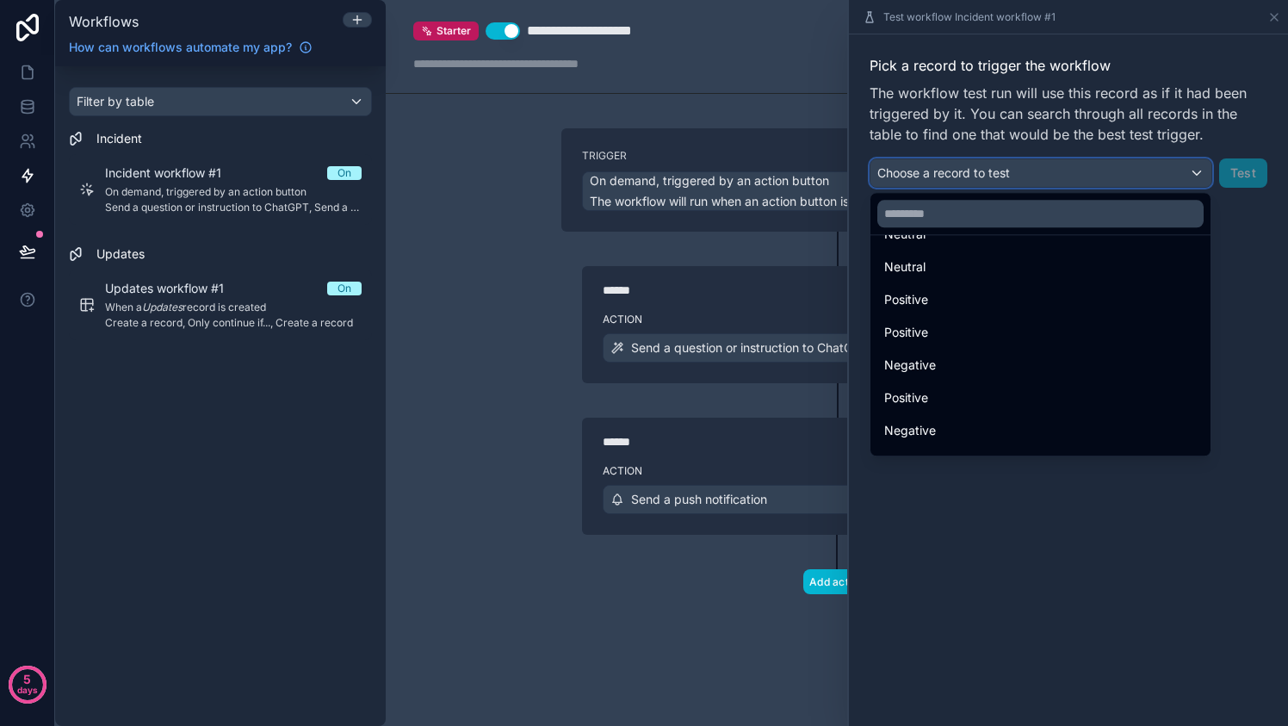
scroll to position [685, 0]
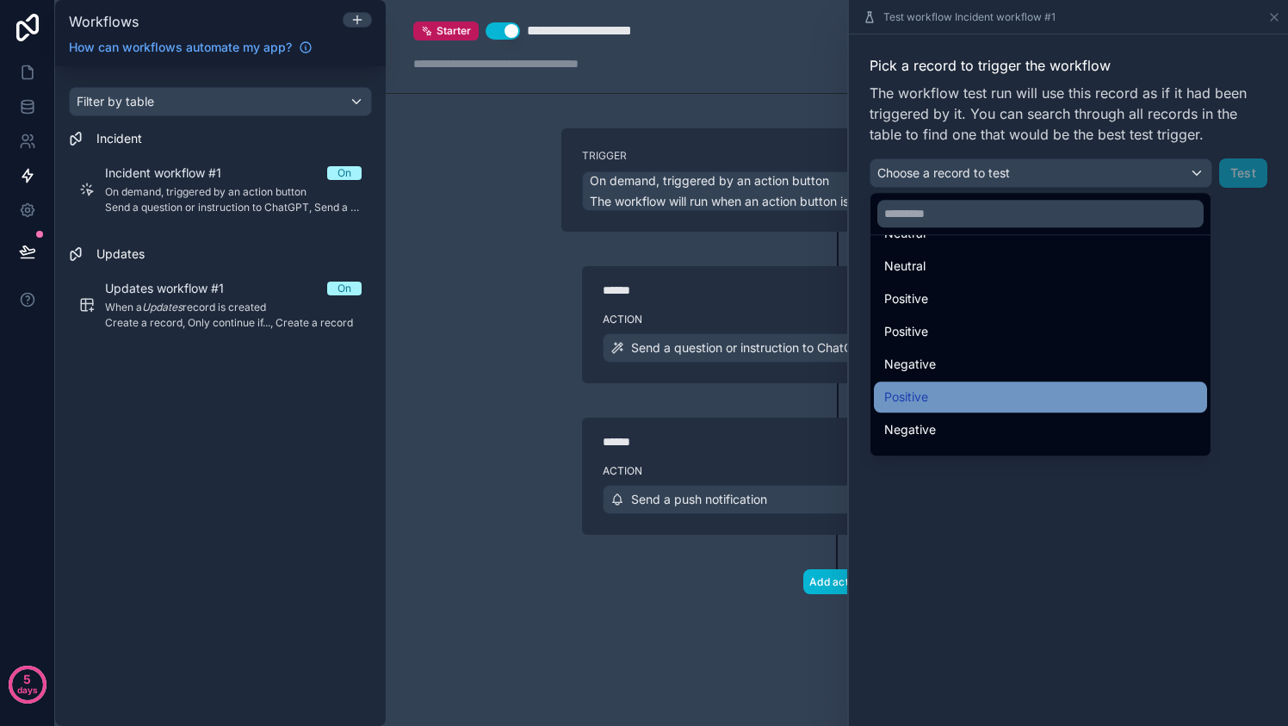
click at [1018, 382] on div "Positive" at bounding box center [1040, 396] width 333 height 31
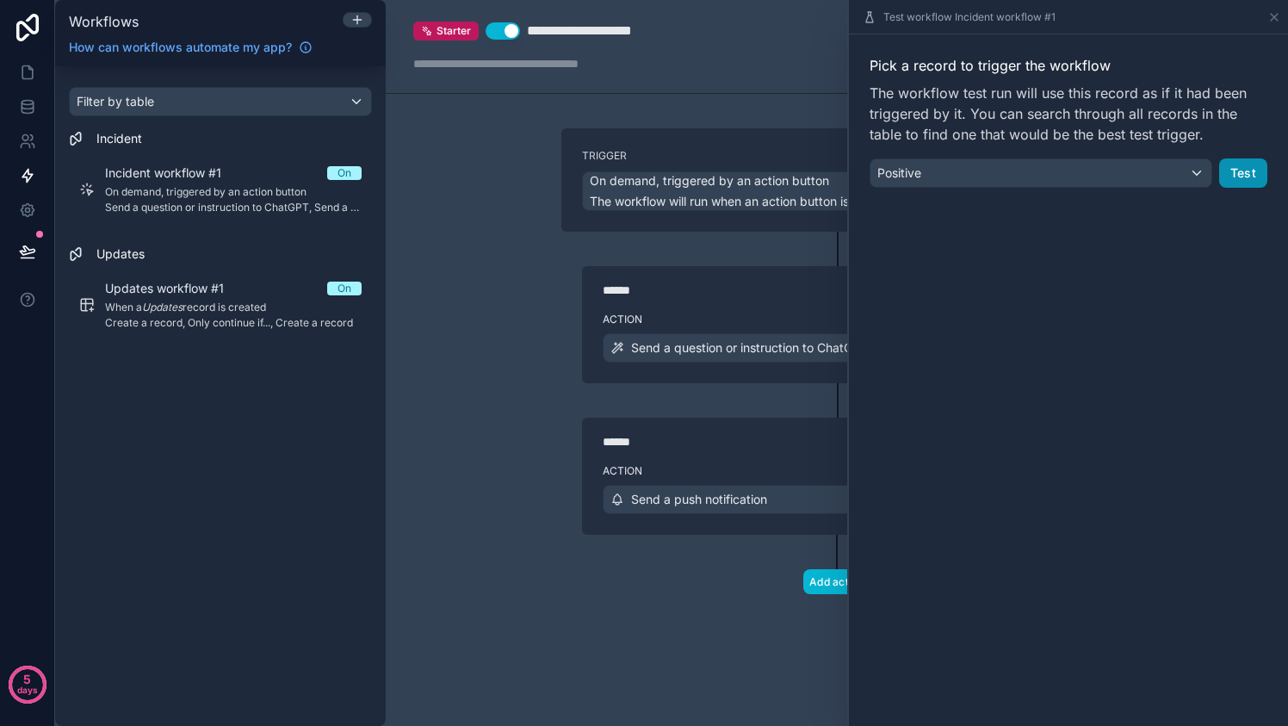
click at [1234, 164] on button "Test" at bounding box center [1243, 172] width 48 height 29
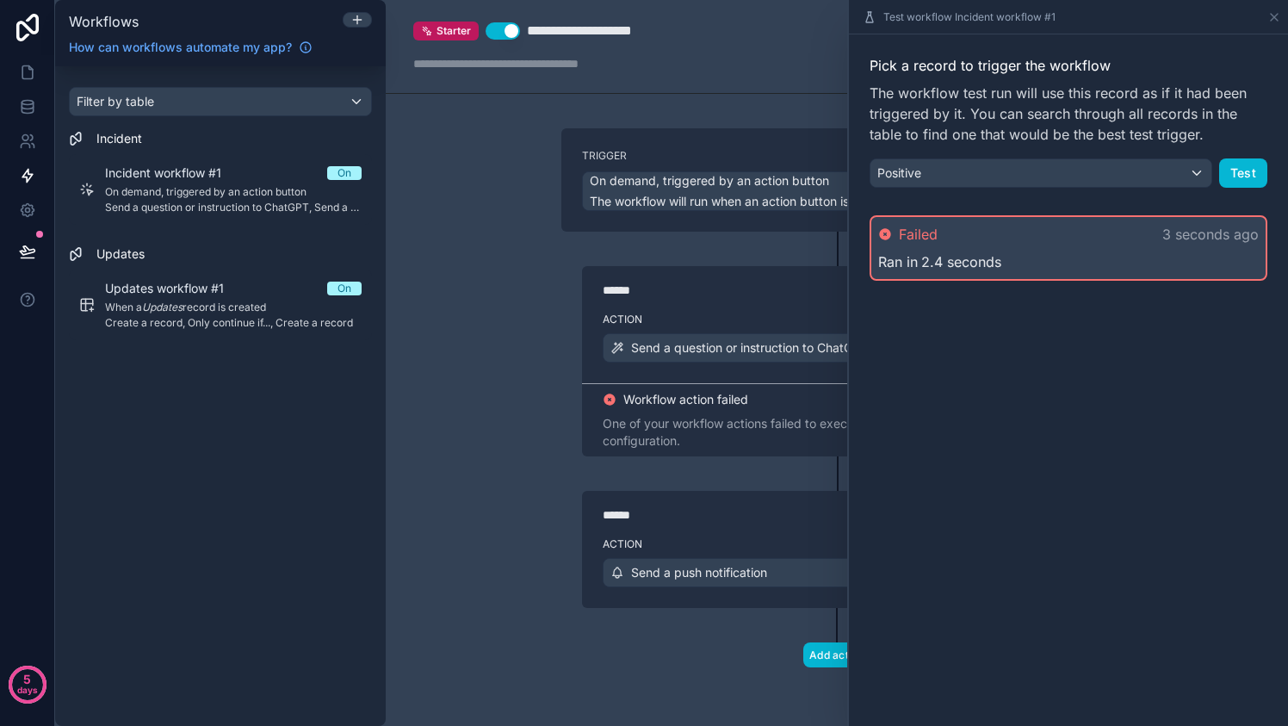
click at [506, 449] on div "**********" at bounding box center [837, 363] width 902 height 726
click at [998, 257] on span "2.4 seconds" at bounding box center [961, 261] width 80 height 21
click at [1273, 12] on icon at bounding box center [1274, 17] width 14 height 14
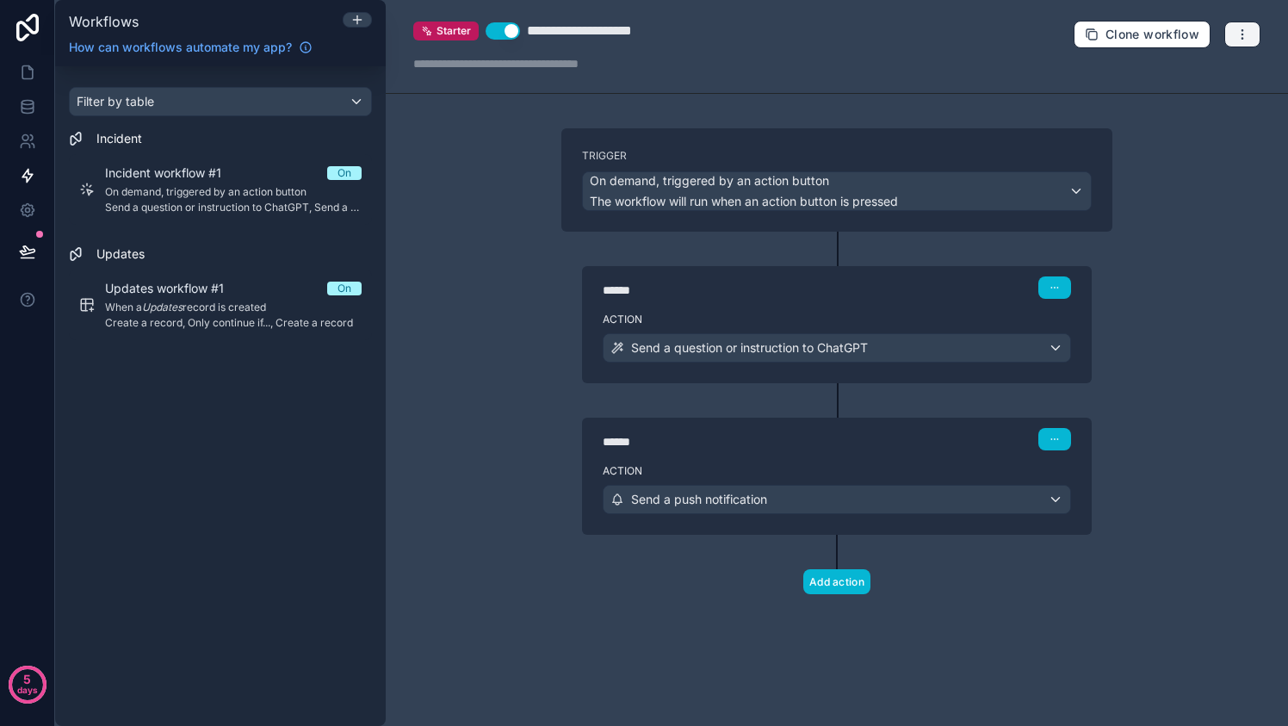
click at [1250, 28] on button "button" at bounding box center [1242, 35] width 36 height 26
click at [1193, 101] on span "Run history" at bounding box center [1196, 102] width 83 height 14
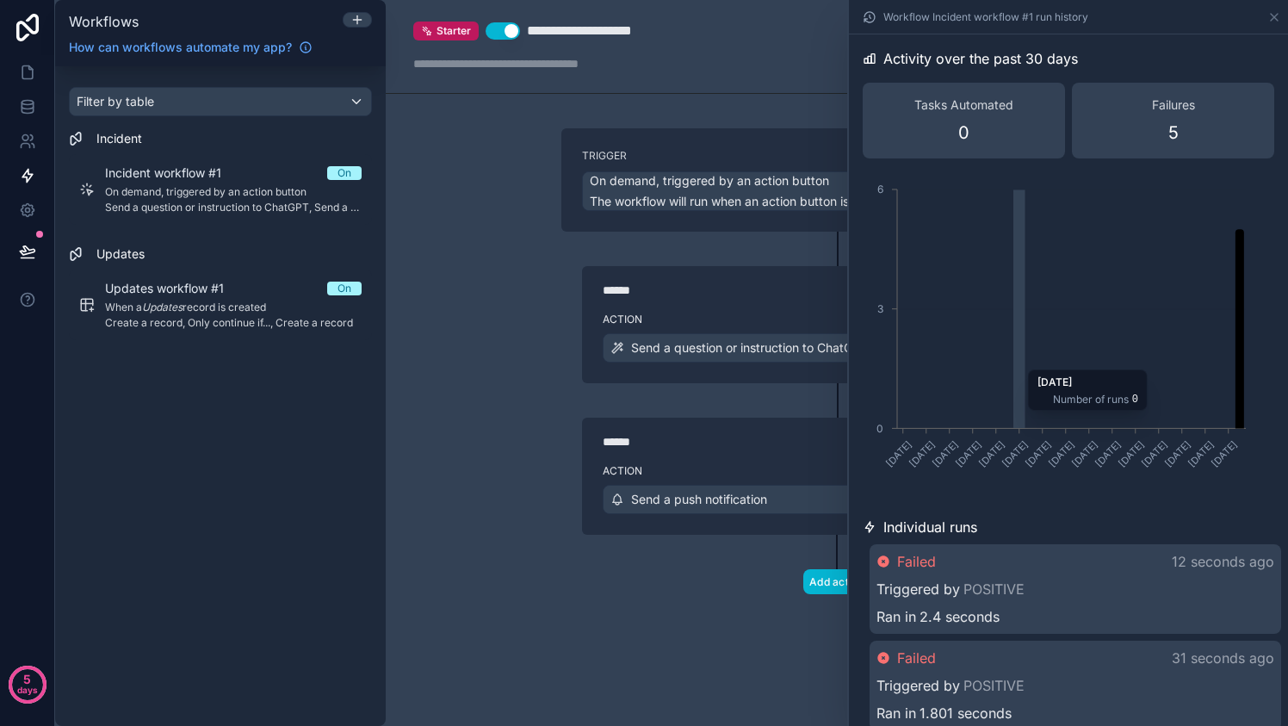
scroll to position [21, 0]
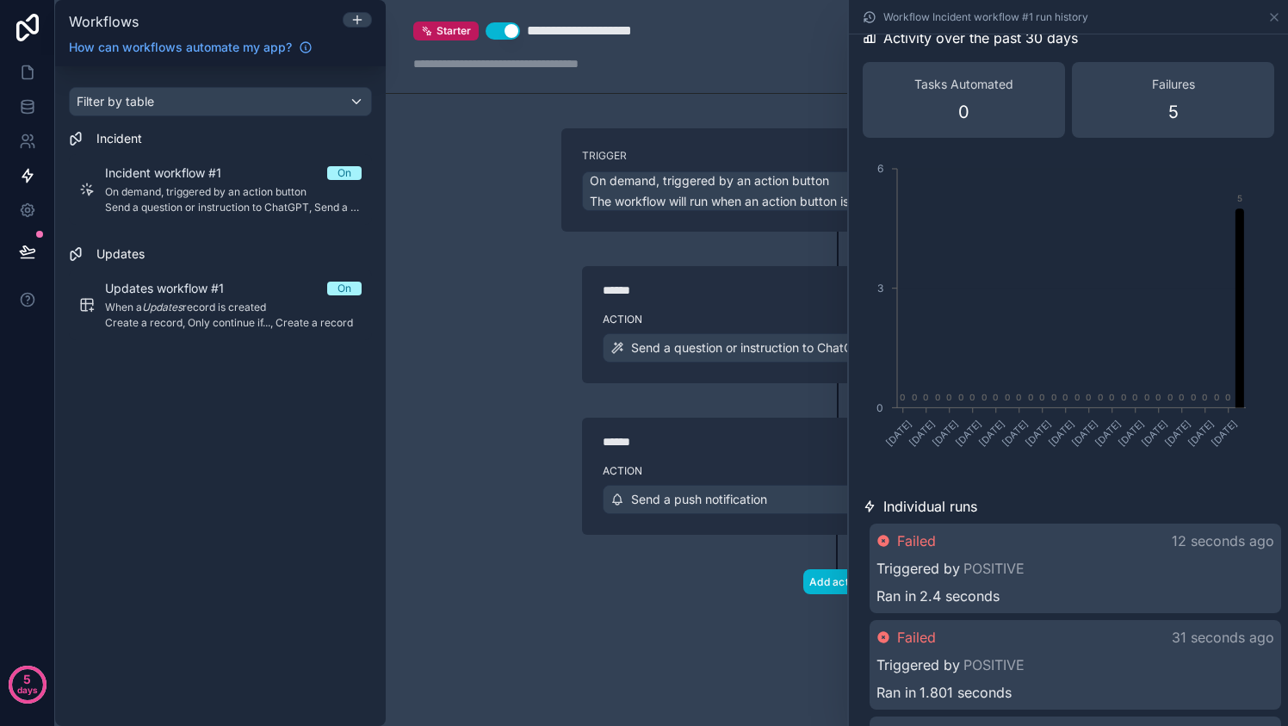
click at [979, 554] on div "Failed 12 seconds ago Triggered by POSITIVE Ran in 2.4 seconds" at bounding box center [1074, 568] width 411 height 90
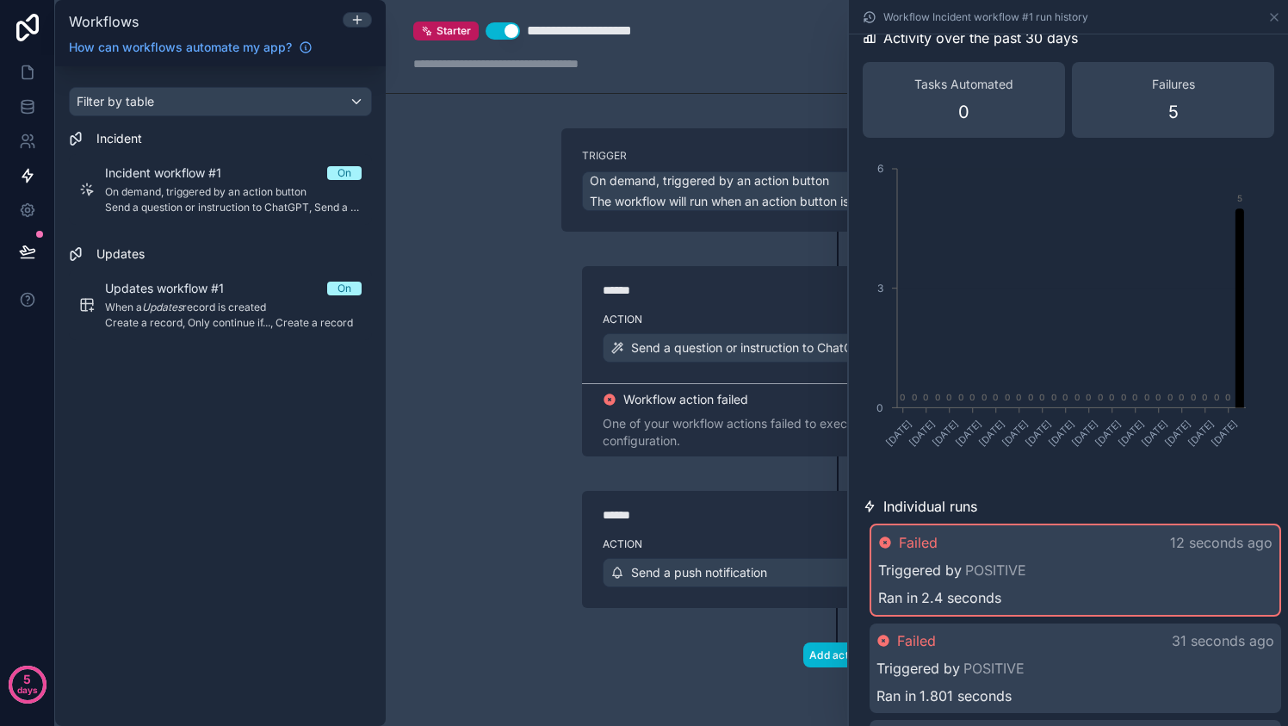
click at [979, 554] on div "Failed 12 seconds ago Triggered by POSITIVE Ran in 2.4 seconds" at bounding box center [1074, 569] width 411 height 93
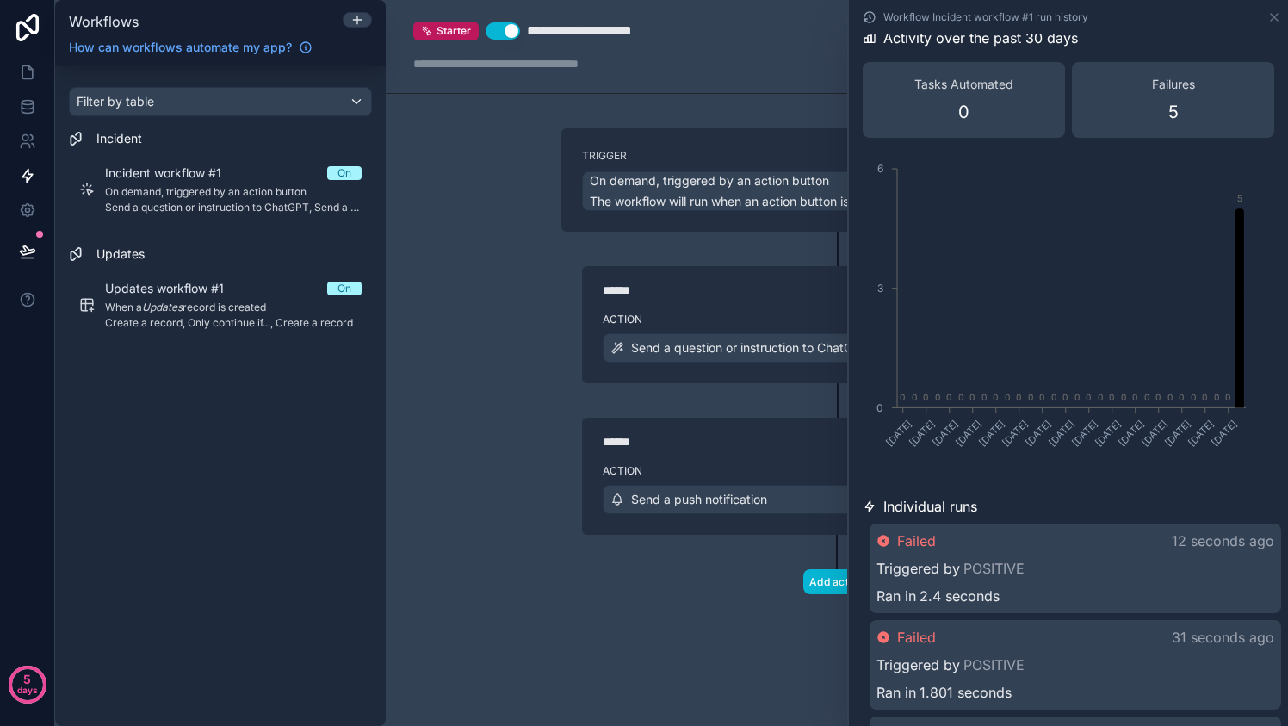
click at [979, 554] on div "Failed 12 seconds ago Triggered by POSITIVE Ran in 2.4 seconds" at bounding box center [1074, 568] width 411 height 90
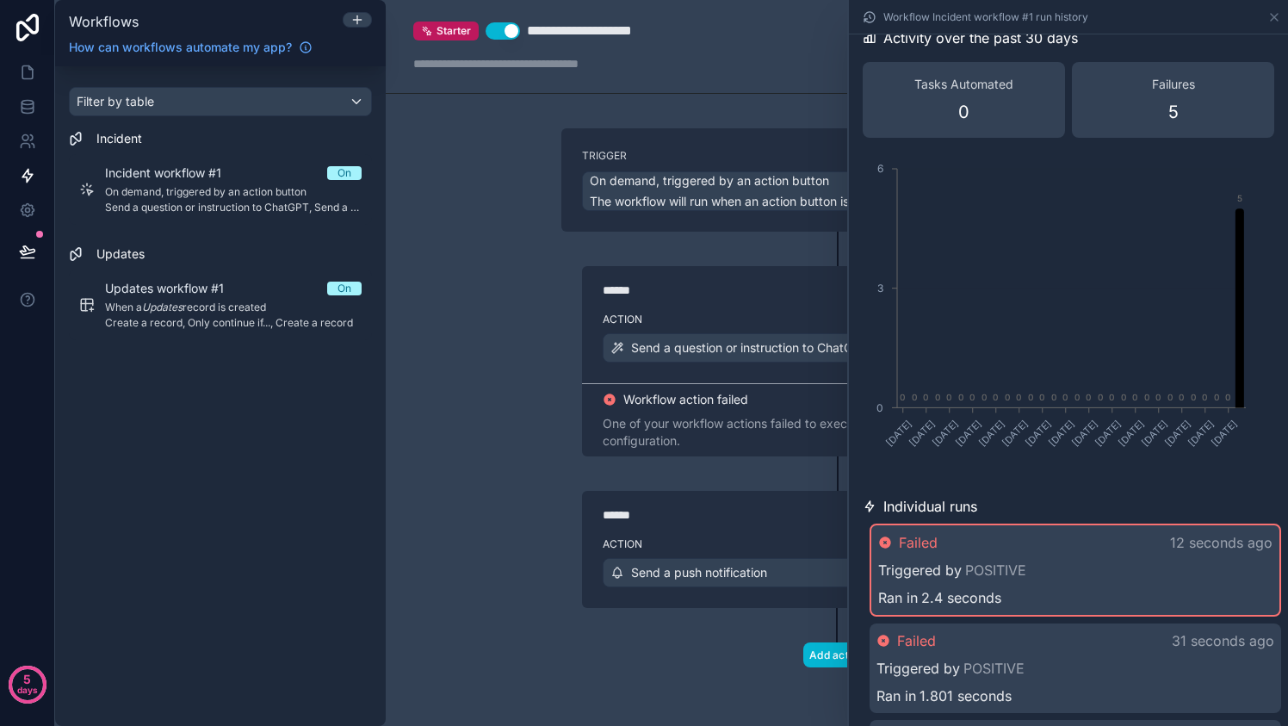
click at [1048, 554] on div "Failed 12 seconds ago Triggered by POSITIVE Ran in 2.4 seconds" at bounding box center [1074, 569] width 411 height 93
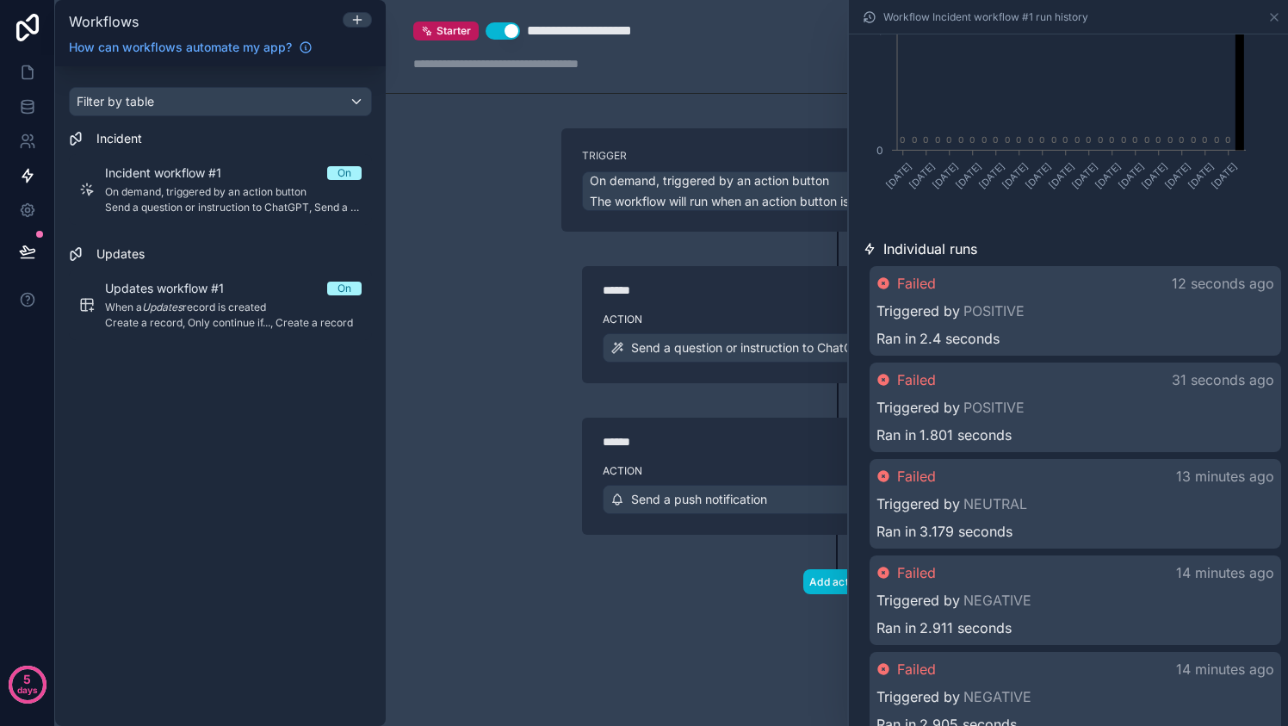
scroll to position [279, 0]
click at [757, 559] on div "Add action" at bounding box center [836, 563] width 551 height 59
click at [1277, 14] on icon at bounding box center [1274, 17] width 14 height 14
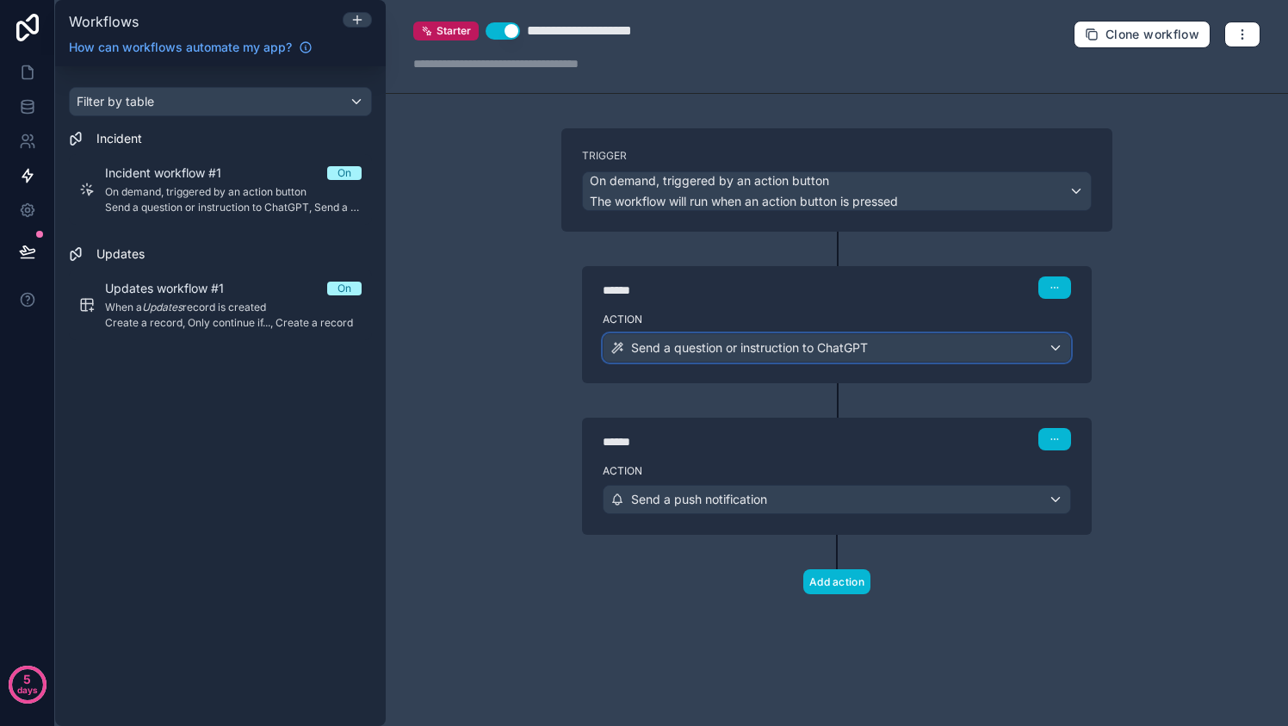
click at [916, 338] on div "Send a question or instruction to ChatGPT" at bounding box center [836, 348] width 466 height 28
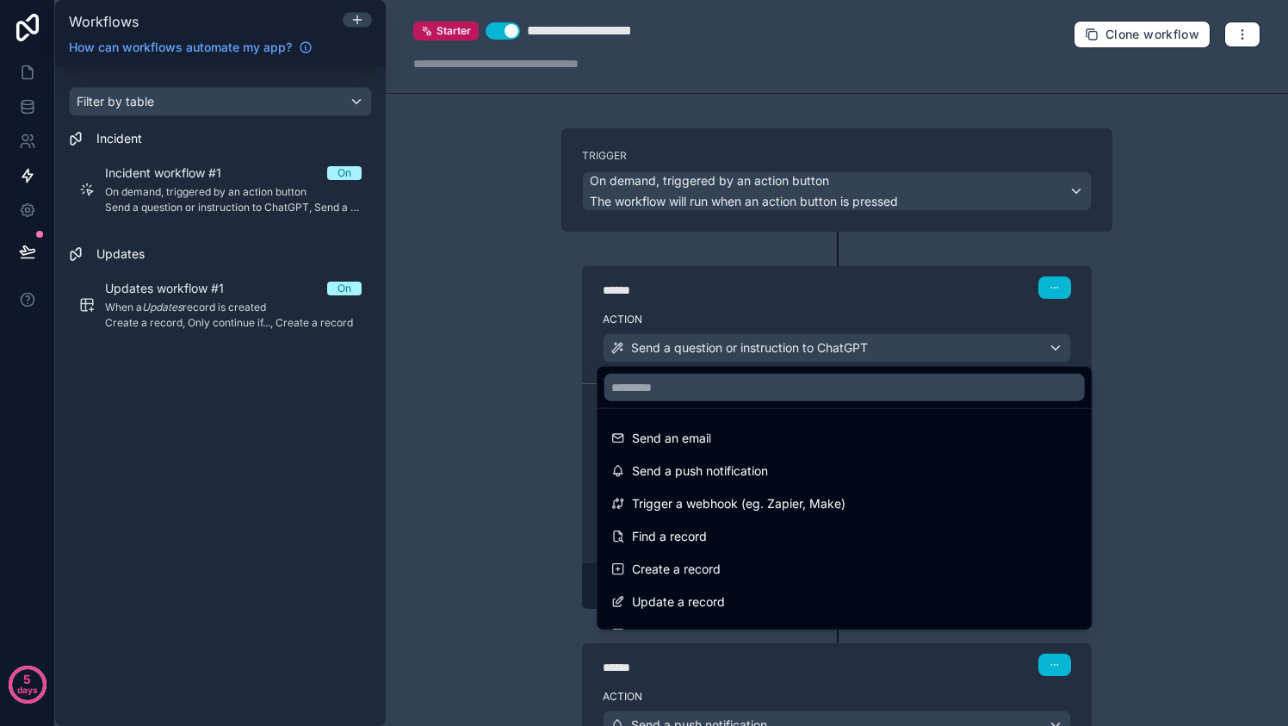
click at [1065, 306] on div at bounding box center [644, 363] width 1288 height 726
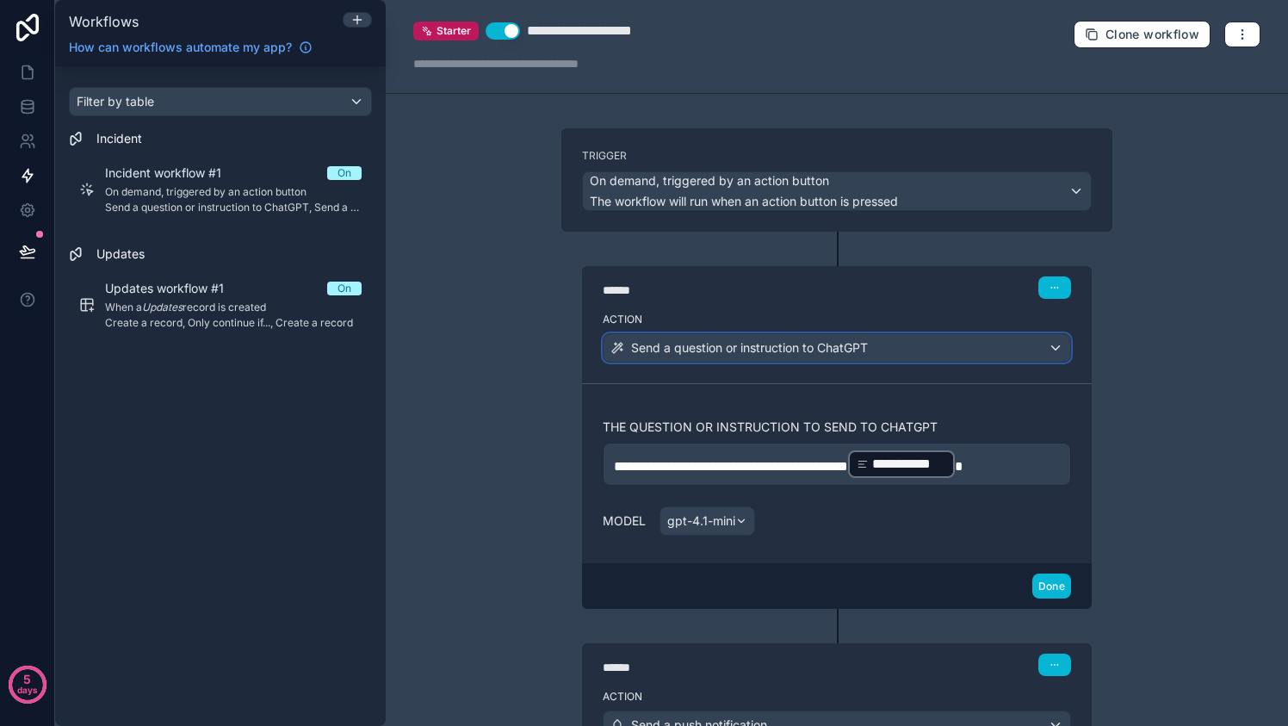
click at [861, 347] on span "Send a question or instruction to ChatGPT" at bounding box center [749, 347] width 237 height 17
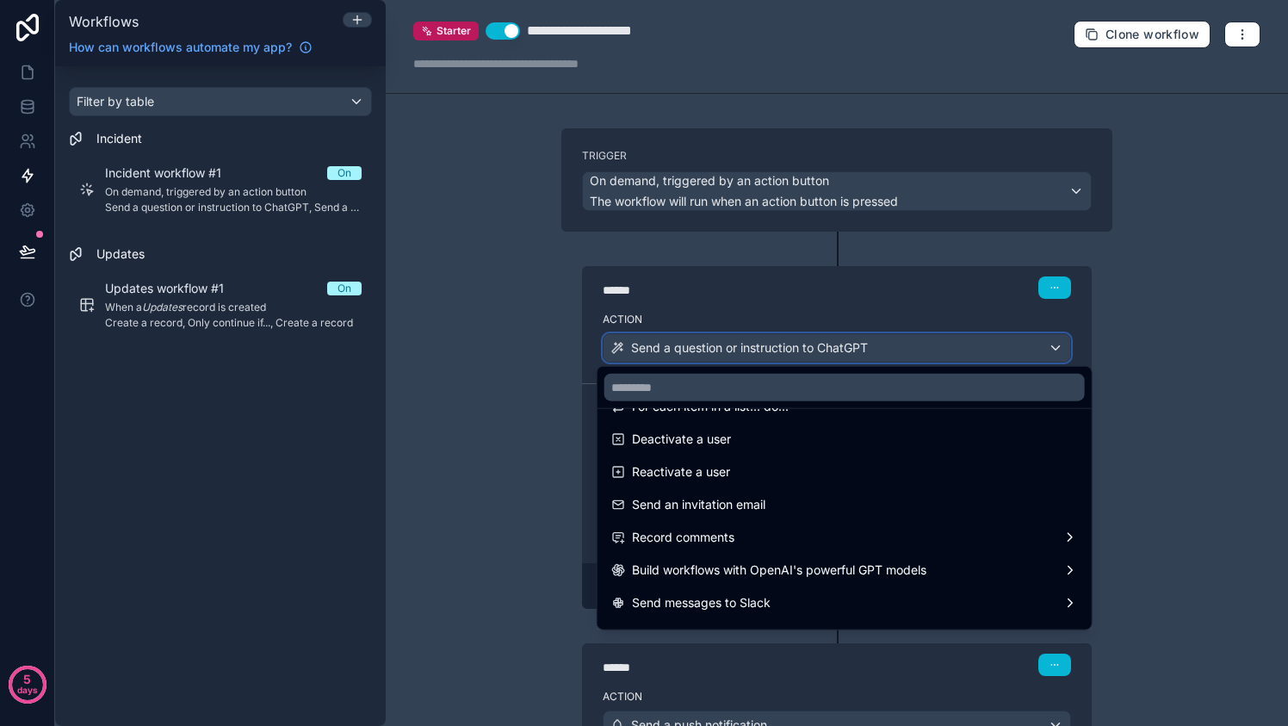
scroll to position [300, 0]
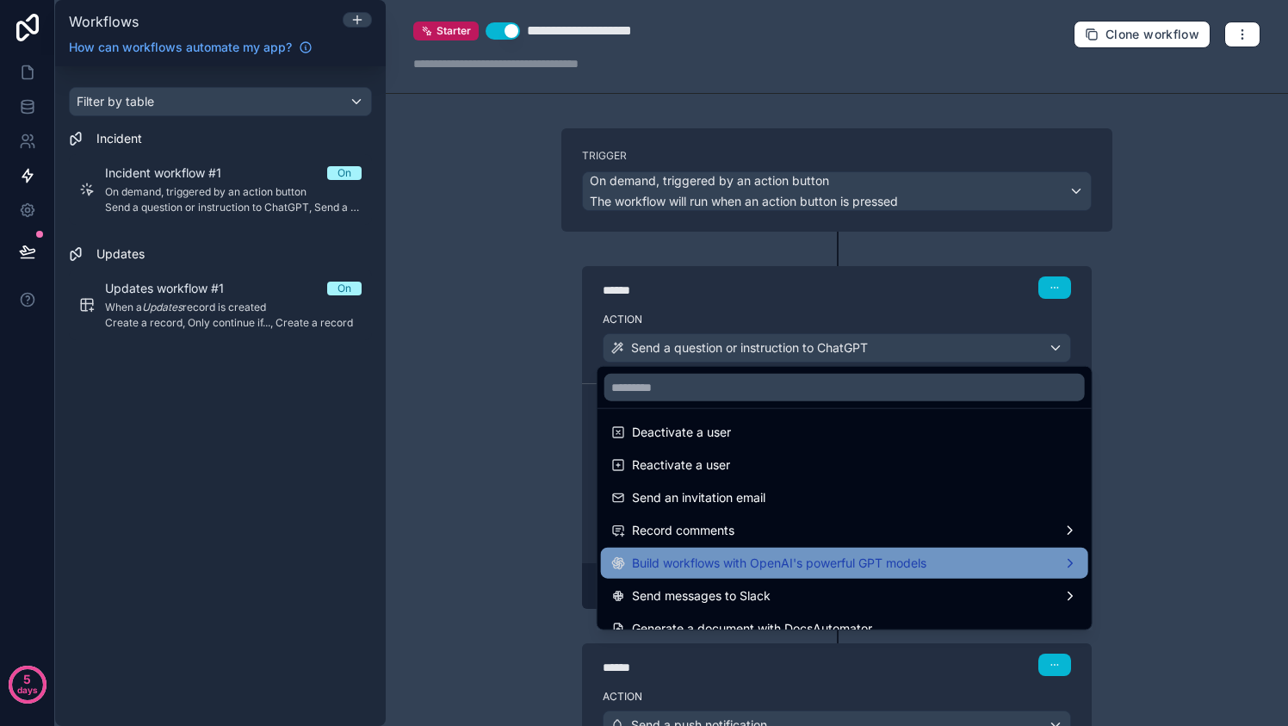
click at [843, 553] on span "Build workflows with OpenAI's powerful GPT models" at bounding box center [779, 563] width 294 height 21
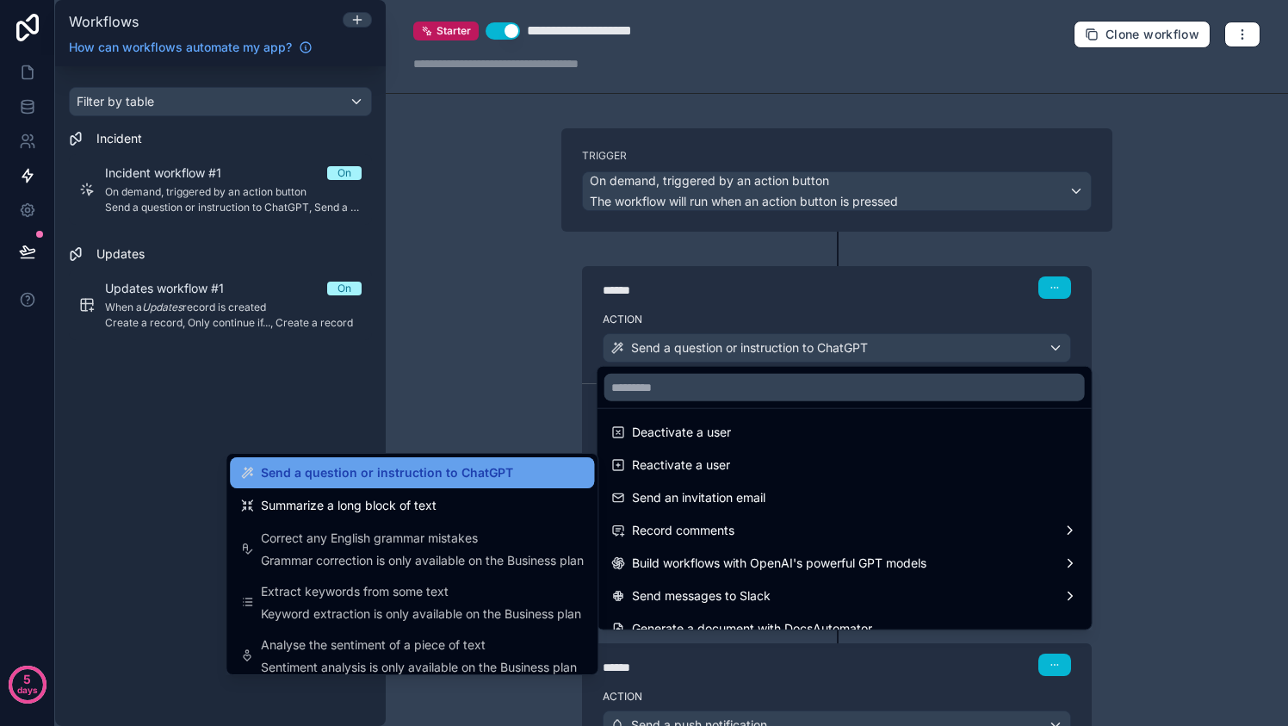
click at [435, 463] on span "Send a question or instruction to ChatGPT" at bounding box center [387, 472] width 252 height 21
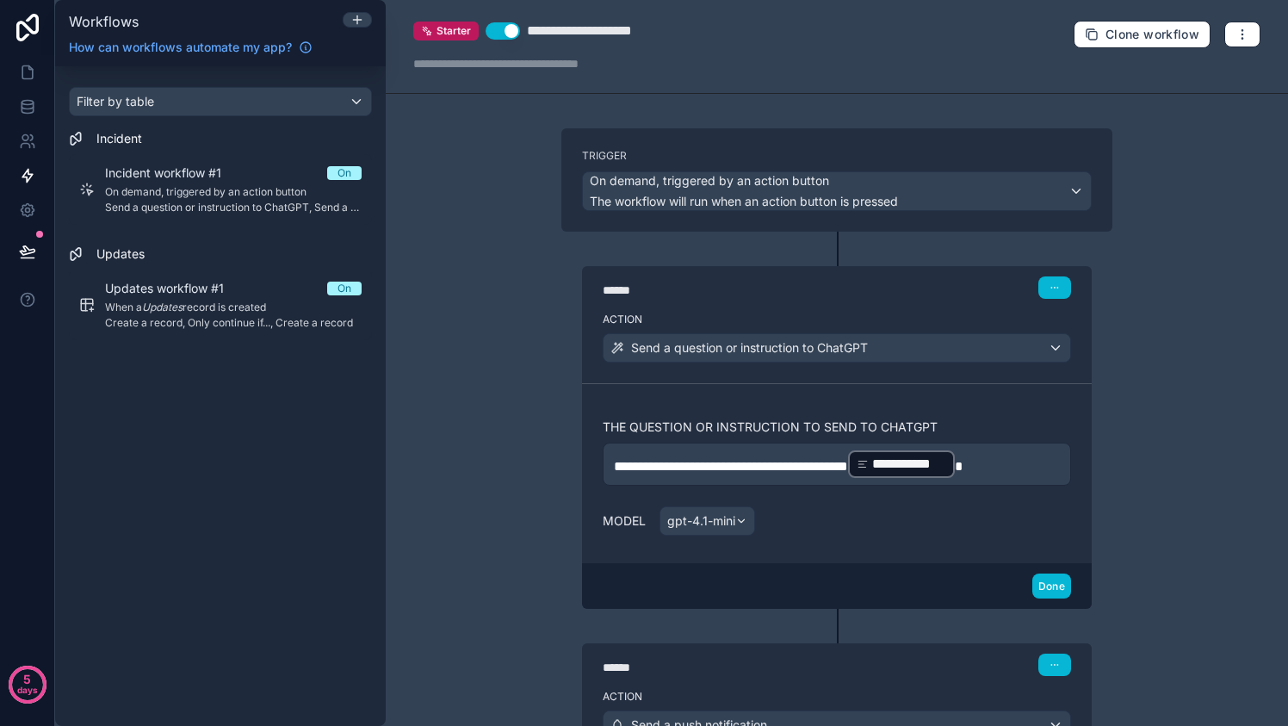
click at [837, 513] on div "Model gpt-4.1-mini" at bounding box center [836, 520] width 468 height 29
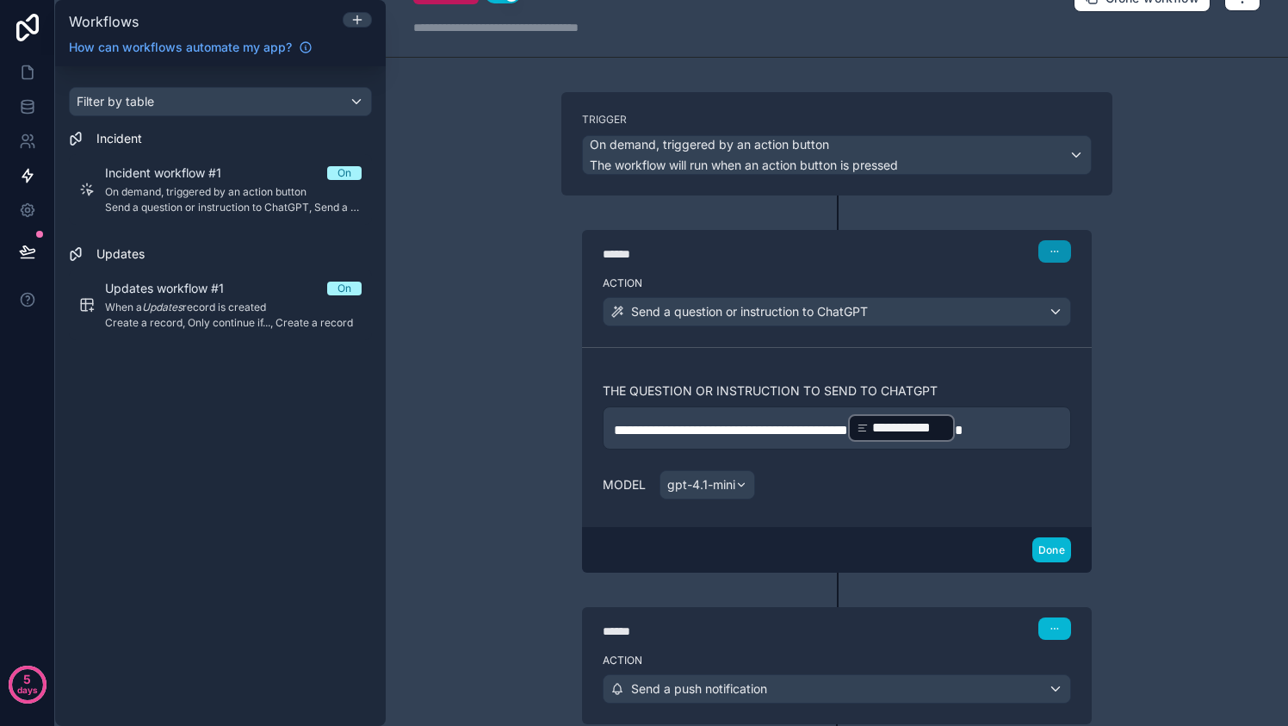
click at [1052, 248] on icon "button" at bounding box center [1054, 251] width 10 height 10
click at [961, 503] on div "**********" at bounding box center [837, 437] width 510 height 180
click at [1055, 544] on button "Done" at bounding box center [1051, 549] width 39 height 25
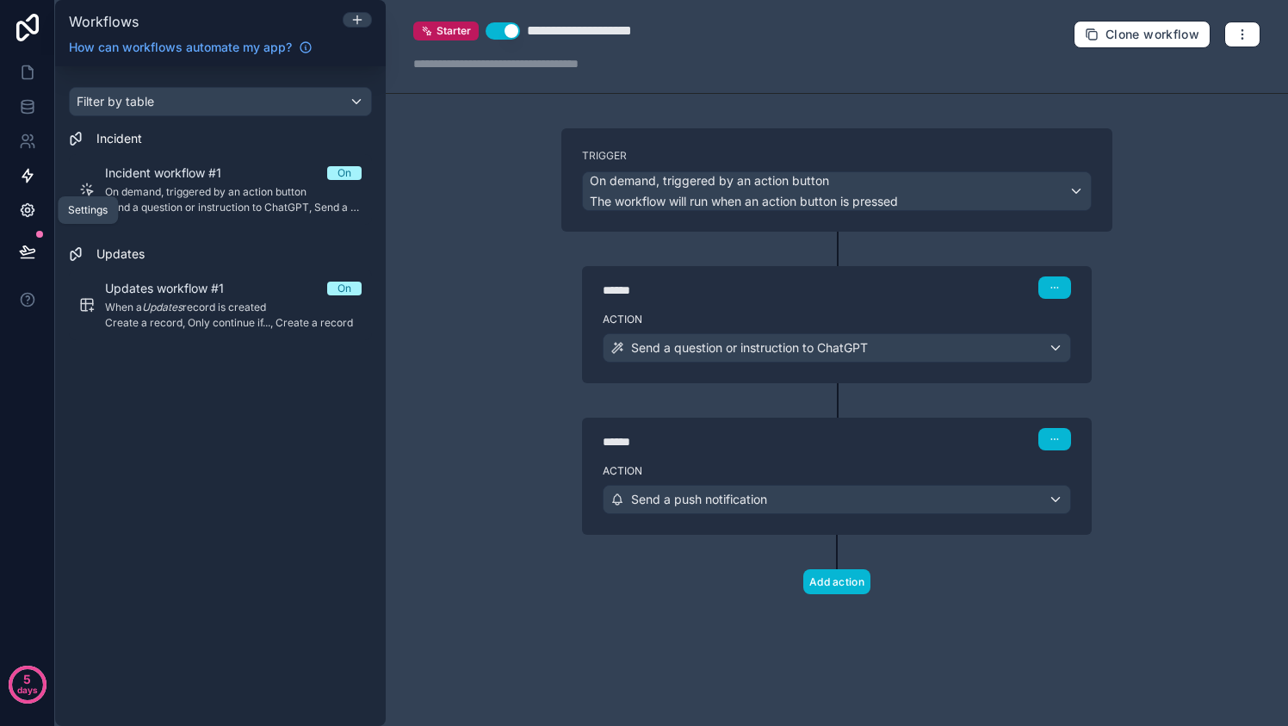
click at [26, 219] on link at bounding box center [27, 210] width 54 height 34
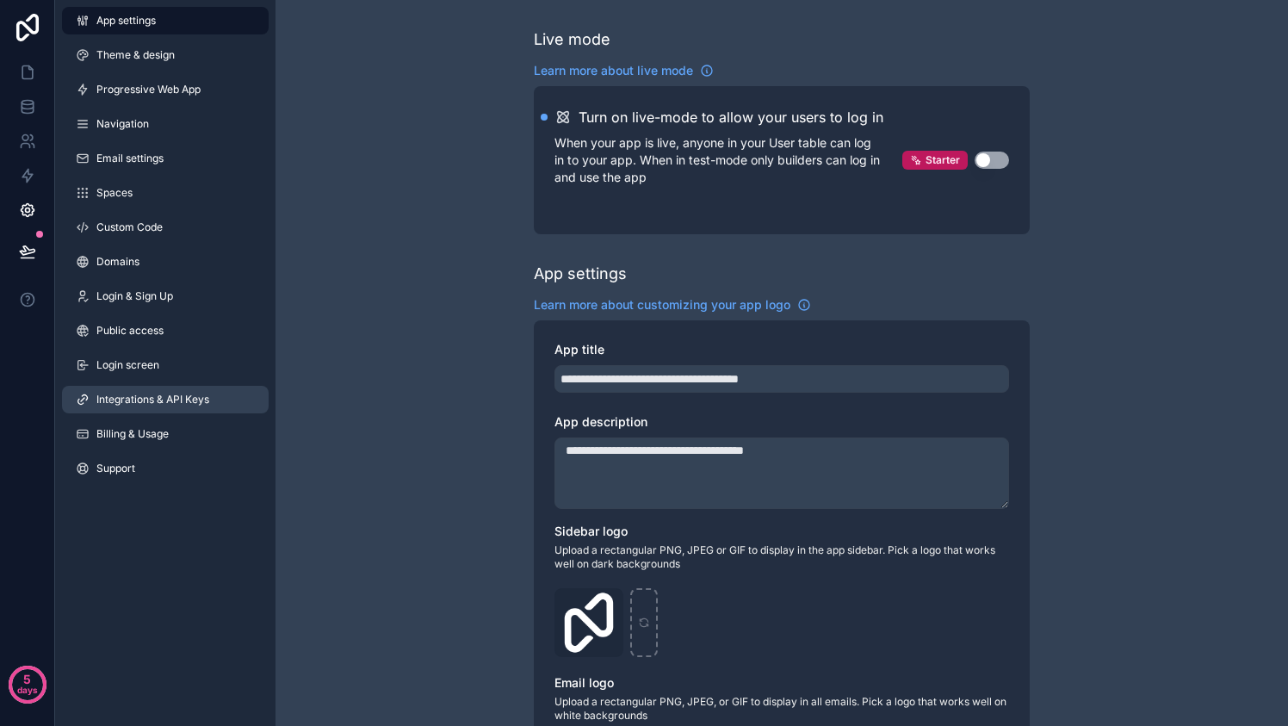
click at [166, 394] on span "Integrations & API Keys" at bounding box center [152, 399] width 113 height 14
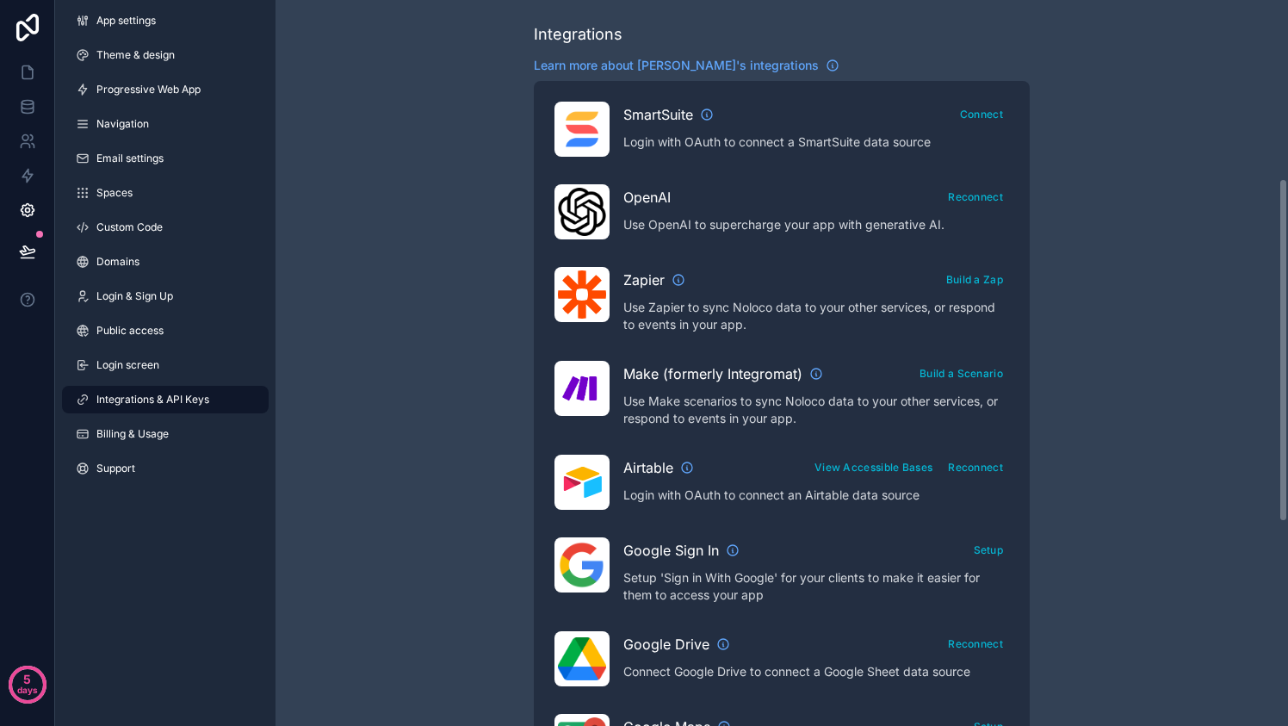
scroll to position [363, 0]
click at [969, 198] on button "Reconnect" at bounding box center [975, 197] width 67 height 25
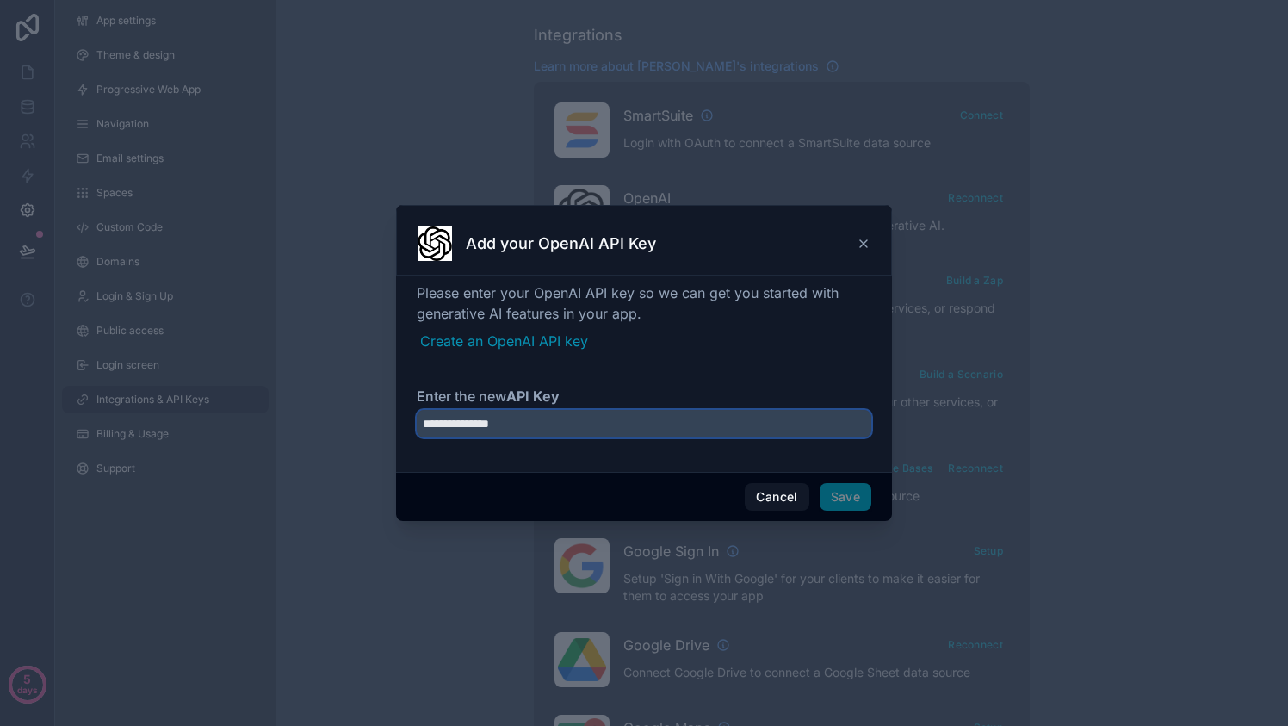
click at [639, 420] on input "**********" at bounding box center [644, 424] width 454 height 28
paste input "**********"
type input "**********"
click at [843, 501] on button "Save" at bounding box center [845, 497] width 52 height 28
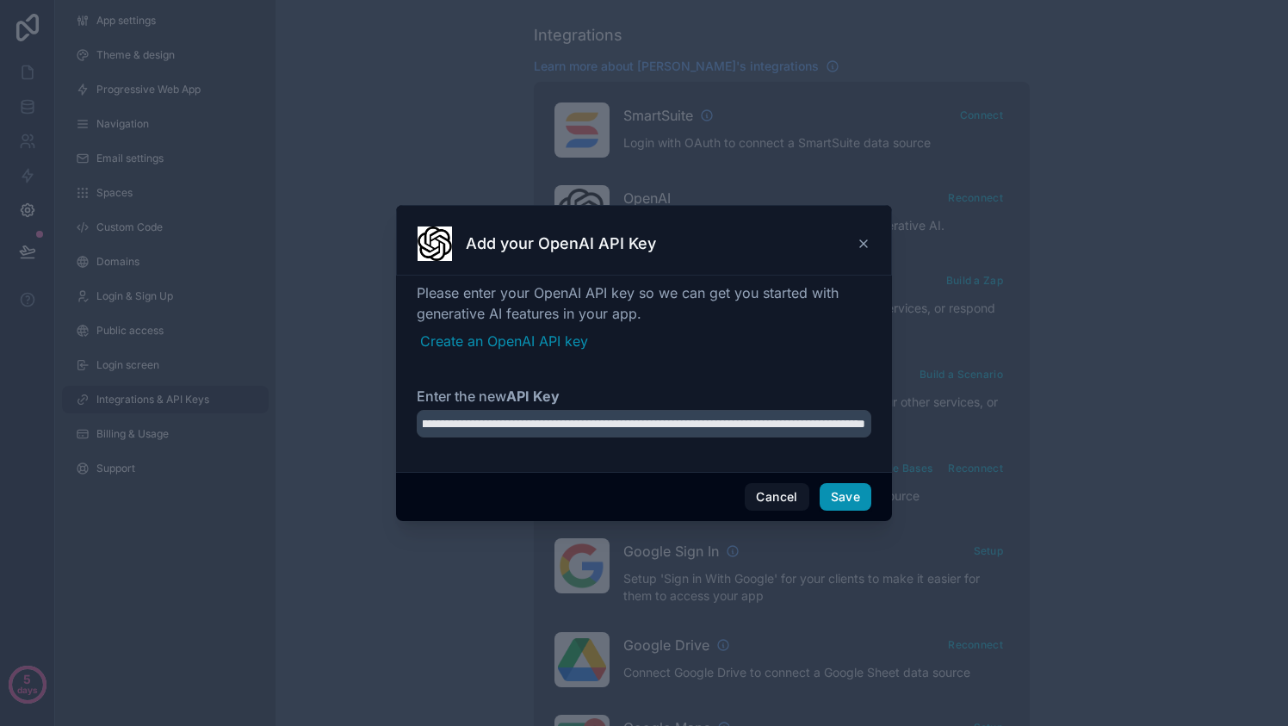
scroll to position [0, 0]
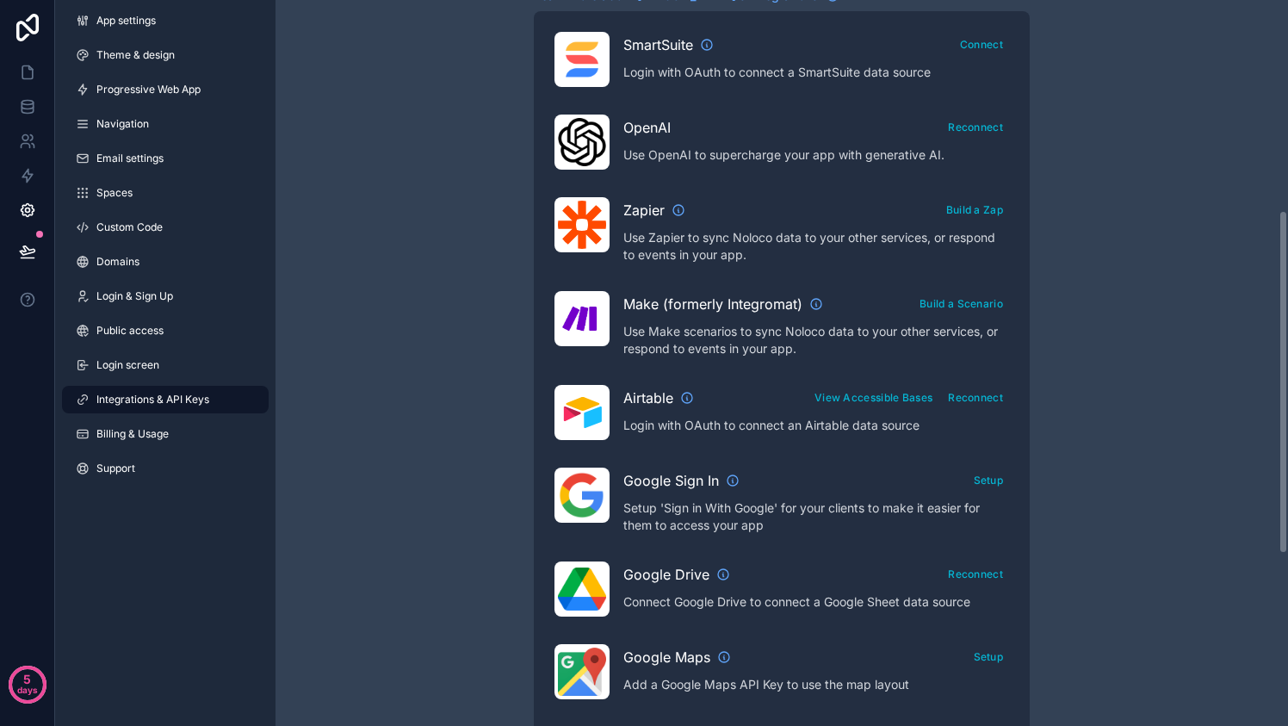
scroll to position [432, 0]
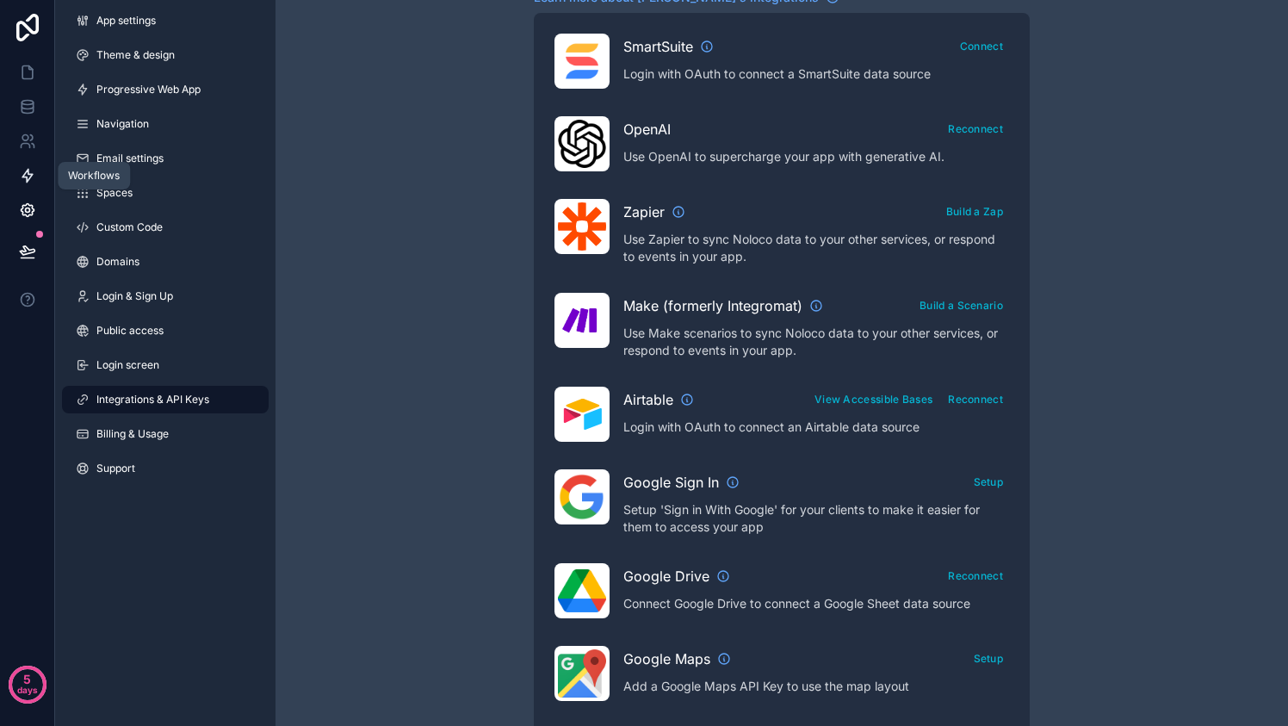
click at [29, 165] on link at bounding box center [27, 175] width 54 height 34
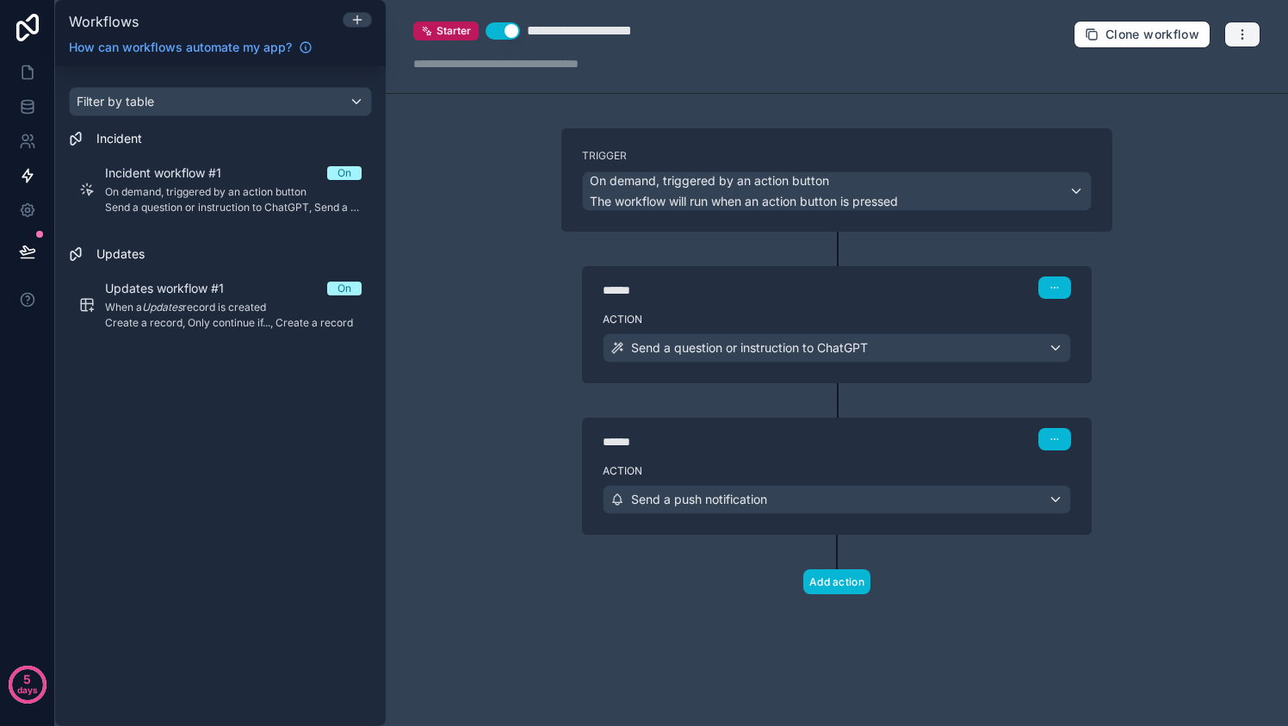
click at [1244, 34] on icon "button" at bounding box center [1242, 35] width 14 height 14
click at [1209, 71] on span "Test workflow" at bounding box center [1196, 74] width 83 height 14
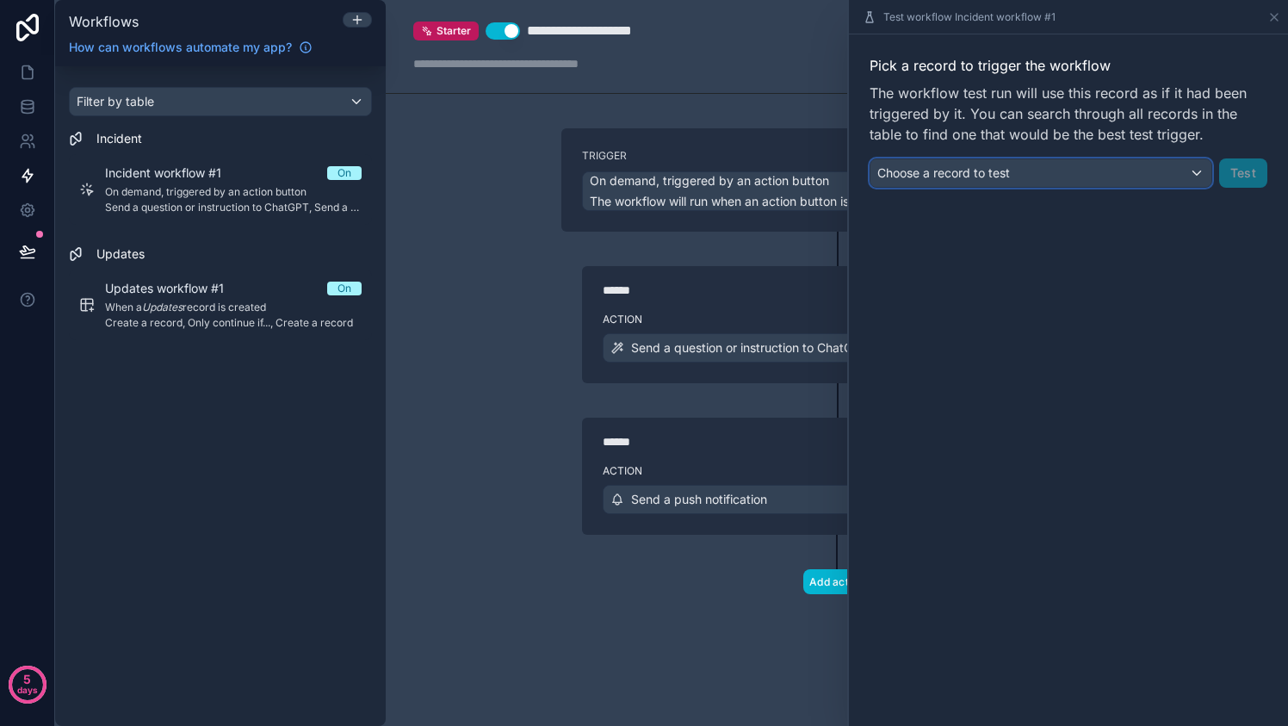
click at [1061, 177] on div "Choose a record to test" at bounding box center [1040, 173] width 341 height 28
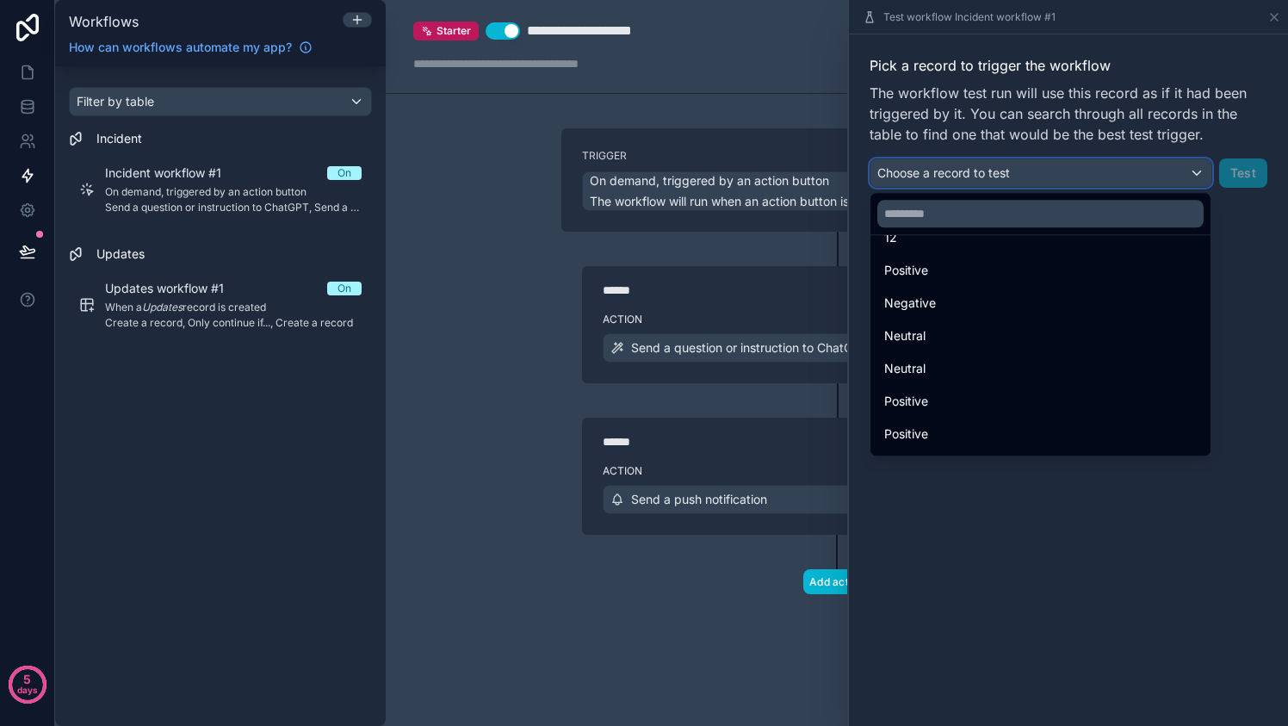
scroll to position [584, 0]
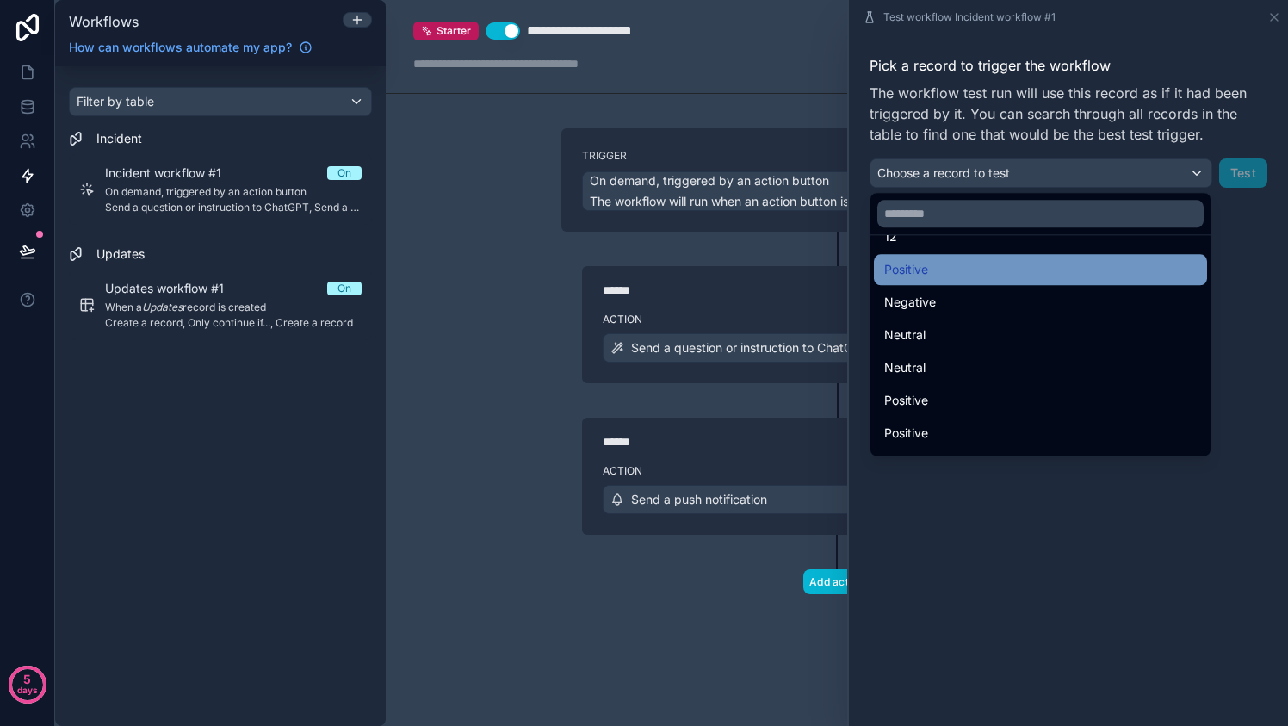
click at [985, 274] on div "Positive" at bounding box center [1040, 269] width 312 height 21
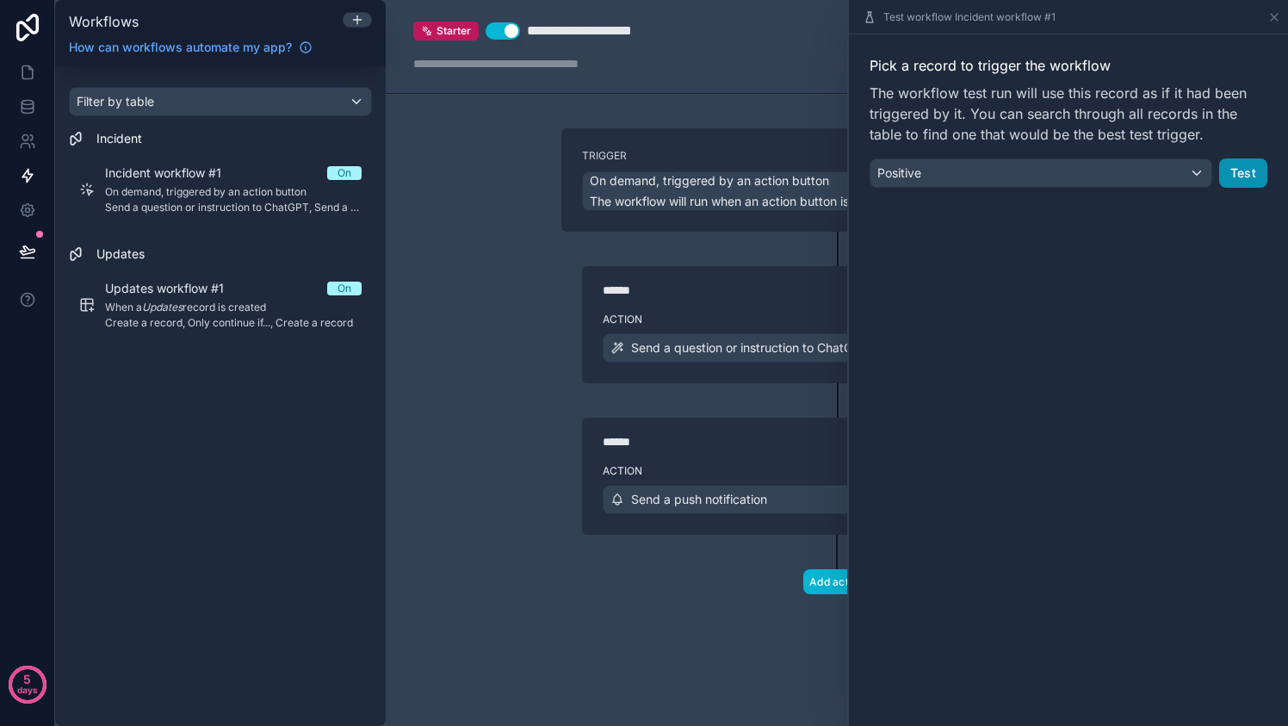
click at [1250, 172] on button "Test" at bounding box center [1243, 172] width 48 height 29
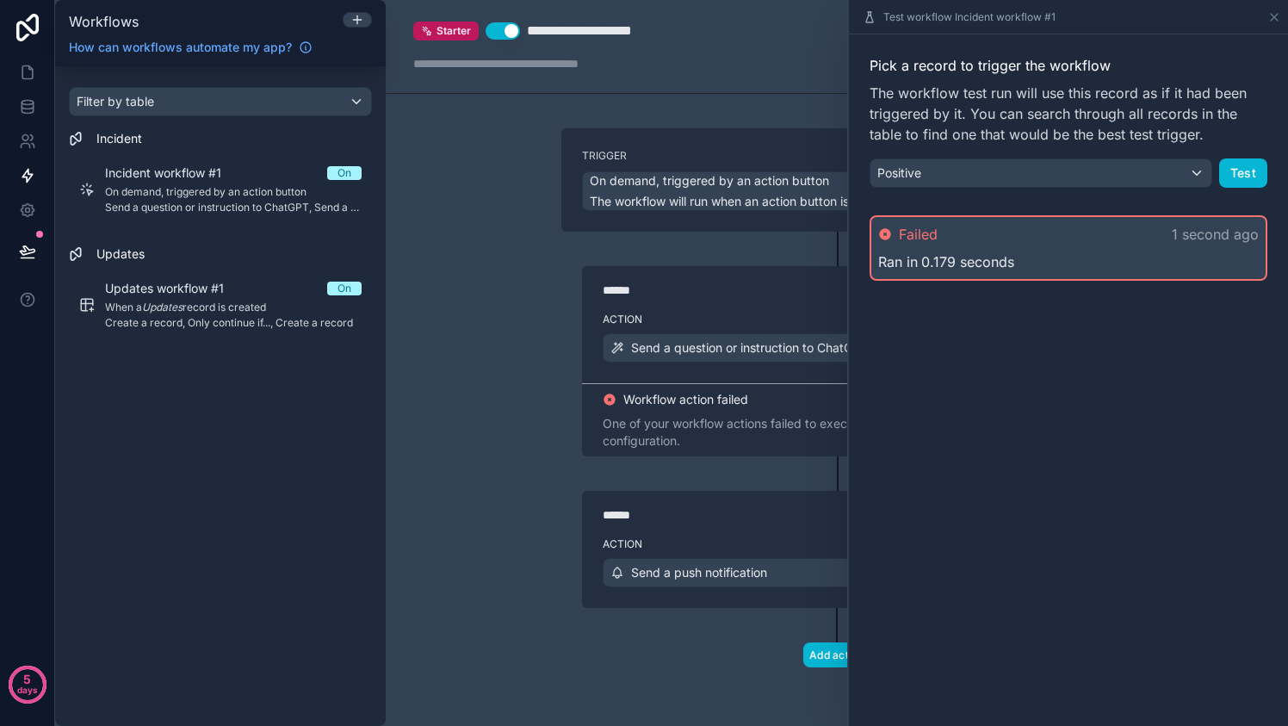
click at [1020, 252] on div "Ran in 0.179 seconds" at bounding box center [1068, 261] width 380 height 21
click at [1275, 21] on icon at bounding box center [1274, 17] width 14 height 14
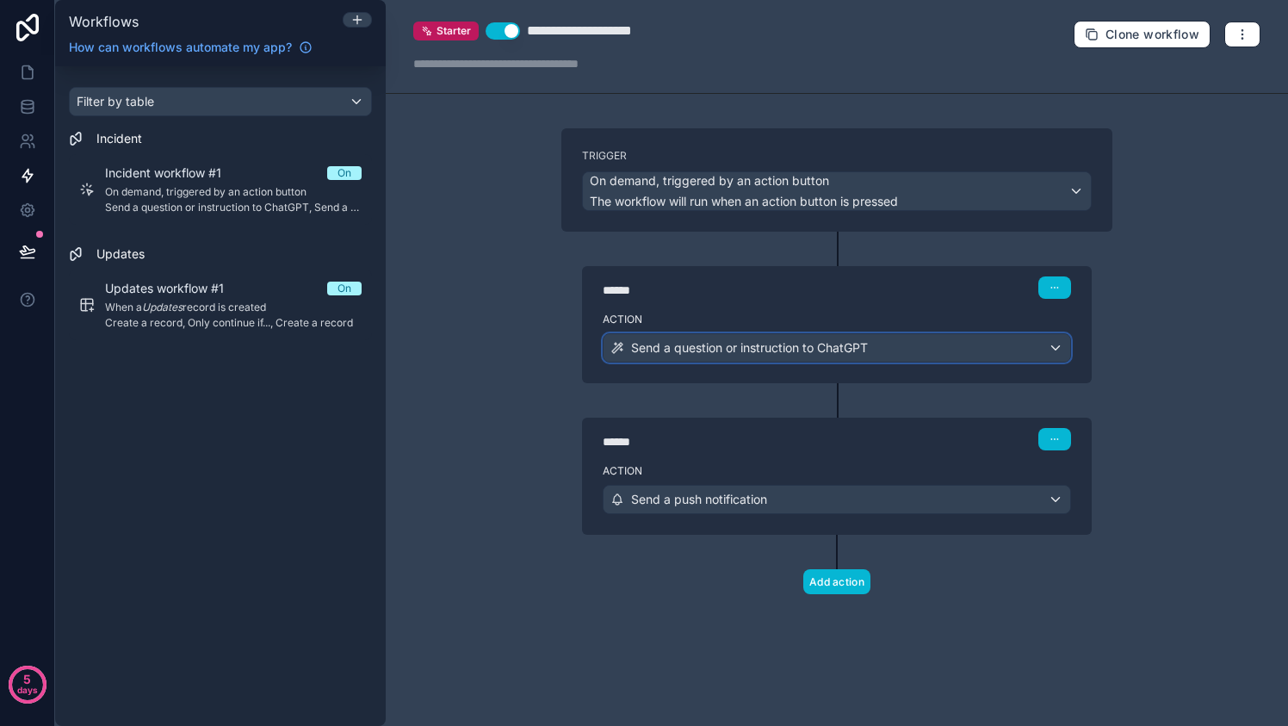
click at [936, 343] on div "Send a question or instruction to ChatGPT" at bounding box center [836, 348] width 466 height 28
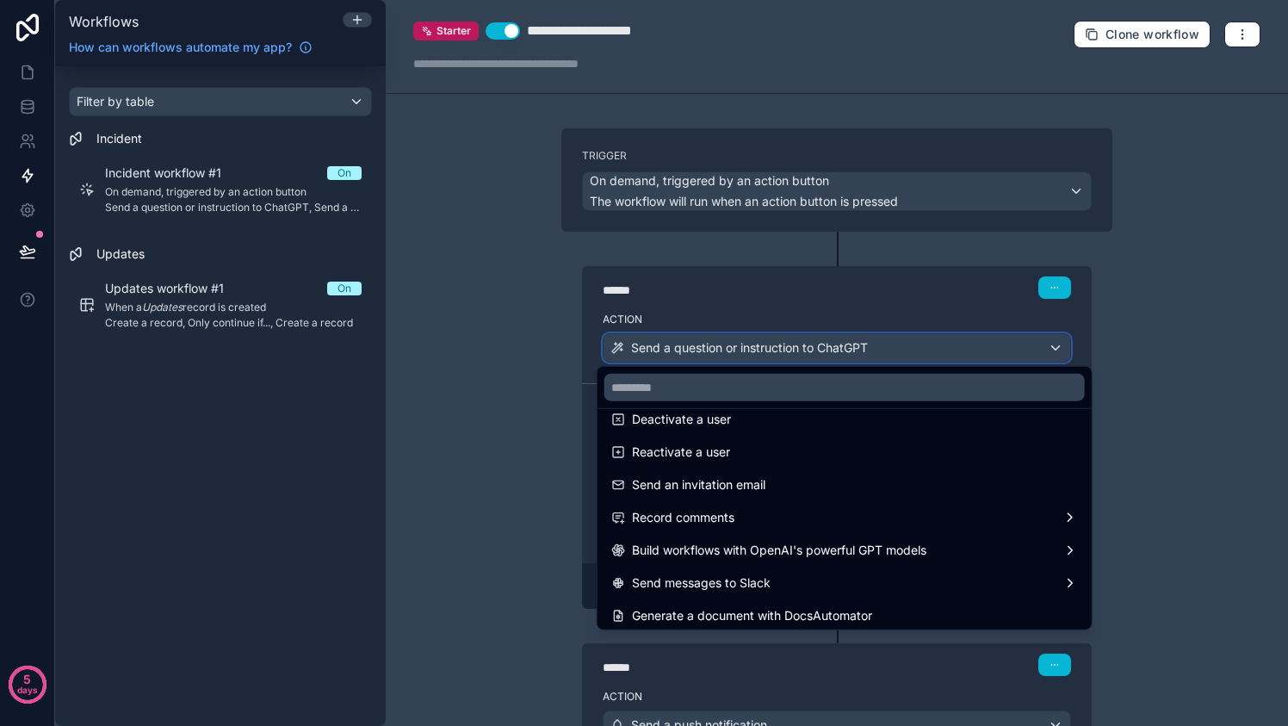
scroll to position [318, 0]
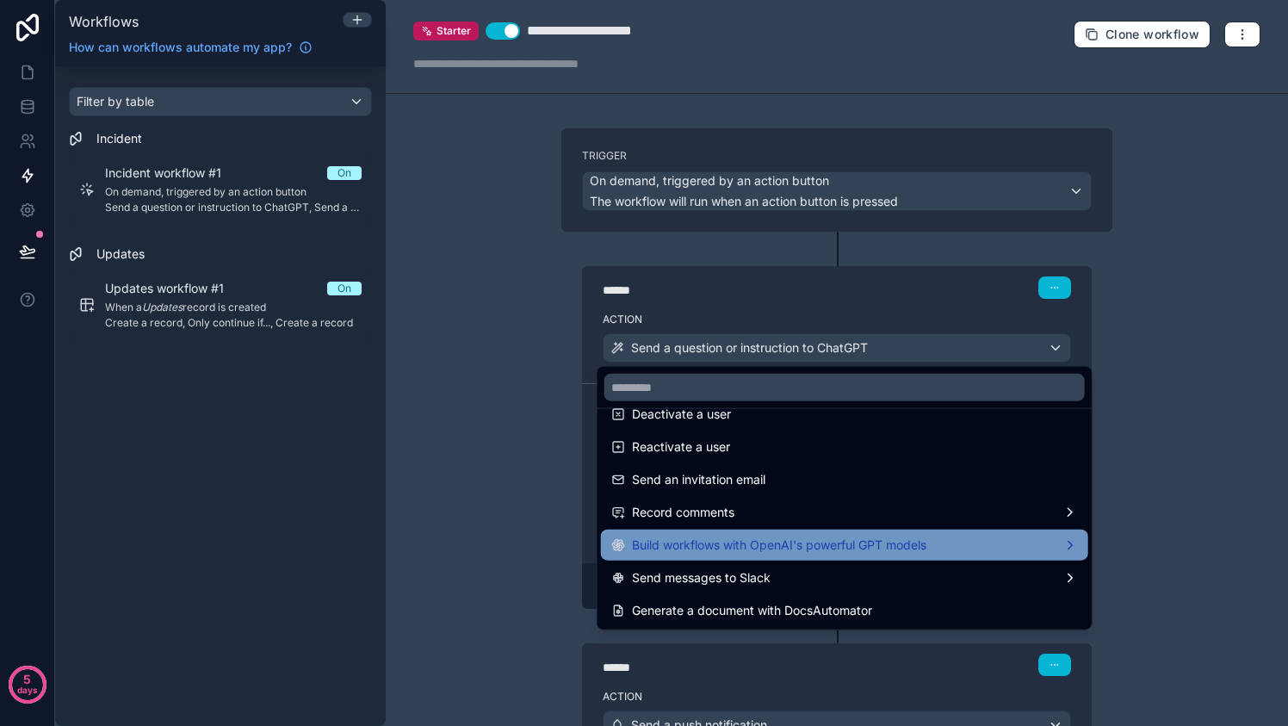
click at [835, 537] on span "Build workflows with OpenAI's powerful GPT models" at bounding box center [779, 544] width 294 height 21
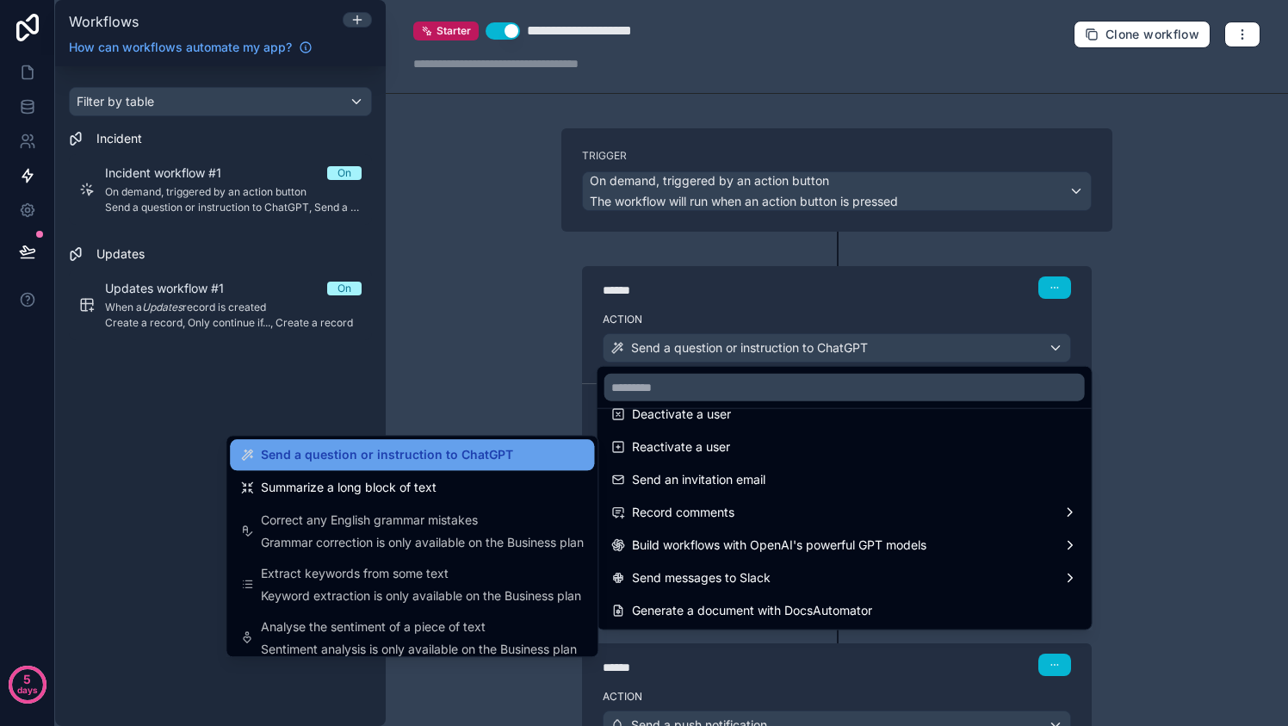
click at [442, 452] on span "Send a question or instruction to ChatGPT" at bounding box center [387, 454] width 252 height 21
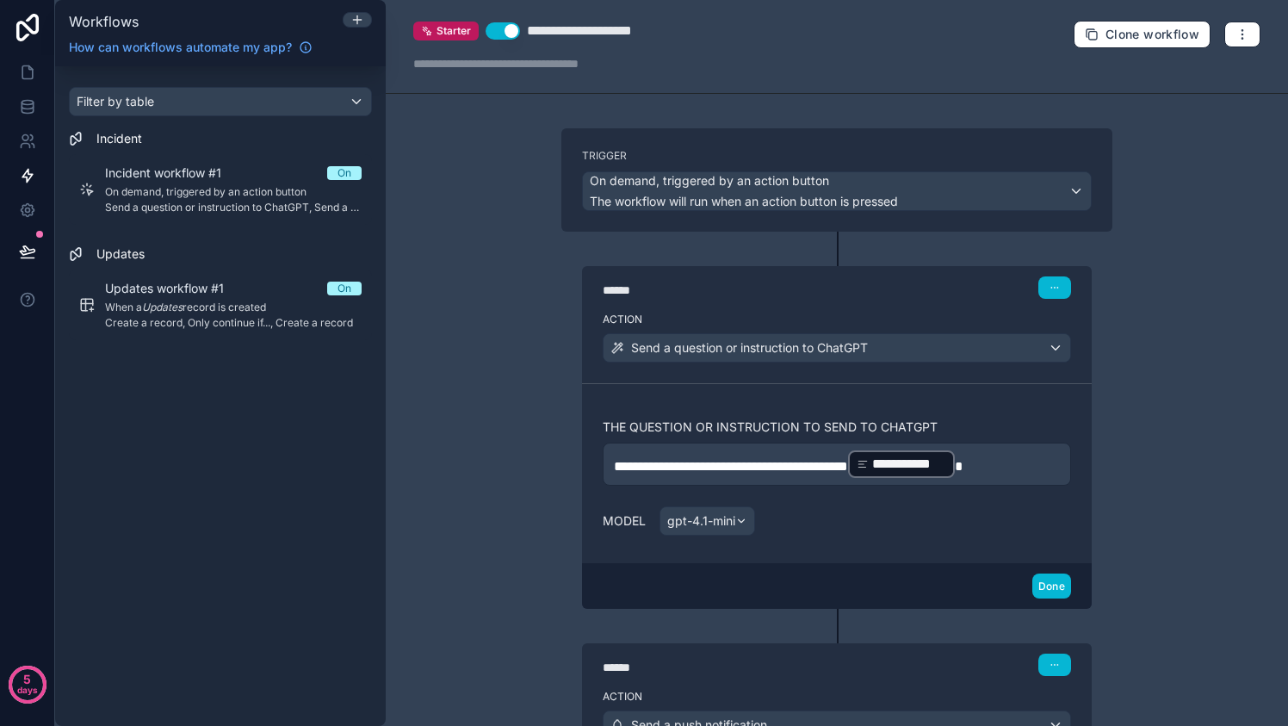
click at [1028, 464] on p "**********" at bounding box center [837, 463] width 446 height 31
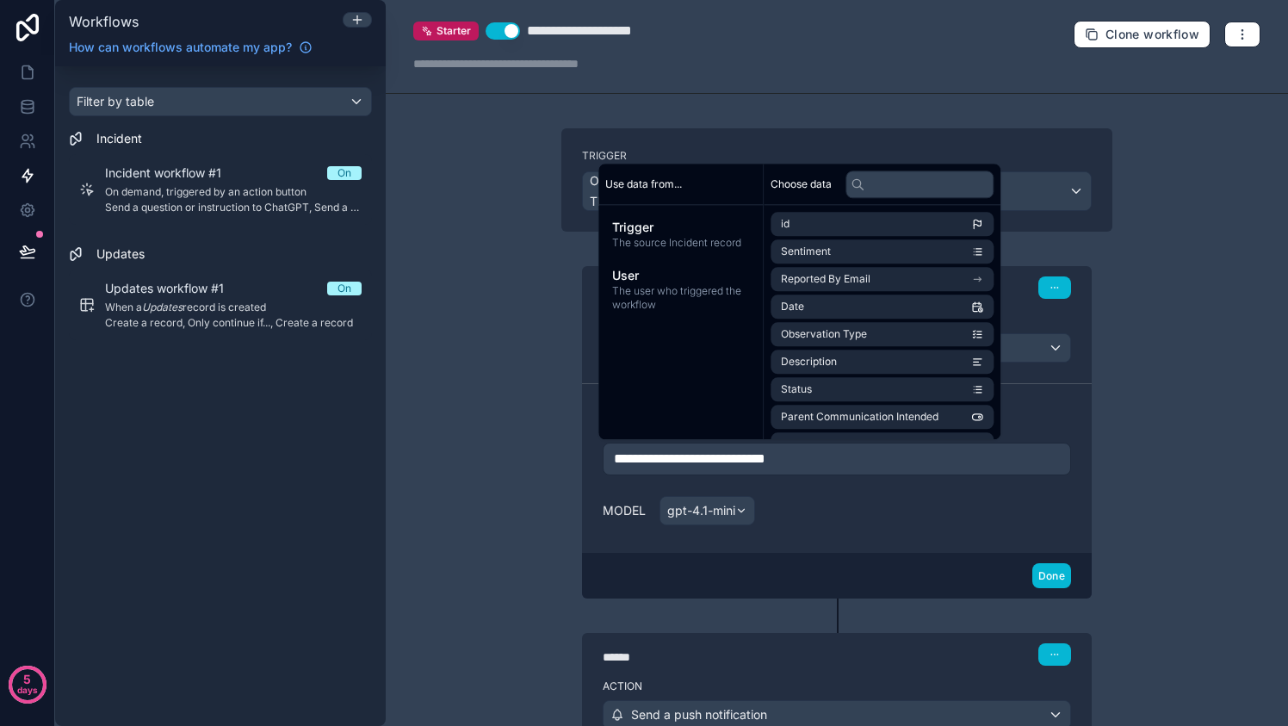
click at [989, 514] on div "Model gpt-4.1-mini" at bounding box center [836, 510] width 468 height 29
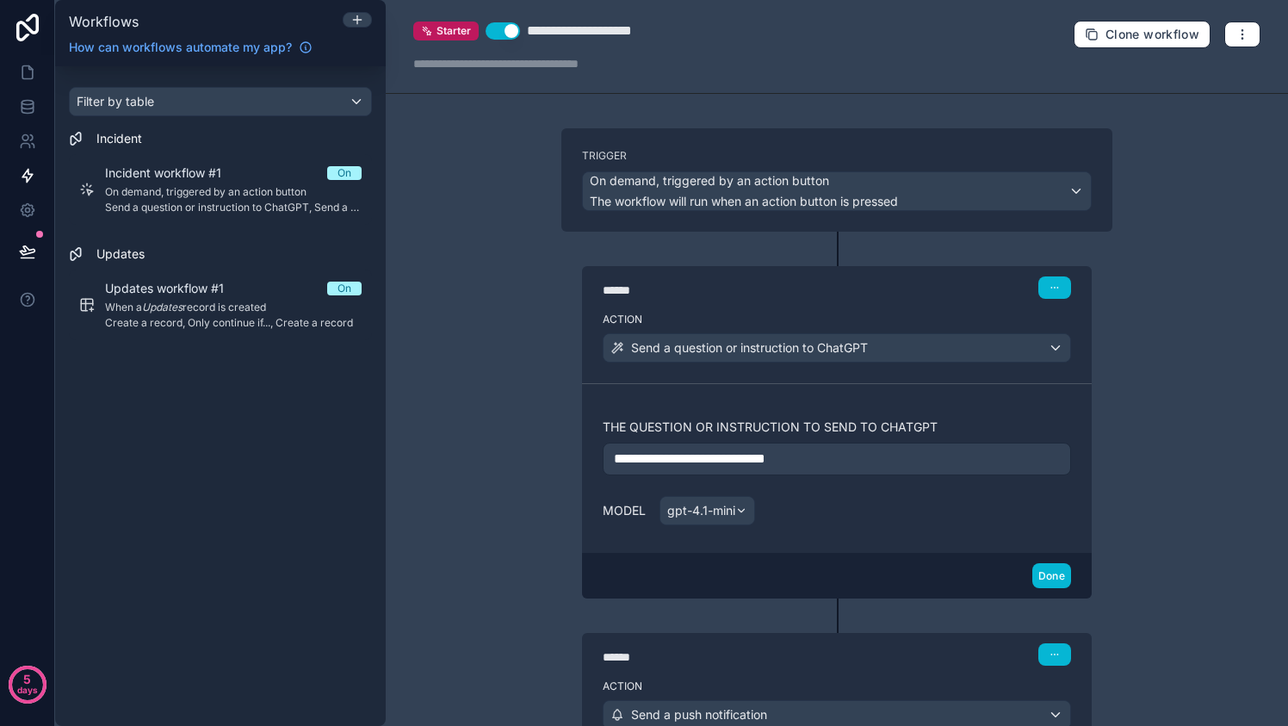
click at [938, 454] on p "**********" at bounding box center [837, 458] width 446 height 21
click at [926, 489] on div "**********" at bounding box center [836, 468] width 468 height 127
click at [1035, 566] on button "Done" at bounding box center [1051, 575] width 39 height 25
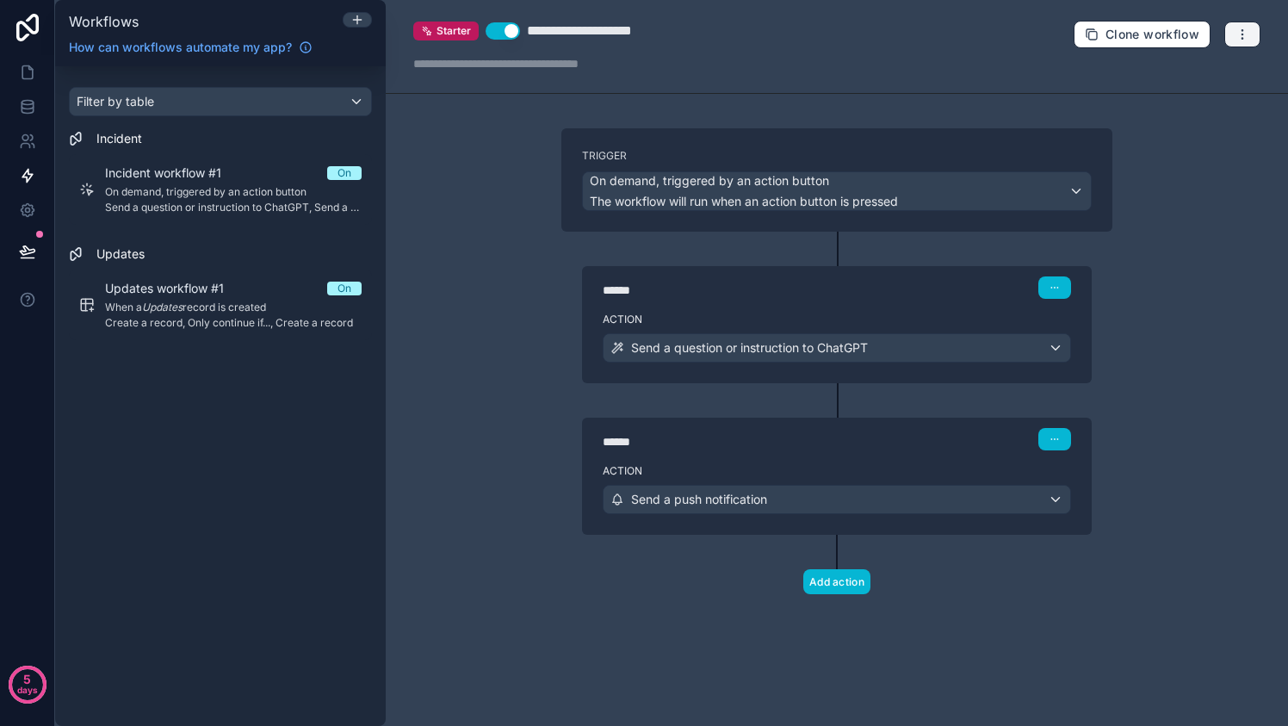
click at [1243, 28] on icon "button" at bounding box center [1242, 35] width 14 height 14
click at [1213, 67] on span "Test workflow" at bounding box center [1196, 74] width 83 height 14
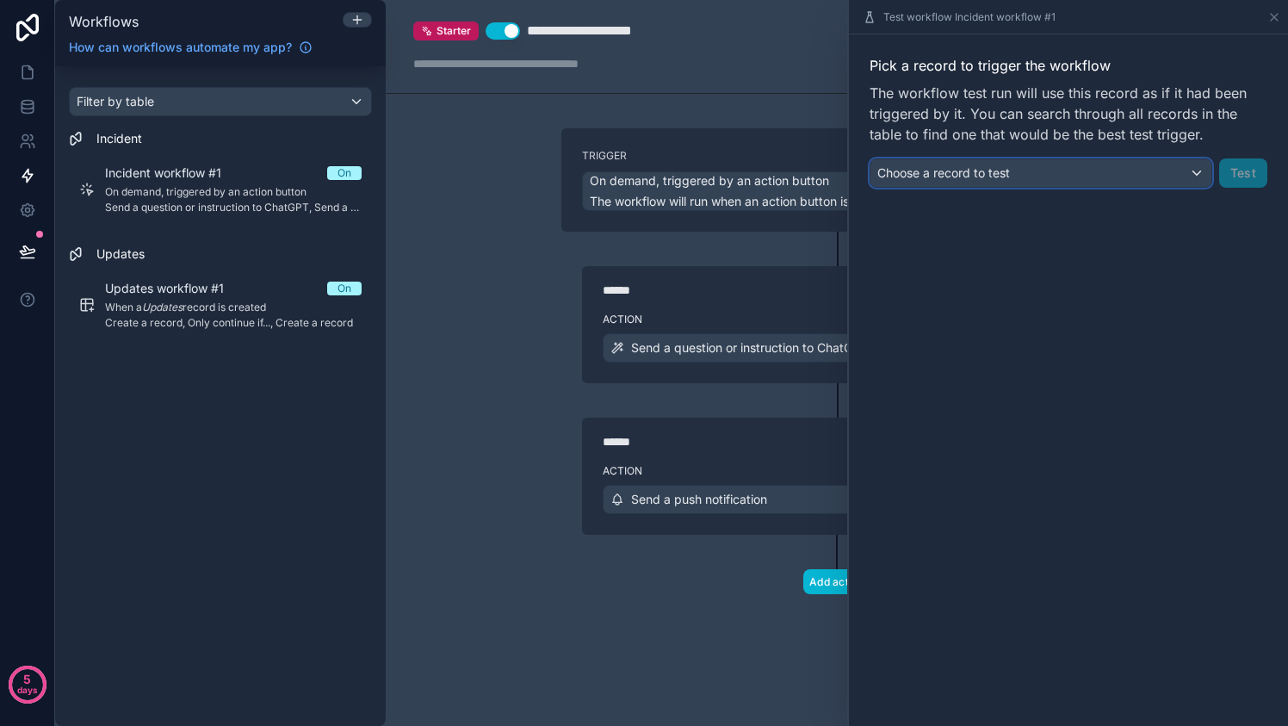
click at [1187, 173] on div "Choose a record to test" at bounding box center [1040, 173] width 341 height 28
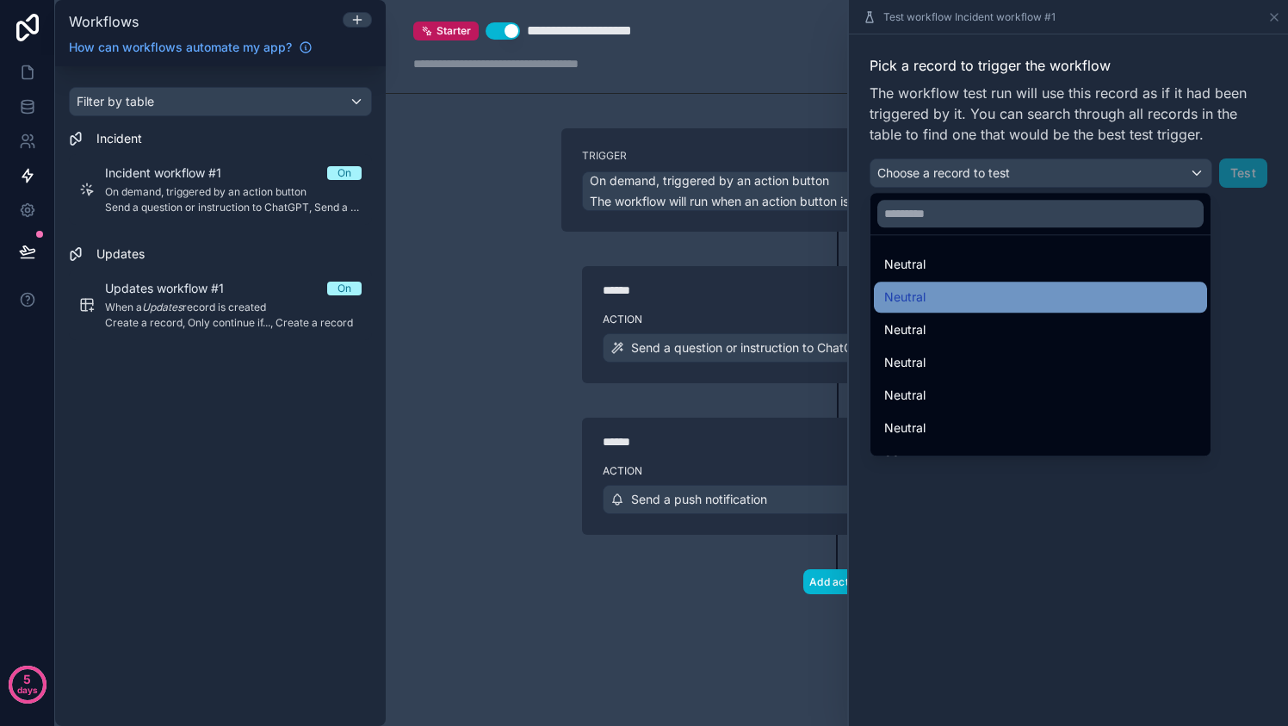
click at [1060, 298] on div "Neutral" at bounding box center [1040, 297] width 312 height 21
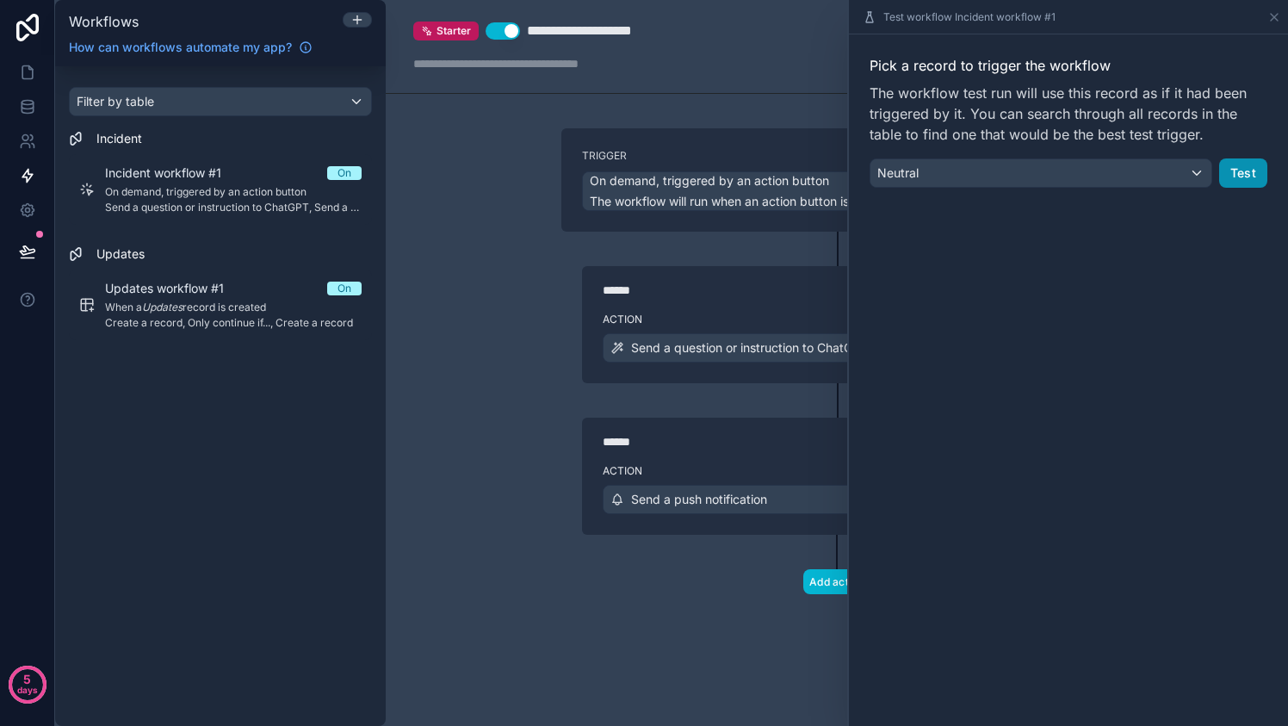
click at [1233, 176] on button "Test" at bounding box center [1243, 172] width 48 height 29
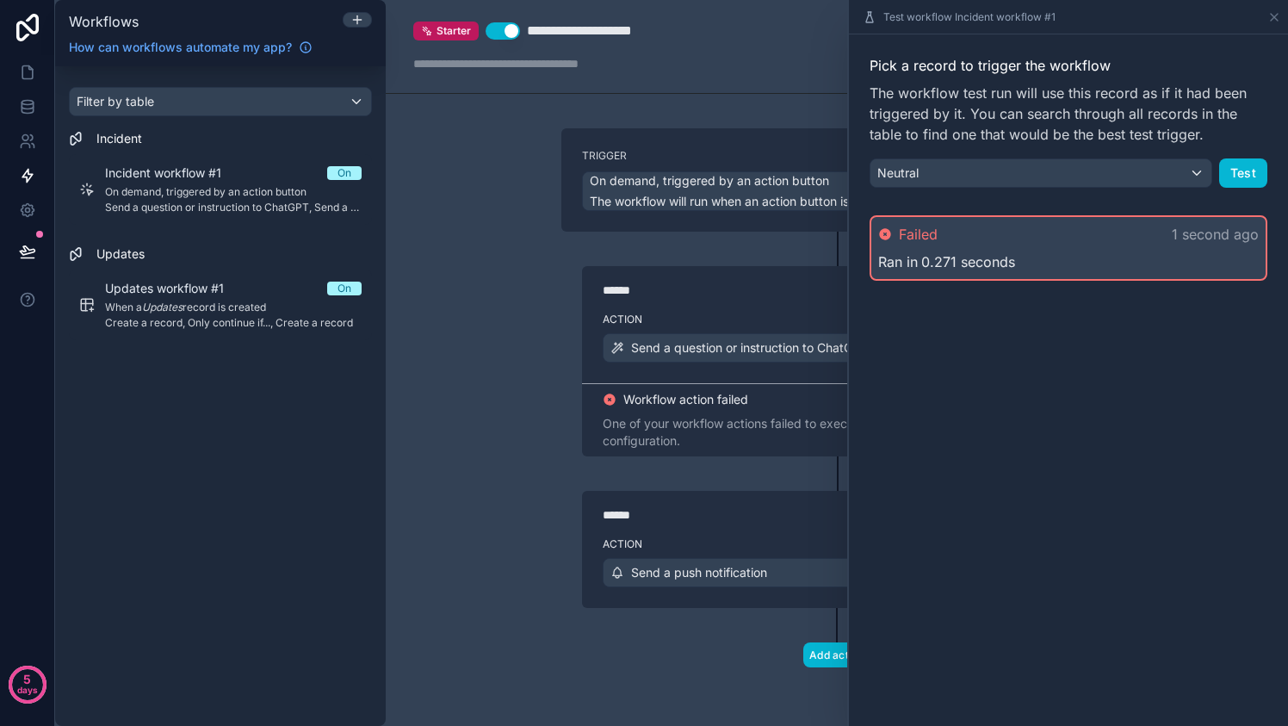
click at [652, 400] on span "Workflow action failed" at bounding box center [685, 399] width 125 height 17
click at [1274, 18] on icon at bounding box center [1274, 17] width 14 height 14
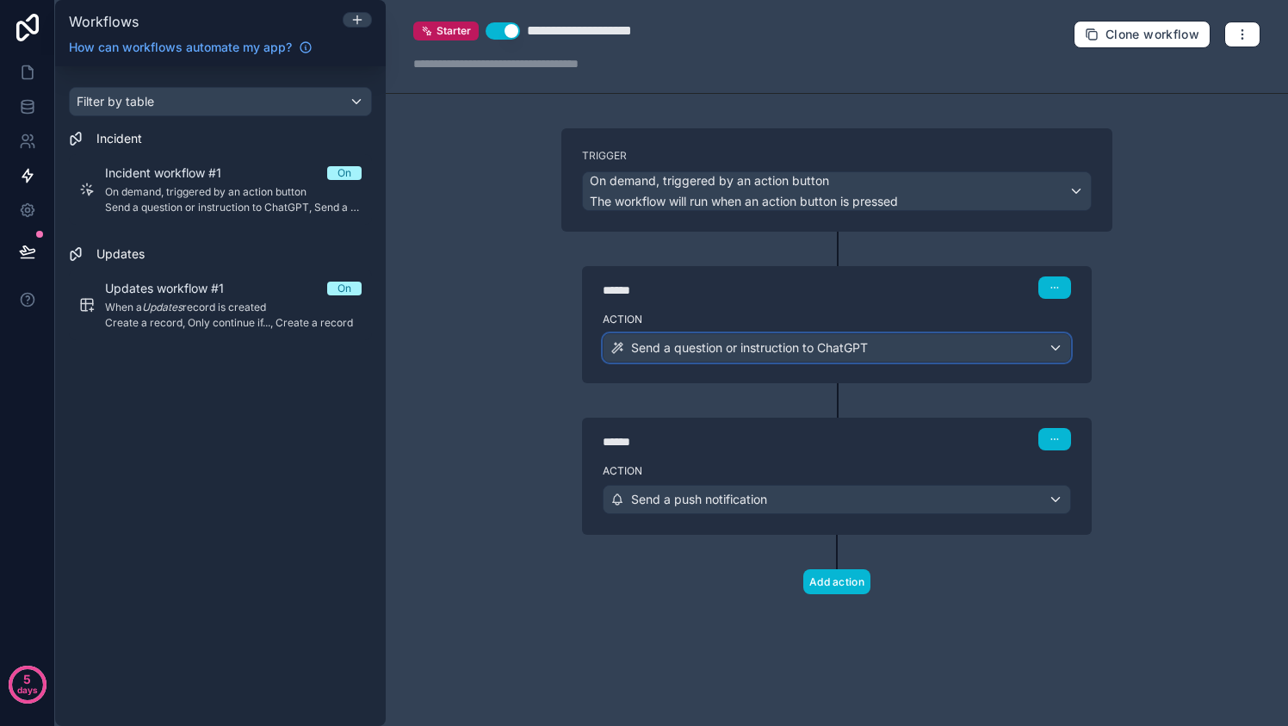
click at [964, 344] on div "Send a question or instruction to ChatGPT" at bounding box center [836, 348] width 466 height 28
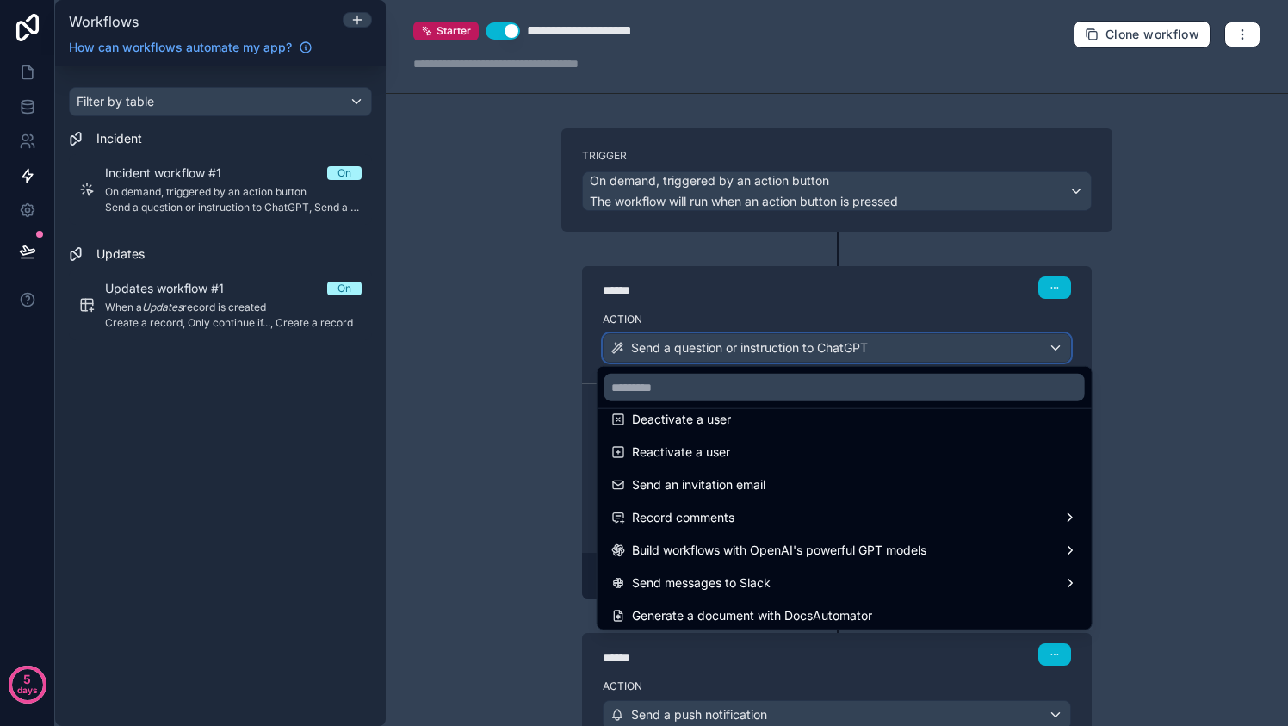
scroll to position [318, 0]
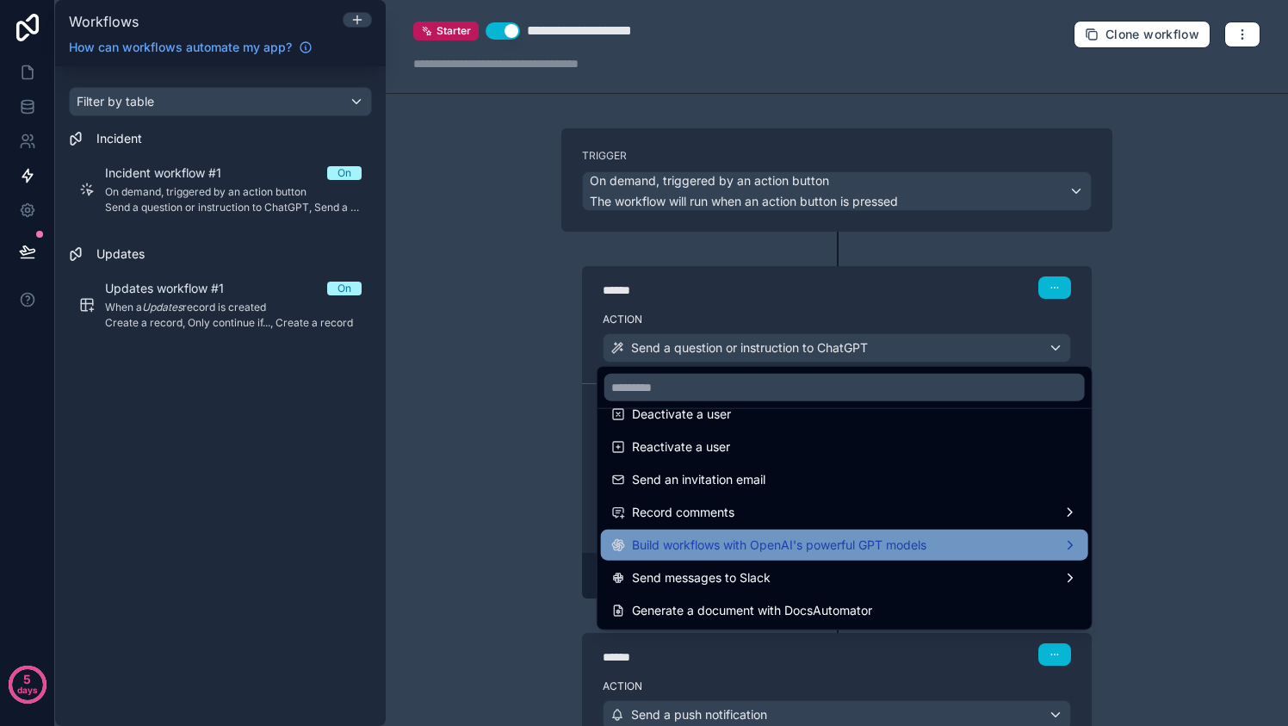
click at [819, 552] on span "Build workflows with OpenAI's powerful GPT models" at bounding box center [779, 544] width 294 height 21
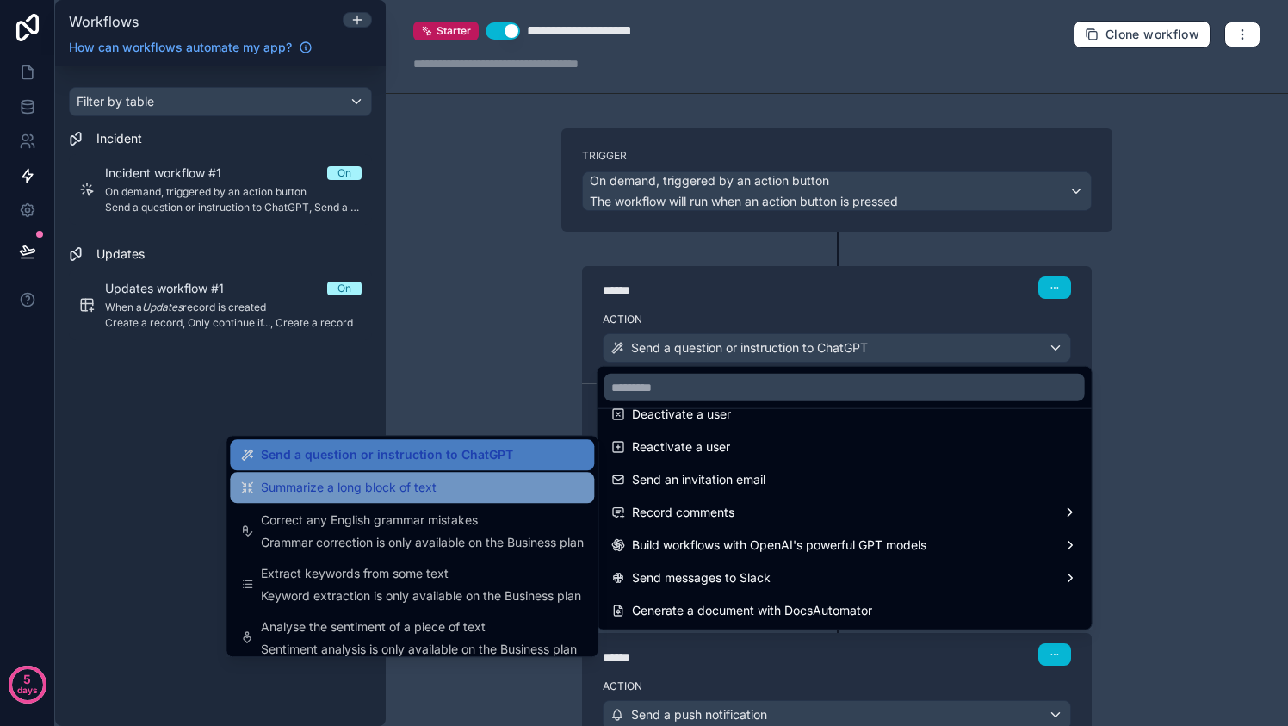
click at [412, 491] on span "Summarize a long block of text" at bounding box center [349, 487] width 176 height 21
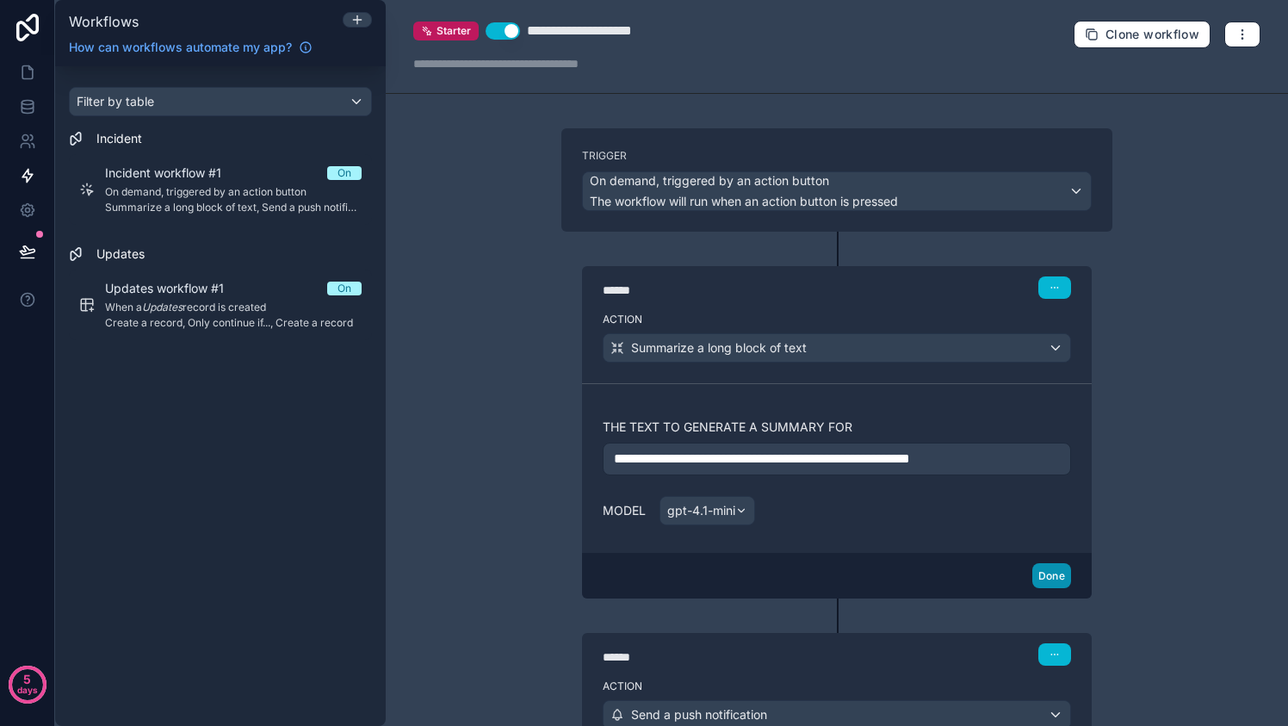
click at [1038, 574] on button "Done" at bounding box center [1051, 575] width 39 height 25
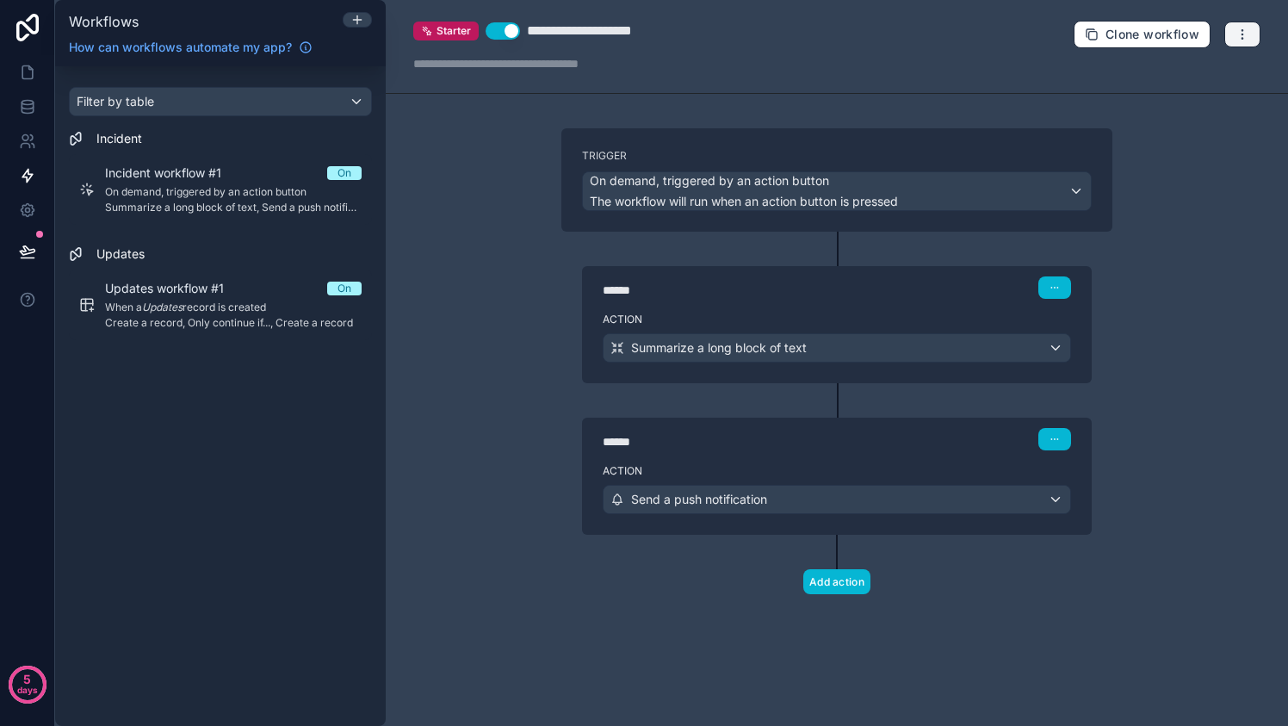
click at [1251, 28] on button "button" at bounding box center [1242, 35] width 36 height 26
click at [1212, 81] on button "Test workflow" at bounding box center [1183, 74] width 124 height 28
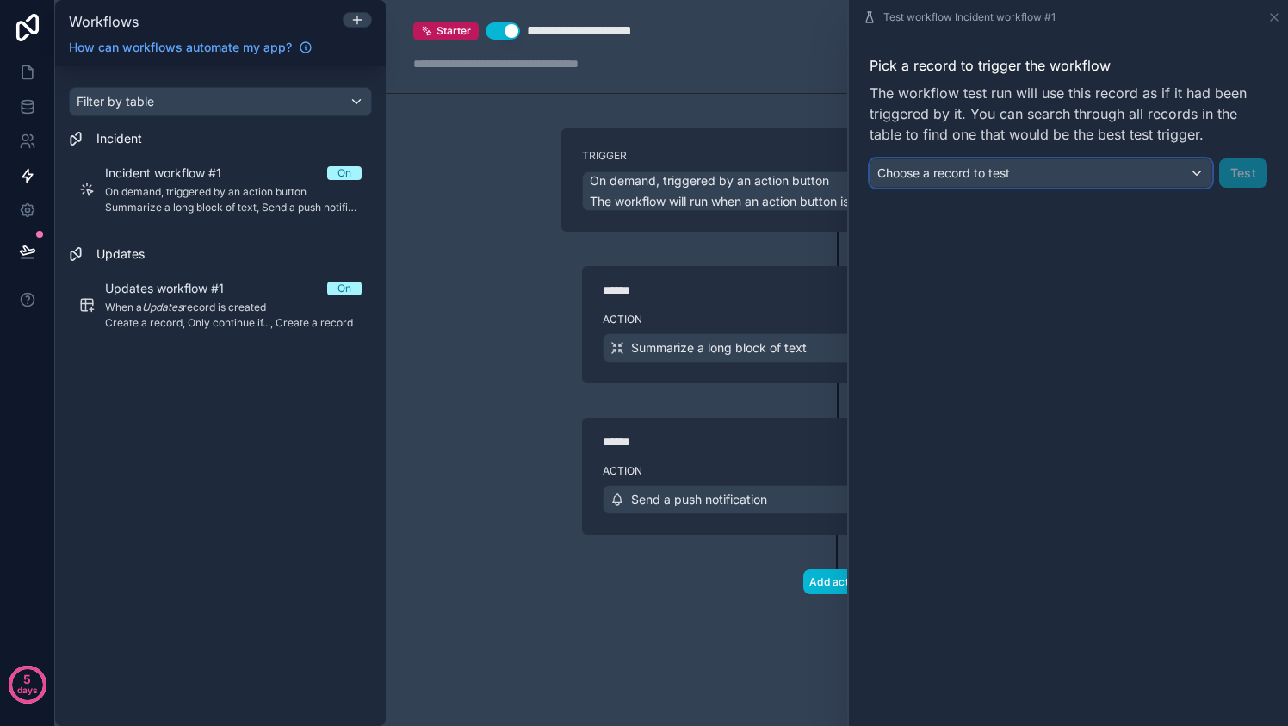
click at [1051, 165] on div "Choose a record to test" at bounding box center [1040, 173] width 341 height 28
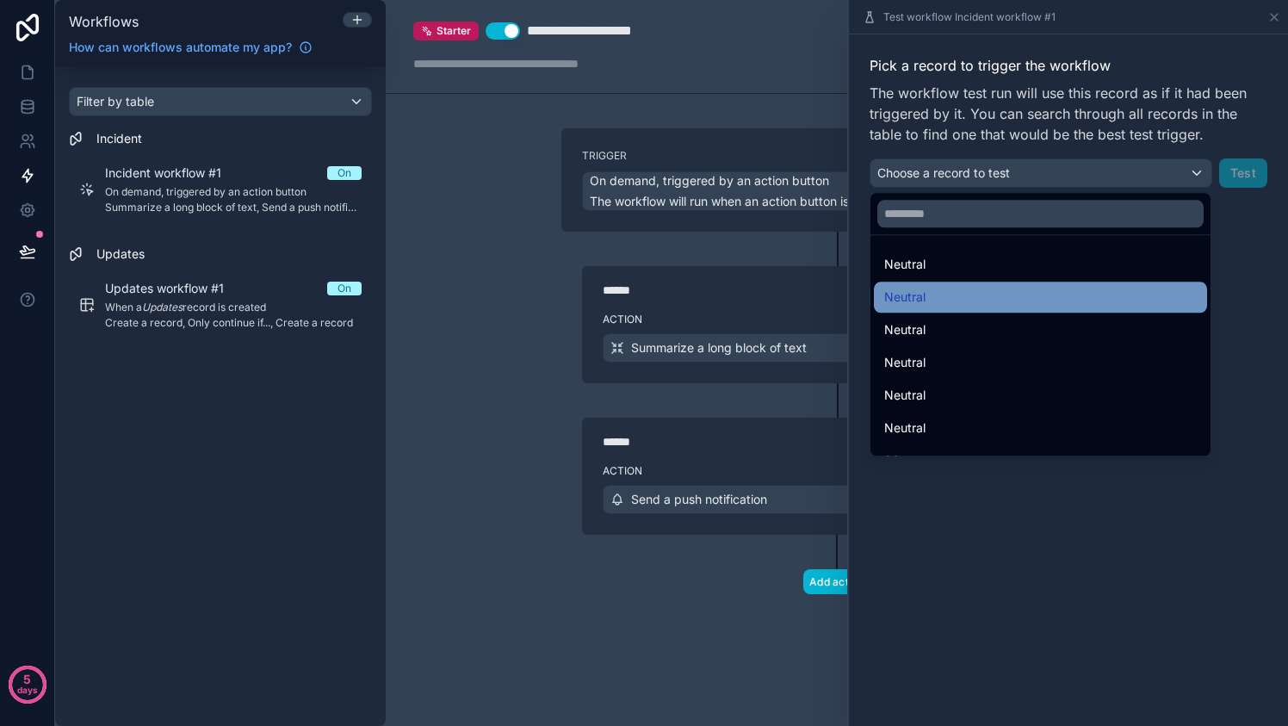
click at [978, 295] on div "Neutral" at bounding box center [1040, 297] width 312 height 21
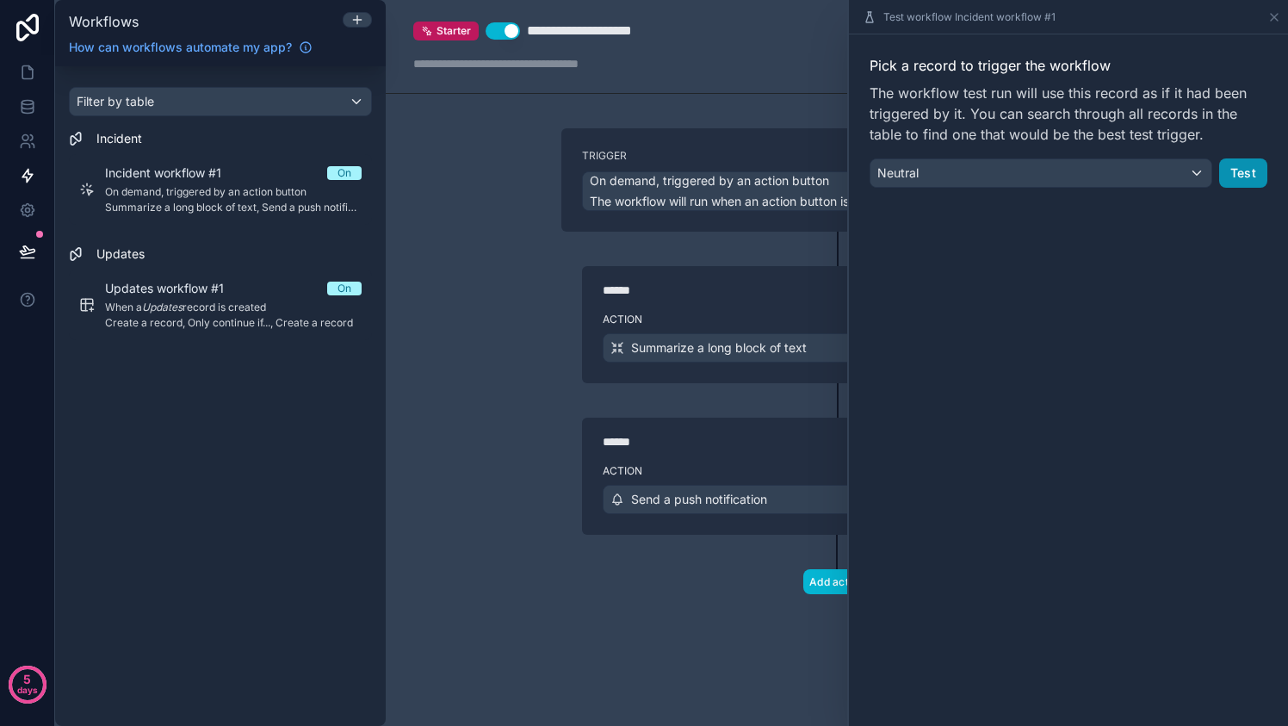
click at [1243, 158] on button "Test" at bounding box center [1243, 172] width 48 height 29
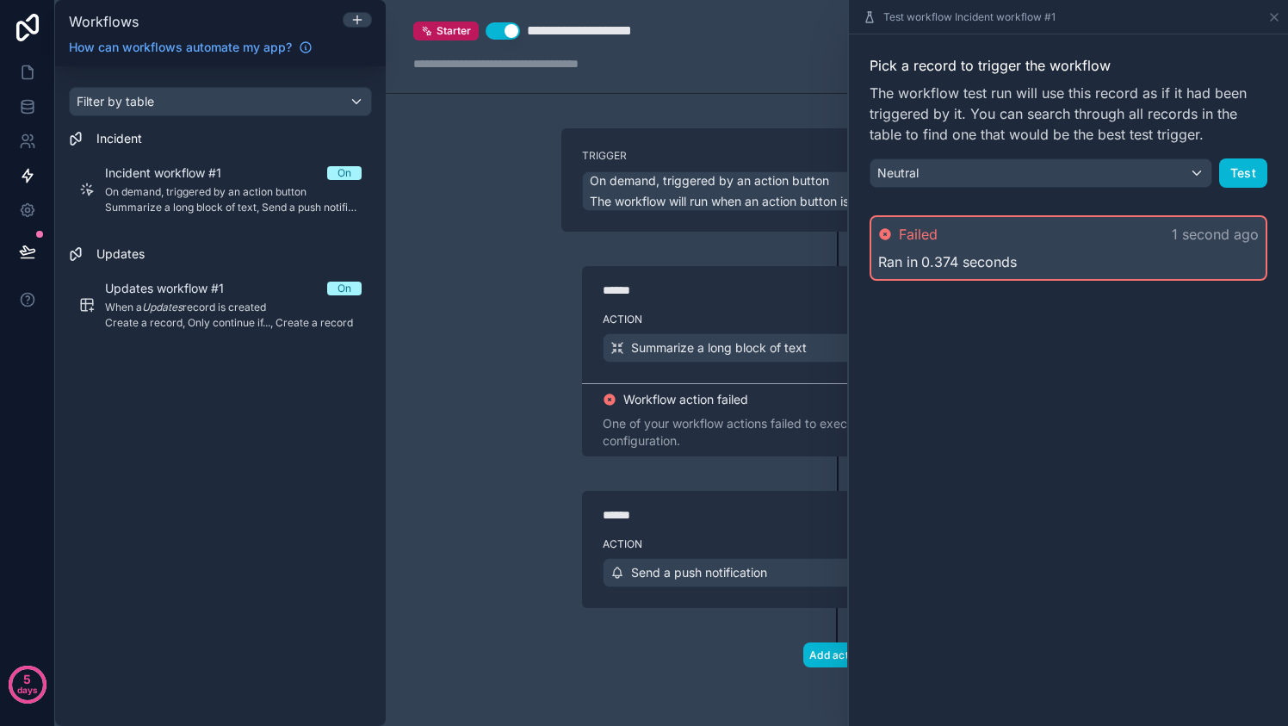
click at [1122, 261] on div "Ran in 0.374 seconds" at bounding box center [1068, 261] width 380 height 21
click at [1274, 16] on icon at bounding box center [1273, 17] width 7 height 7
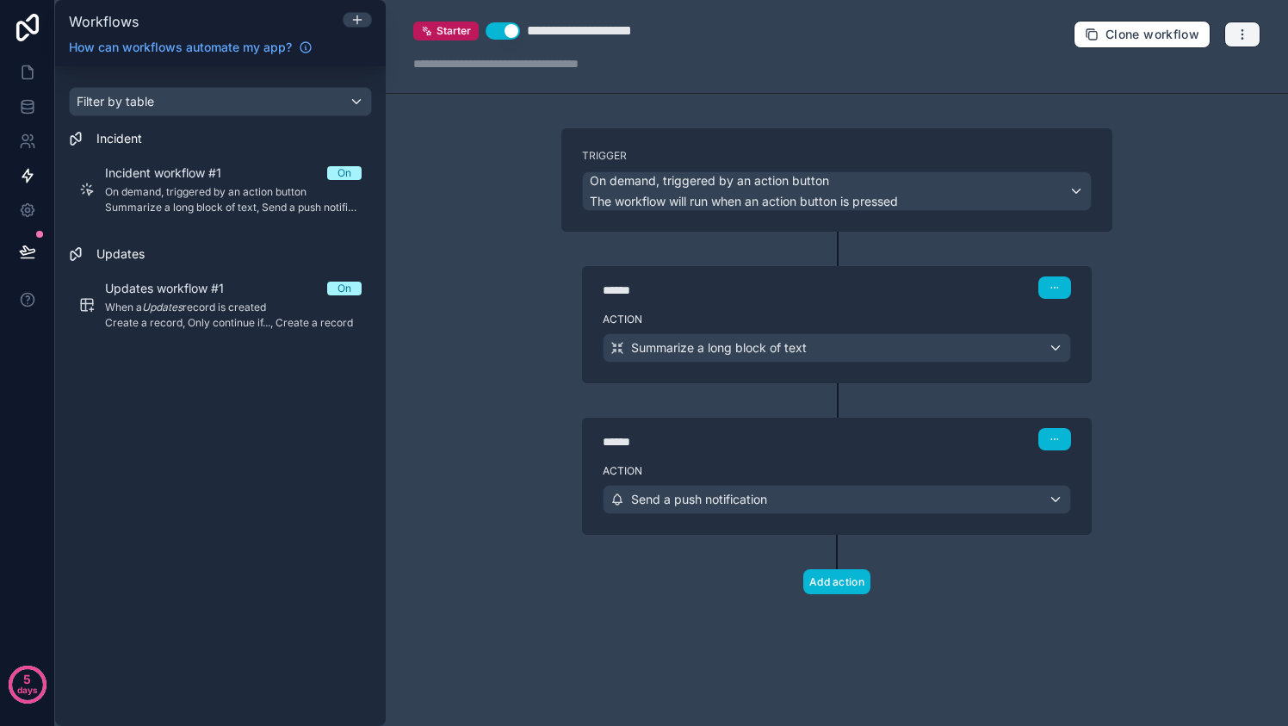
click at [1239, 34] on icon "button" at bounding box center [1242, 35] width 14 height 14
click at [1194, 126] on span "Delete workflow" at bounding box center [1196, 129] width 83 height 14
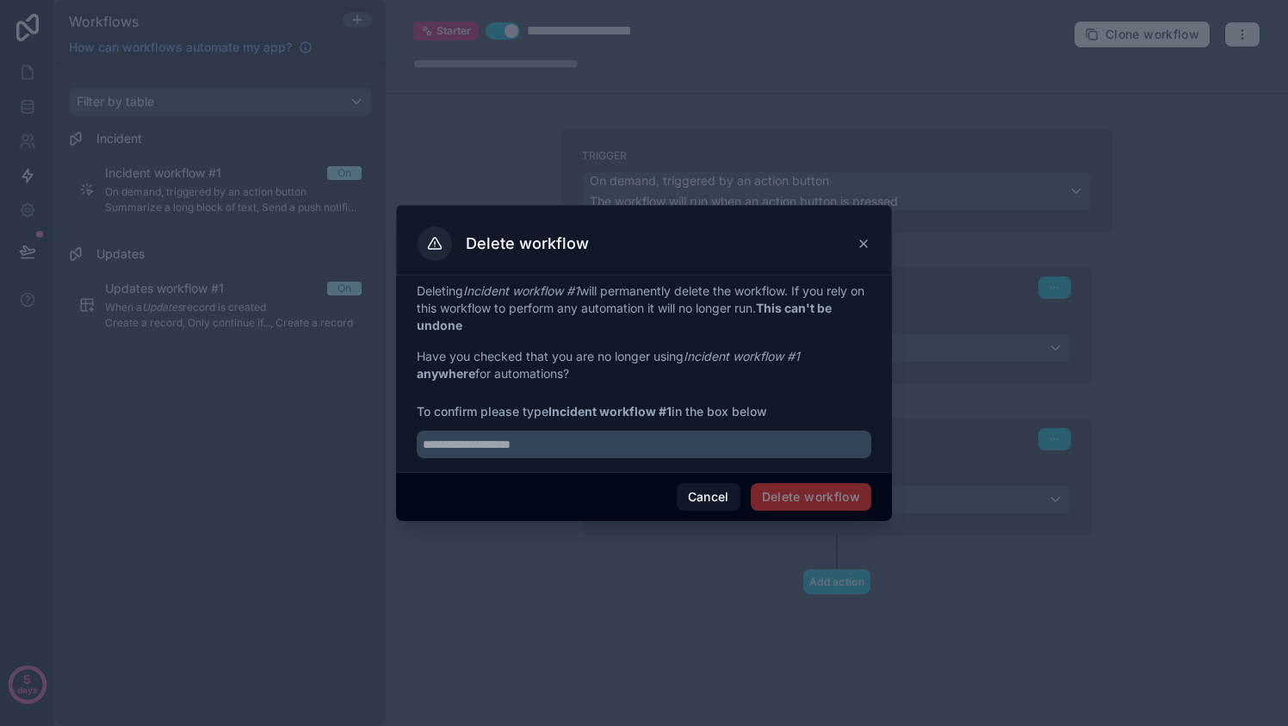
click at [780, 497] on span "Delete workflow" at bounding box center [811, 497] width 120 height 28
click at [705, 504] on button "Cancel" at bounding box center [709, 497] width 64 height 28
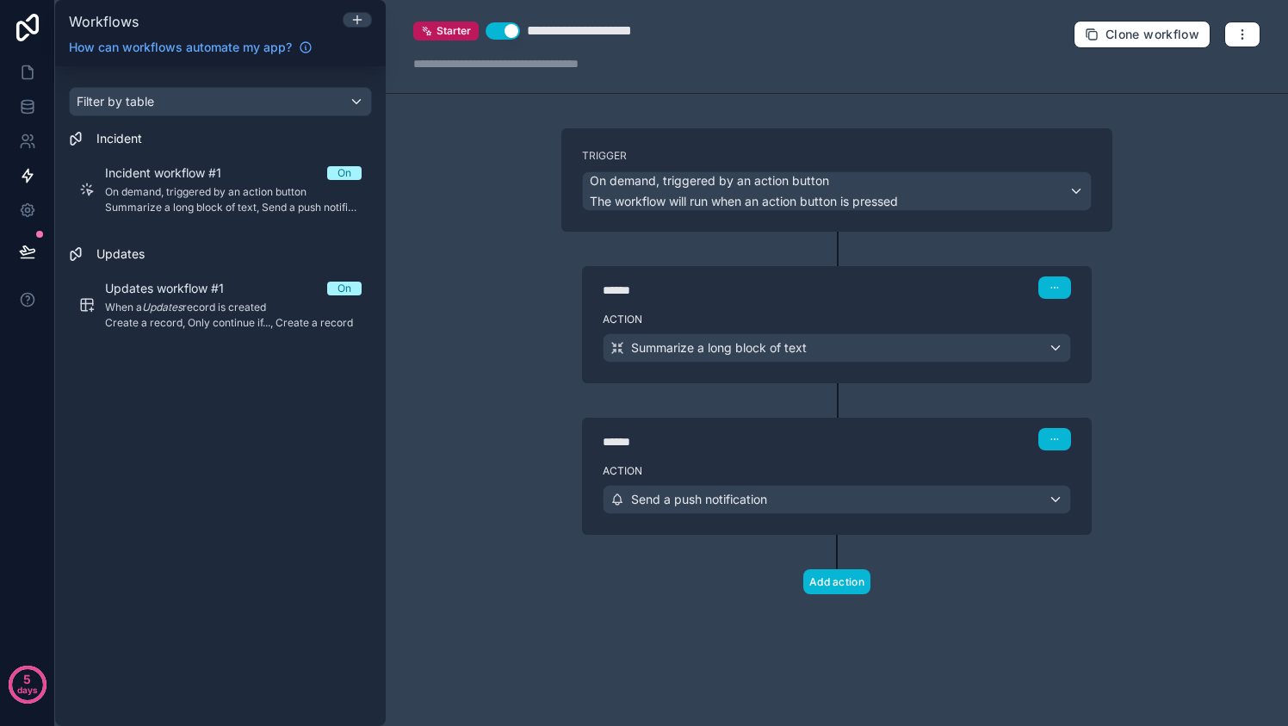
click at [495, 31] on button "Use setting" at bounding box center [502, 30] width 34 height 17
click at [445, 24] on span "Starter" at bounding box center [453, 31] width 34 height 14
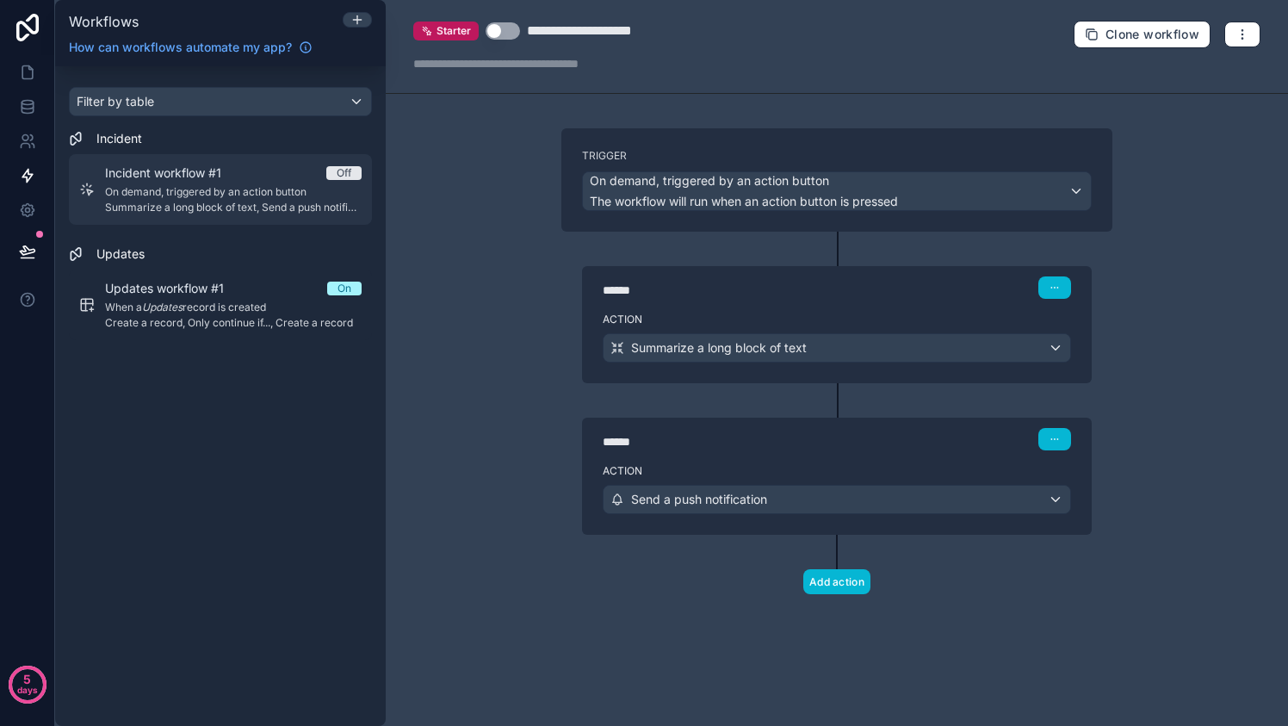
click at [114, 177] on span "Incident workflow #1" at bounding box center [173, 172] width 137 height 17
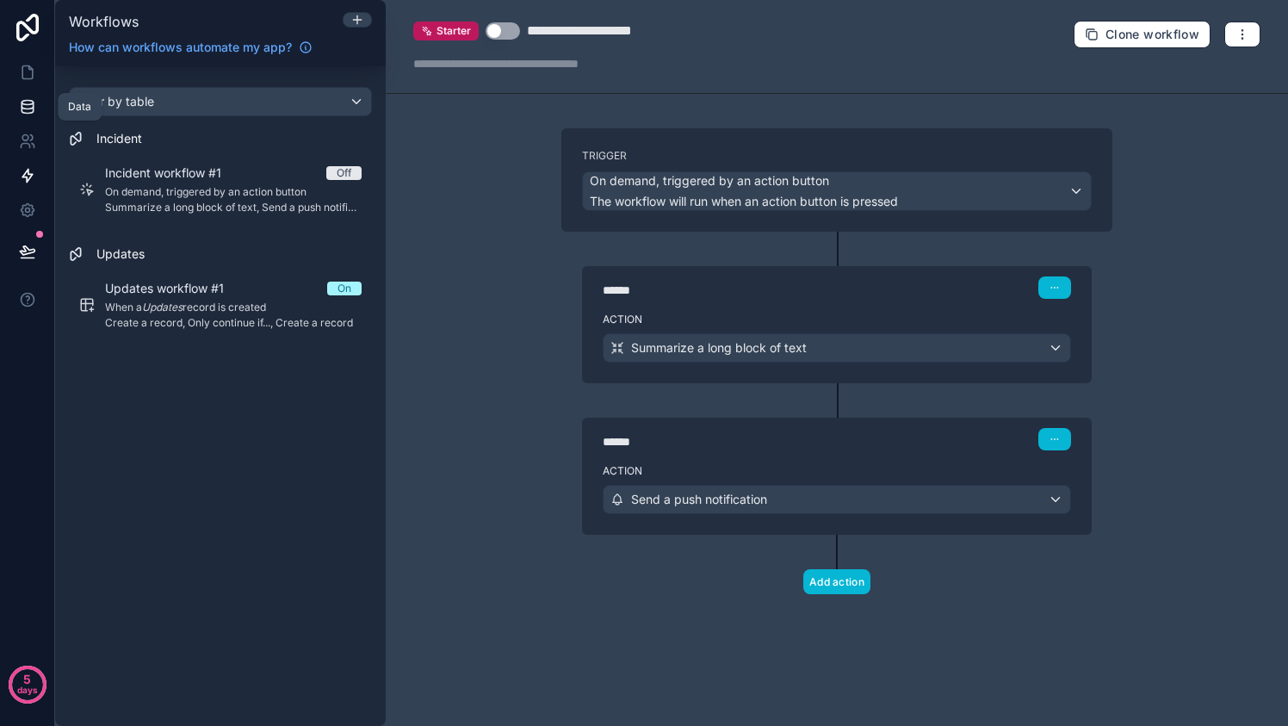
click at [26, 101] on icon at bounding box center [27, 103] width 11 height 4
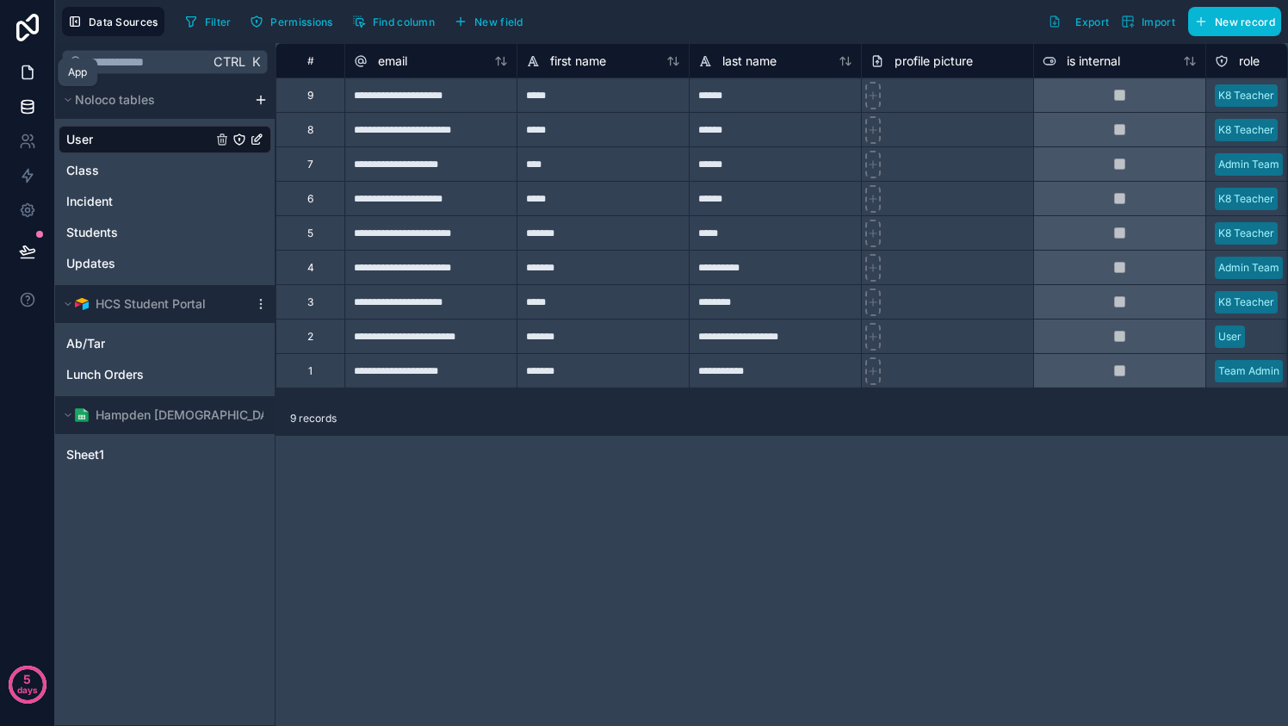
click at [31, 65] on icon at bounding box center [27, 72] width 17 height 17
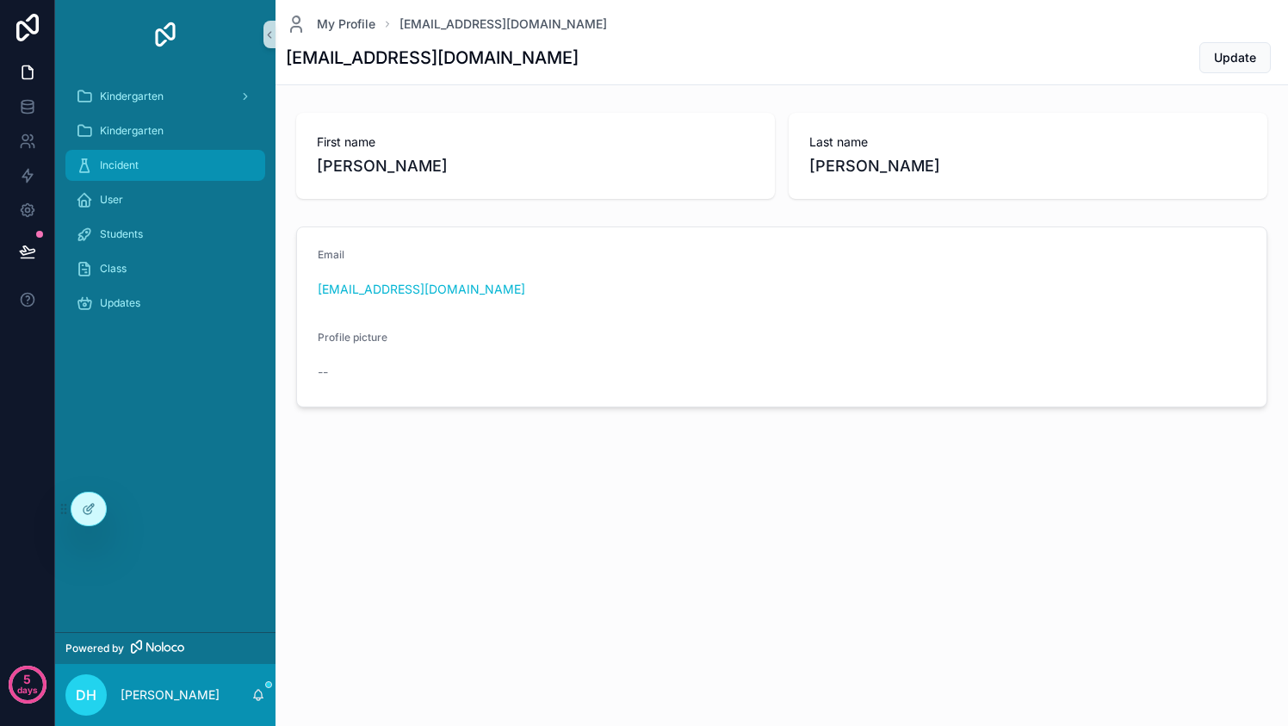
click at [169, 171] on div "Incident" at bounding box center [165, 165] width 179 height 28
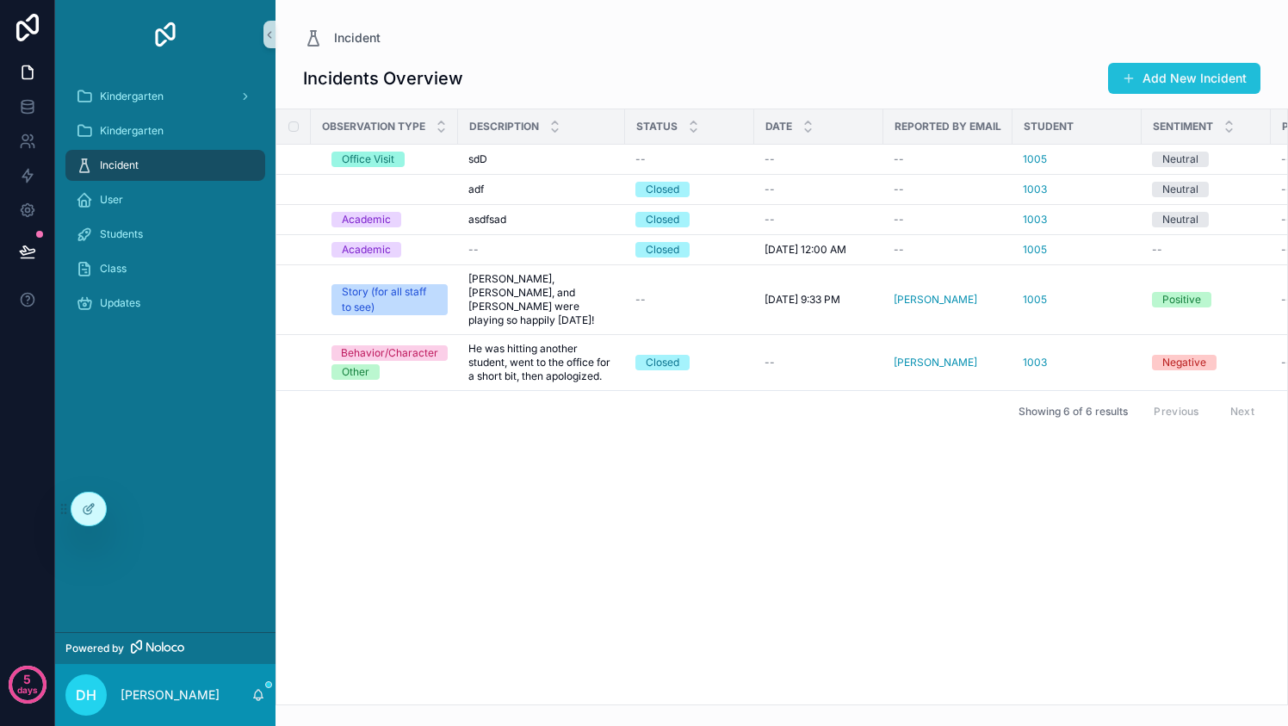
click at [1215, 79] on button "Add New Incident" at bounding box center [1184, 78] width 152 height 31
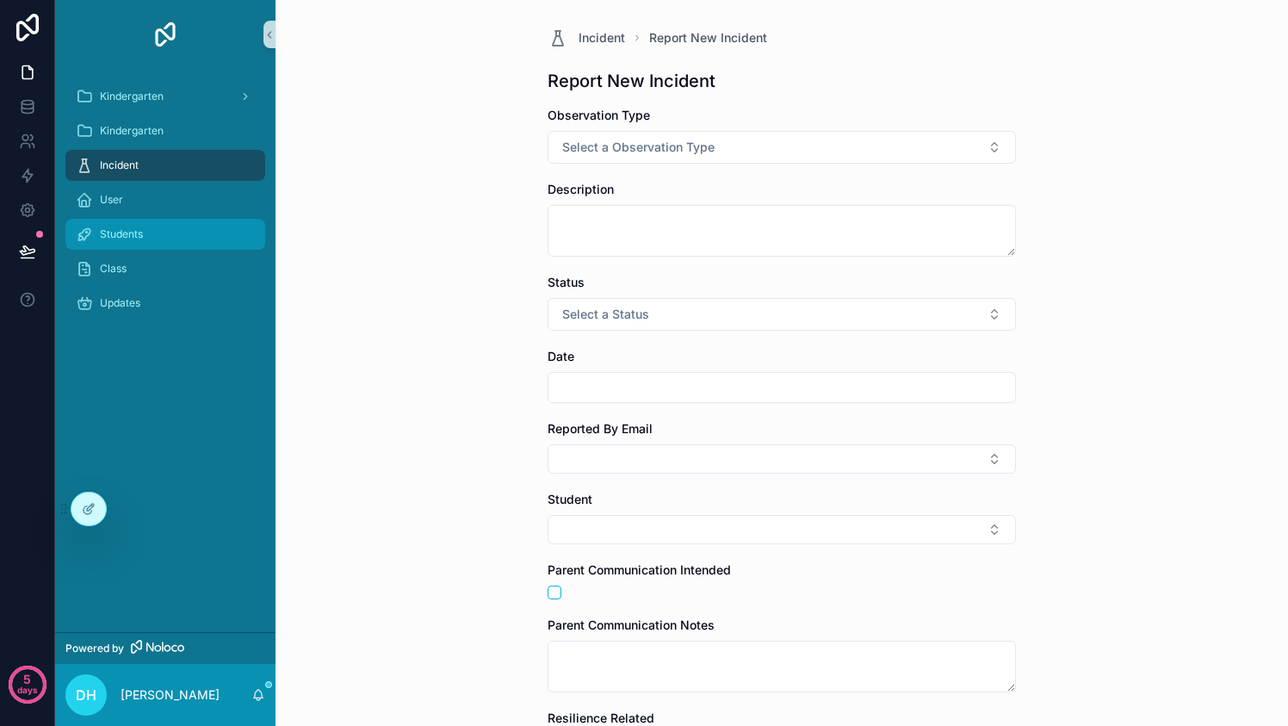
click at [147, 234] on div "Students" at bounding box center [165, 234] width 179 height 28
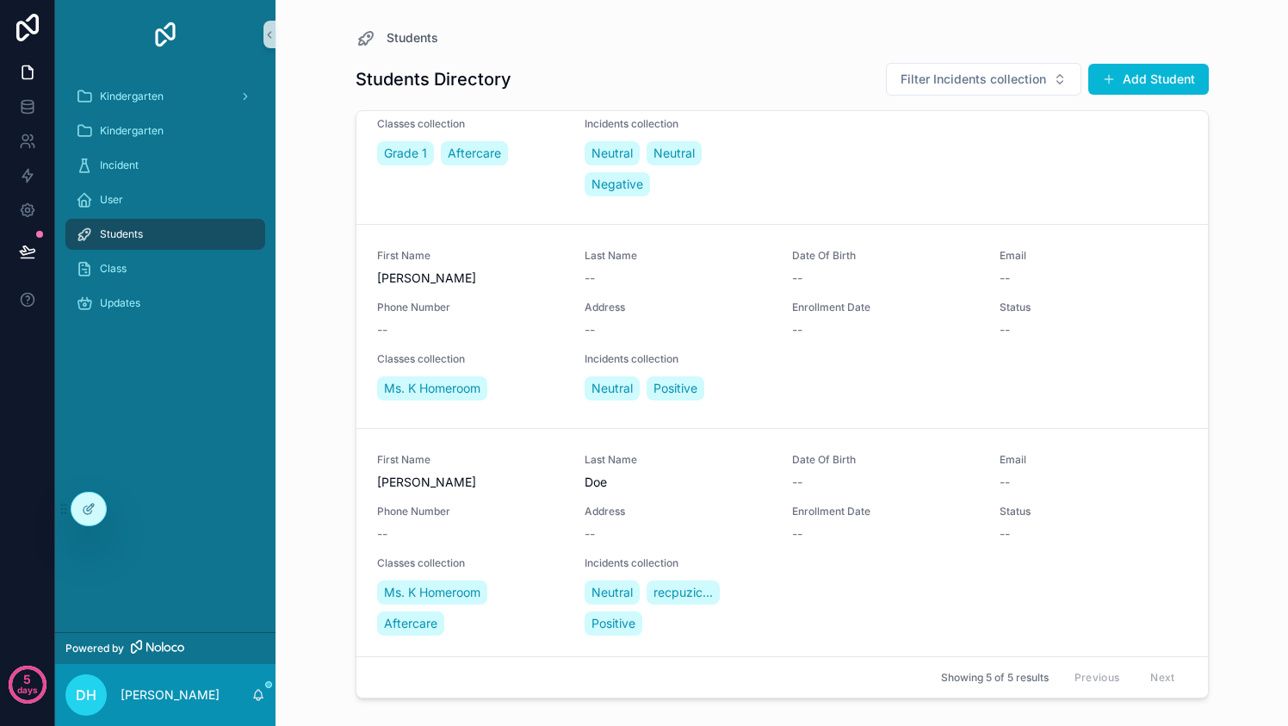
scroll to position [592, 0]
click at [1101, 555] on span "Add new observation" at bounding box center [1107, 548] width 103 height 14
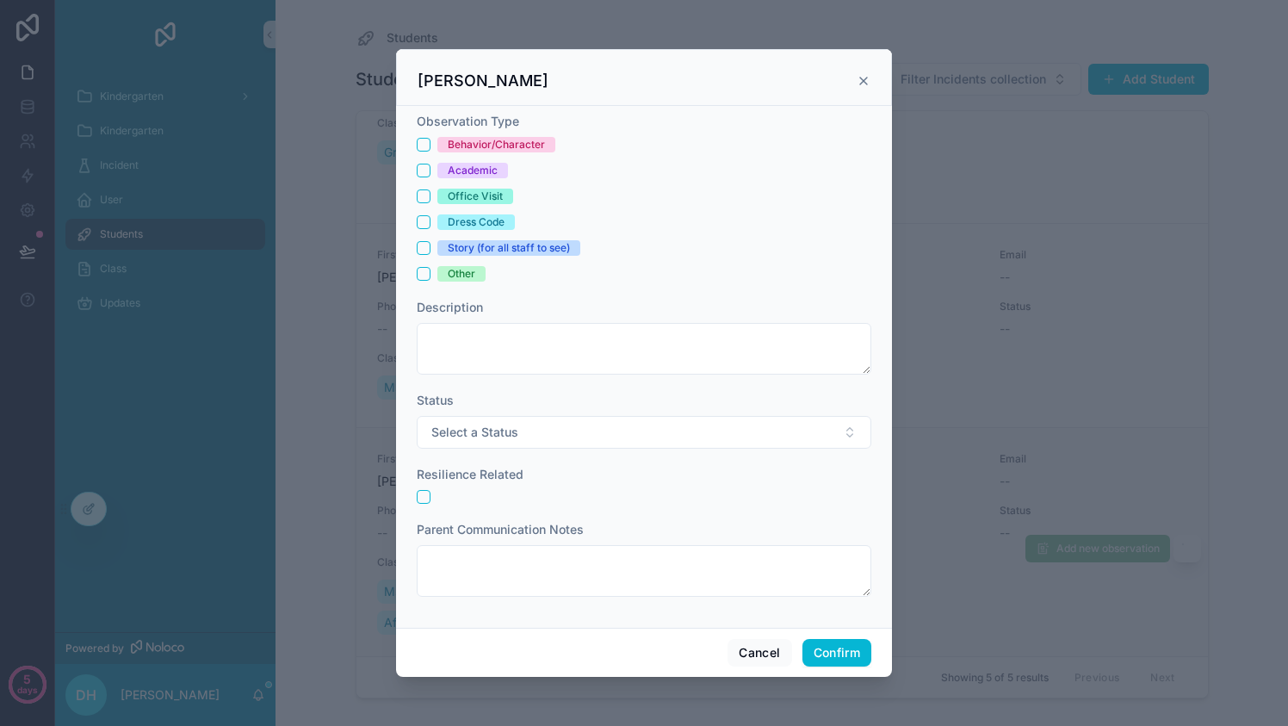
click at [480, 191] on div "Office Visit" at bounding box center [475, 195] width 55 height 15
click at [430, 191] on button "Office Visit" at bounding box center [424, 196] width 14 height 14
click at [465, 274] on div "Other" at bounding box center [462, 273] width 28 height 15
click at [430, 274] on button "Other" at bounding box center [424, 274] width 14 height 14
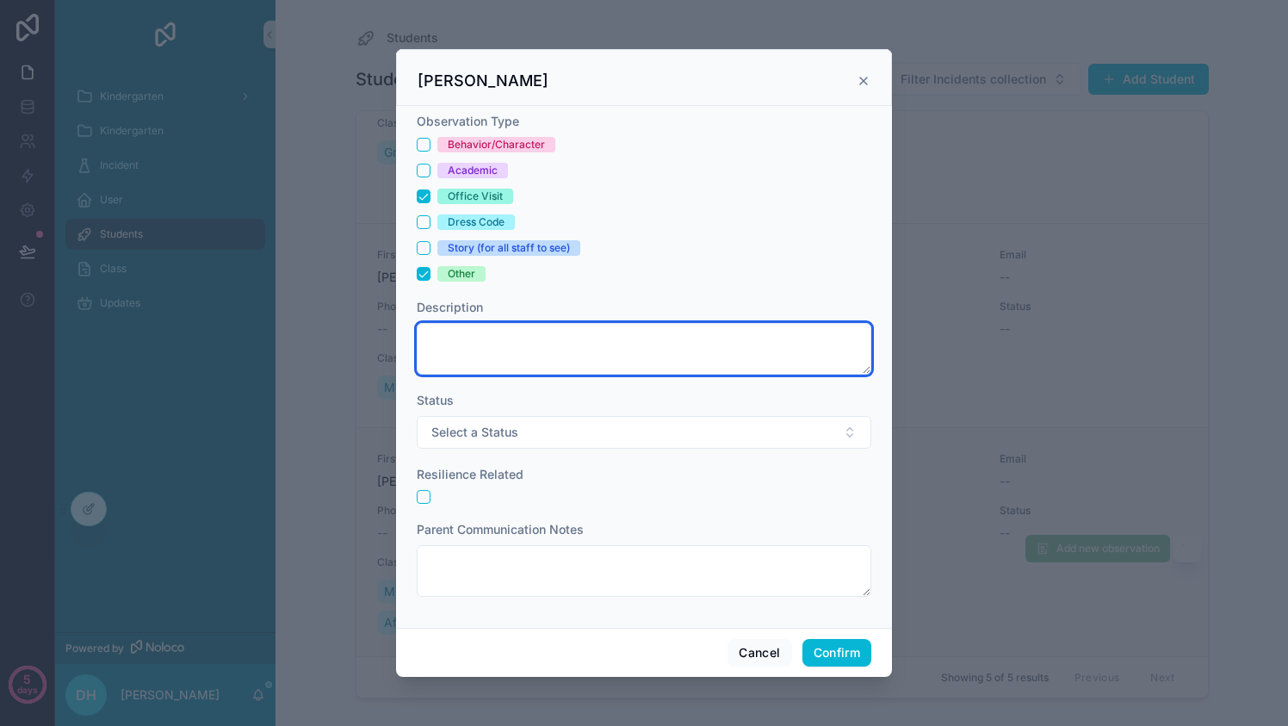
click at [491, 341] on textarea at bounding box center [644, 349] width 454 height 52
